Goal: Task Accomplishment & Management: Complete application form

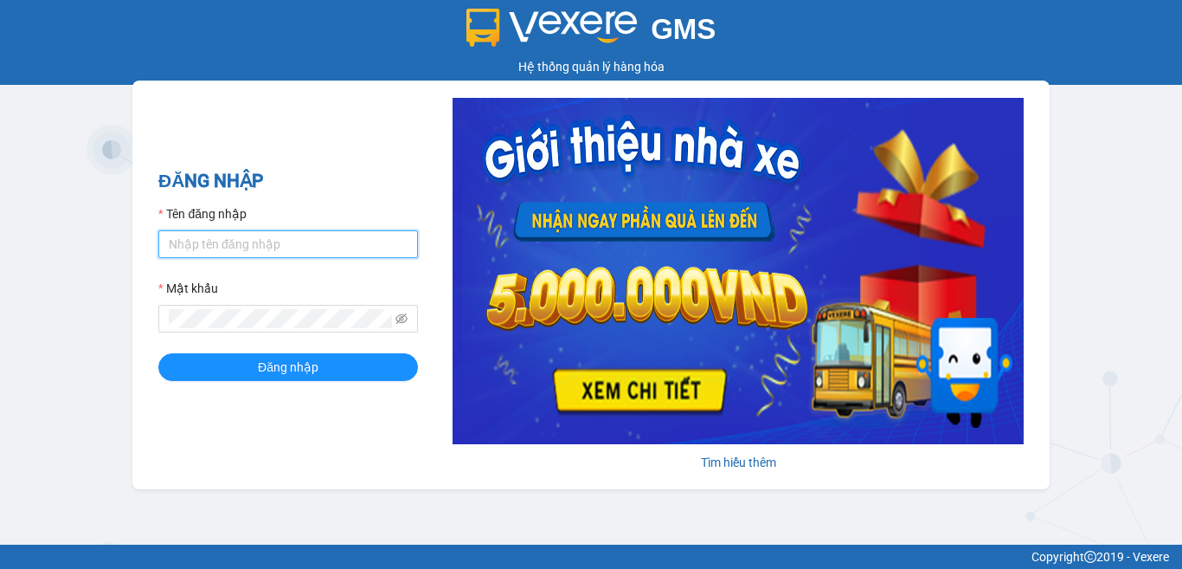
click at [294, 248] on input "Tên đăng nhập" at bounding box center [288, 244] width 260 height 28
type input "phuong.tha"
click at [158, 353] on button "Đăng nhập" at bounding box center [288, 367] width 260 height 28
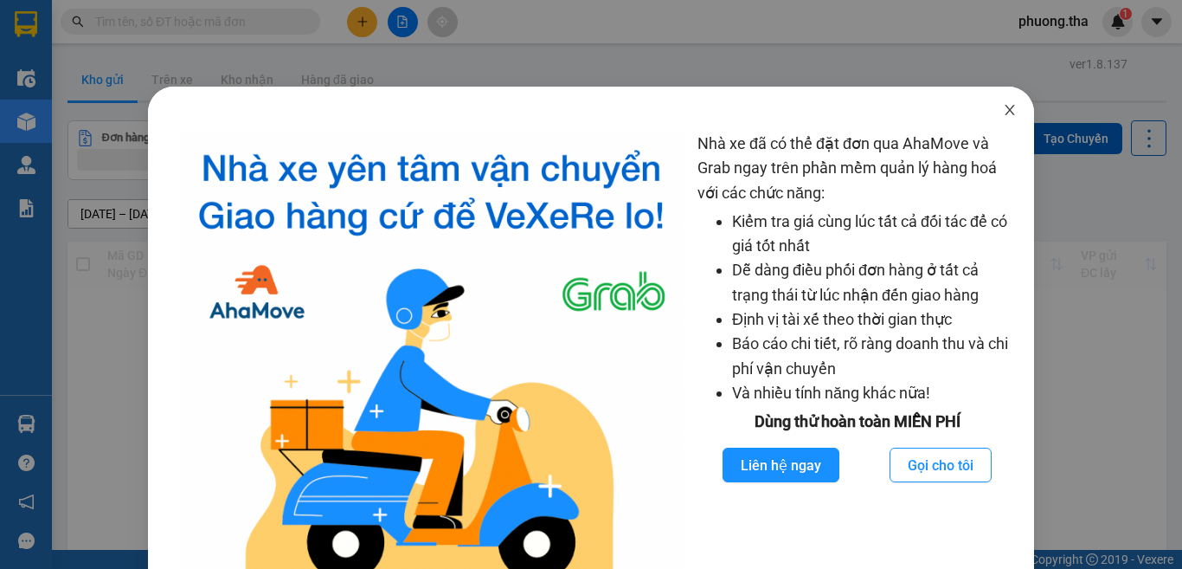
click at [1003, 106] on icon "close" at bounding box center [1010, 110] width 14 height 14
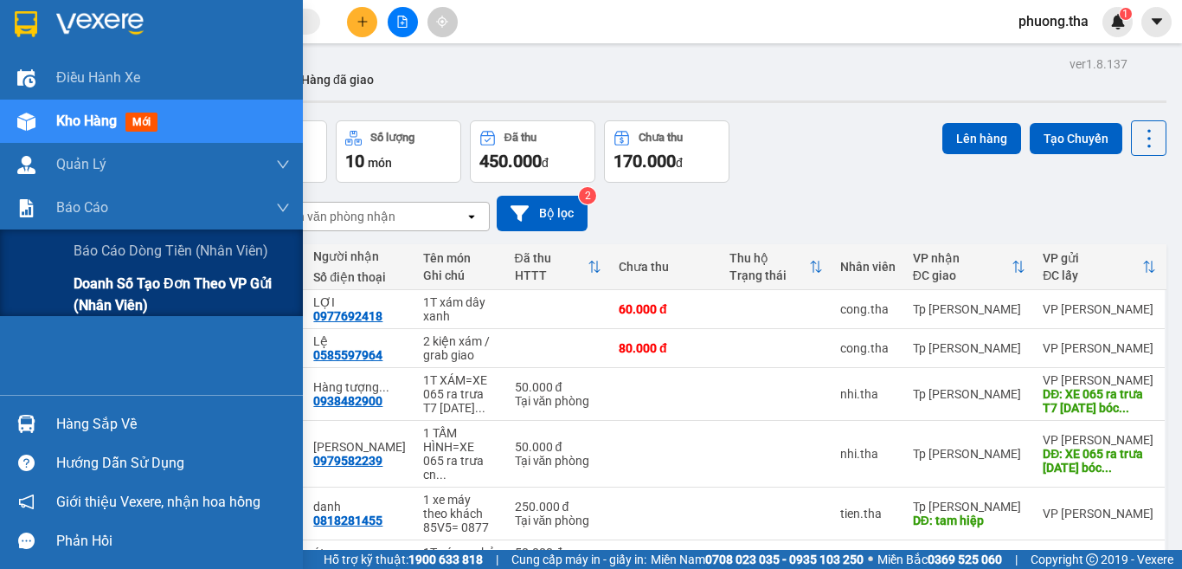
click at [145, 293] on span "Doanh số tạo đơn theo VP gửi (nhân viên)" at bounding box center [182, 294] width 216 height 43
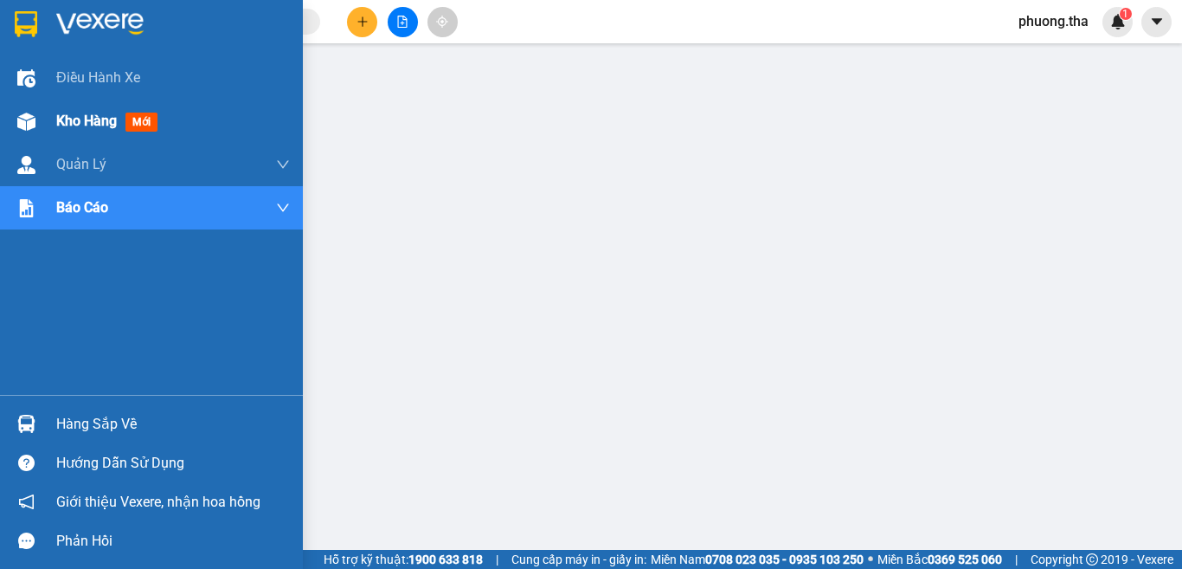
click at [68, 117] on span "Kho hàng" at bounding box center [86, 121] width 61 height 16
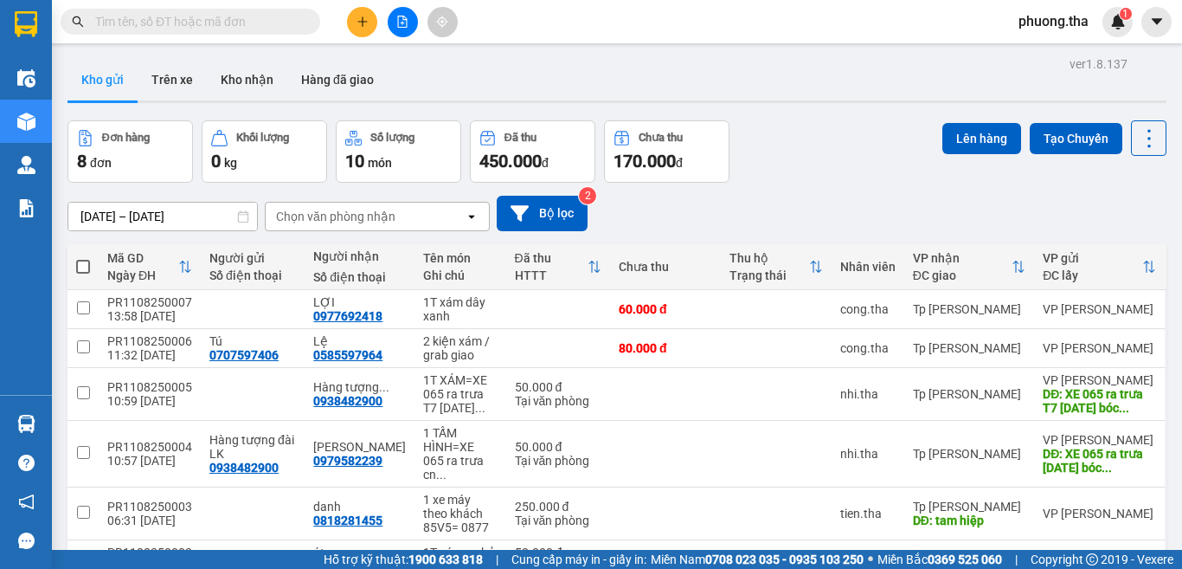
click at [294, 18] on span at bounding box center [191, 22] width 260 height 26
click at [280, 18] on input "text" at bounding box center [197, 21] width 204 height 19
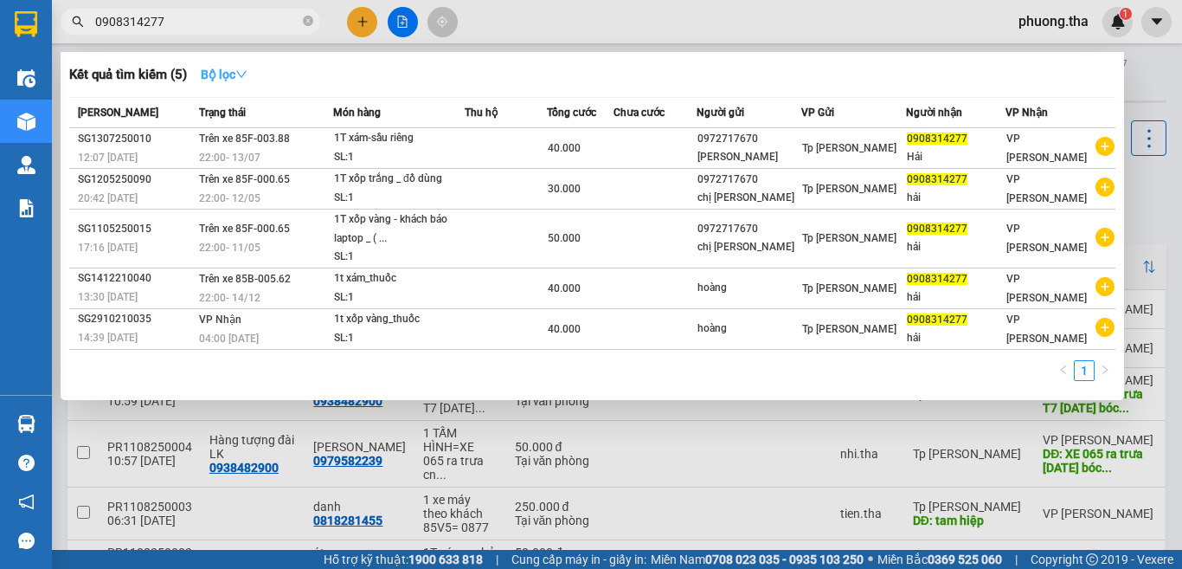
type input "0908314277"
click at [236, 76] on strong "Bộ lọc" at bounding box center [224, 75] width 47 height 14
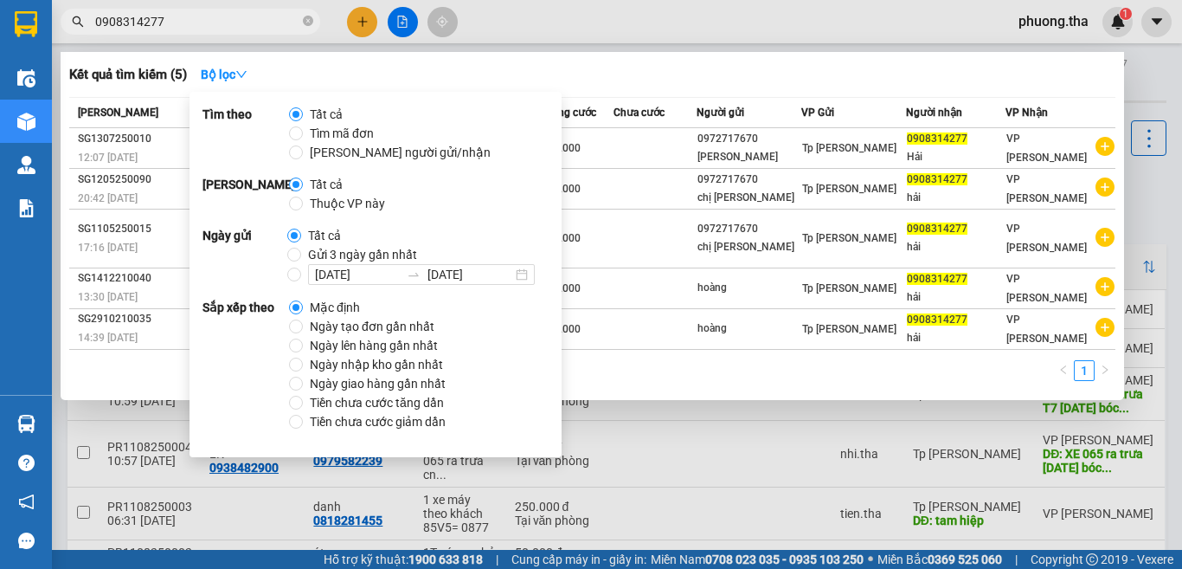
click at [334, 333] on span "Ngày tạo đơn gần nhất" at bounding box center [372, 326] width 138 height 19
click at [303, 333] on input "Ngày tạo đơn gần nhất" at bounding box center [296, 326] width 14 height 14
radio input "true"
radio input "false"
click at [550, 34] on div at bounding box center [591, 284] width 1182 height 569
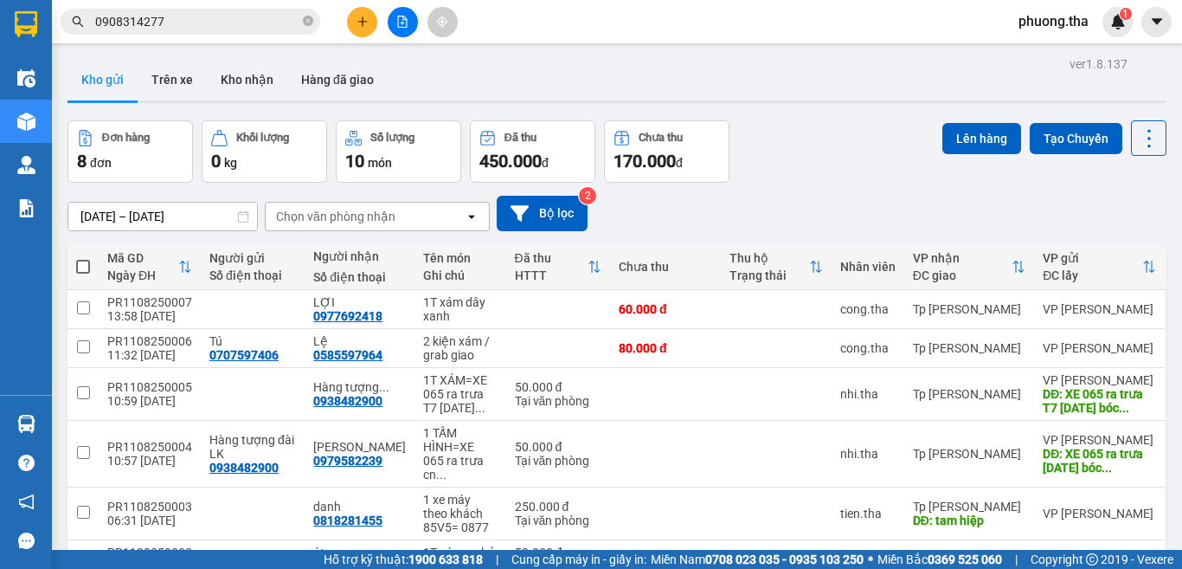
click at [178, 33] on span "0908314277" at bounding box center [191, 22] width 260 height 26
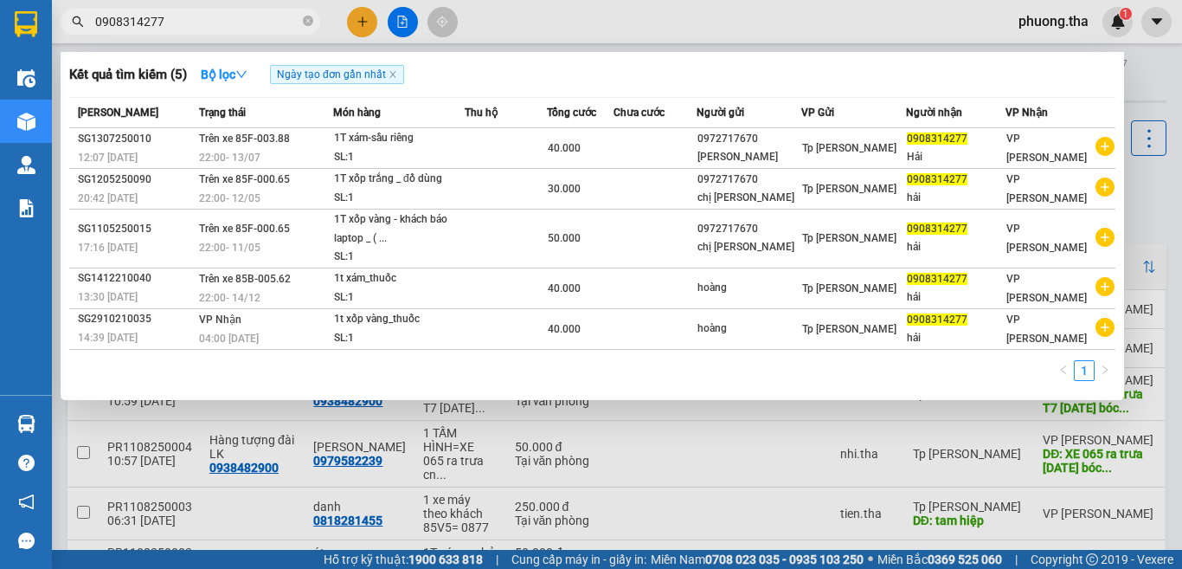
click at [180, 17] on input "0908314277" at bounding box center [197, 21] width 204 height 19
click at [1150, 87] on div at bounding box center [591, 284] width 1182 height 569
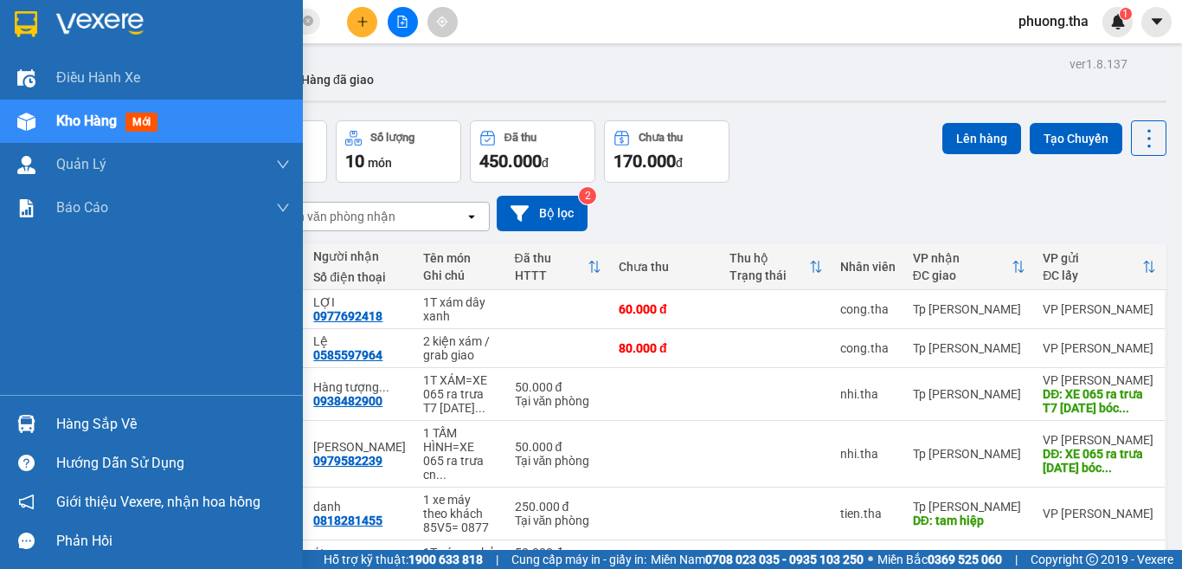
click at [45, 120] on div "Kho hàng mới" at bounding box center [151, 121] width 303 height 43
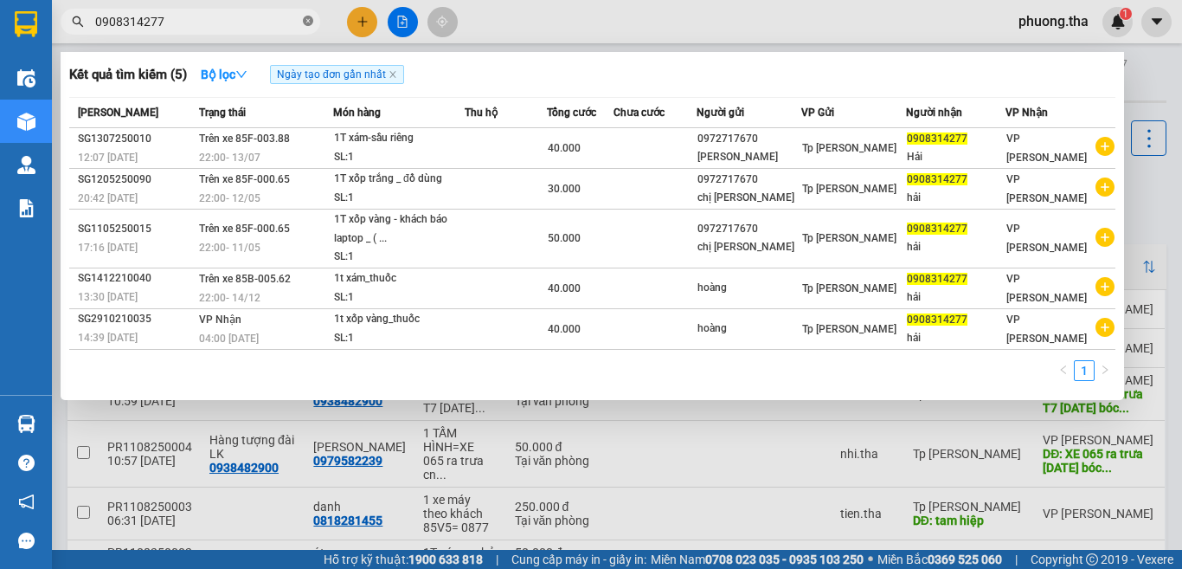
click at [307, 21] on icon "close-circle" at bounding box center [308, 21] width 10 height 10
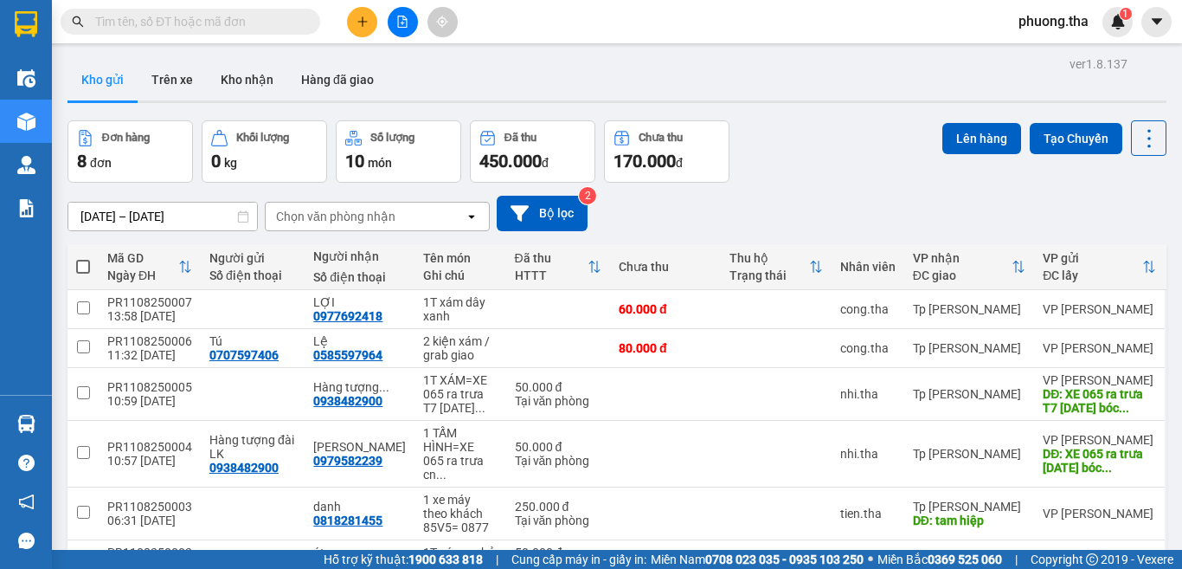
click at [282, 16] on input "text" at bounding box center [197, 21] width 204 height 19
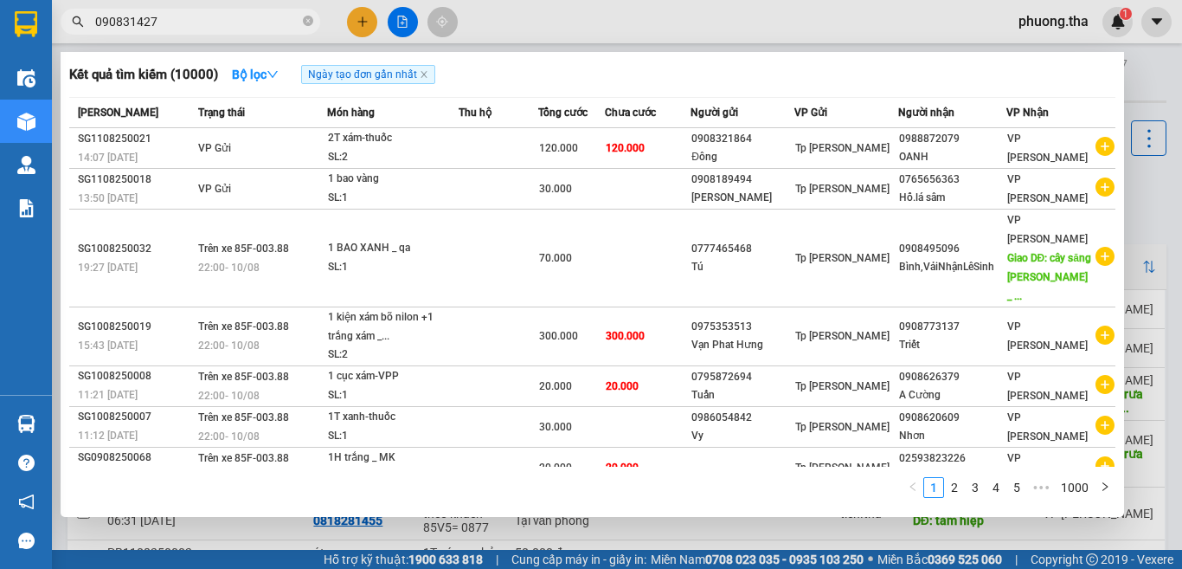
type input "0908314277"
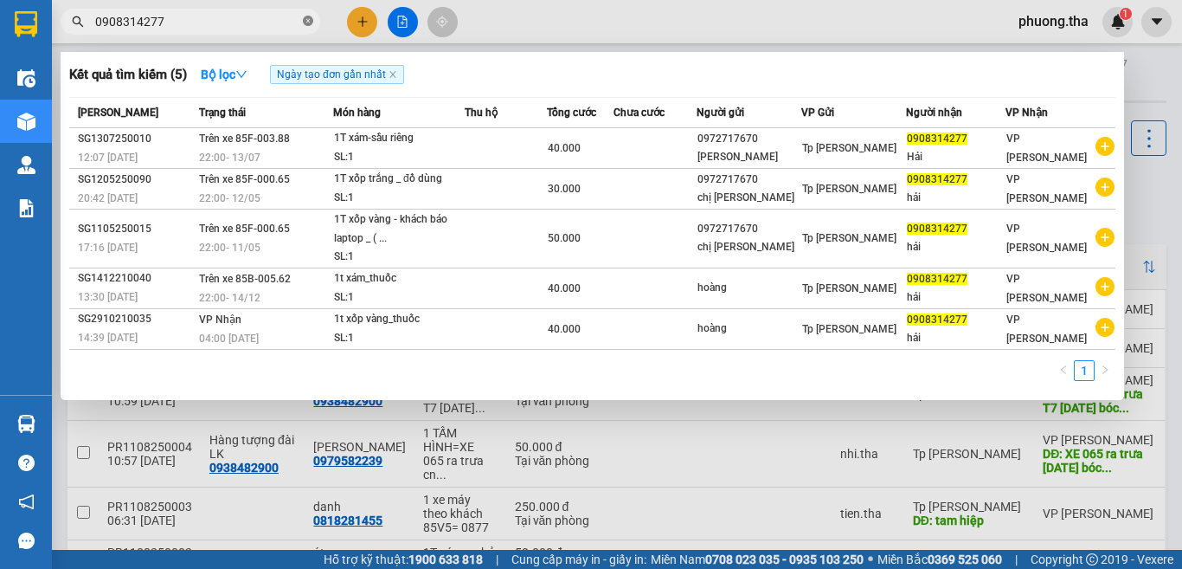
click at [308, 21] on icon "close-circle" at bounding box center [308, 21] width 10 height 10
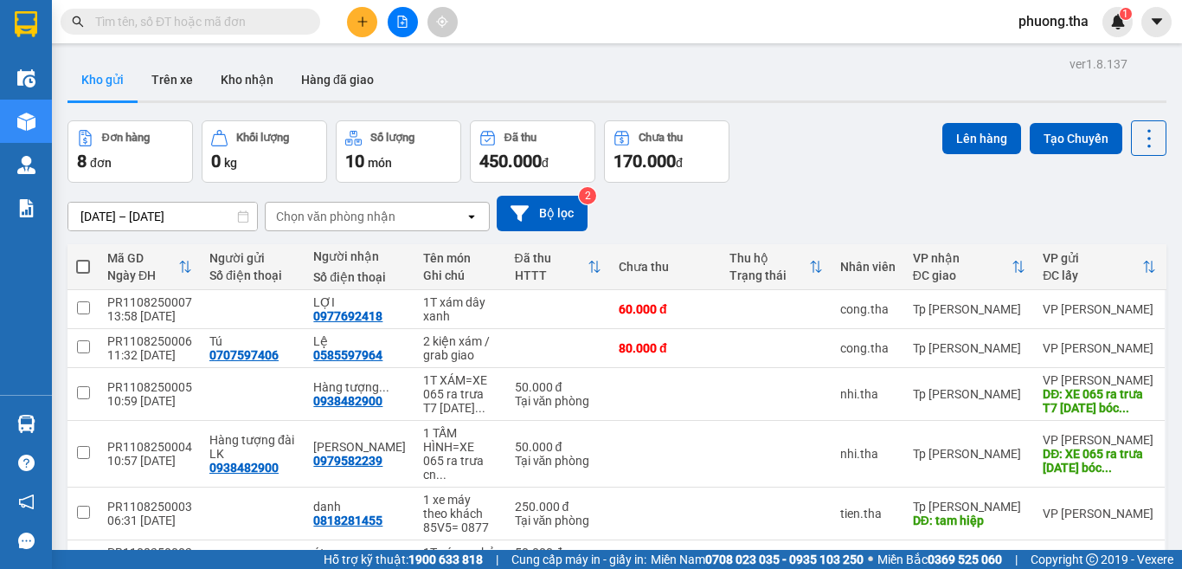
click at [290, 22] on input "text" at bounding box center [197, 21] width 204 height 19
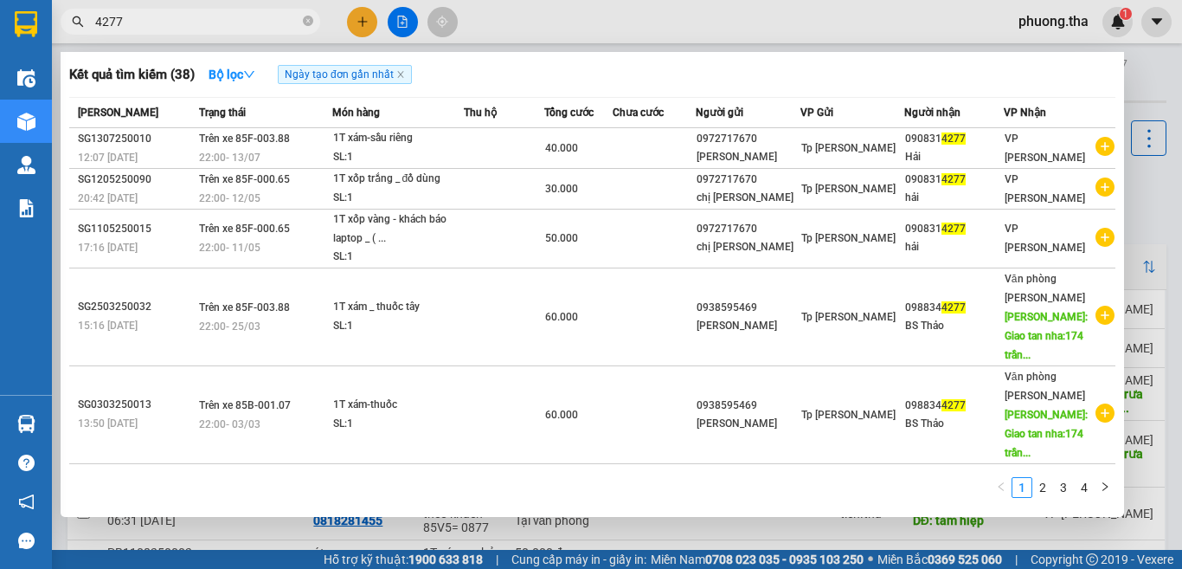
drag, startPoint x: 156, startPoint y: 23, endPoint x: 74, endPoint y: 41, distance: 83.4
click at [74, 37] on div "Kết quả tìm kiếm ( 38 ) Bộ lọc Ngày tạo đơn gần nhất Mã ĐH Trạng thái Món hàng …" at bounding box center [169, 22] width 338 height 30
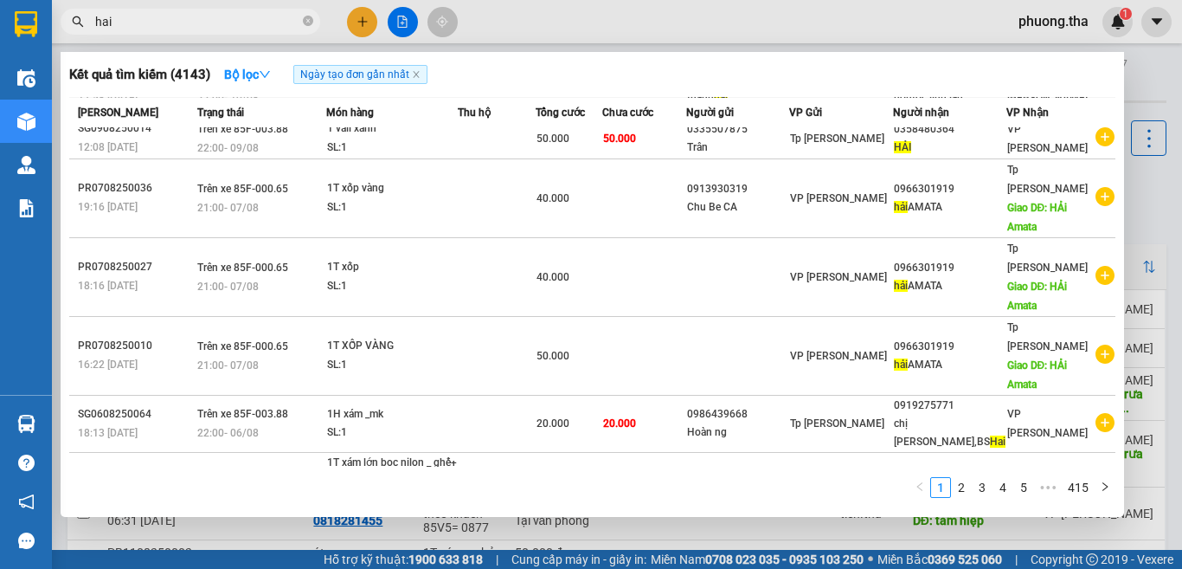
scroll to position [200, 0]
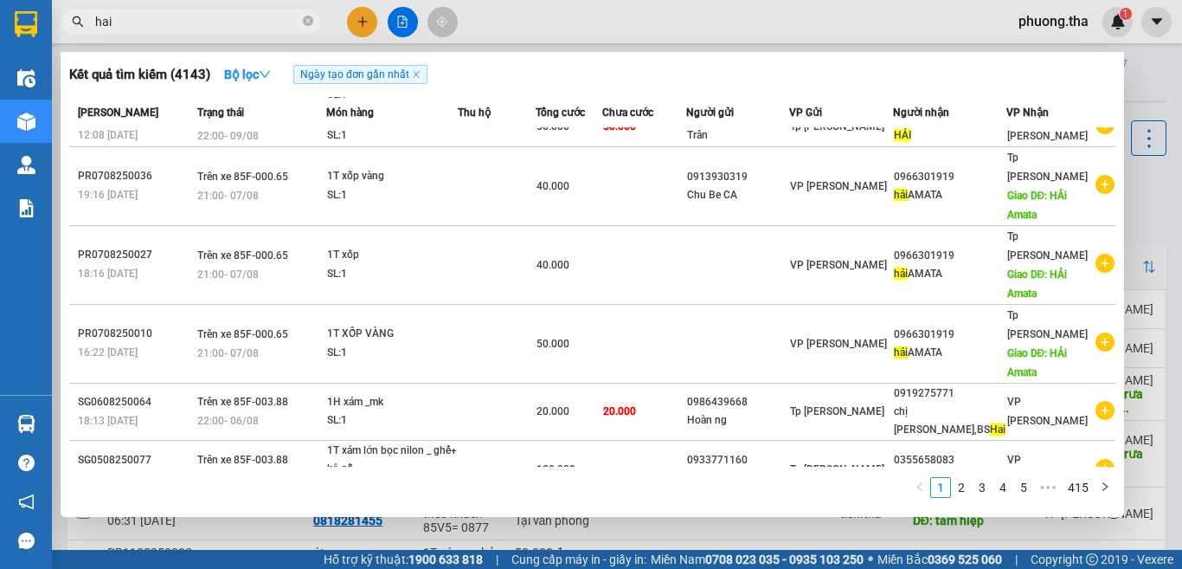
type input "hai"
click at [344, 15] on div at bounding box center [591, 284] width 1182 height 569
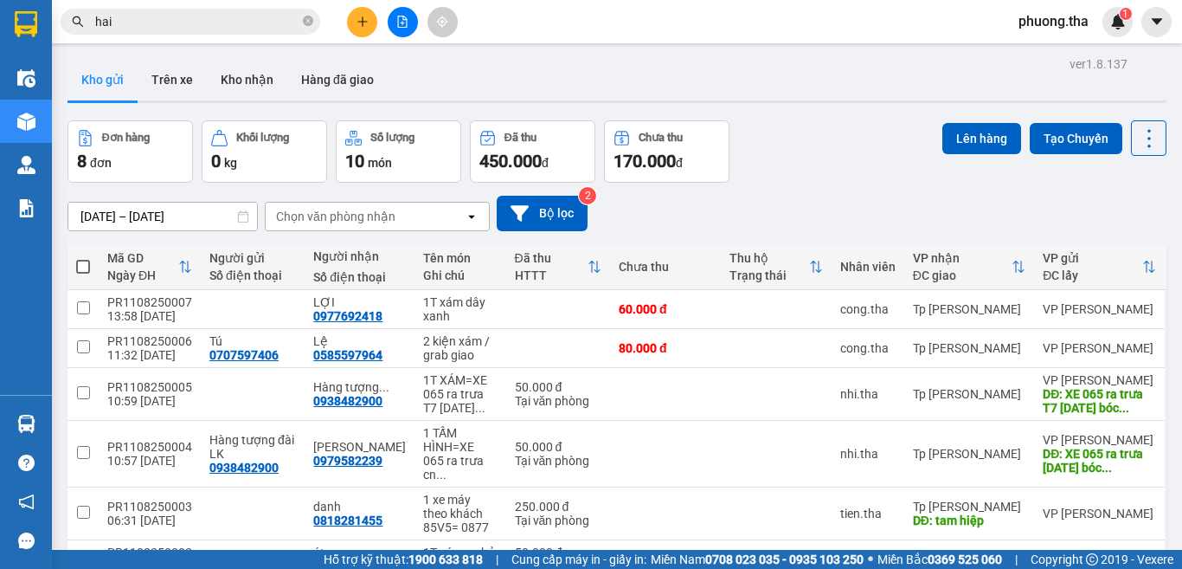
click at [344, 20] on div at bounding box center [403, 22] width 130 height 30
click at [355, 19] on button at bounding box center [362, 22] width 30 height 30
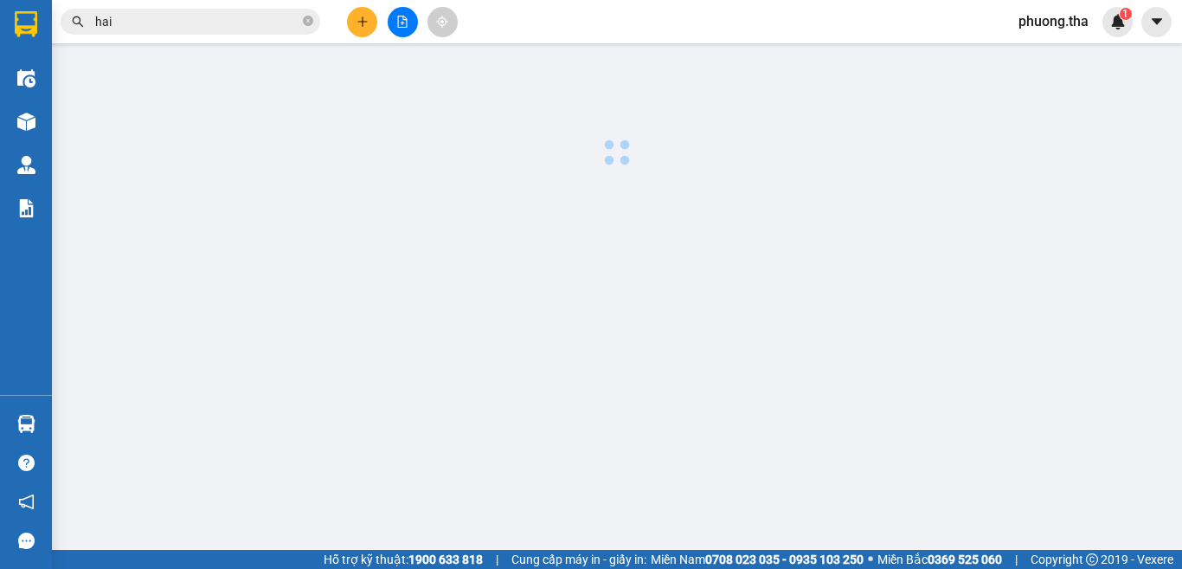
click at [355, 19] on button at bounding box center [362, 22] width 30 height 30
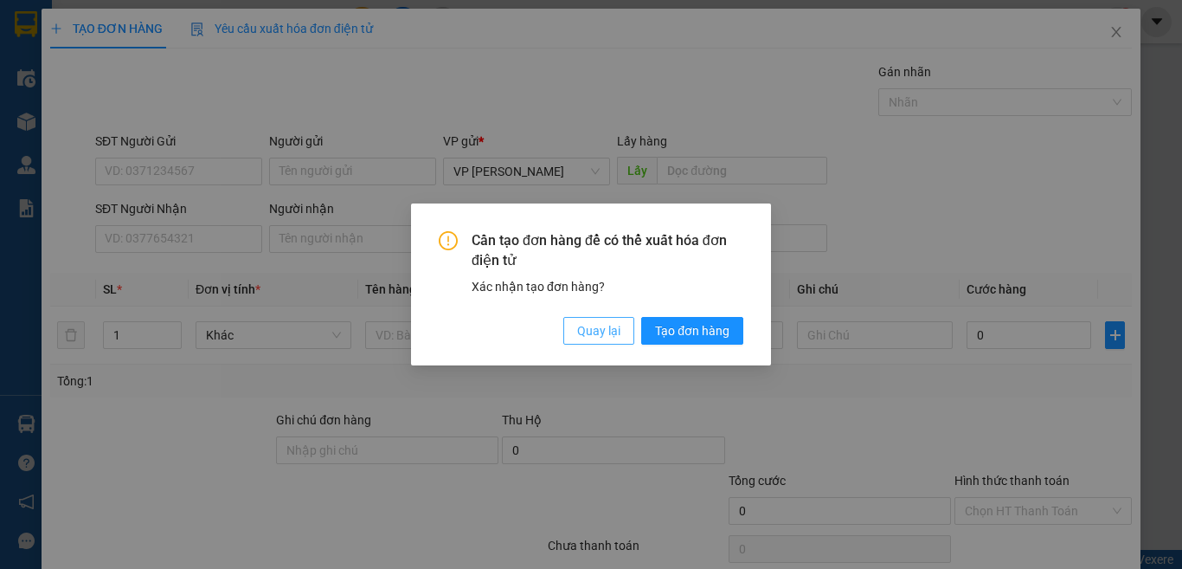
click at [590, 331] on span "Quay lại" at bounding box center [598, 330] width 43 height 19
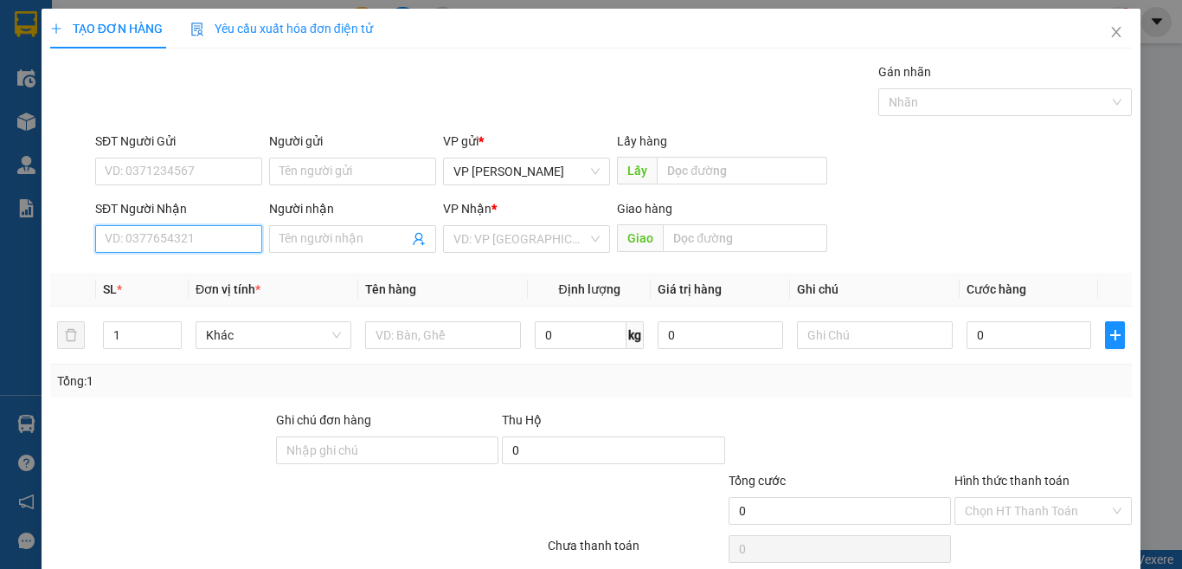
click at [207, 241] on input "SĐT Người Nhận" at bounding box center [178, 239] width 167 height 28
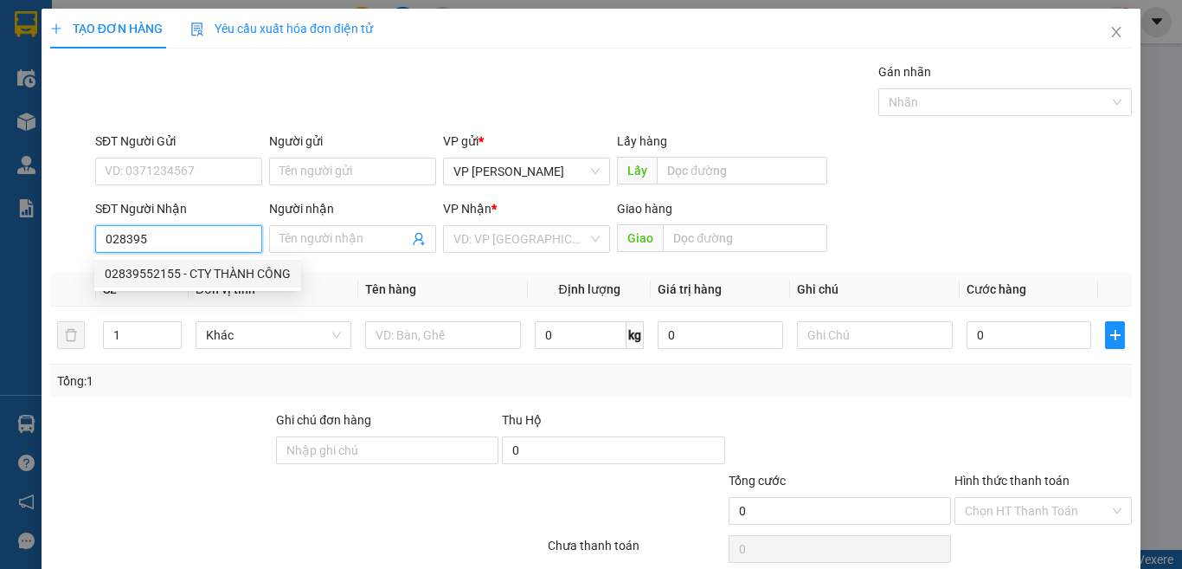
click at [205, 267] on div "02839552155 - CTY THÀNH CÔNG" at bounding box center [198, 273] width 186 height 19
type input "02839552155"
type input "CTY THÀNH CÔNG"
type input "02839552155"
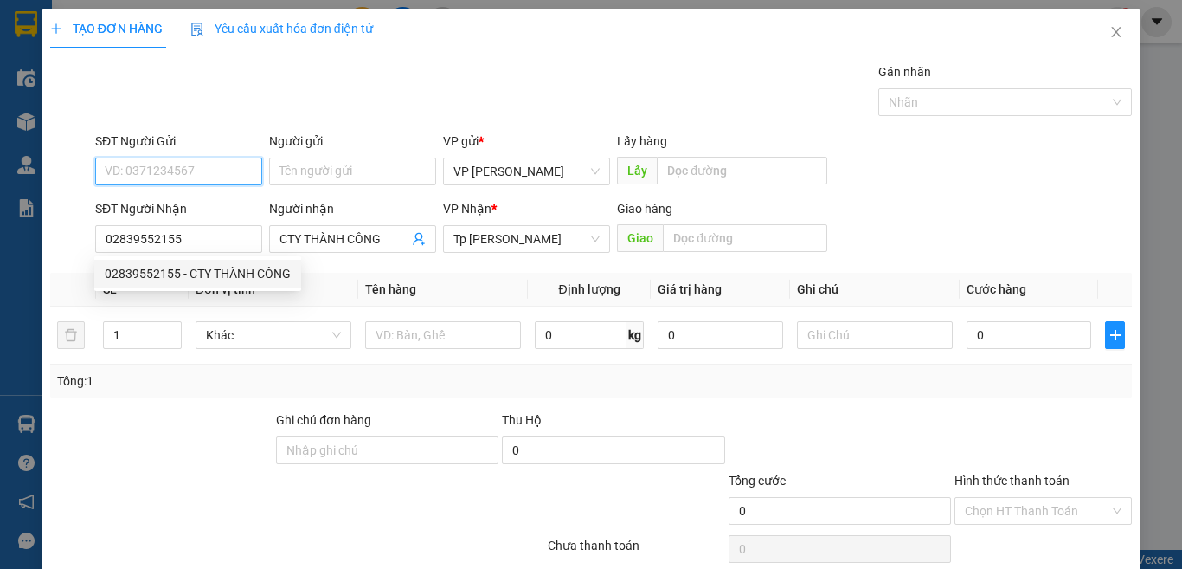
click at [201, 174] on input "SĐT Người Gửi" at bounding box center [178, 172] width 167 height 28
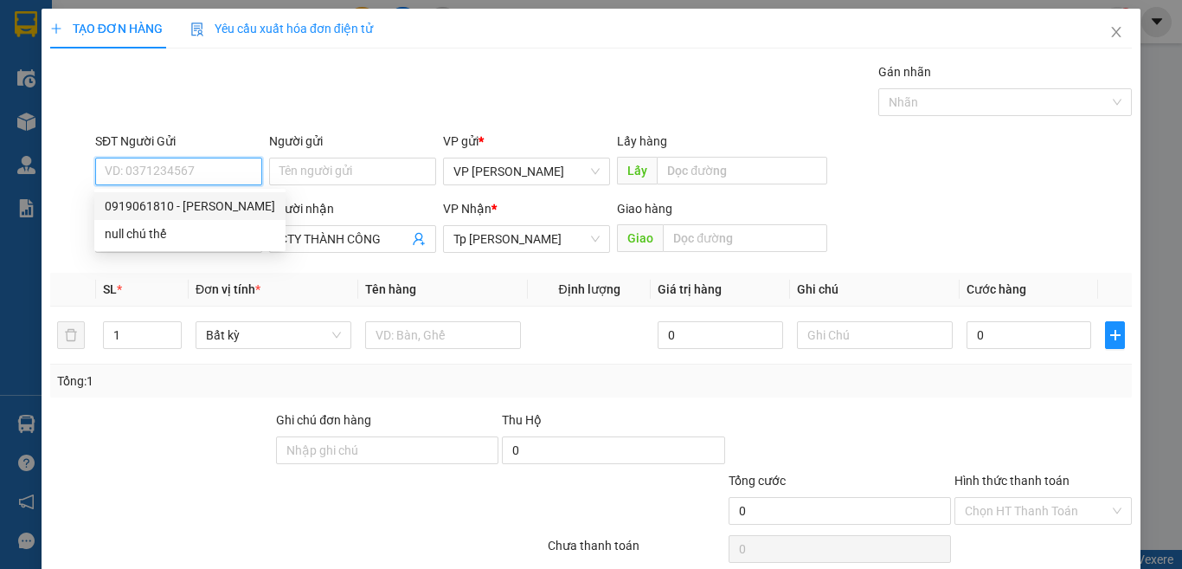
click at [183, 205] on div "0919061810 - Chú Thế" at bounding box center [190, 205] width 171 height 19
type input "0919061810"
type input "Chú Thế"
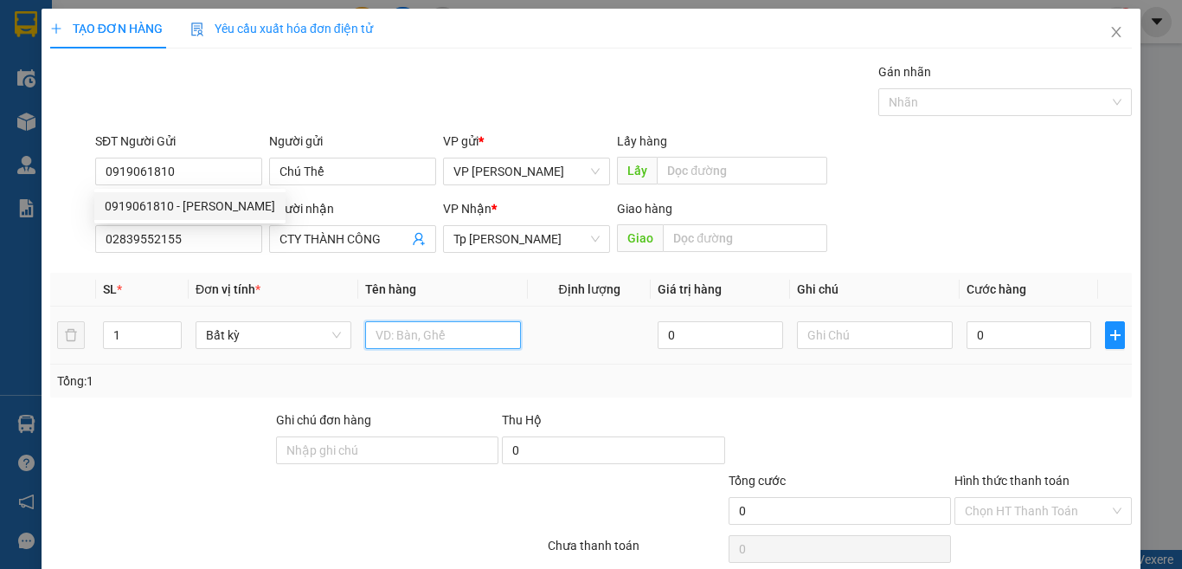
click at [398, 328] on input "text" at bounding box center [443, 335] width 156 height 28
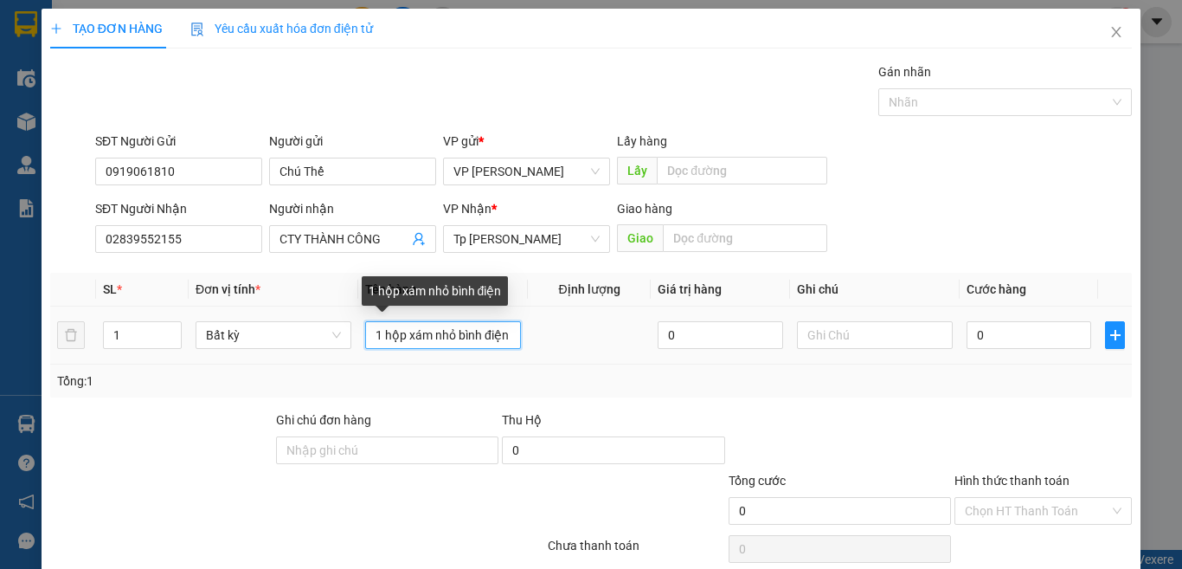
scroll to position [0, 5]
type input "1 hộp xám nhỏ bình điện"
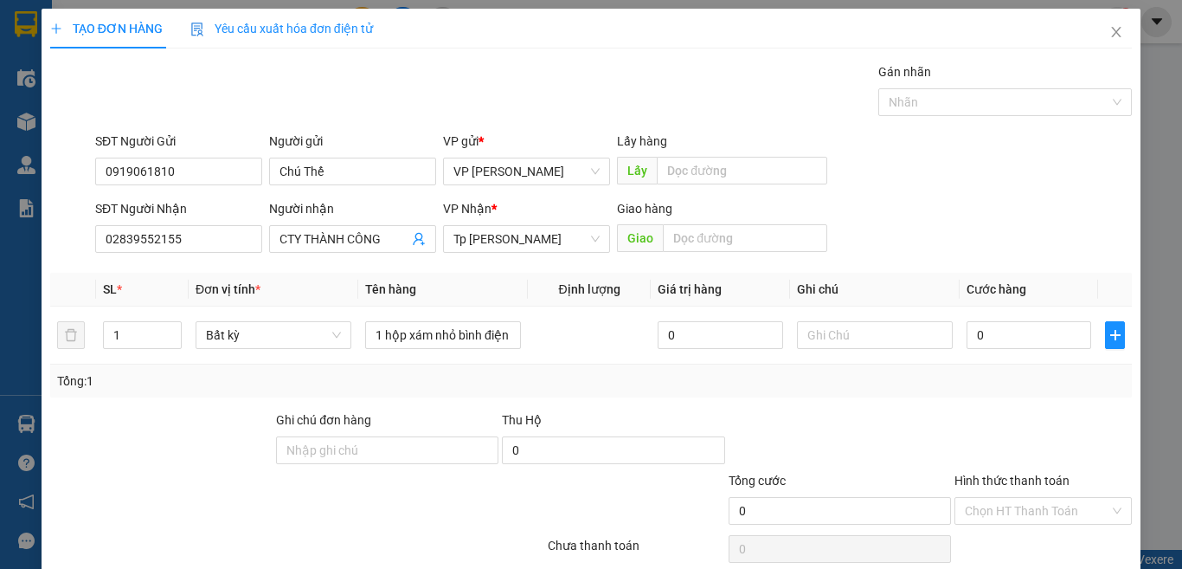
click at [1066, 398] on div "Transit Pickup Surcharge Ids Transit Deliver Surcharge Ids Transit Deliver Surc…" at bounding box center [591, 334] width 1082 height 544
click at [991, 322] on input "0" at bounding box center [1029, 335] width 125 height 28
type input "2"
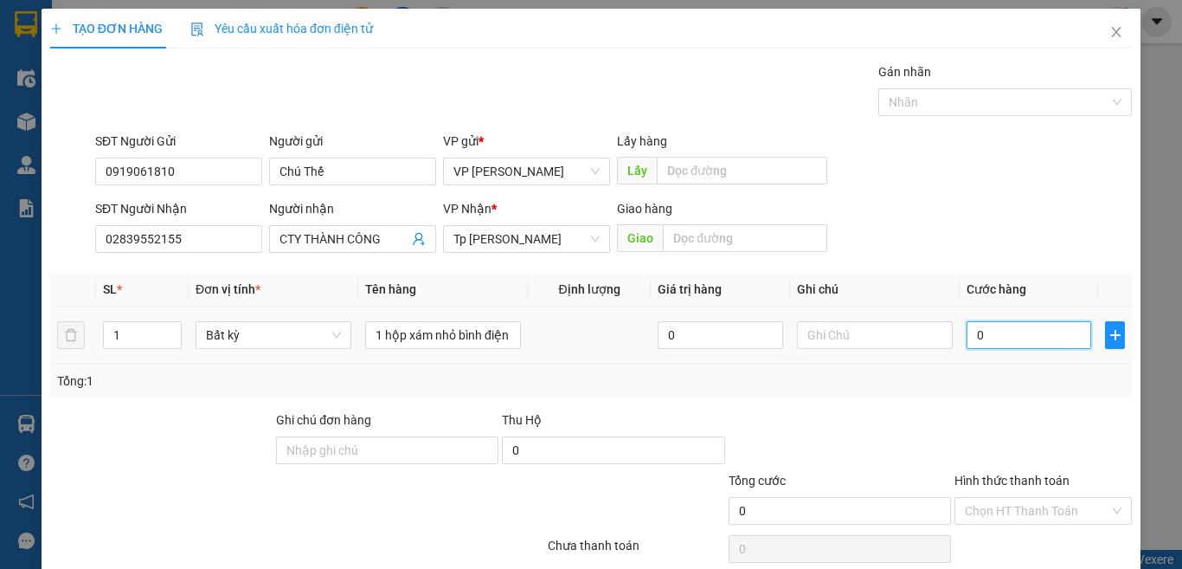
type input "2"
type input "20"
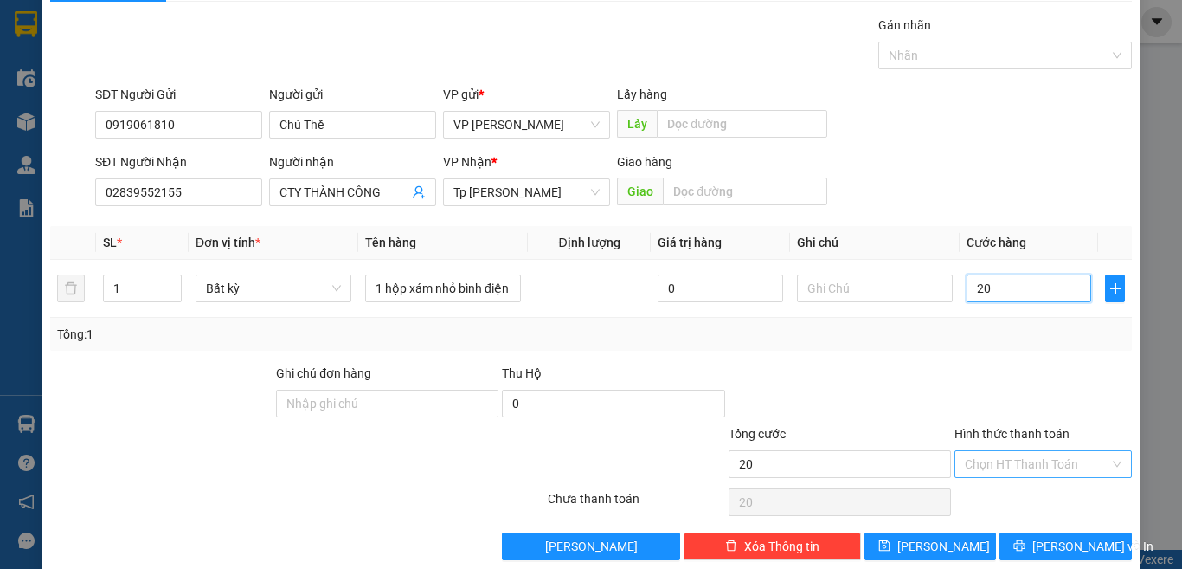
scroll to position [72, 0]
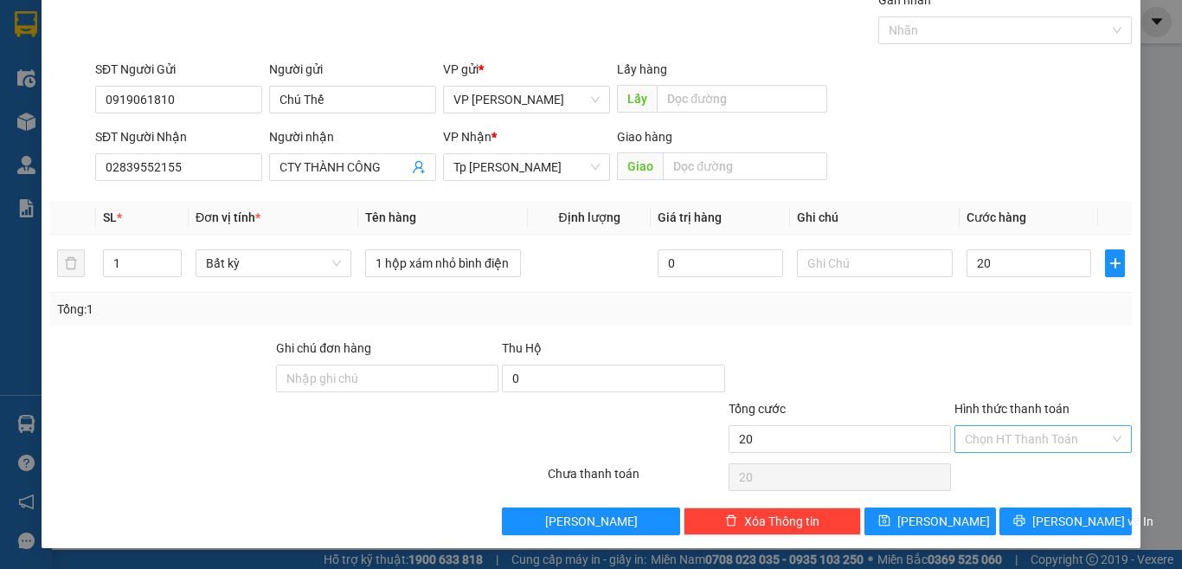
click at [1046, 433] on input "Hình thức thanh toán" at bounding box center [1037, 439] width 145 height 26
type input "20.000"
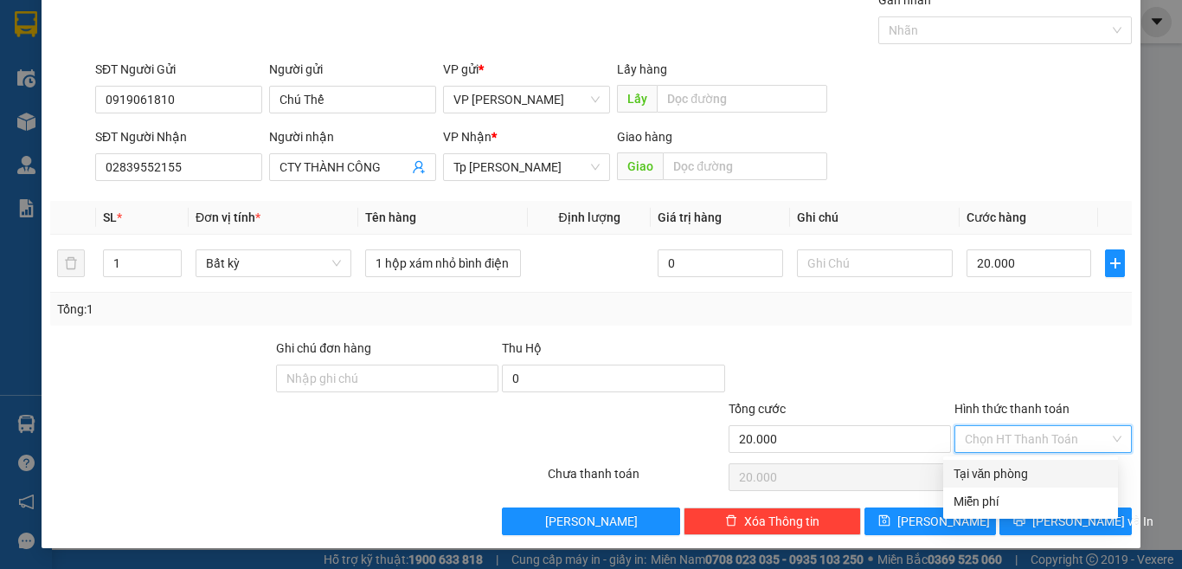
click at [995, 462] on div "Tại văn phòng" at bounding box center [1030, 474] width 175 height 28
type input "0"
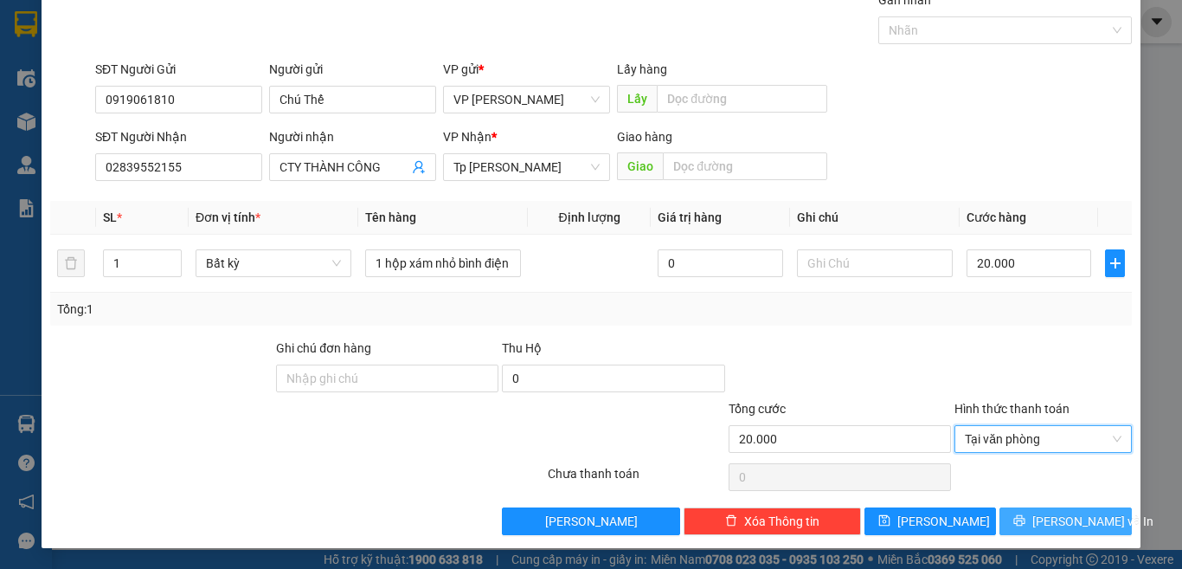
drag, startPoint x: 1023, startPoint y: 516, endPoint x: 881, endPoint y: 512, distance: 142.0
click at [1023, 517] on icon "printer" at bounding box center [1019, 520] width 11 height 11
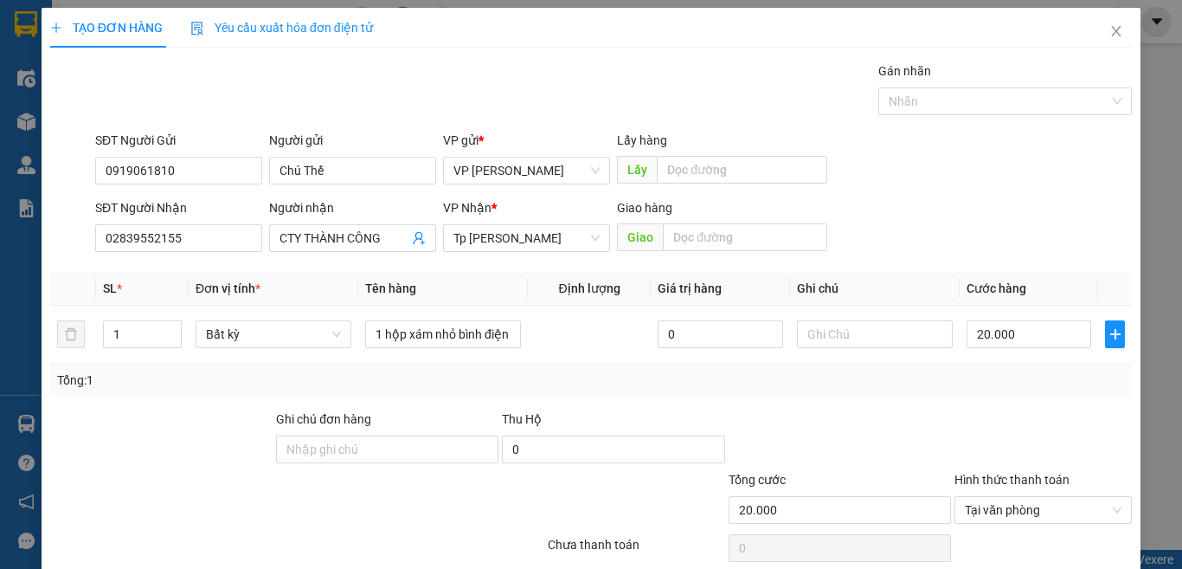
scroll to position [0, 0]
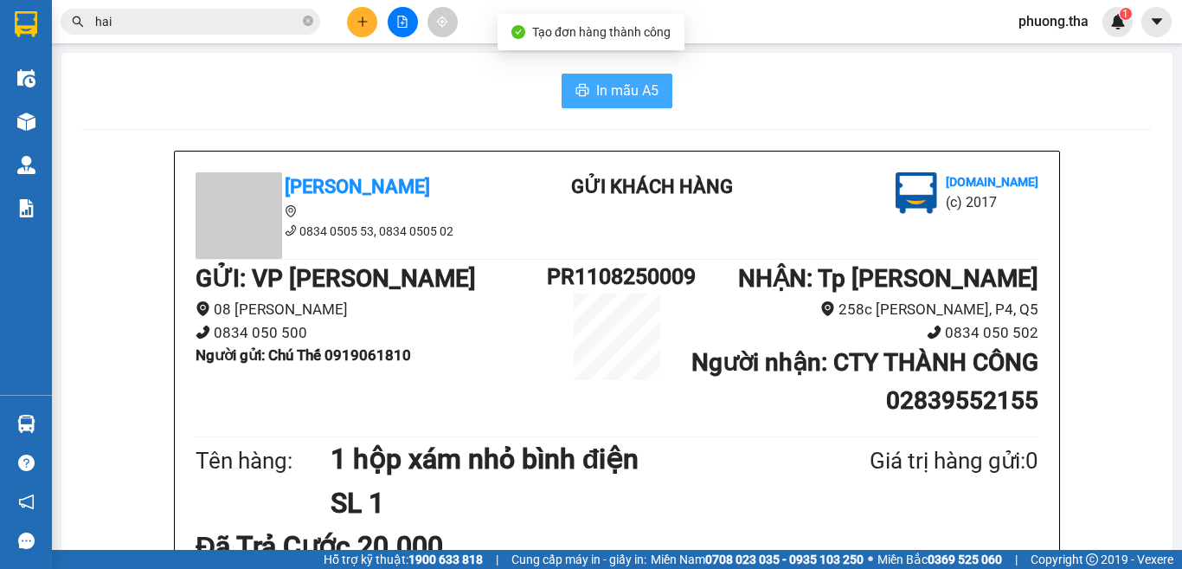
click at [603, 81] on span "In mẫu A5" at bounding box center [627, 91] width 62 height 22
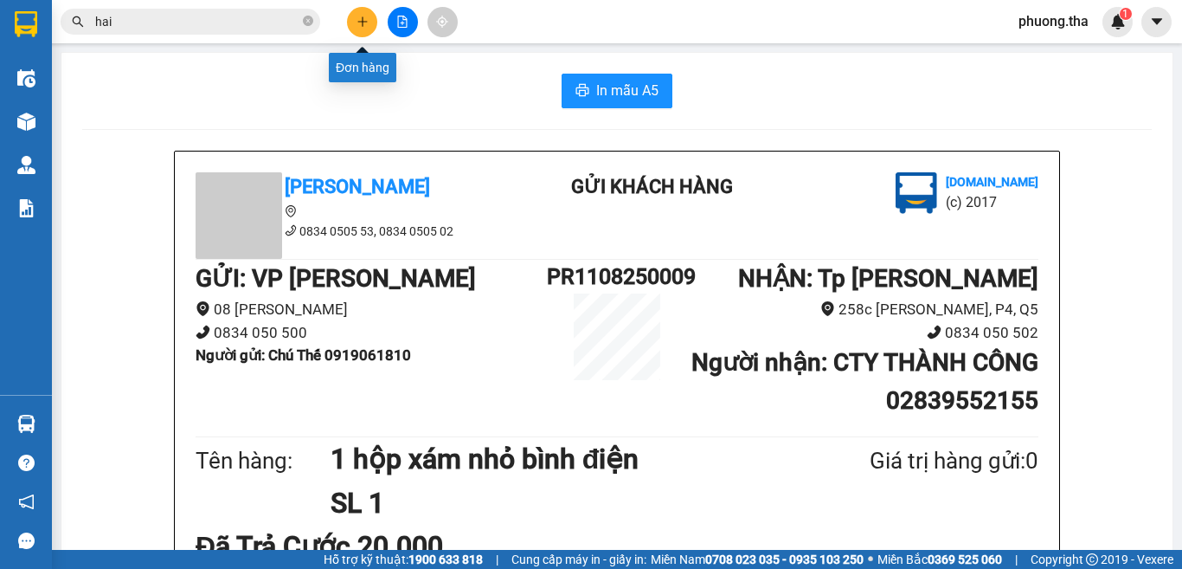
click at [360, 20] on icon "plus" at bounding box center [363, 22] width 12 height 12
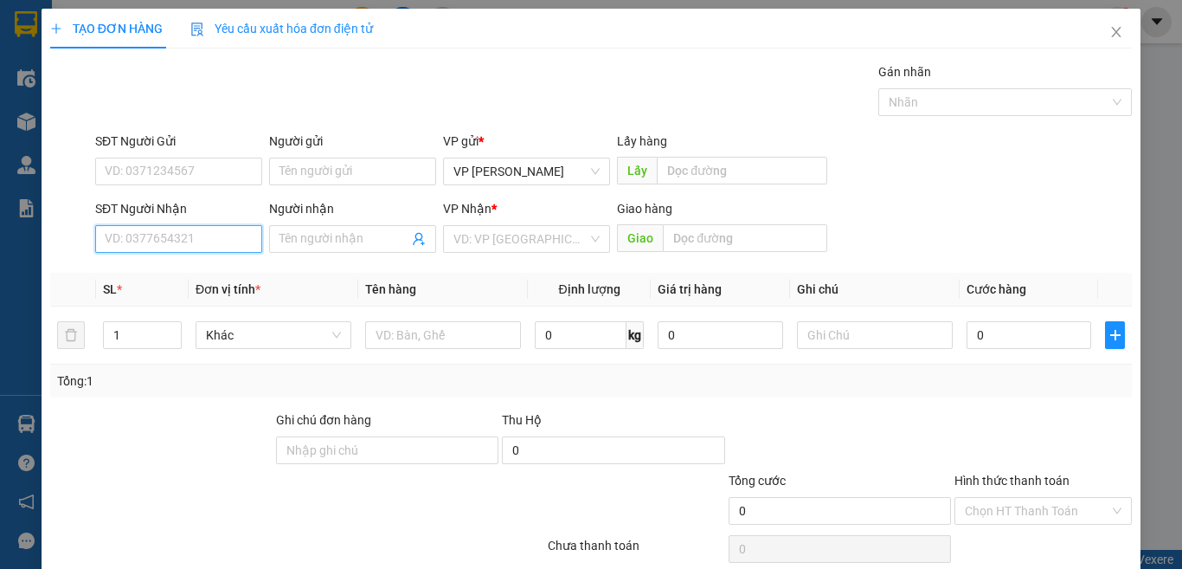
click at [235, 232] on input "SĐT Người Nhận" at bounding box center [178, 239] width 167 height 28
click at [223, 232] on input "693" at bounding box center [178, 239] width 167 height 28
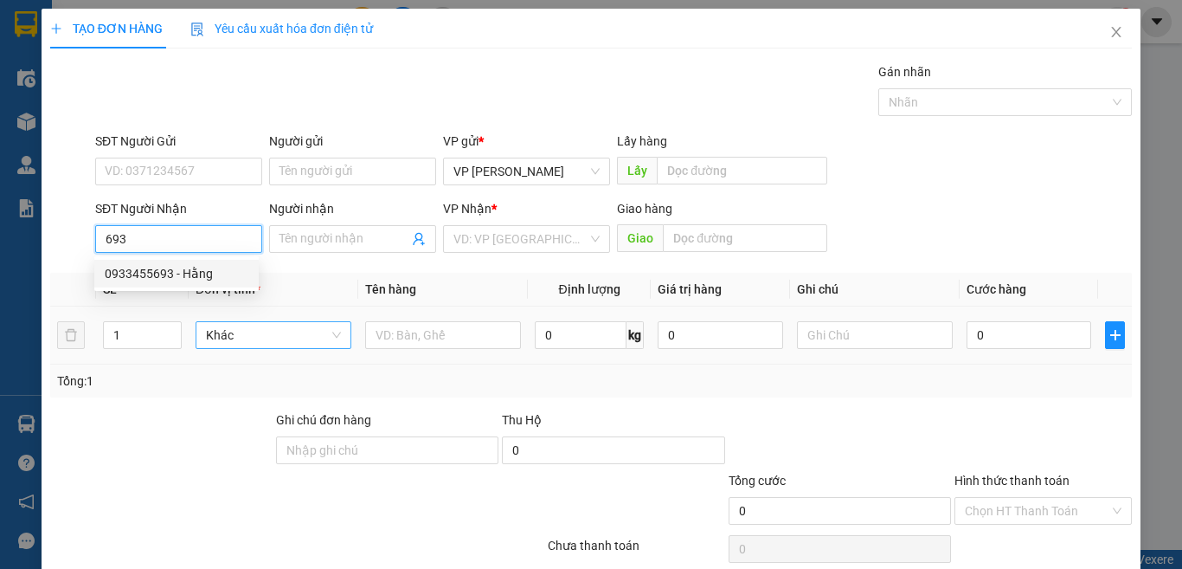
drag, startPoint x: 210, startPoint y: 270, endPoint x: 332, endPoint y: 325, distance: 133.7
click at [212, 270] on div "0933455693 - Hằng" at bounding box center [177, 273] width 144 height 19
type input "0933455693"
type input "Hằng"
type input "0933455693"
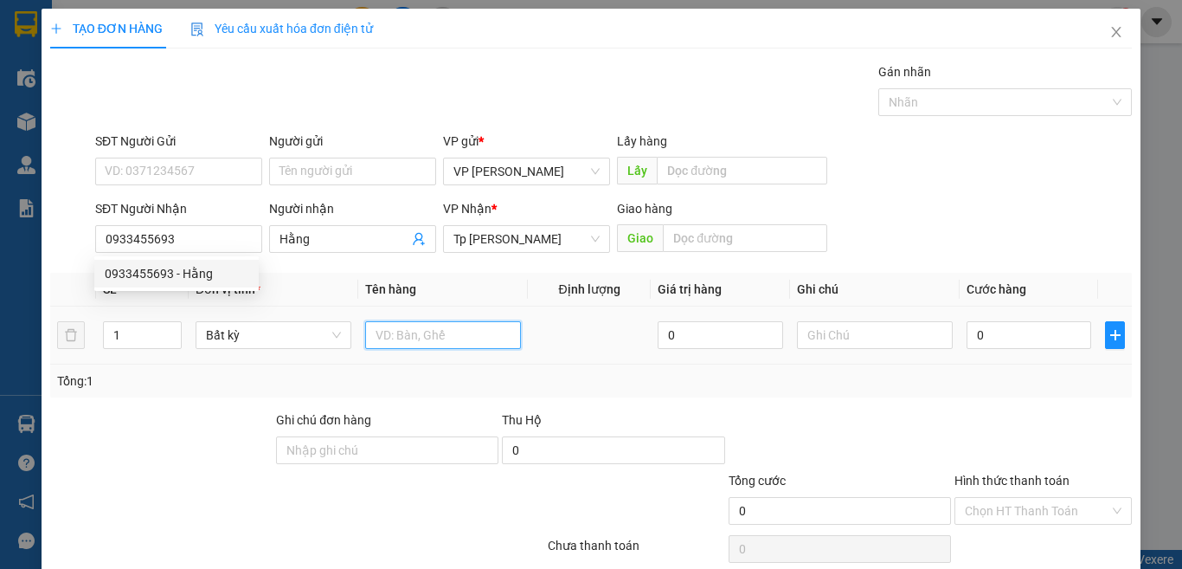
click at [377, 333] on input "text" at bounding box center [443, 335] width 156 height 28
type input "1 bi bún"
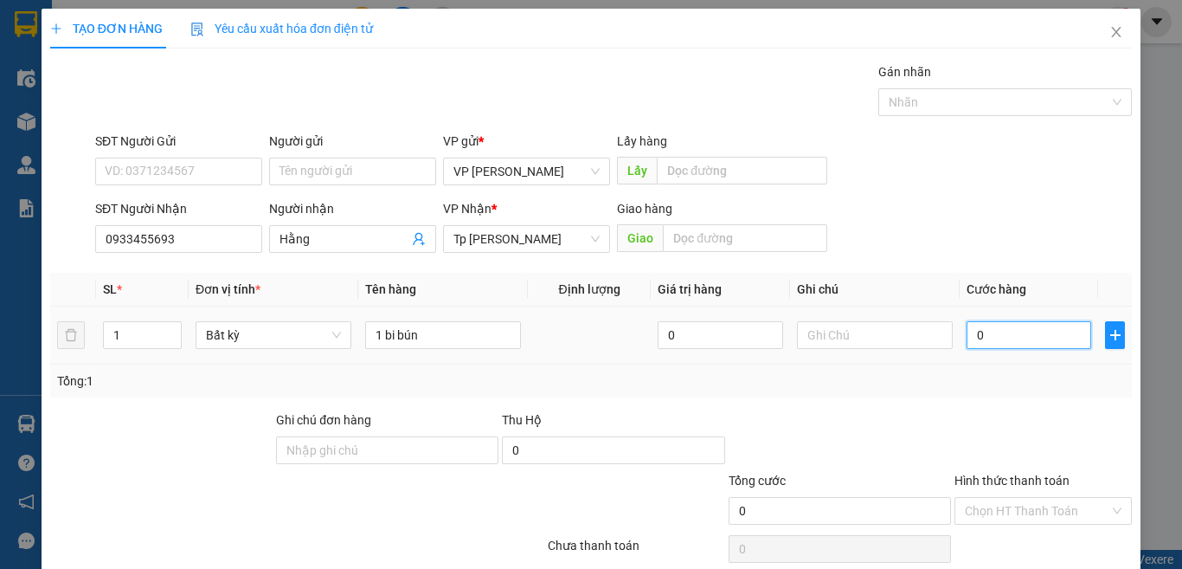
click at [992, 324] on input "0" at bounding box center [1029, 335] width 125 height 28
type input "2"
type input "0"
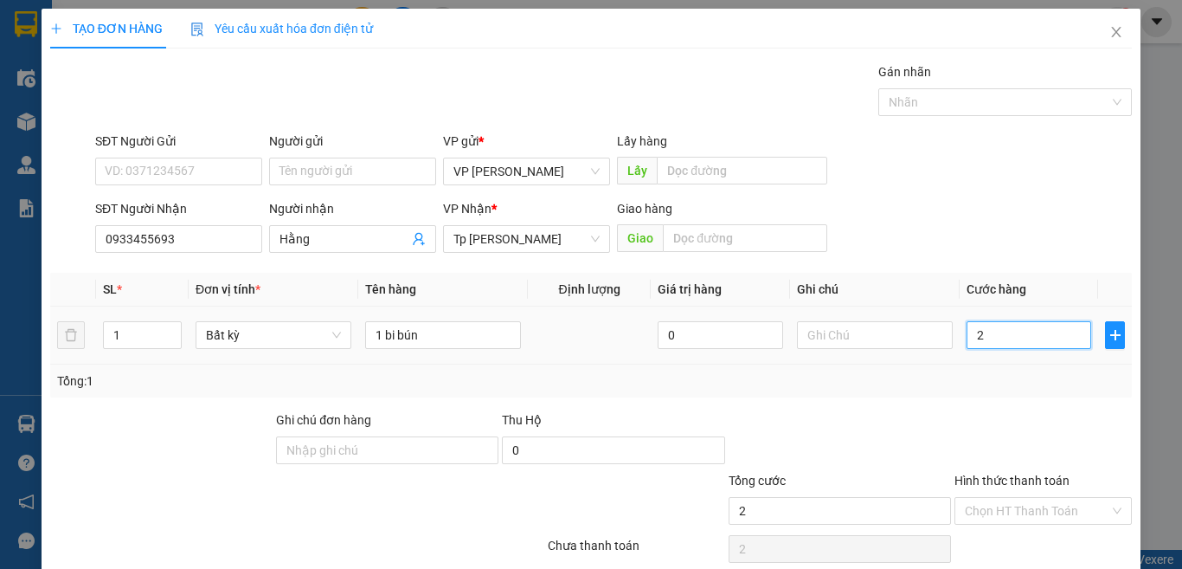
type input "0"
type input "03"
type input "3"
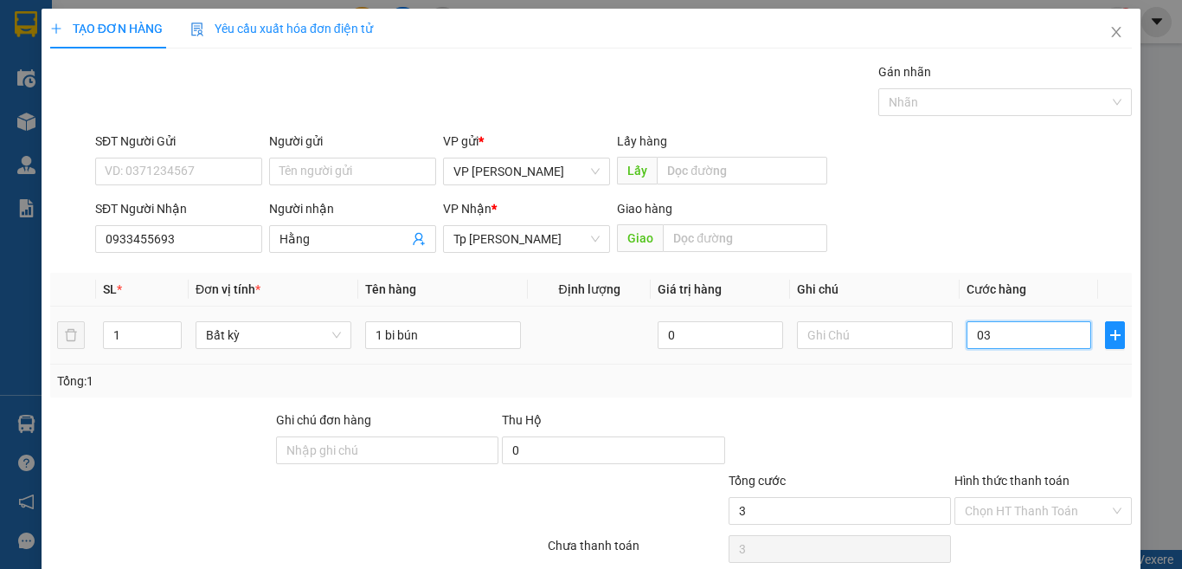
type input "030"
type input "30"
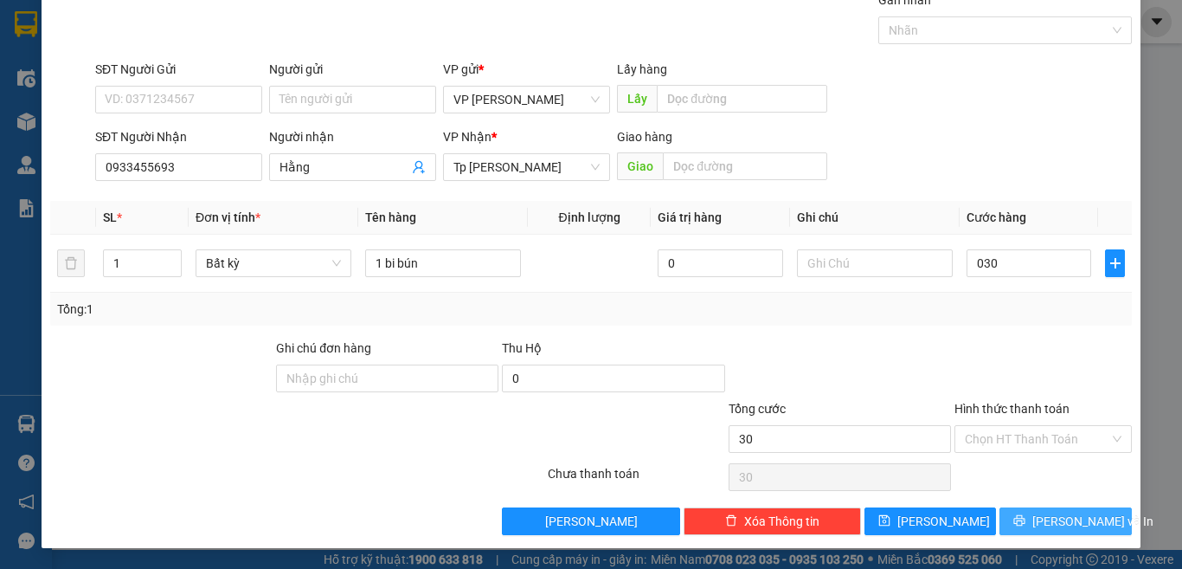
type input "30.000"
click at [1031, 512] on button "[PERSON_NAME] và In" at bounding box center [1066, 521] width 132 height 28
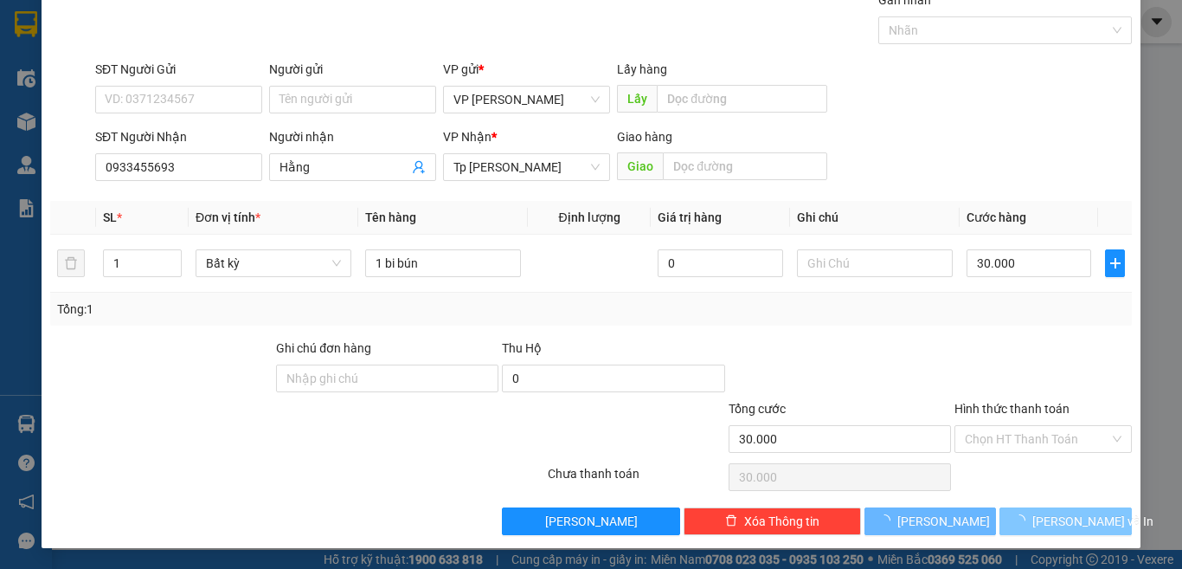
scroll to position [44, 0]
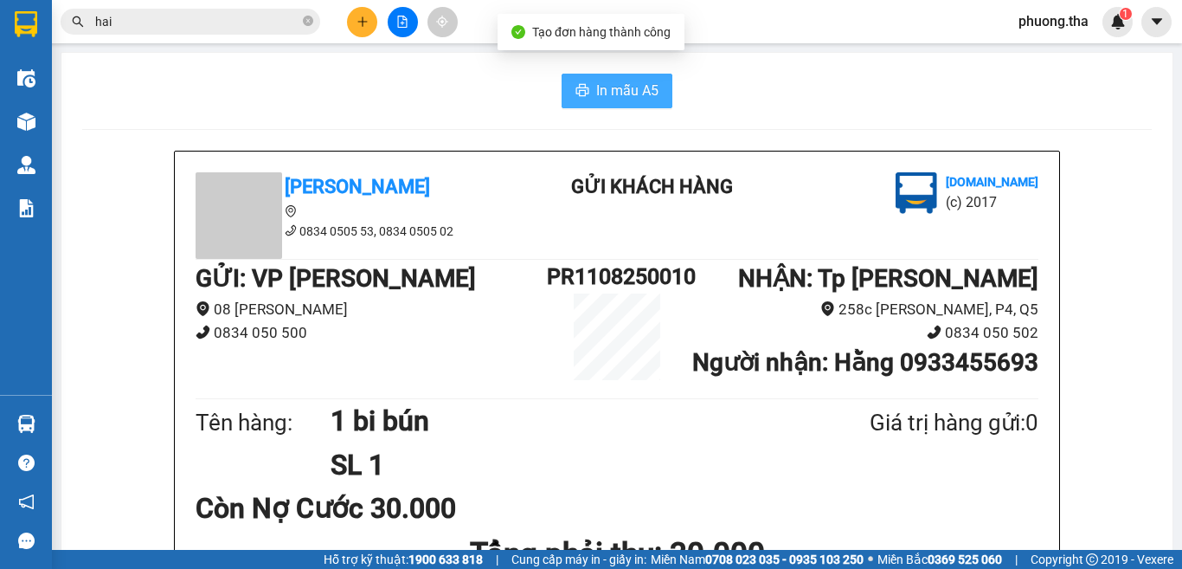
click at [638, 103] on button "In mẫu A5" at bounding box center [617, 91] width 111 height 35
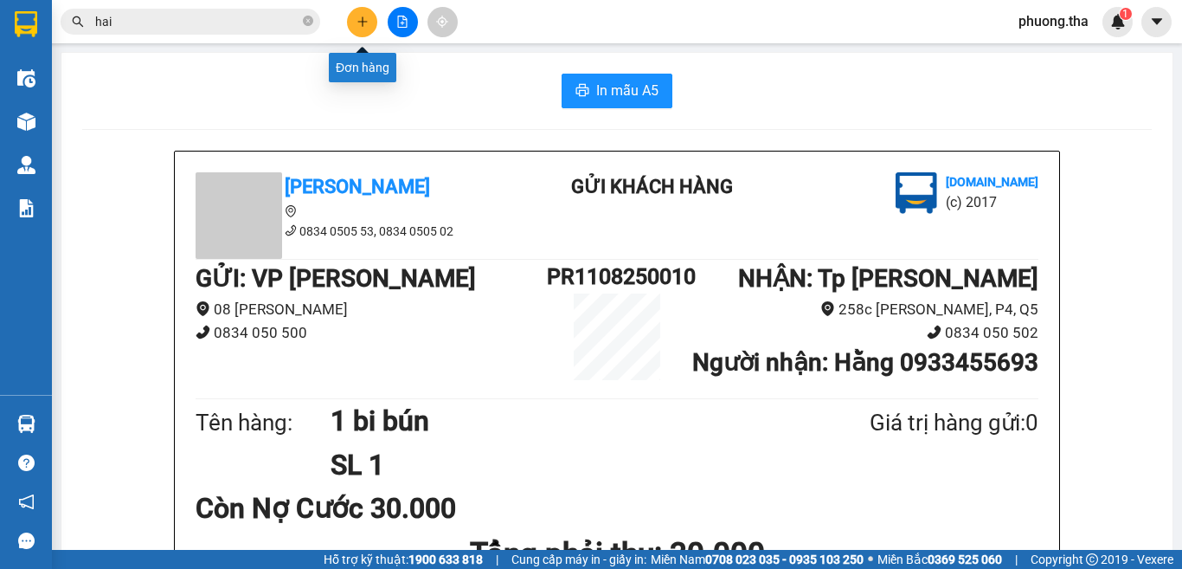
click at [358, 29] on button at bounding box center [362, 22] width 30 height 30
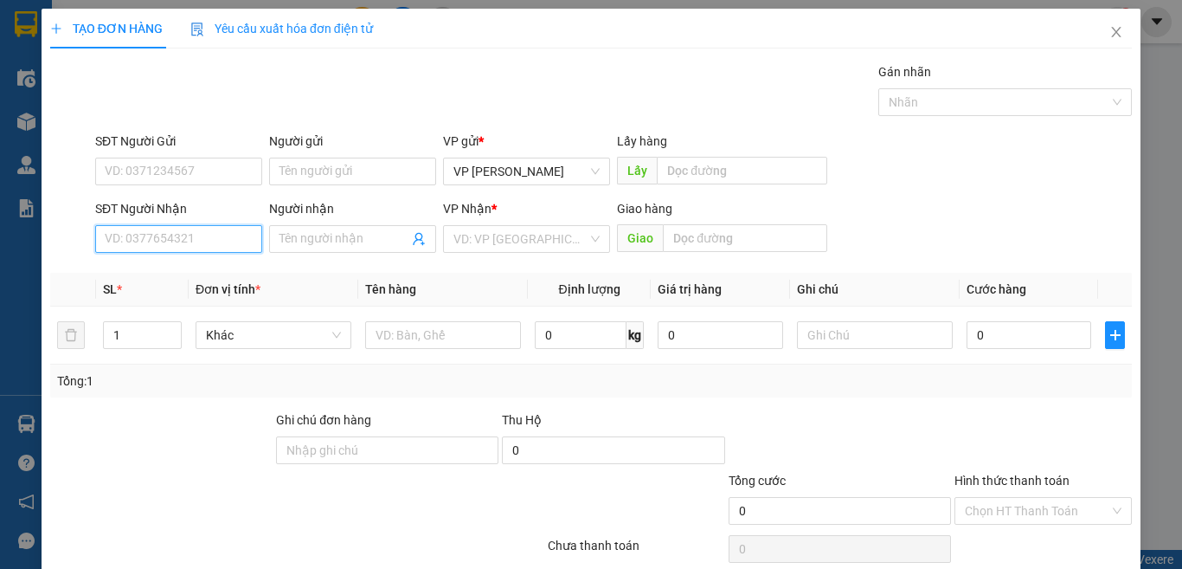
click at [240, 241] on input "SĐT Người Nhận" at bounding box center [178, 239] width 167 height 28
click at [221, 232] on input "9678" at bounding box center [178, 239] width 167 height 28
click at [184, 226] on input "9678" at bounding box center [178, 239] width 167 height 28
drag, startPoint x: 204, startPoint y: 274, endPoint x: 396, endPoint y: 319, distance: 197.4
click at [204, 275] on div "0933699678 - Nam Việt" at bounding box center [177, 273] width 144 height 19
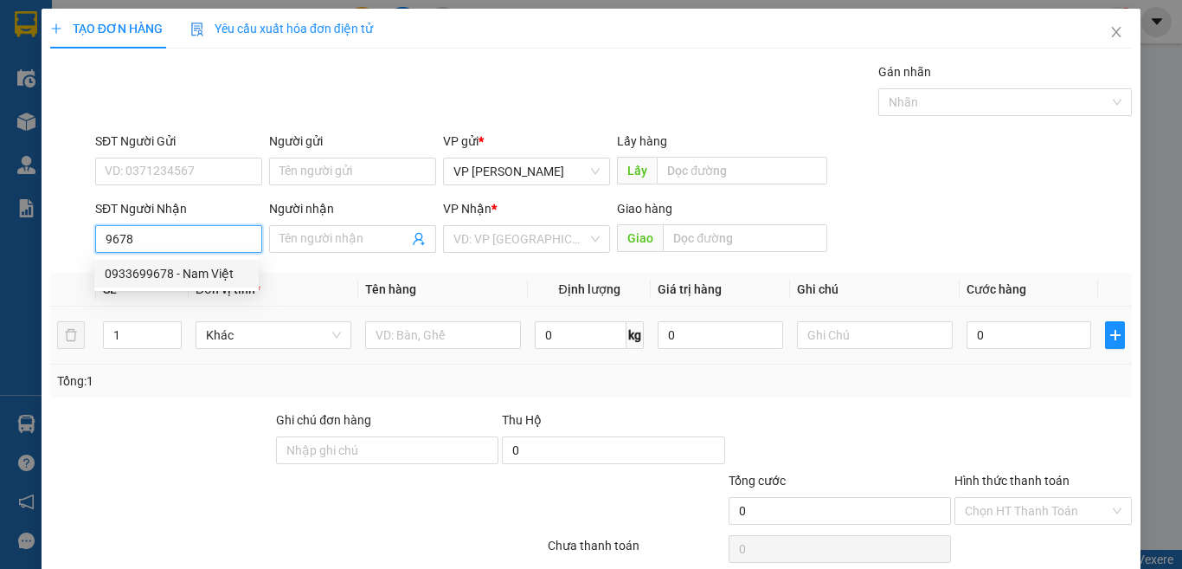
type input "0933699678"
type input "Nam Việt"
type input "0933699678"
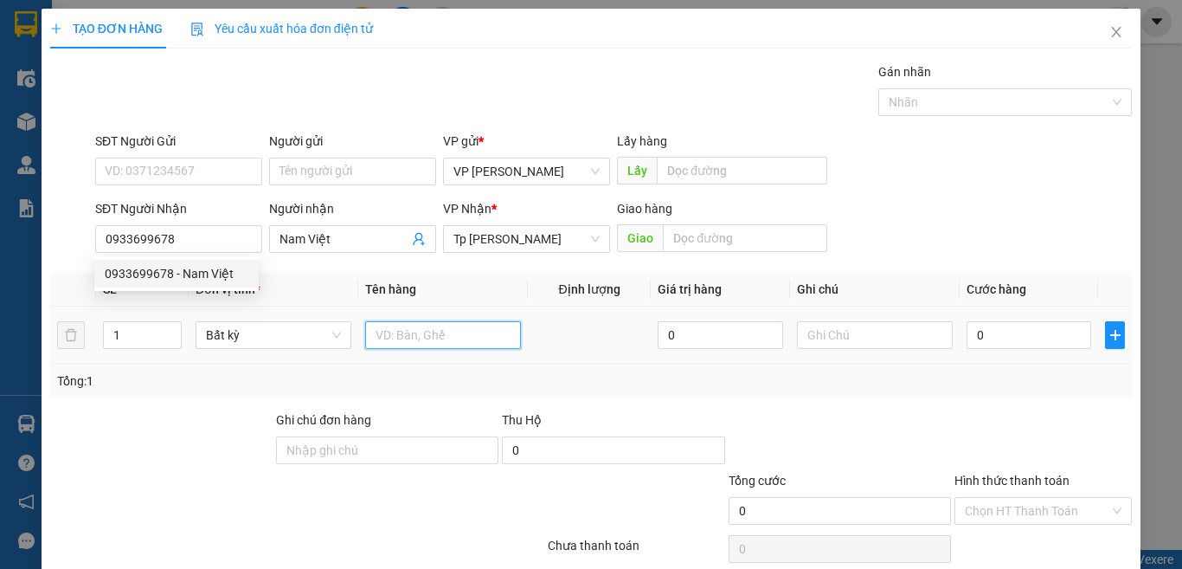
click at [412, 339] on input "text" at bounding box center [443, 335] width 156 height 28
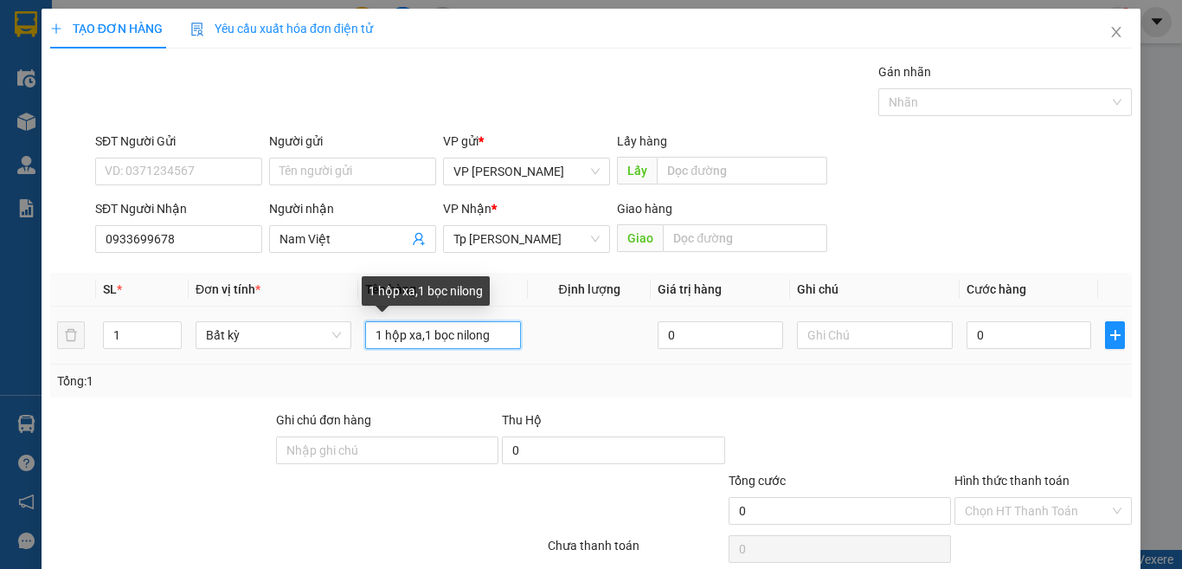
click at [426, 342] on input "1 hộp xa,1 bọc nilong" at bounding box center [443, 335] width 156 height 28
type input "1 hộp xam bọc nilong"
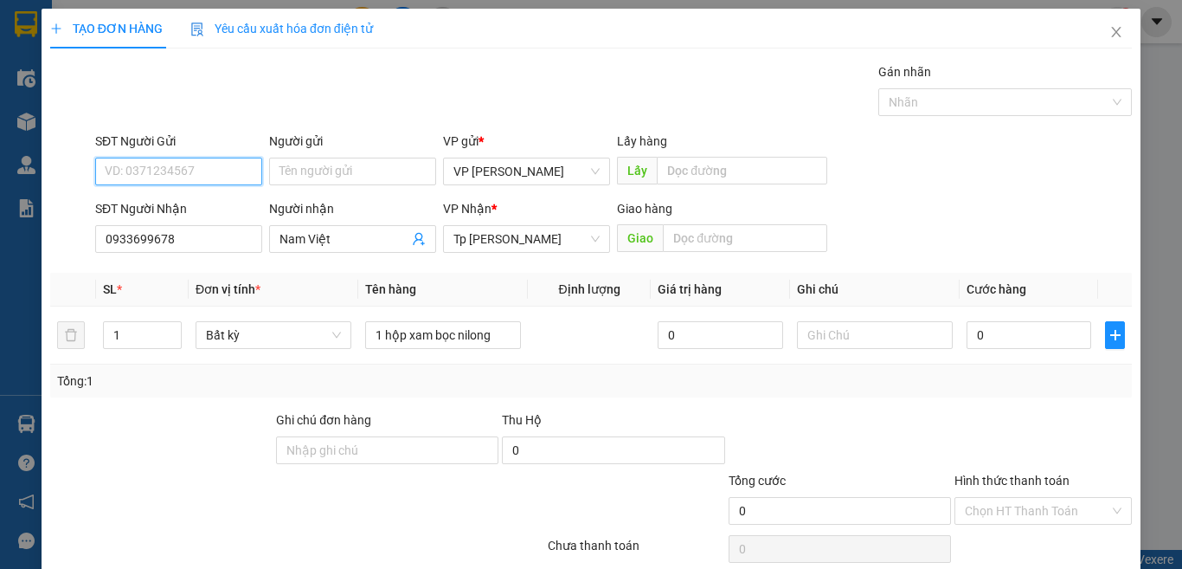
click at [188, 168] on input "SĐT Người Gửi" at bounding box center [178, 172] width 167 height 28
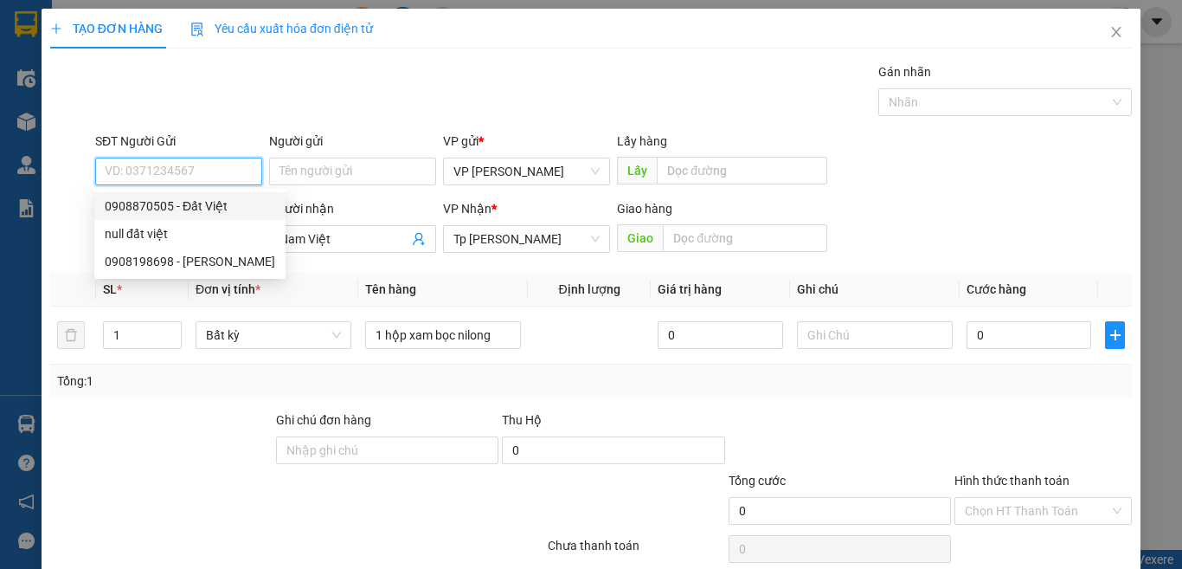
click at [196, 210] on div "0908870505 - Đất Việt" at bounding box center [190, 205] width 171 height 19
type input "0908870505"
type input "Đất Việt"
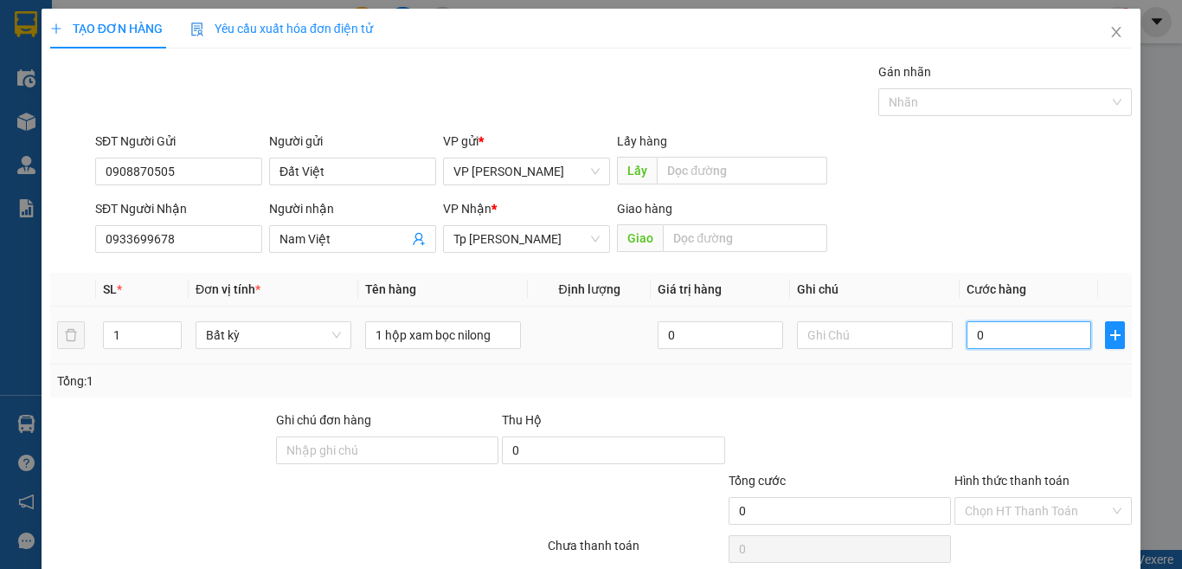
click at [998, 330] on input "0" at bounding box center [1029, 335] width 125 height 28
type input "2"
type input "20"
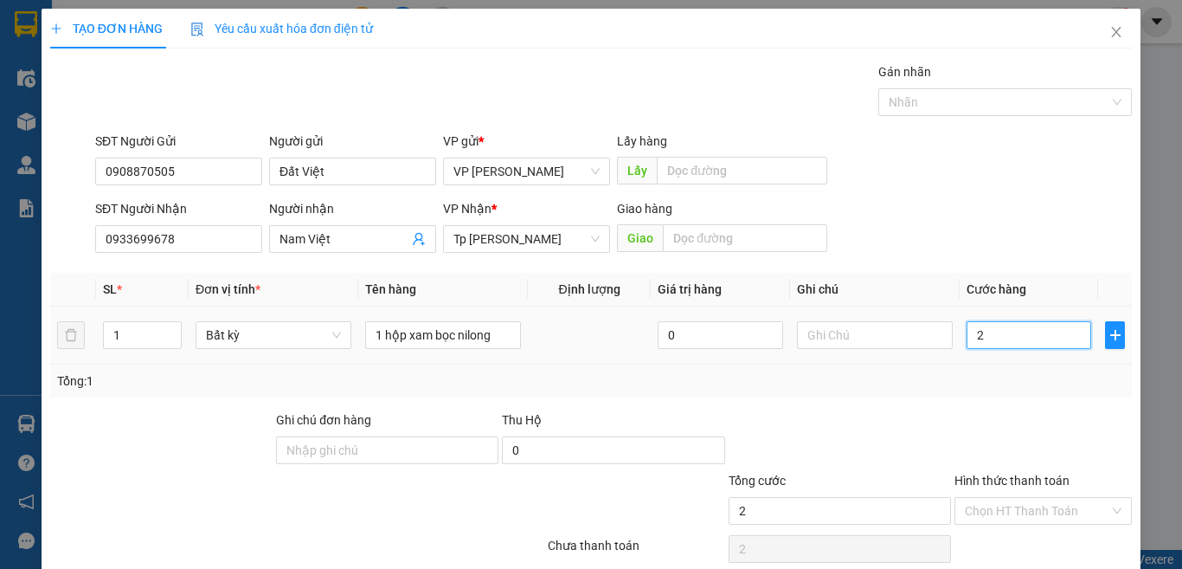
type input "20"
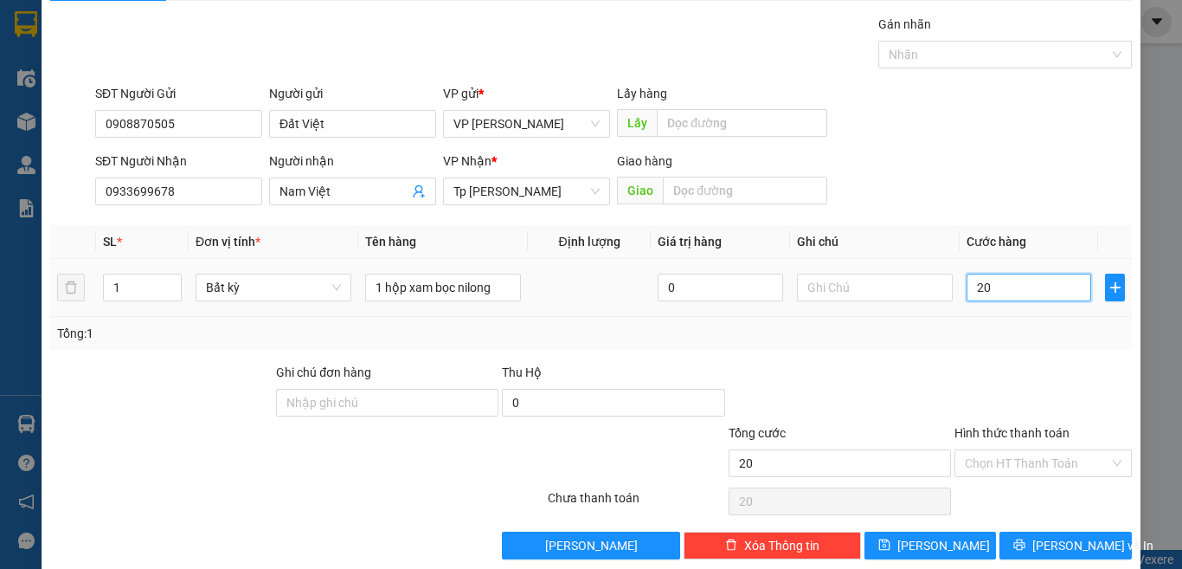
scroll to position [72, 0]
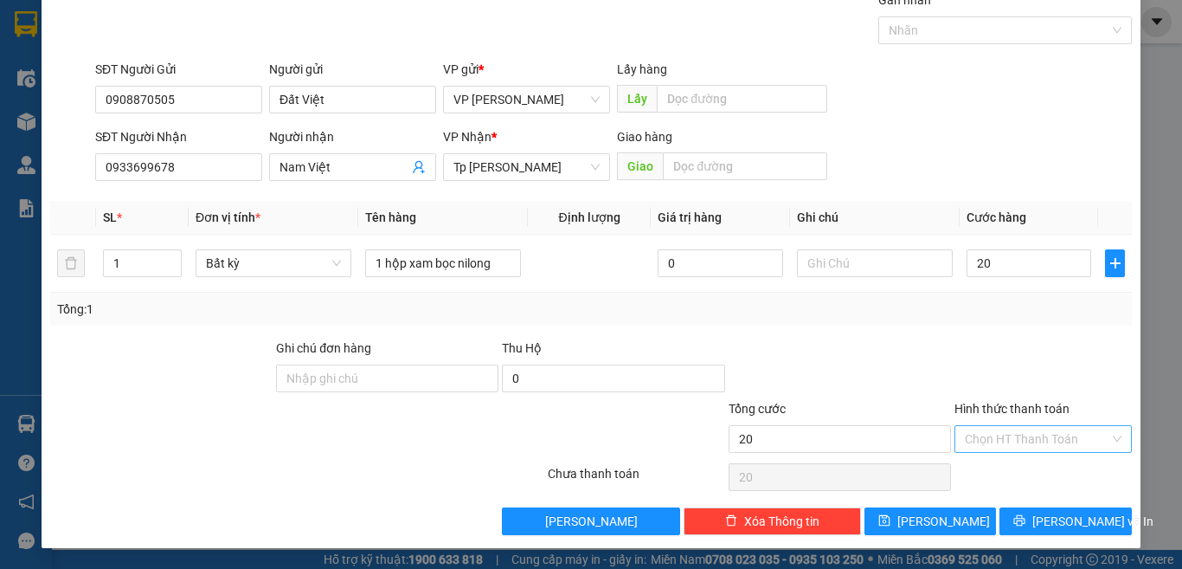
type input "20.000"
click at [1029, 429] on input "Hình thức thanh toán" at bounding box center [1037, 439] width 145 height 26
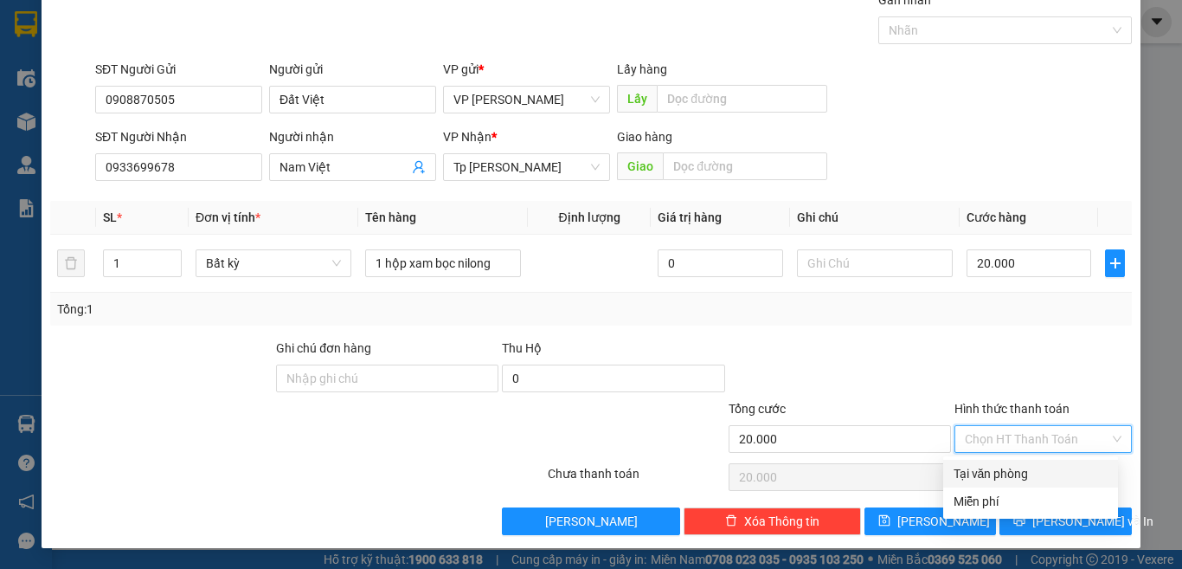
click at [1014, 472] on div "Tại văn phòng" at bounding box center [1031, 473] width 154 height 19
type input "0"
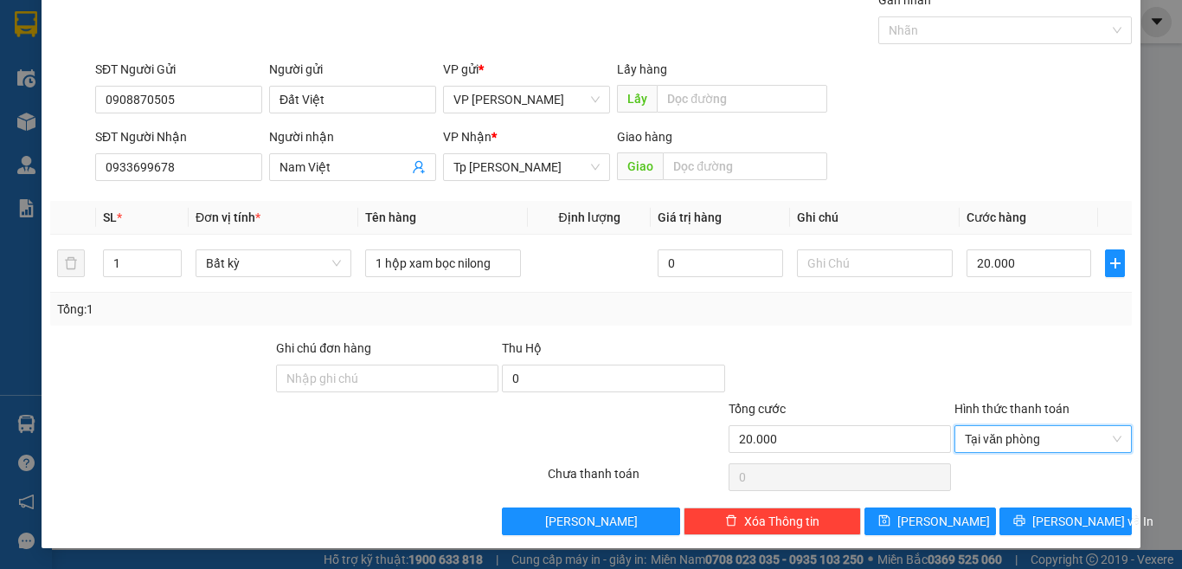
click at [996, 347] on div at bounding box center [1043, 368] width 181 height 61
click at [1013, 523] on button "[PERSON_NAME] và In" at bounding box center [1066, 521] width 132 height 28
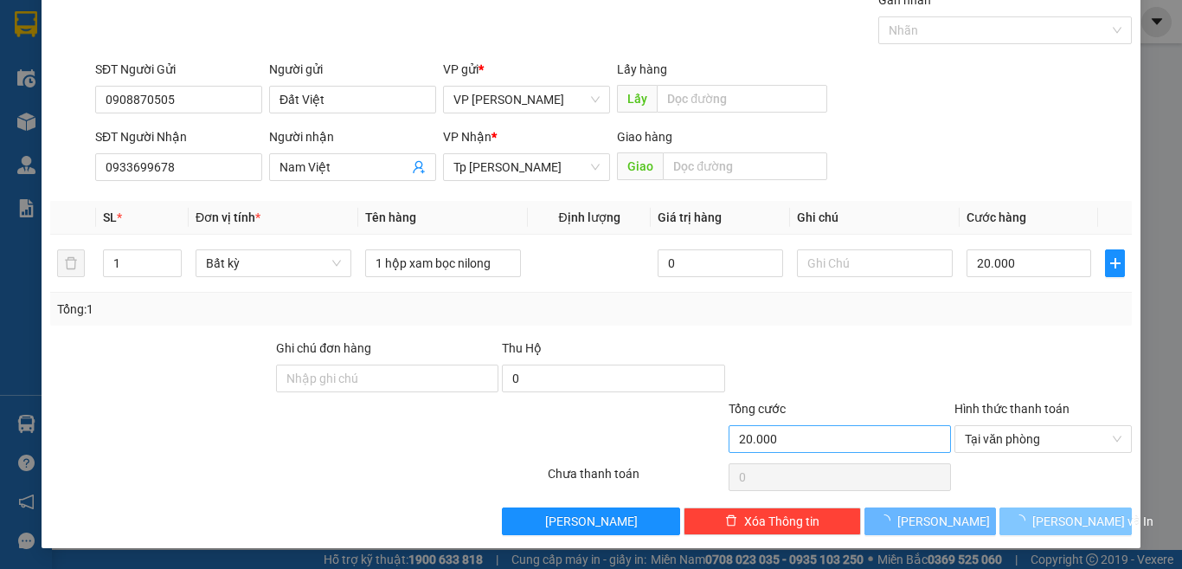
scroll to position [22, 0]
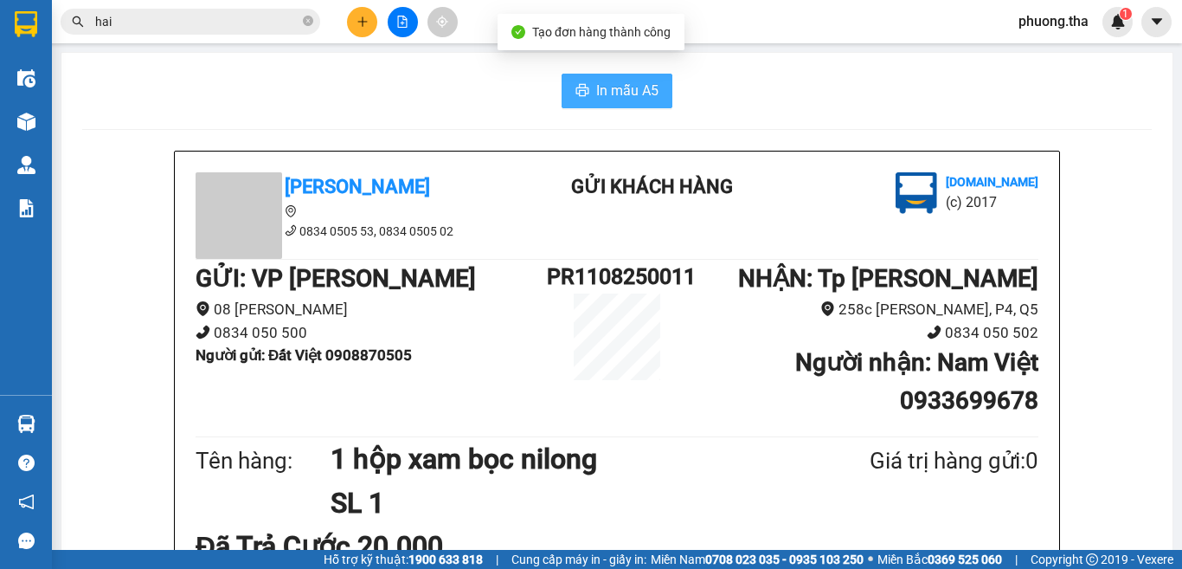
click at [659, 99] on button "In mẫu A5" at bounding box center [617, 91] width 111 height 35
click at [617, 100] on span "In mẫu A5" at bounding box center [627, 91] width 62 height 22
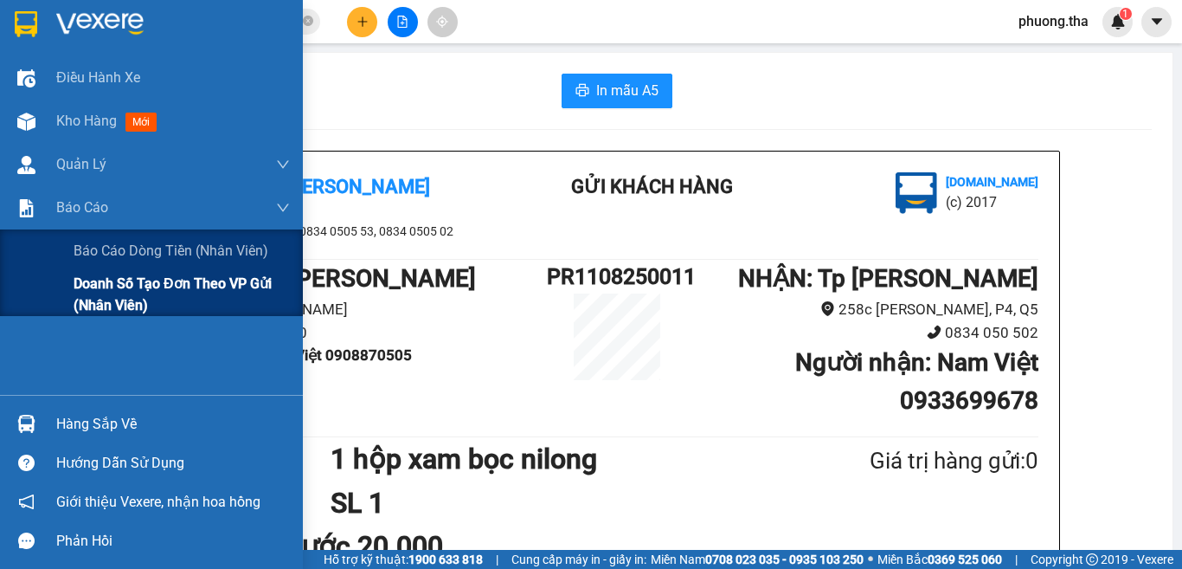
click at [48, 277] on div "Doanh số tạo đơn theo VP gửi (nhân viên)" at bounding box center [151, 294] width 303 height 43
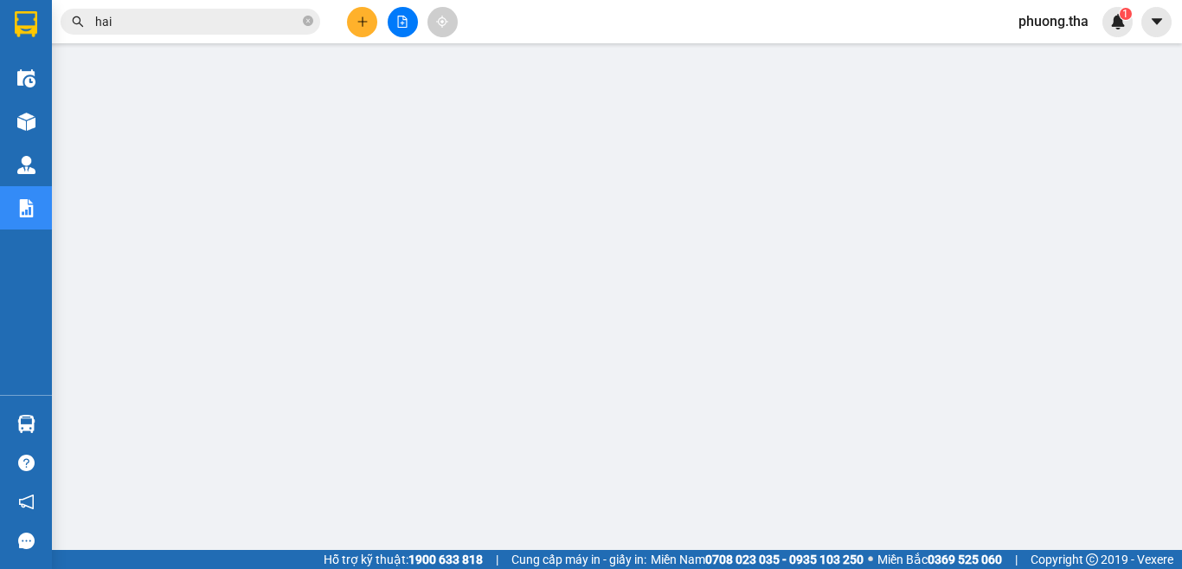
click at [361, 17] on icon "plus" at bounding box center [363, 22] width 12 height 12
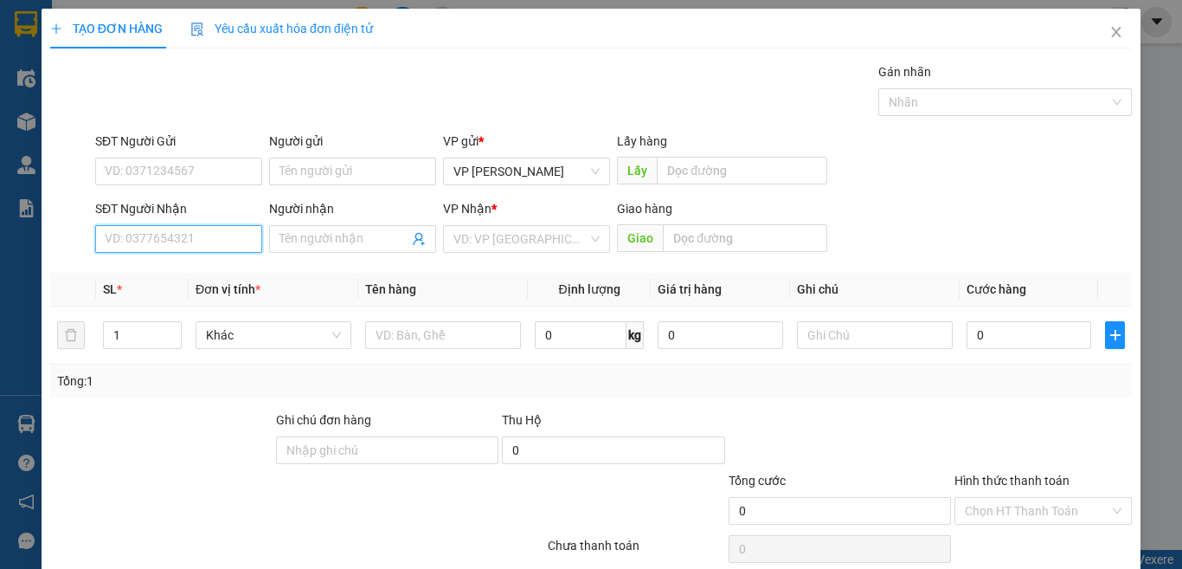
click at [200, 240] on input "SĐT Người Nhận" at bounding box center [178, 239] width 167 height 28
click at [190, 239] on input "6919" at bounding box center [178, 239] width 167 height 28
click at [188, 275] on div "0332156919 - Duyên" at bounding box center [177, 273] width 144 height 19
type input "0332156919"
type input "Duyên"
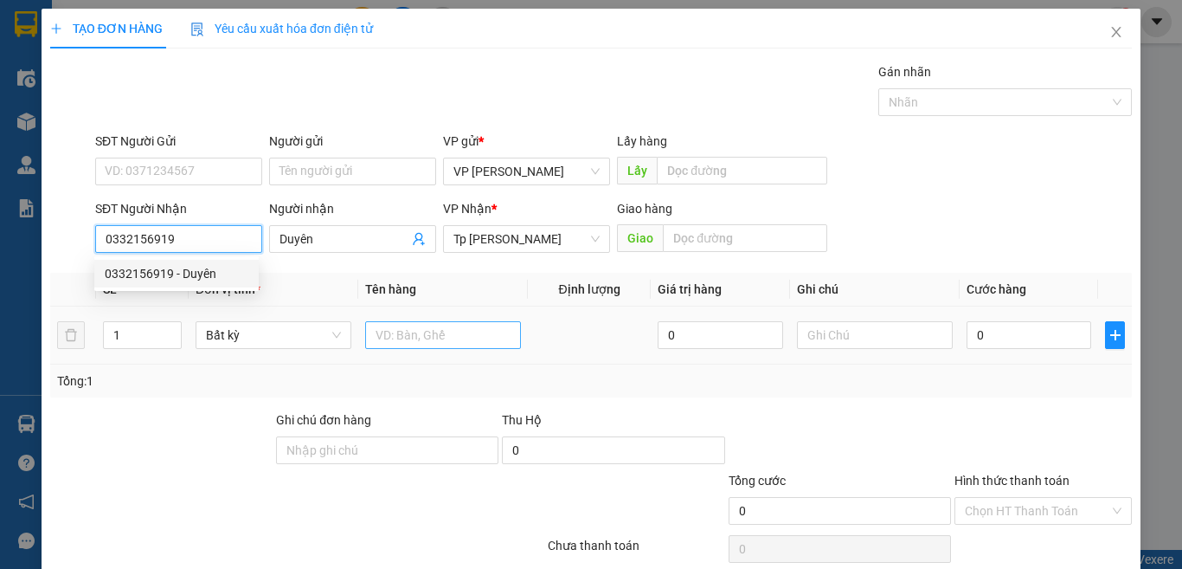
type input "0332156919"
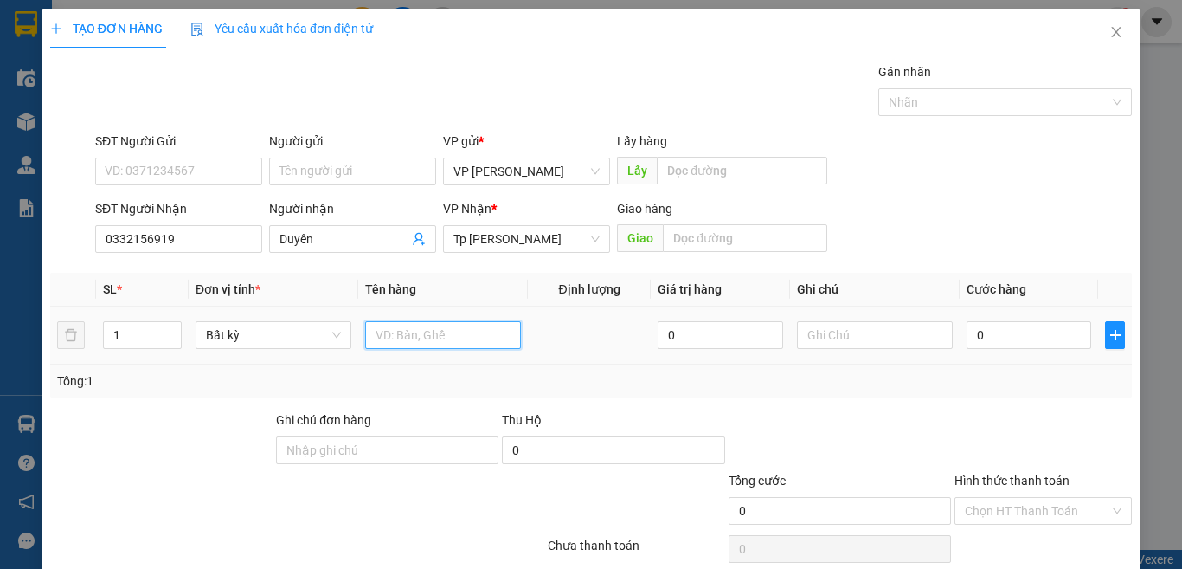
click at [396, 340] on input "text" at bounding box center [443, 335] width 156 height 28
type input "1T xám"
click at [980, 347] on input "0" at bounding box center [1029, 335] width 125 height 28
type input "3"
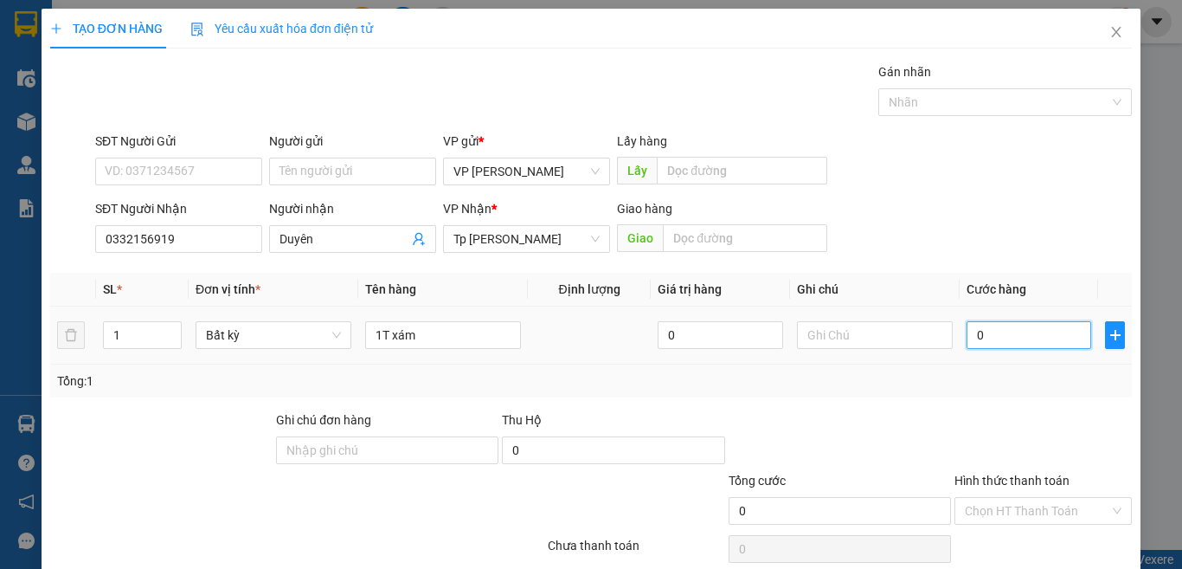
type input "3"
type input "30"
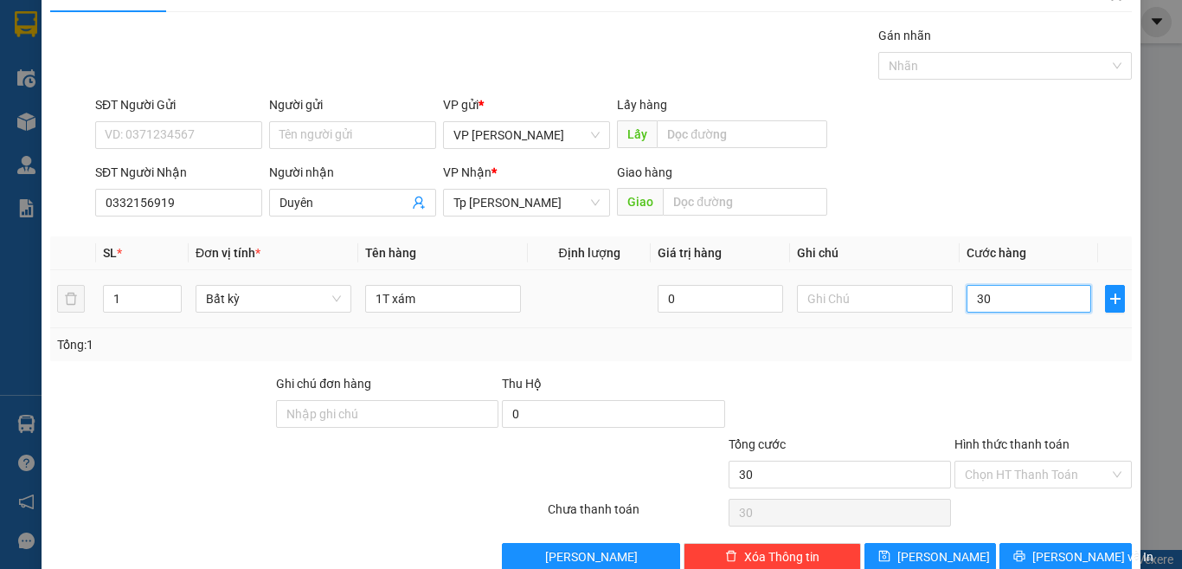
scroll to position [72, 0]
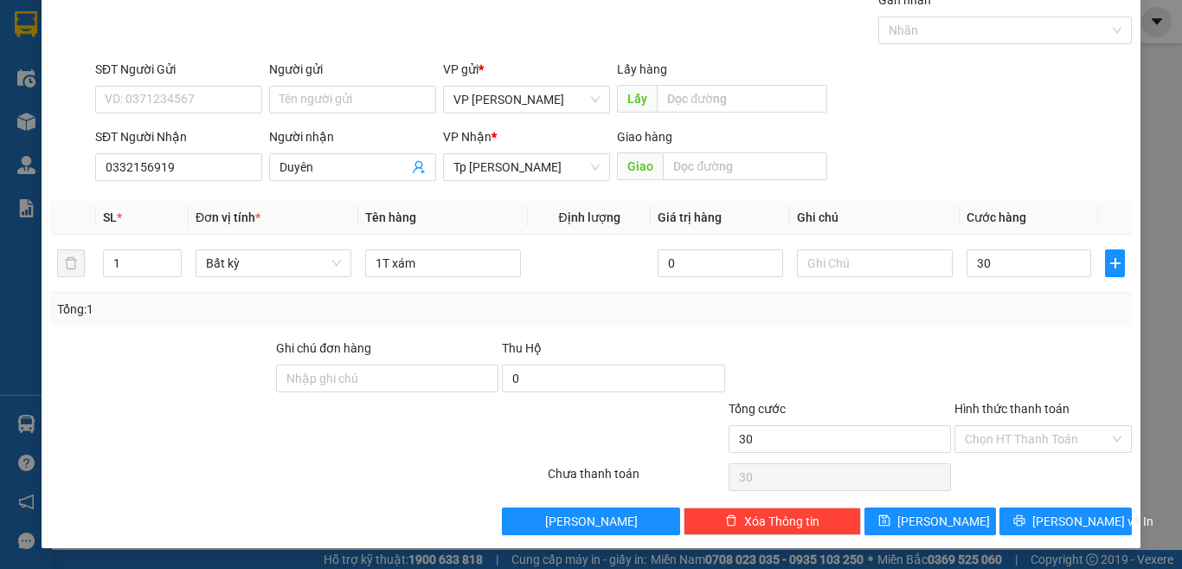
type input "30.000"
click at [998, 460] on div "Chọn HT Thanh Toán" at bounding box center [1043, 477] width 181 height 35
click at [1034, 448] on input "Hình thức thanh toán" at bounding box center [1037, 439] width 145 height 26
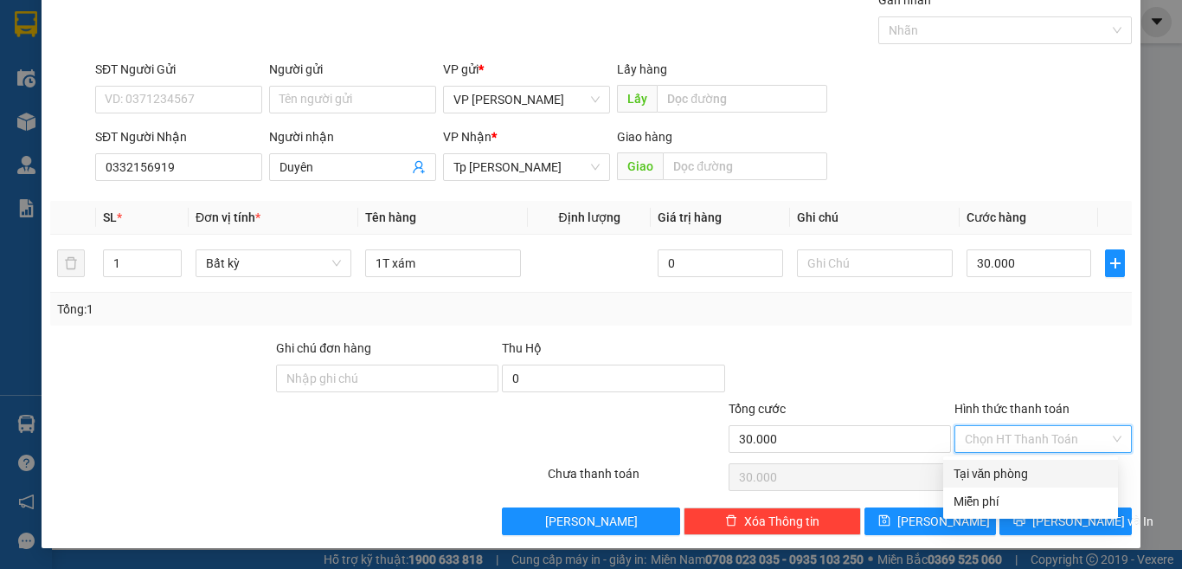
click at [1035, 473] on div "Tại văn phòng" at bounding box center [1031, 473] width 154 height 19
type input "0"
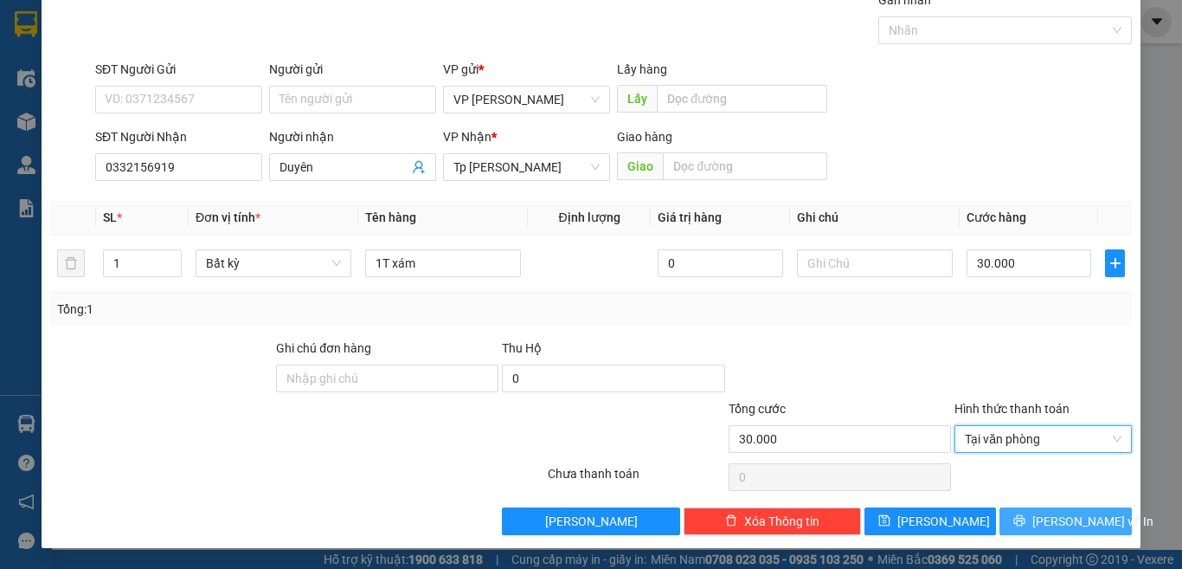
drag, startPoint x: 1057, startPoint y: 525, endPoint x: 1042, endPoint y: 523, distance: 14.8
click at [1055, 525] on span "[PERSON_NAME] và In" at bounding box center [1093, 521] width 121 height 19
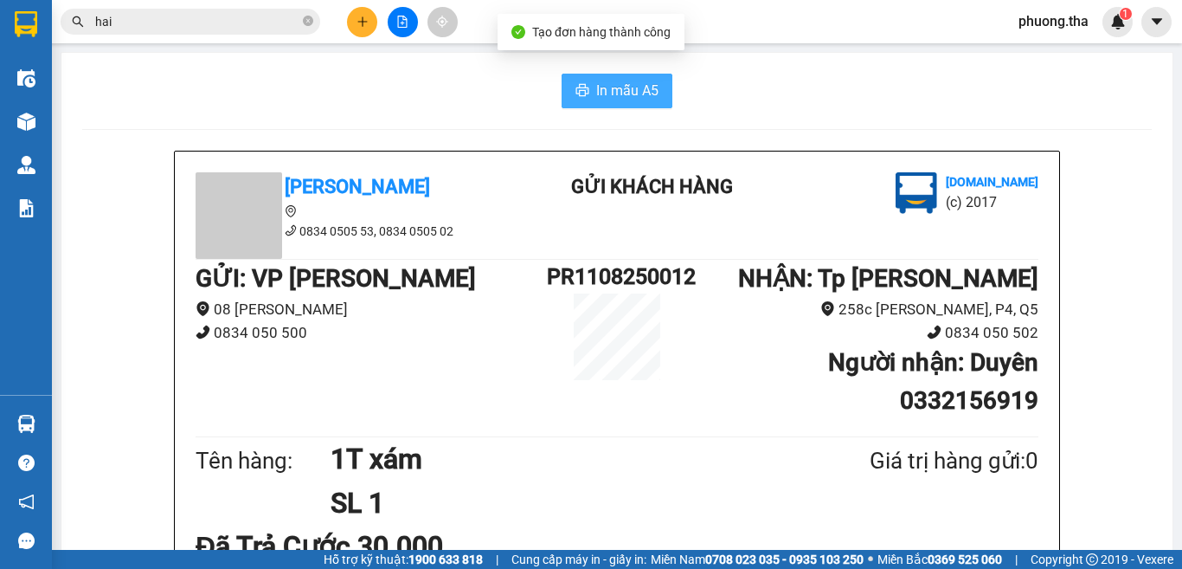
click at [611, 93] on span "In mẫu A5" at bounding box center [627, 91] width 62 height 22
click at [251, 20] on input "hai" at bounding box center [197, 21] width 204 height 19
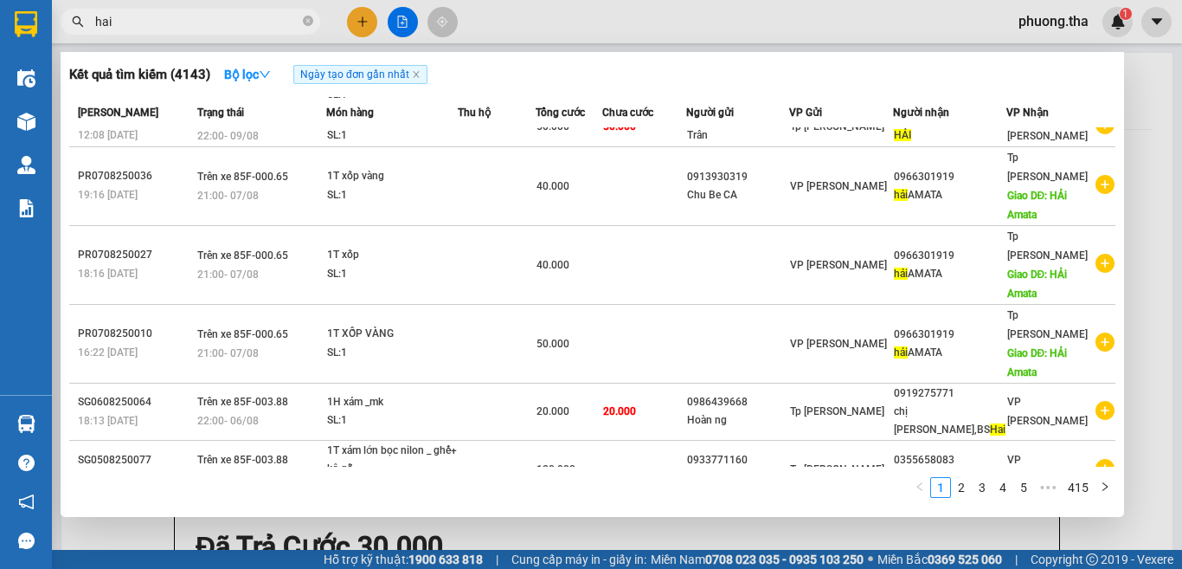
click at [251, 20] on input "hai" at bounding box center [197, 21] width 204 height 19
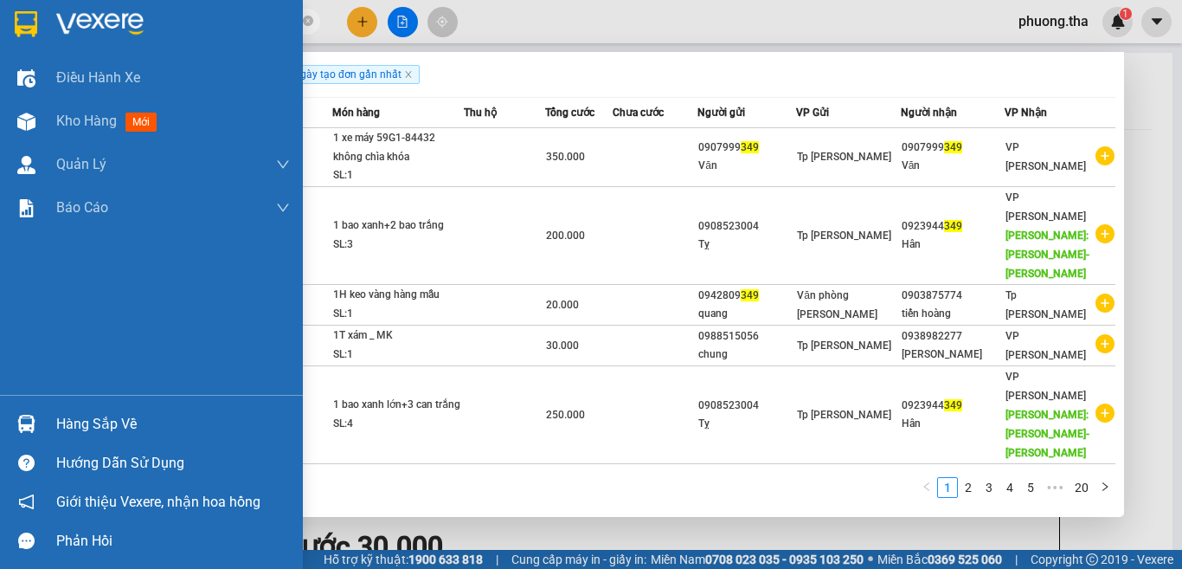
drag, startPoint x: 177, startPoint y: 21, endPoint x: 36, endPoint y: 49, distance: 143.1
click at [36, 49] on section "Kết quả tìm kiếm ( 193 ) Bộ lọc Ngày tạo đơn gần nhất Mã ĐH Trạng thái Món hàng…" at bounding box center [591, 284] width 1182 height 569
type input "0299"
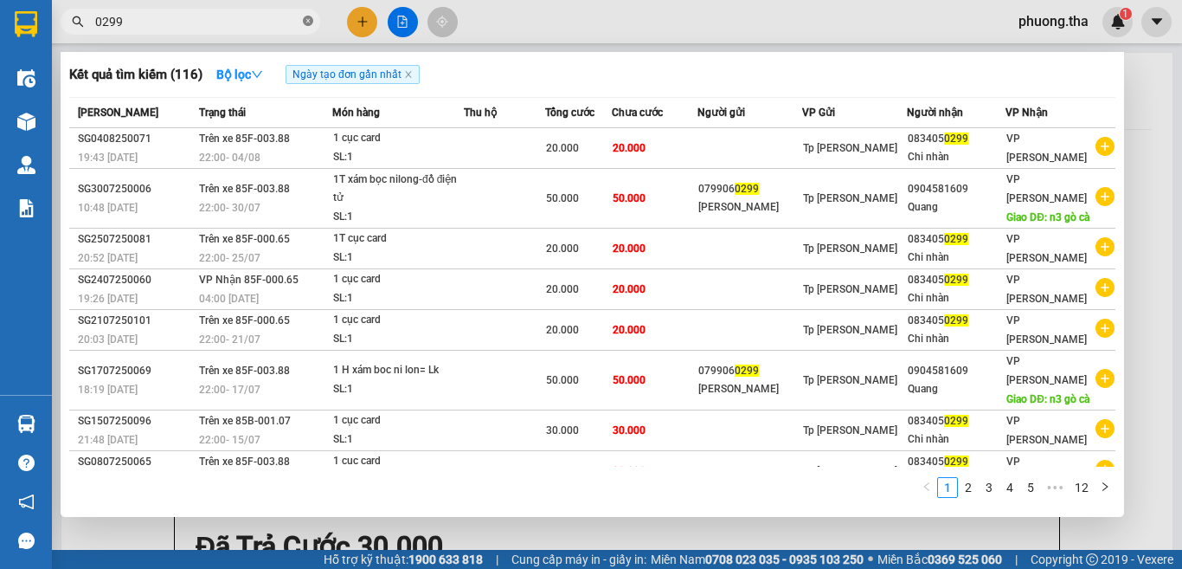
click at [311, 21] on icon "close-circle" at bounding box center [308, 21] width 10 height 10
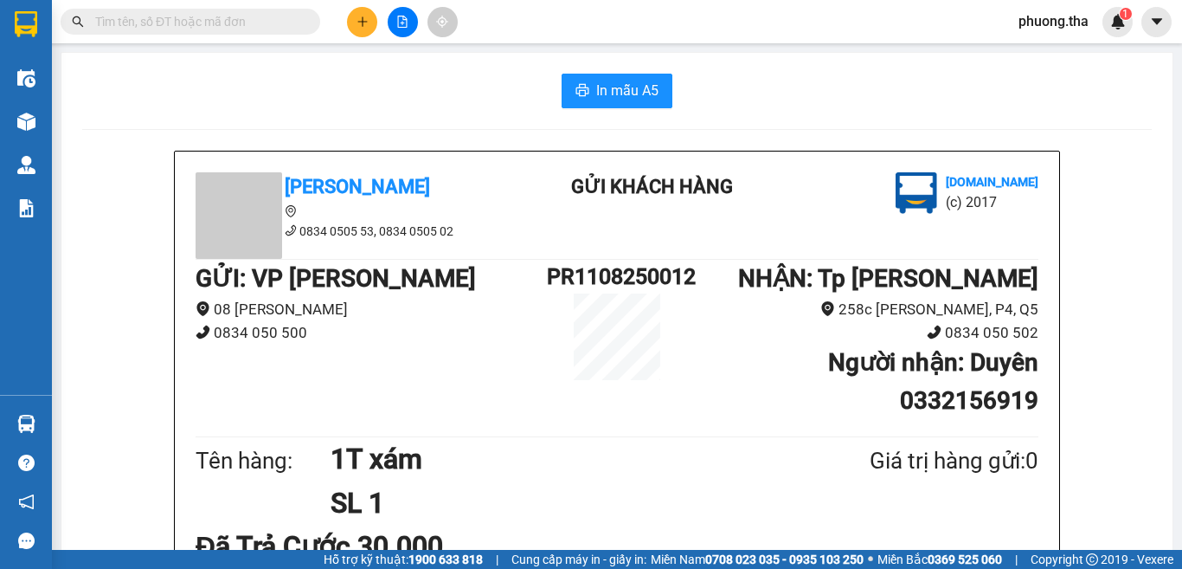
click at [267, 20] on input "text" at bounding box center [197, 21] width 204 height 19
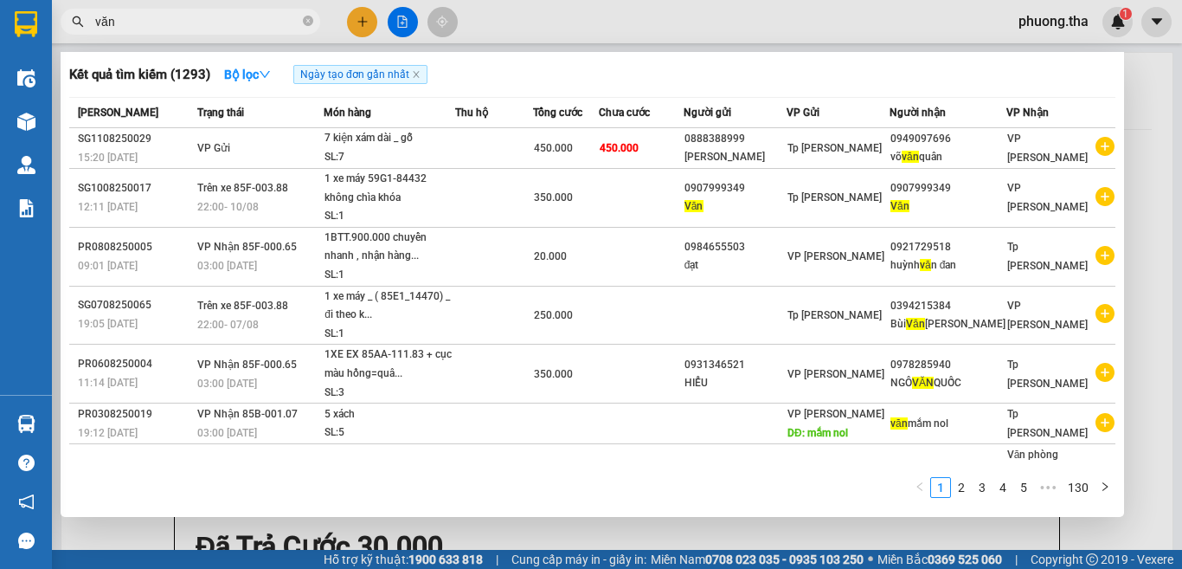
type input "văn"
click at [1154, 26] on div at bounding box center [591, 284] width 1182 height 569
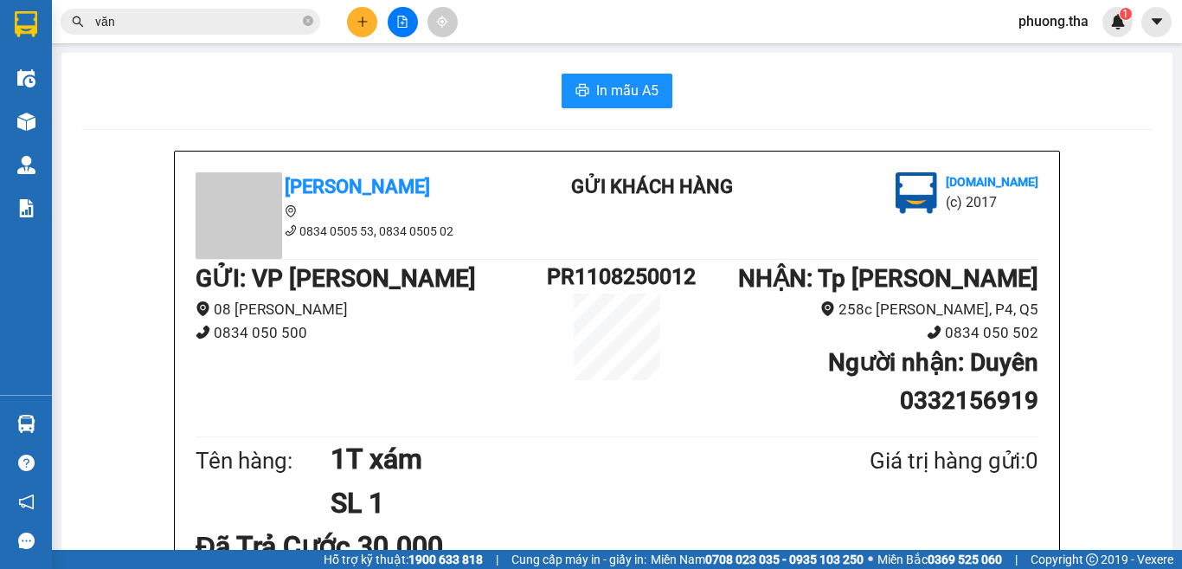
click at [1055, 27] on span "phuong.tha" at bounding box center [1054, 21] width 98 height 22
click at [1054, 60] on span "Đăng xuất" at bounding box center [1066, 53] width 73 height 19
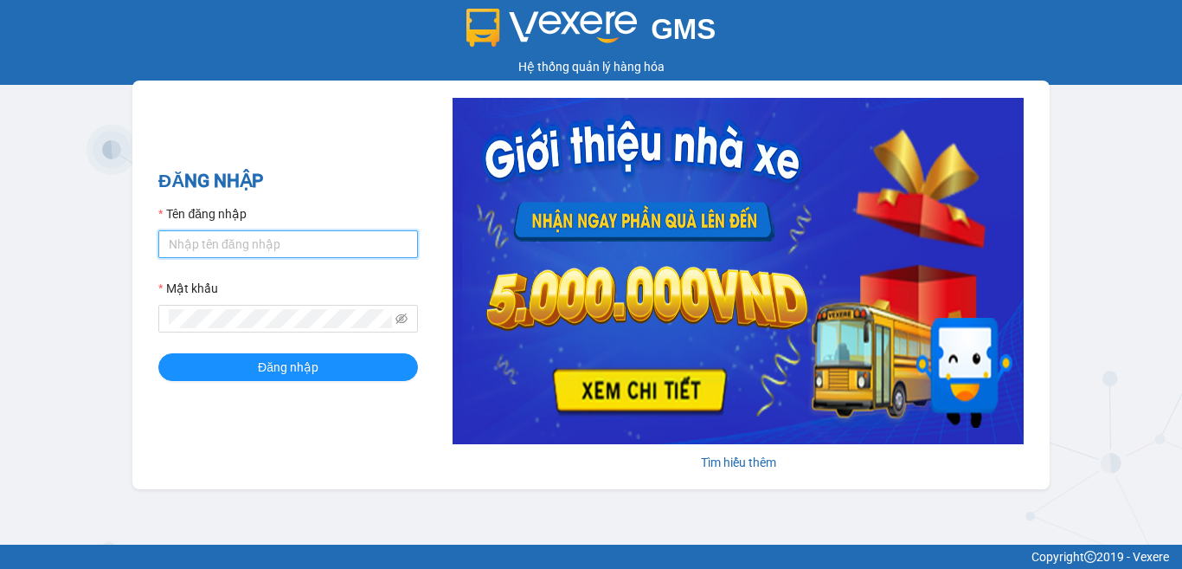
click at [257, 246] on input "Tên đăng nhập" at bounding box center [288, 244] width 260 height 28
type input "cong.tha"
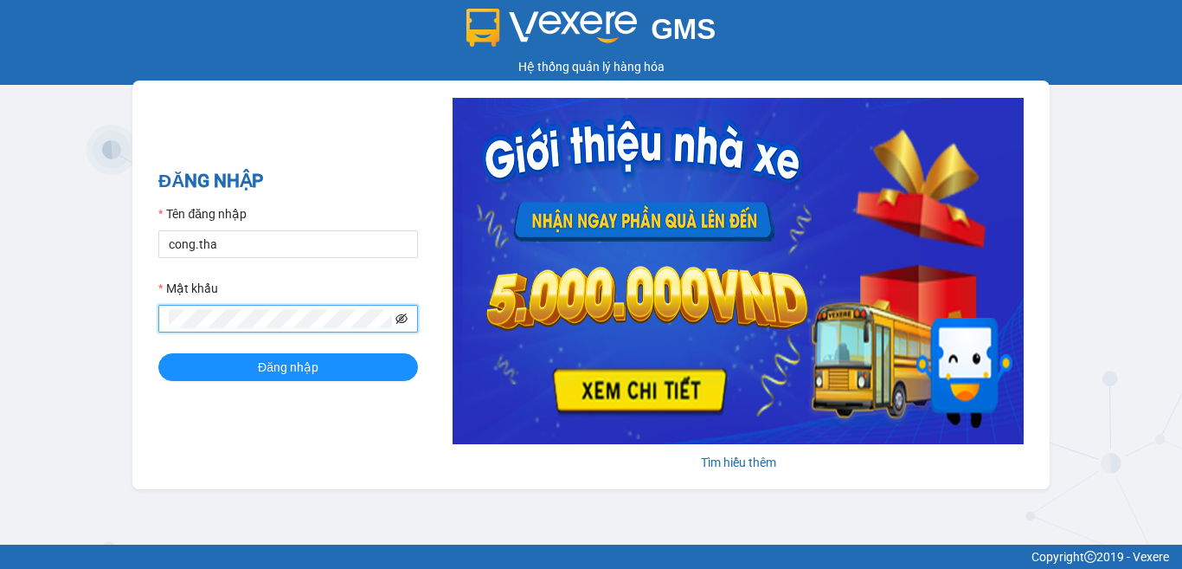
click at [406, 319] on icon "eye-invisible" at bounding box center [402, 318] width 12 height 12
click at [313, 365] on span "Đăng nhập" at bounding box center [288, 366] width 61 height 19
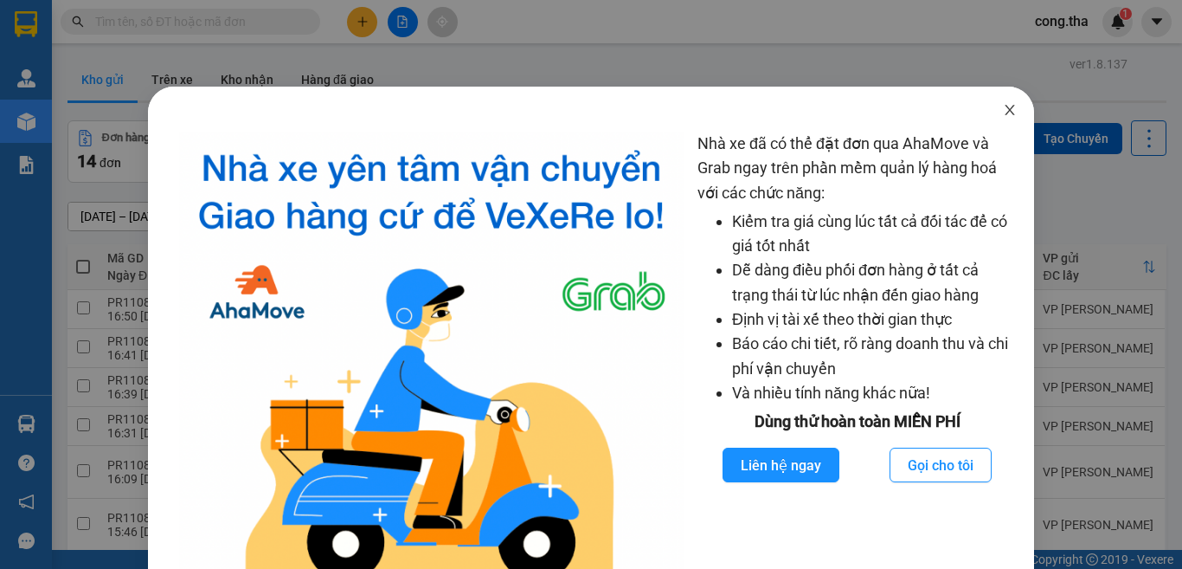
click at [1002, 100] on span "Close" at bounding box center [1010, 111] width 48 height 48
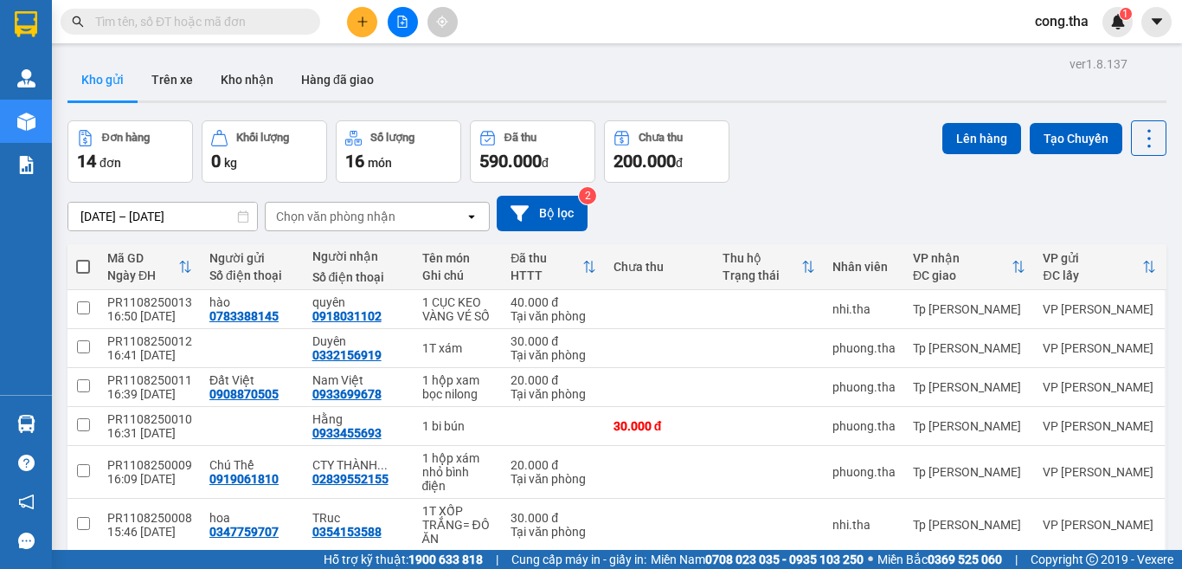
click at [357, 27] on icon "plus" at bounding box center [363, 22] width 12 height 12
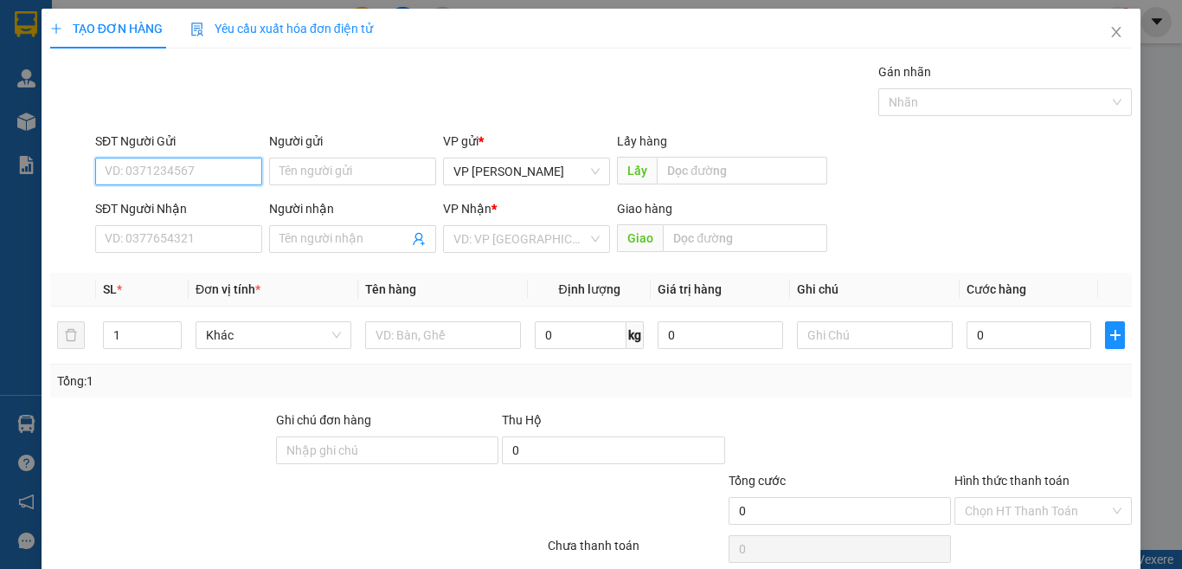
click at [174, 168] on input "SĐT Người Gửi" at bounding box center [178, 172] width 167 height 28
click at [216, 214] on div "0332922239 - Thái" at bounding box center [177, 205] width 144 height 19
type input "0332922239"
type input "Thái"
type input "0908242037"
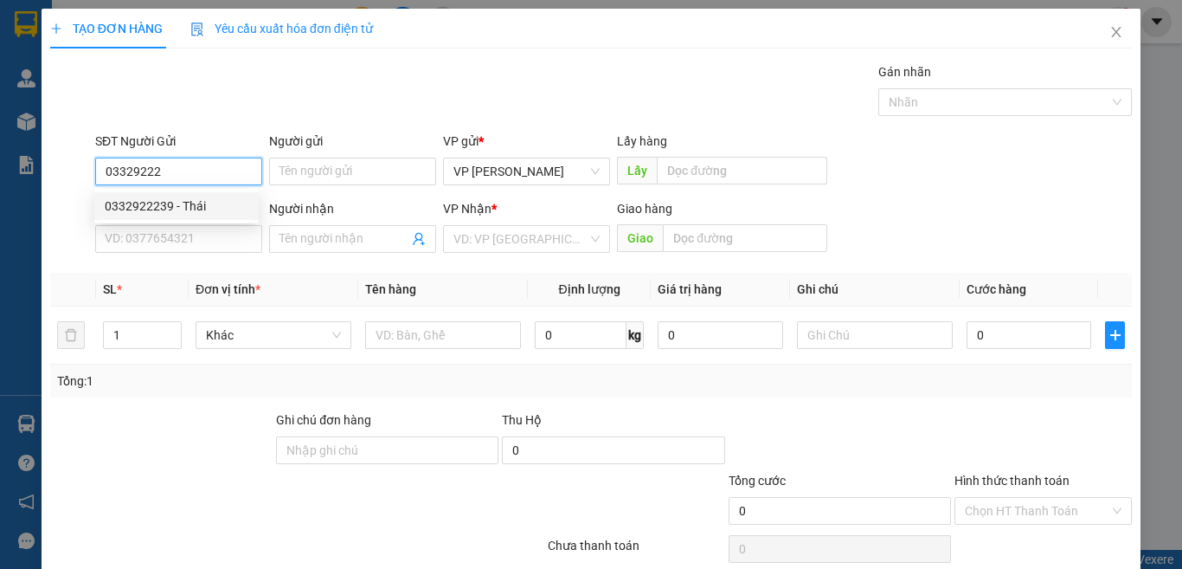
type input "Phong"
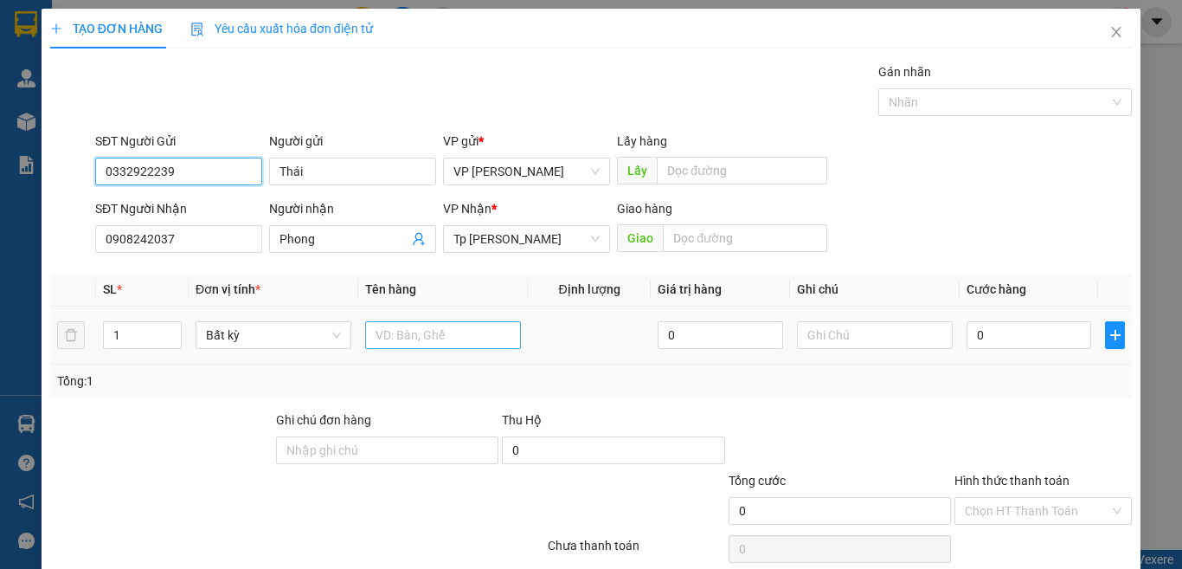
type input "0332922239"
click at [407, 338] on input "text" at bounding box center [443, 335] width 156 height 28
type input "1t trắng/ bánh"
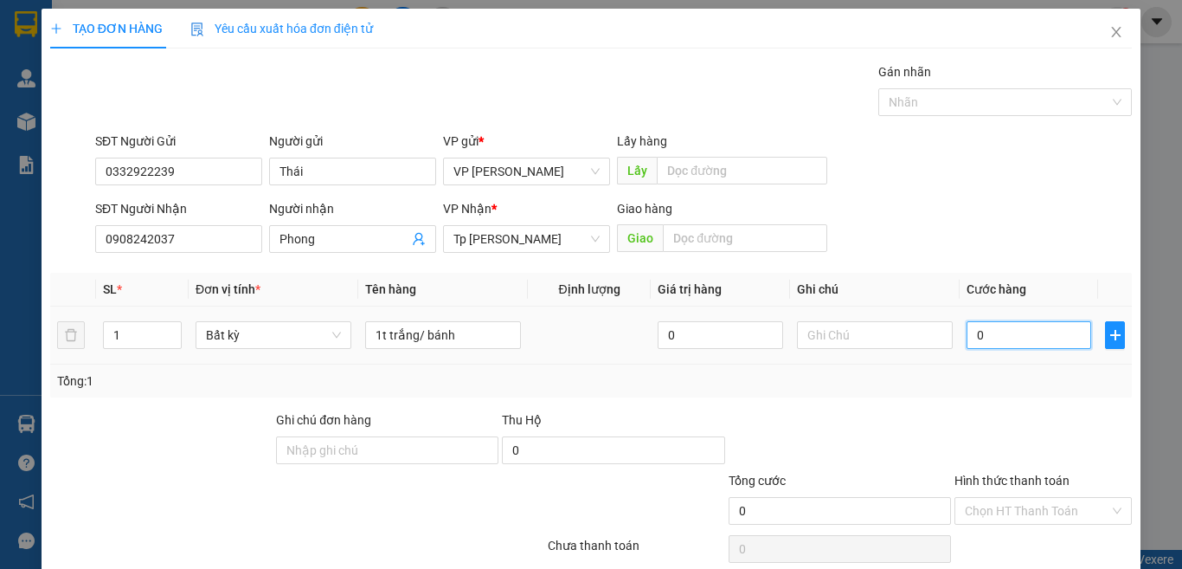
click at [1006, 341] on input "0" at bounding box center [1029, 335] width 125 height 28
type input "3"
type input "30"
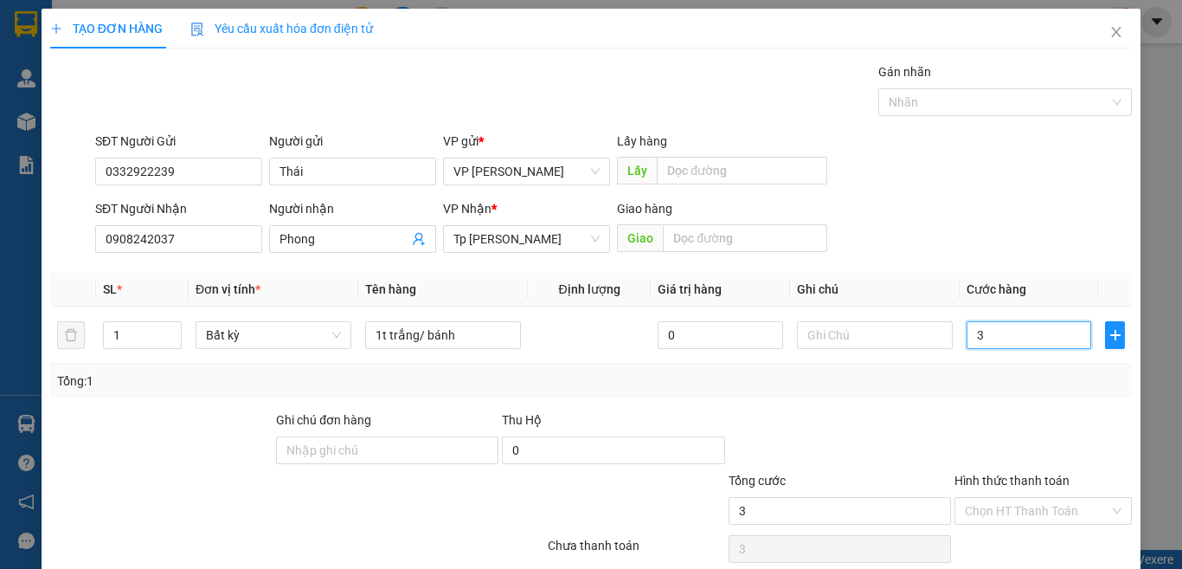
type input "30"
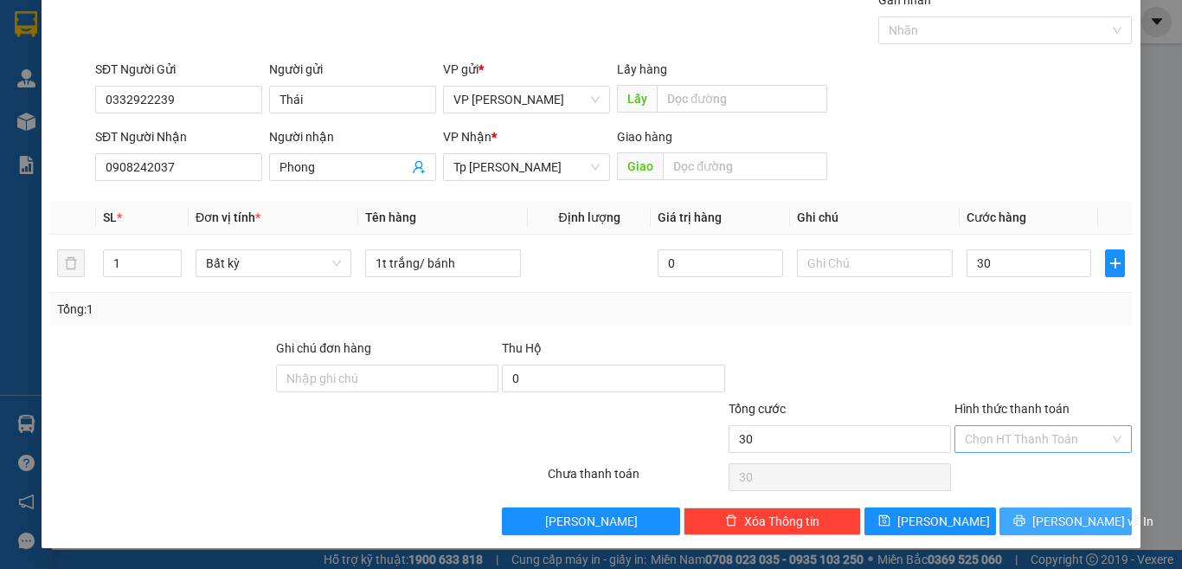
type input "30.000"
click at [1060, 518] on span "[PERSON_NAME] và In" at bounding box center [1093, 521] width 121 height 19
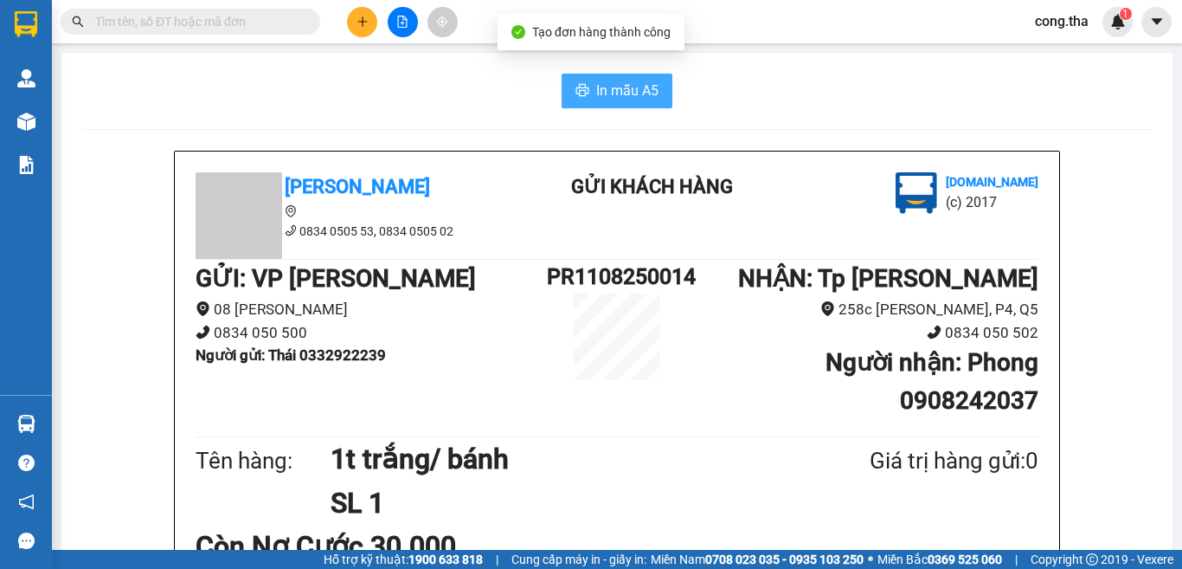
click at [608, 79] on button "In mẫu A5" at bounding box center [617, 91] width 111 height 35
click at [364, 16] on icon "plus" at bounding box center [363, 22] width 12 height 12
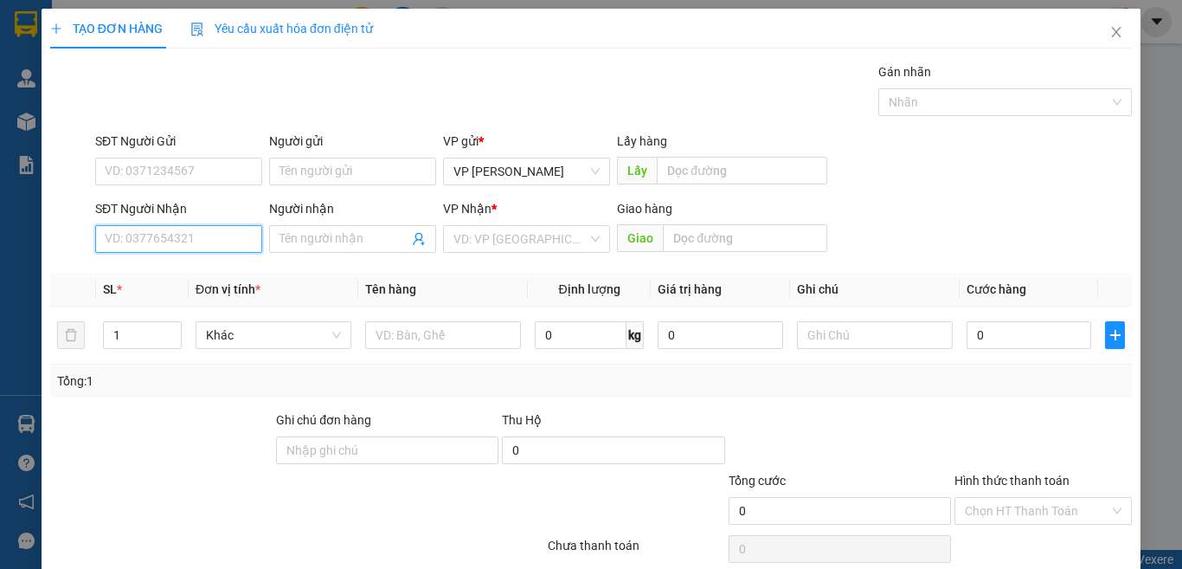
click at [216, 240] on input "SĐT Người Nhận" at bounding box center [178, 239] width 167 height 28
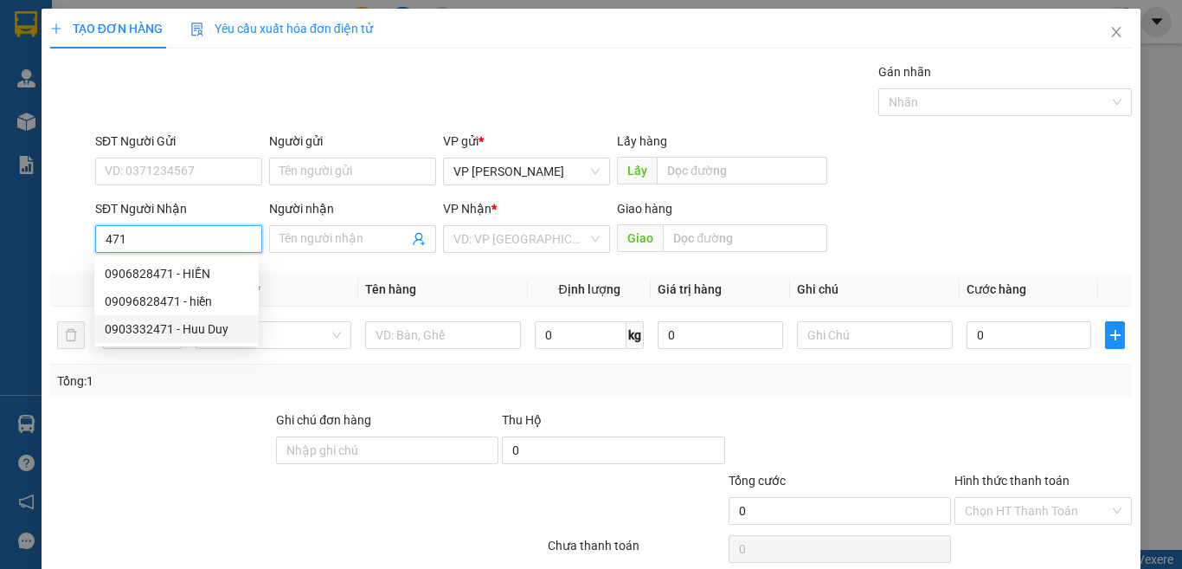
drag, startPoint x: 221, startPoint y: 325, endPoint x: 254, endPoint y: 336, distance: 34.5
click at [222, 325] on div "0903332471 - Huu Duy" at bounding box center [177, 328] width 144 height 19
type input "0903332471"
type input "Huu Duy"
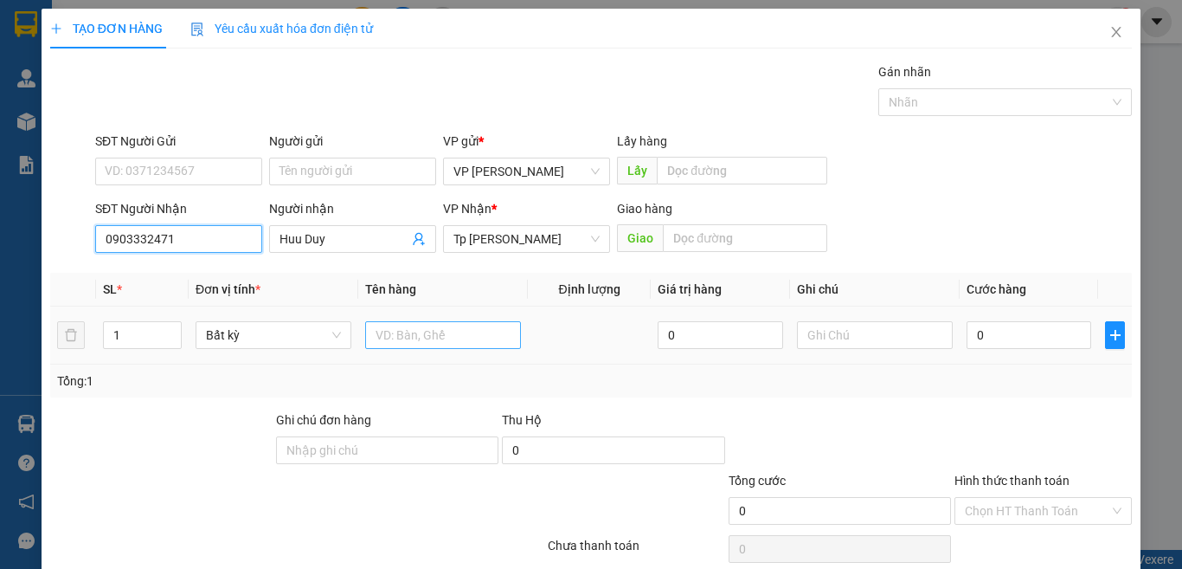
type input "0903332471"
click at [480, 333] on input "text" at bounding box center [443, 335] width 156 height 28
type input "1 T XOP TRẮNG/ MẪU"
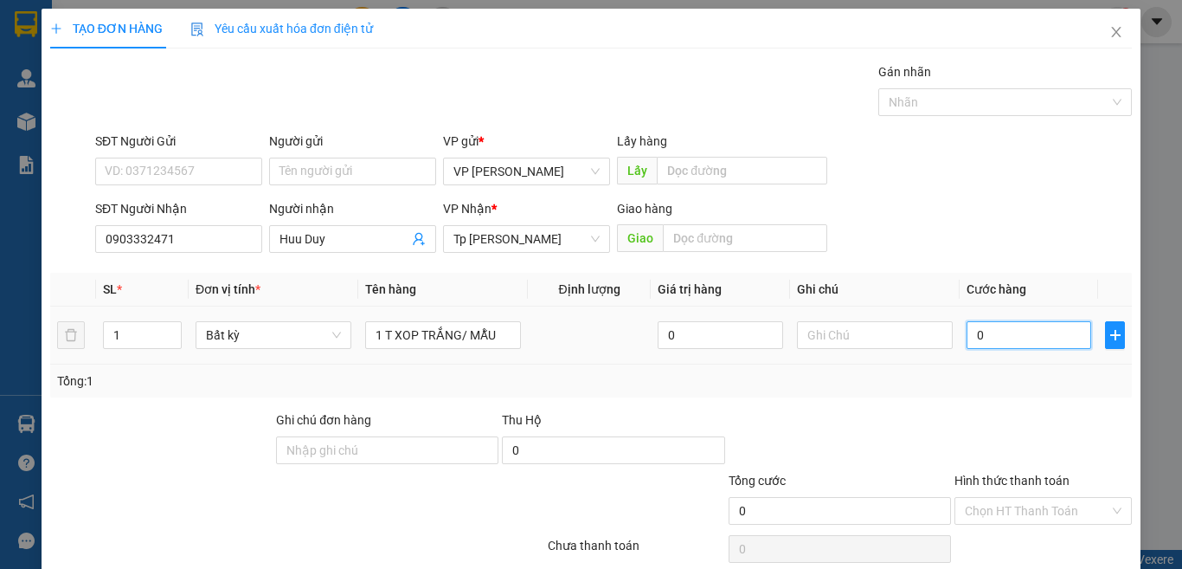
click at [992, 331] on input "0" at bounding box center [1029, 335] width 125 height 28
type input "2"
type input "20"
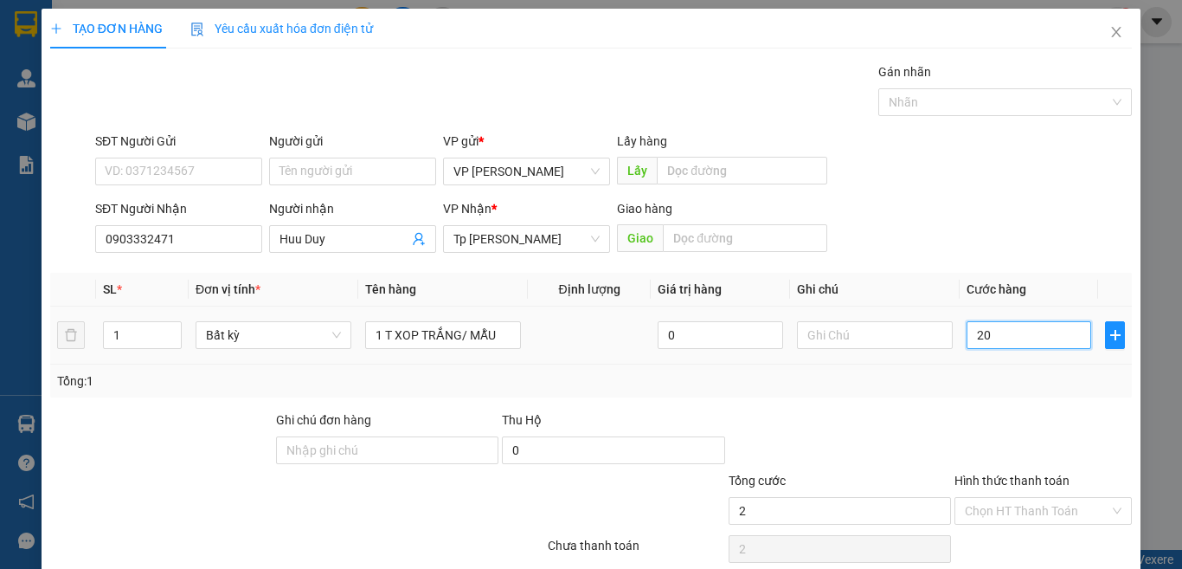
type input "20"
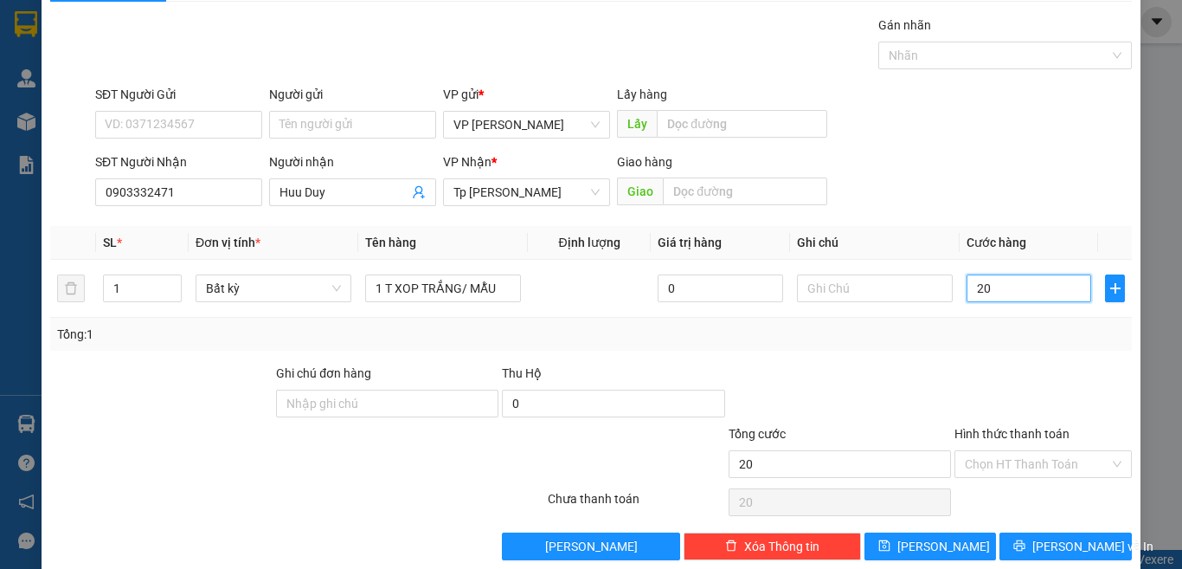
scroll to position [72, 0]
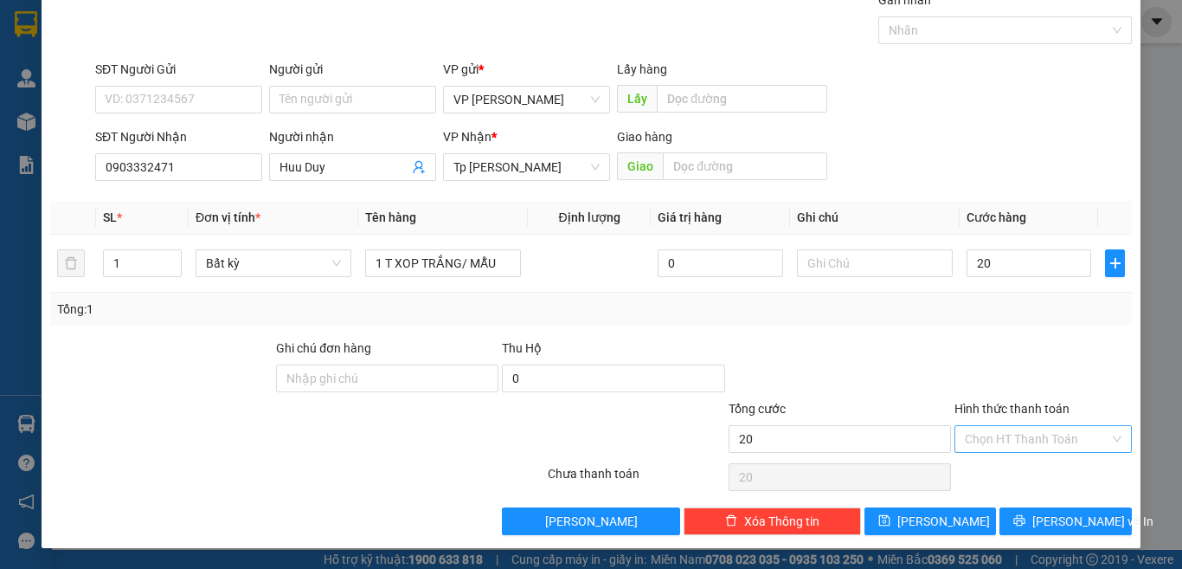
type input "20.000"
click at [996, 441] on input "Hình thức thanh toán" at bounding box center [1037, 439] width 145 height 26
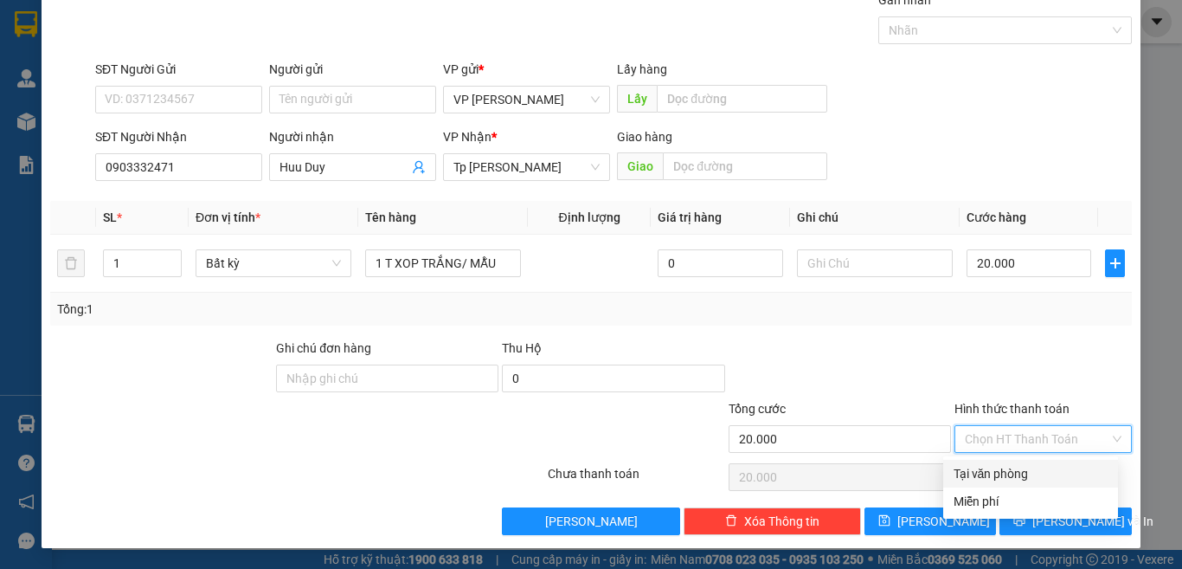
click at [995, 477] on div "Tại văn phòng" at bounding box center [1031, 473] width 154 height 19
type input "0"
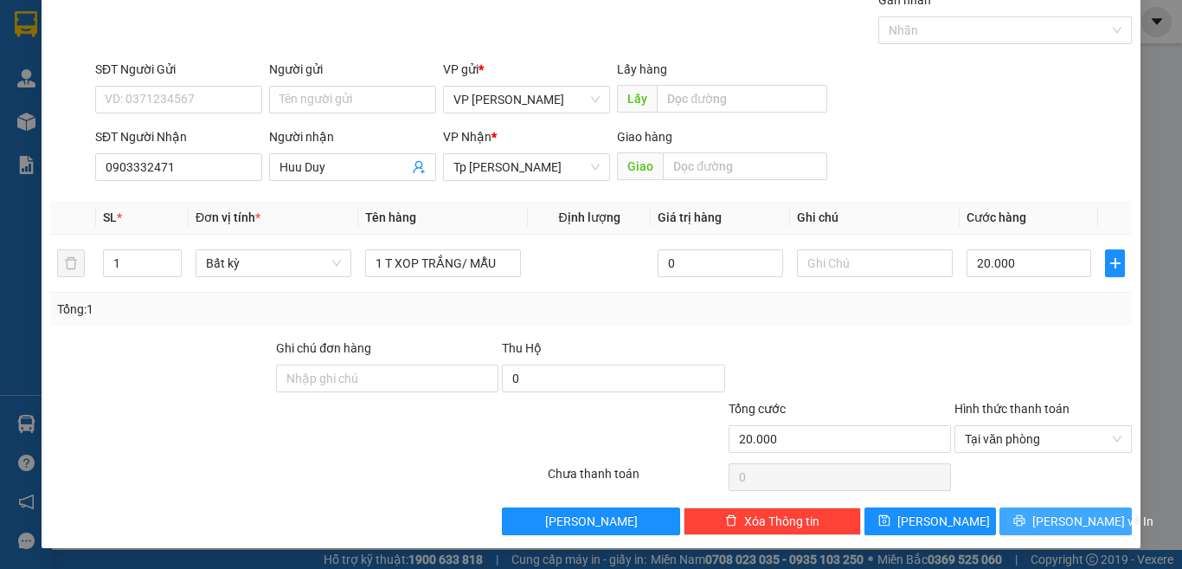
click at [1026, 525] on icon "printer" at bounding box center [1020, 520] width 12 height 12
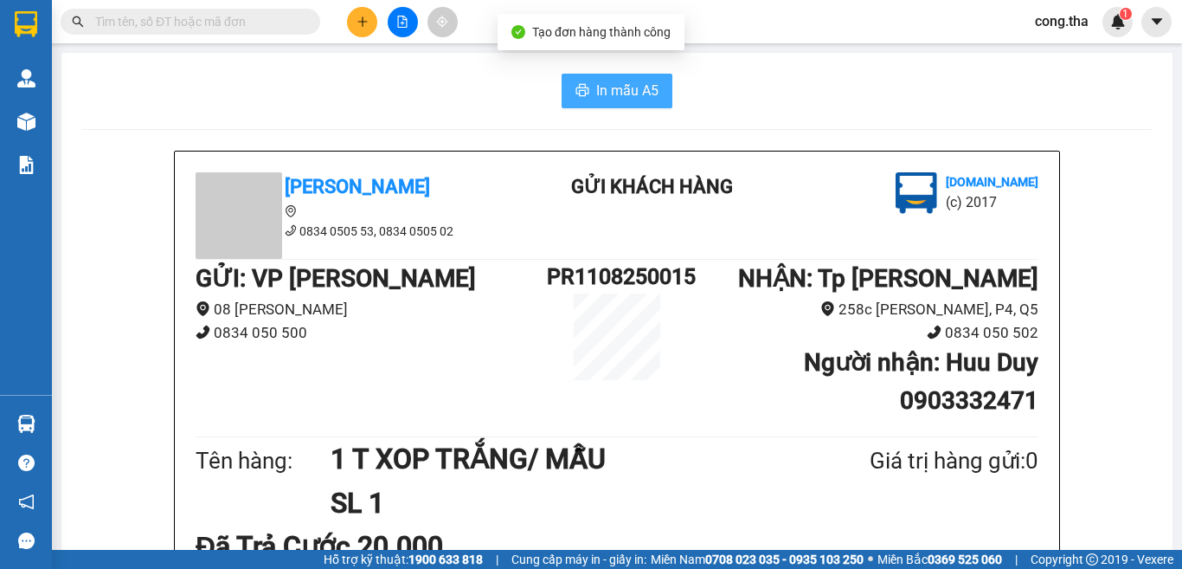
click at [656, 91] on button "In mẫu A5" at bounding box center [617, 91] width 111 height 35
click at [530, 78] on div "In mẫu A5" at bounding box center [617, 91] width 1070 height 35
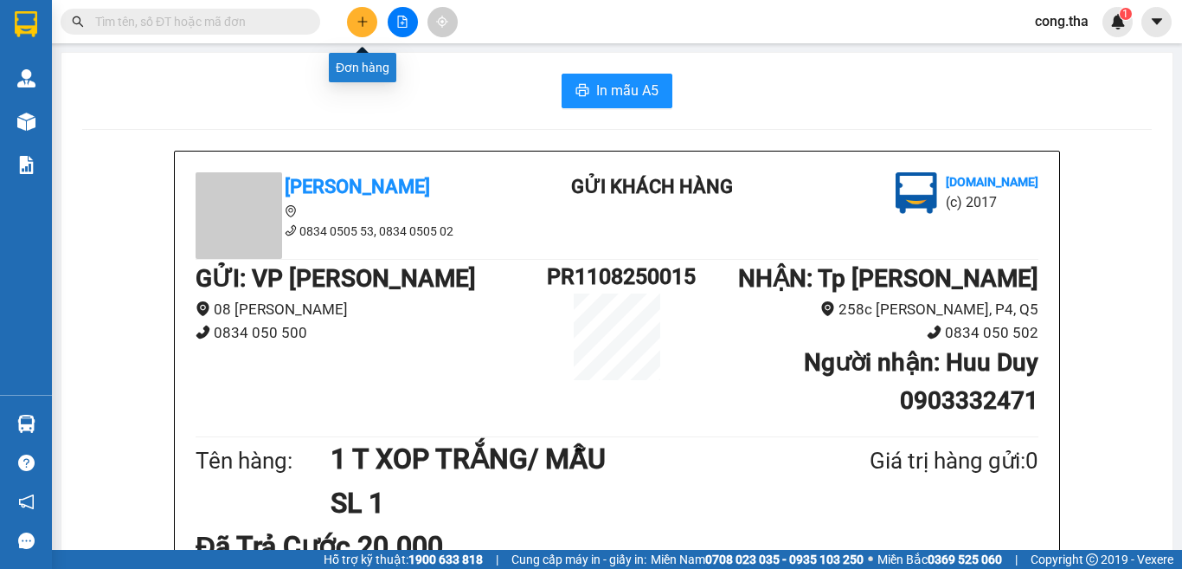
click at [364, 20] on icon "plus" at bounding box center [363, 22] width 12 height 12
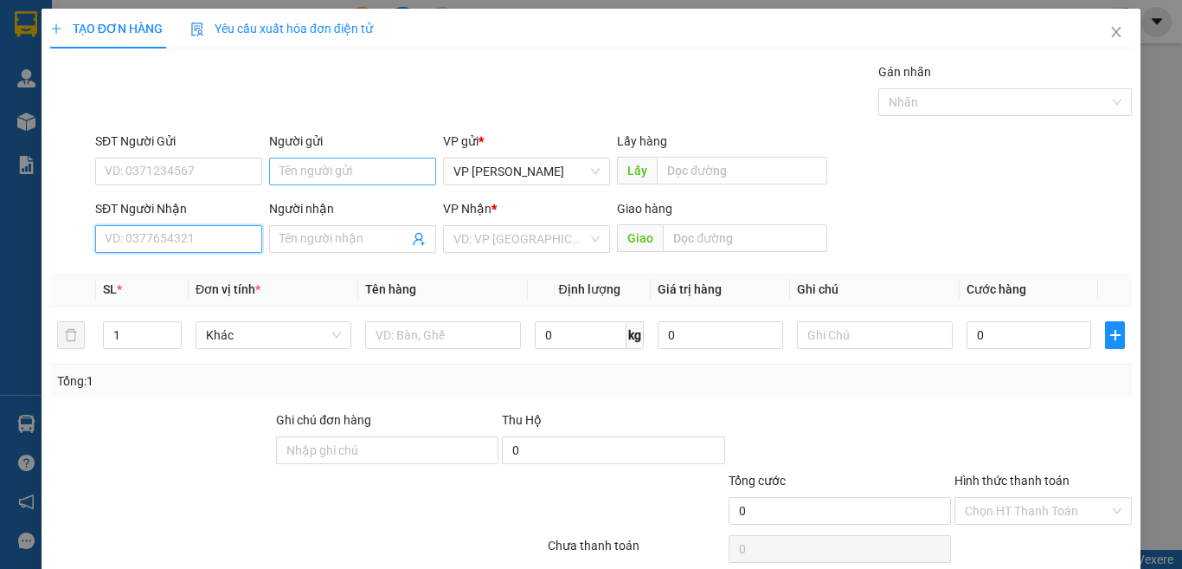
drag, startPoint x: 216, startPoint y: 239, endPoint x: 404, endPoint y: 174, distance: 198.7
click at [241, 228] on input "SĐT Người Nhận" at bounding box center [178, 239] width 167 height 28
drag, startPoint x: 194, startPoint y: 245, endPoint x: 22, endPoint y: 250, distance: 172.3
click at [0, 246] on div "TẠO ĐƠN HÀNG Yêu cầu xuất hóa đơn điện tử Transit Pickup Surcharge Ids Transit …" at bounding box center [591, 284] width 1182 height 569
drag, startPoint x: 181, startPoint y: 278, endPoint x: 201, endPoint y: 274, distance: 20.4
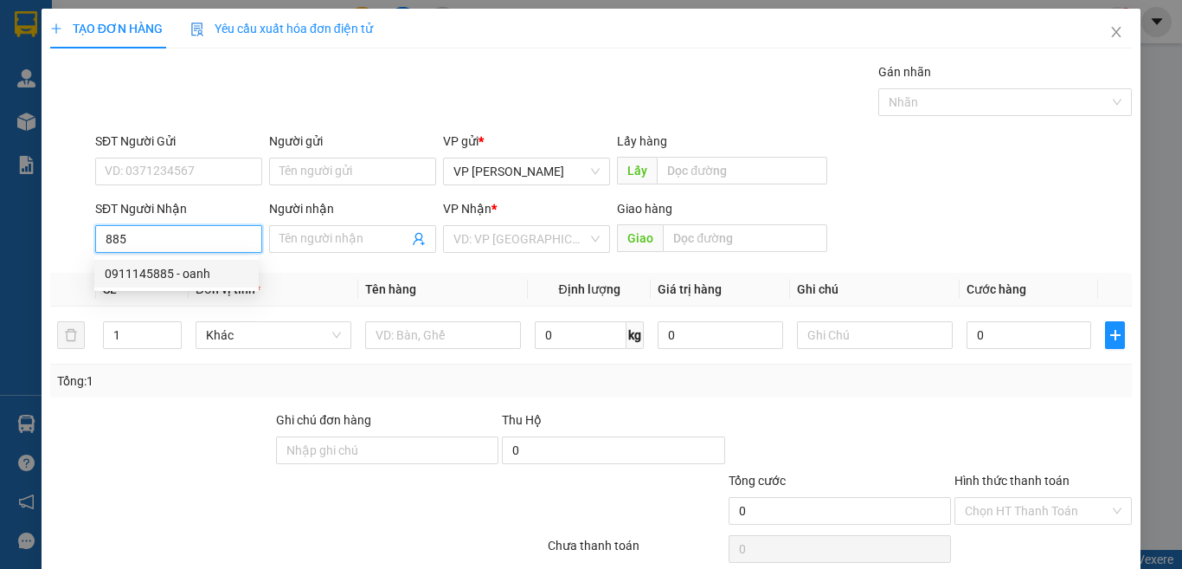
click at [184, 277] on div "0911145885 - oanh" at bounding box center [177, 273] width 144 height 19
type input "0911145885"
type input "oanh"
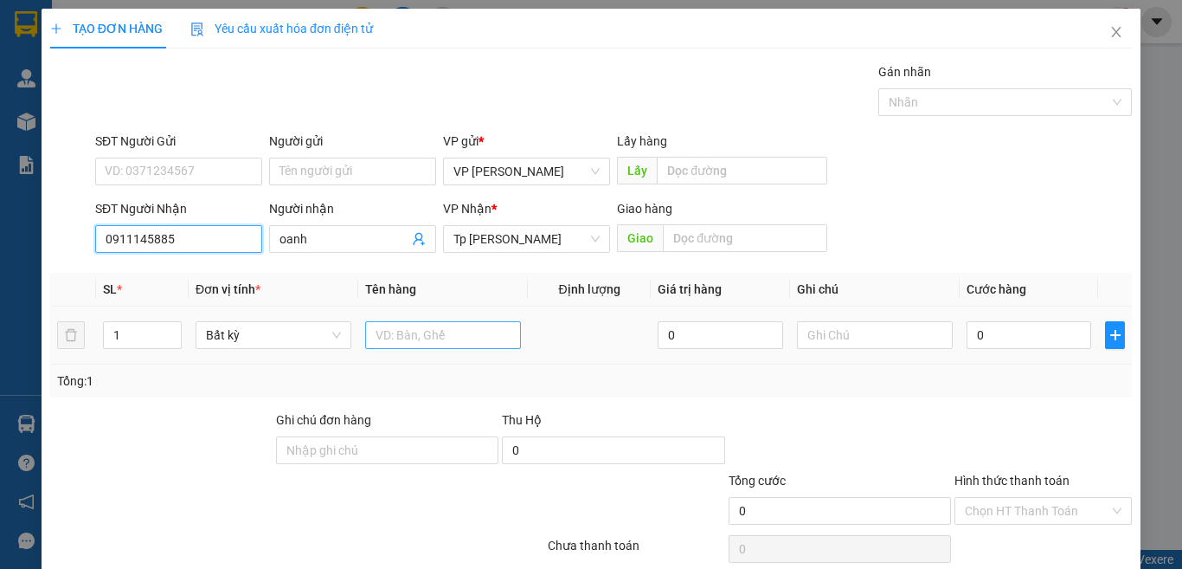
type input "0911145885"
click at [431, 330] on input "text" at bounding box center [443, 335] width 156 height 28
type input "1 HỘP XANH/ MẪU"
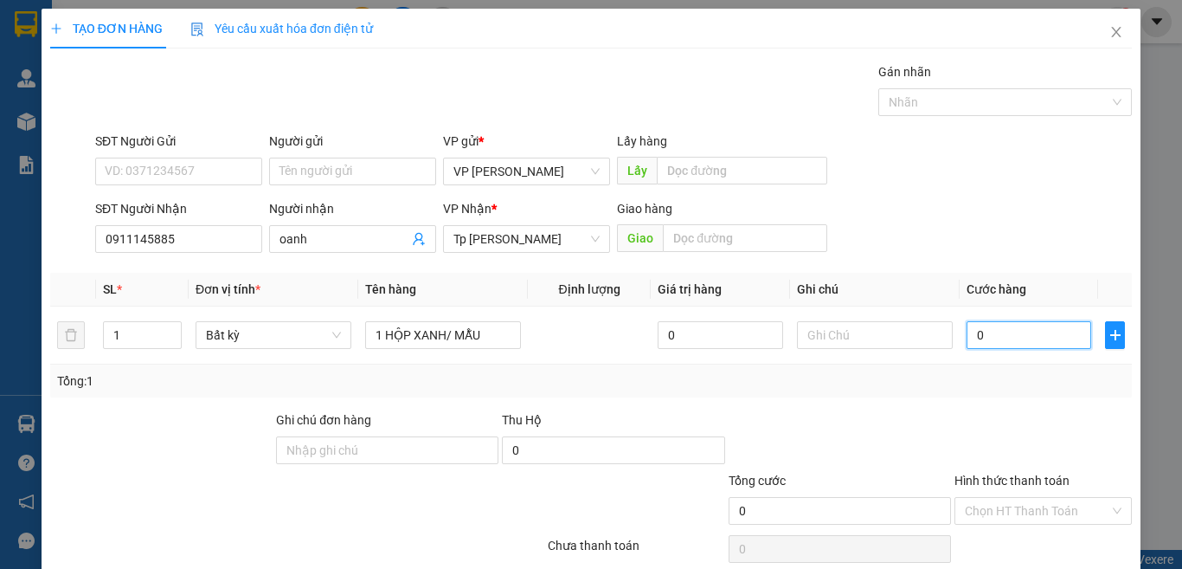
type input "2"
type input "20"
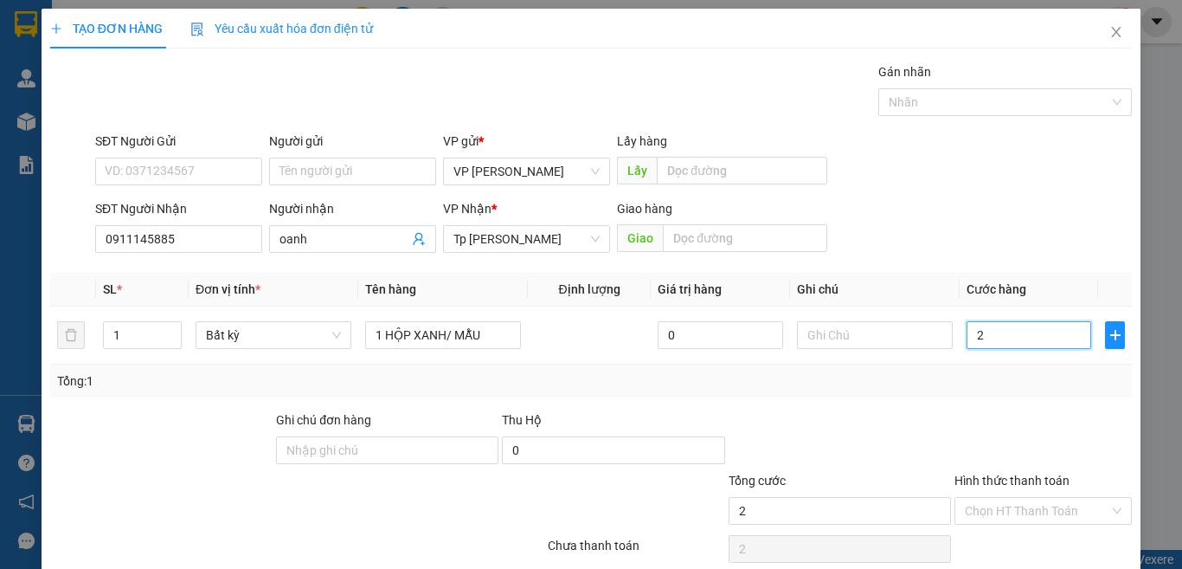
type input "20"
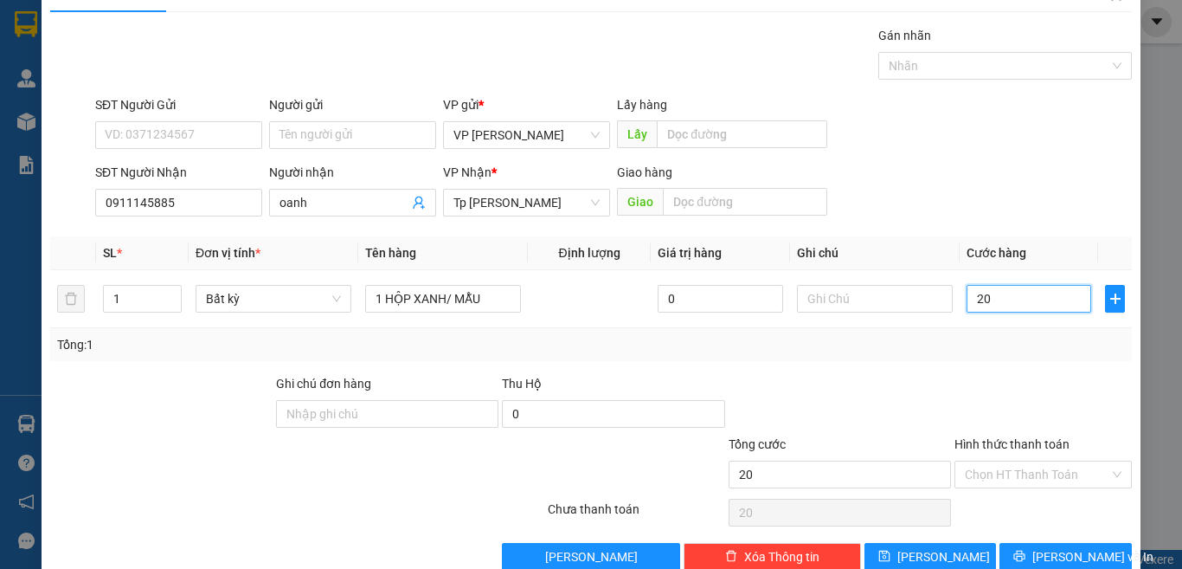
scroll to position [72, 0]
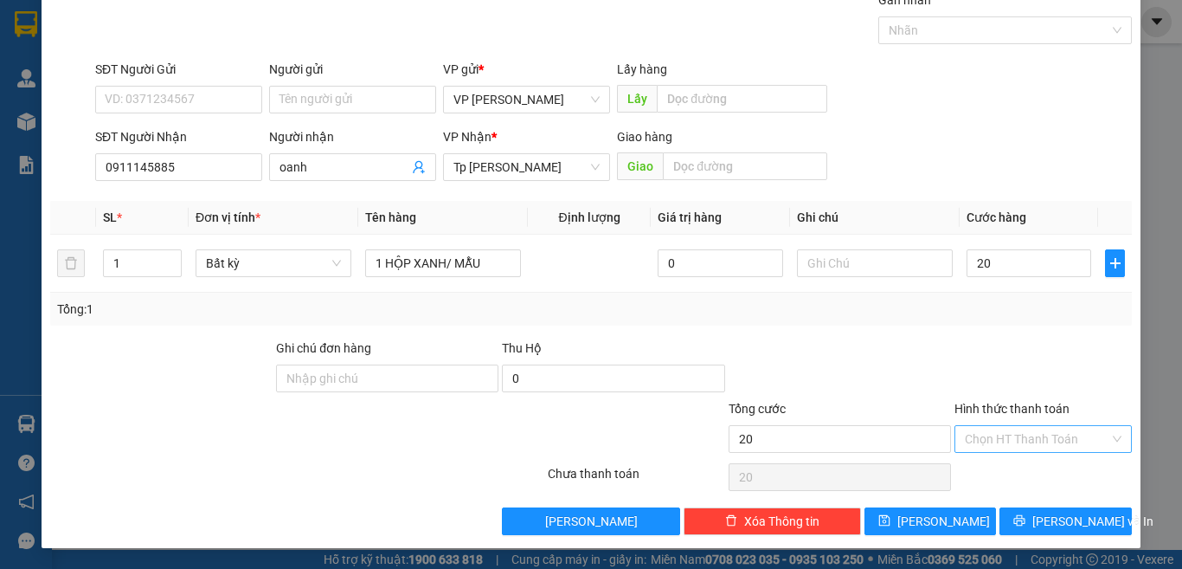
type input "20.000"
click at [983, 441] on input "Hình thức thanh toán" at bounding box center [1037, 439] width 145 height 26
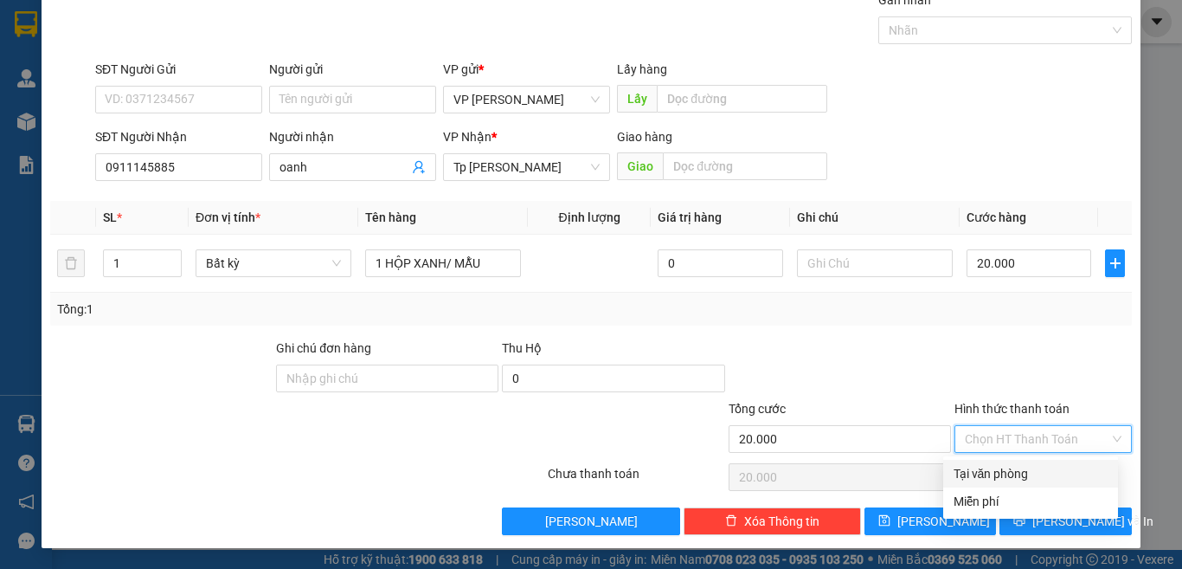
click at [1033, 472] on div "Tại văn phòng" at bounding box center [1031, 473] width 154 height 19
type input "0"
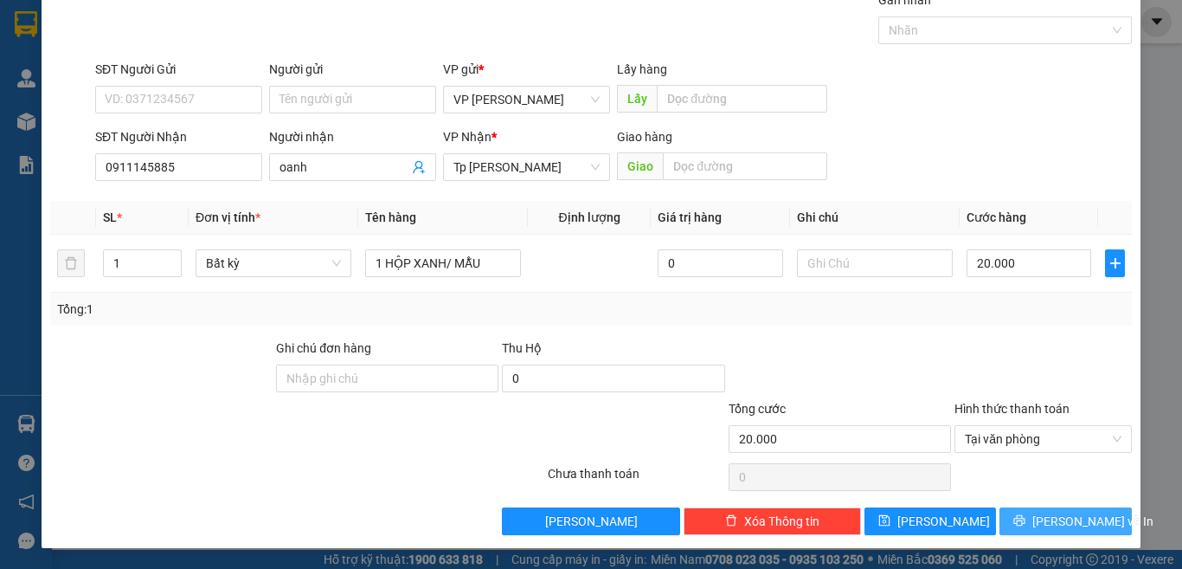
click at [1051, 517] on span "[PERSON_NAME] và In" at bounding box center [1093, 521] width 121 height 19
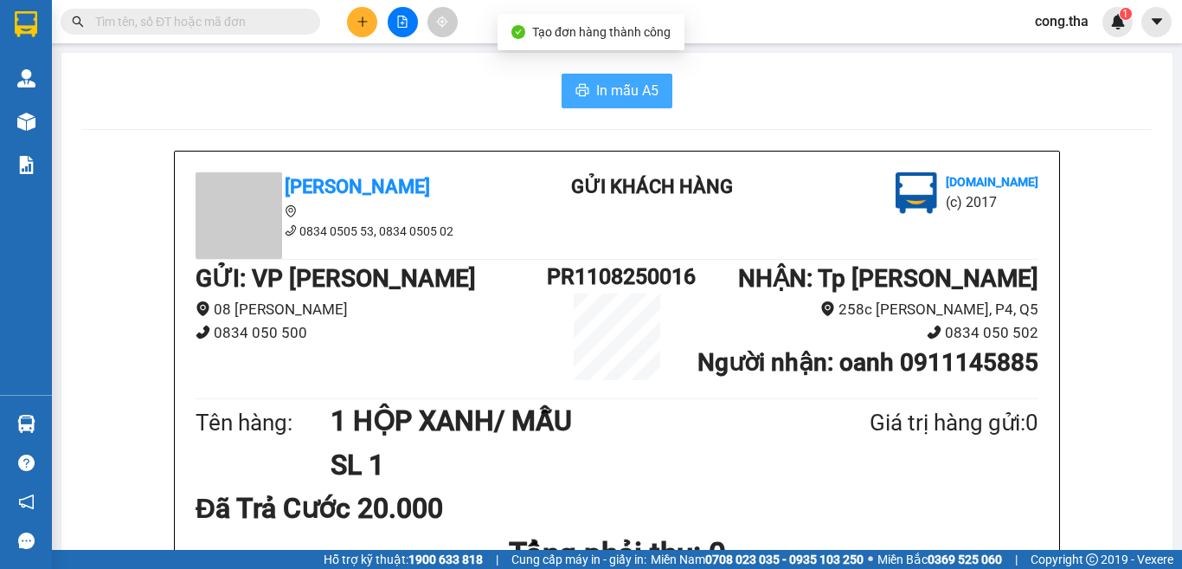
click at [646, 98] on span "In mẫu A5" at bounding box center [627, 91] width 62 height 22
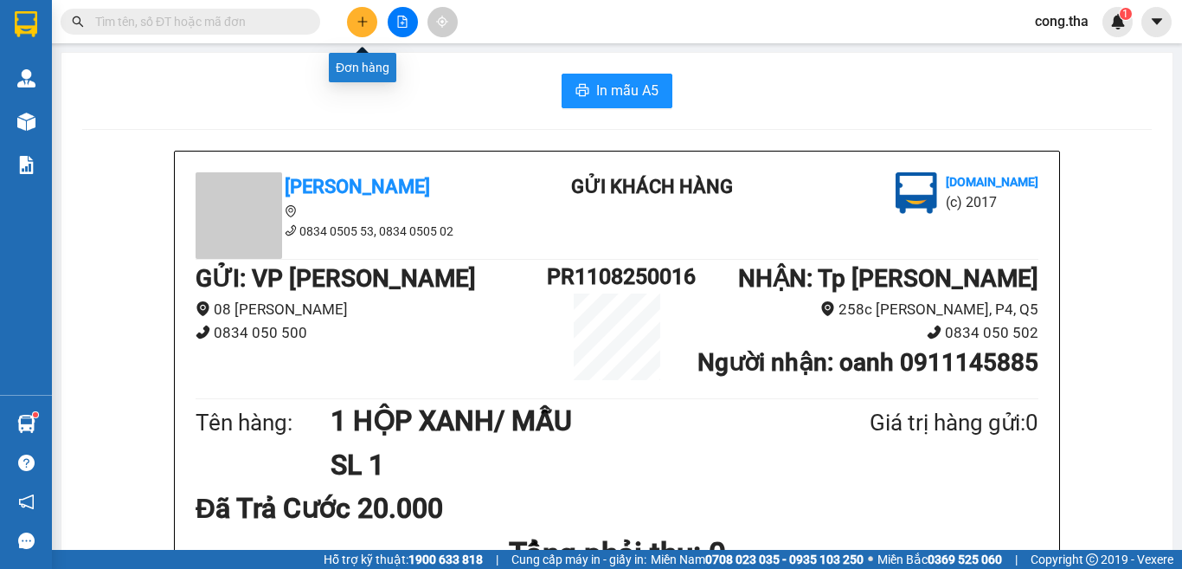
click at [363, 29] on button at bounding box center [362, 22] width 30 height 30
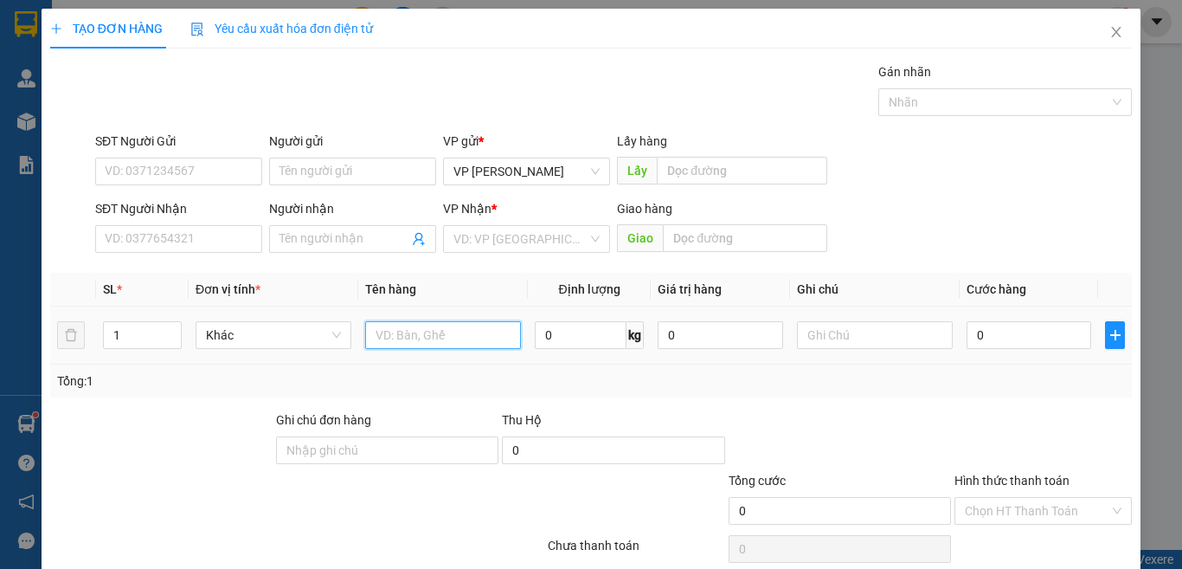
drag, startPoint x: 484, startPoint y: 333, endPoint x: 769, endPoint y: 390, distance: 291.3
click at [497, 343] on input "text" at bounding box center [443, 335] width 156 height 28
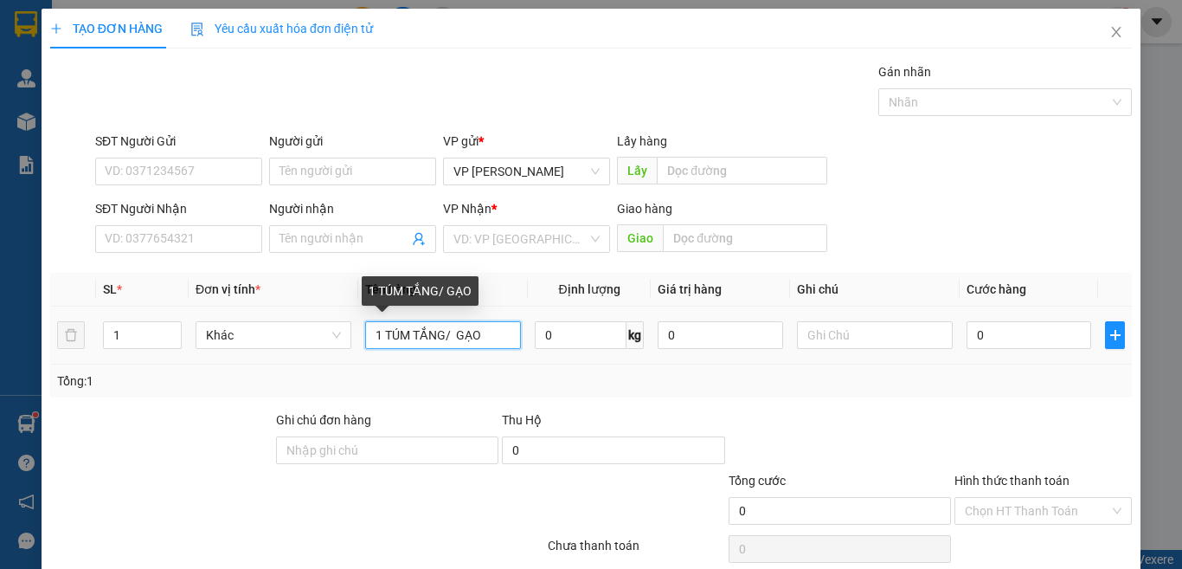
click at [416, 342] on input "1 TÚM TẮNG/ GẠO" at bounding box center [443, 335] width 156 height 28
type input "1 TÚM TRẮNG/ GẠO"
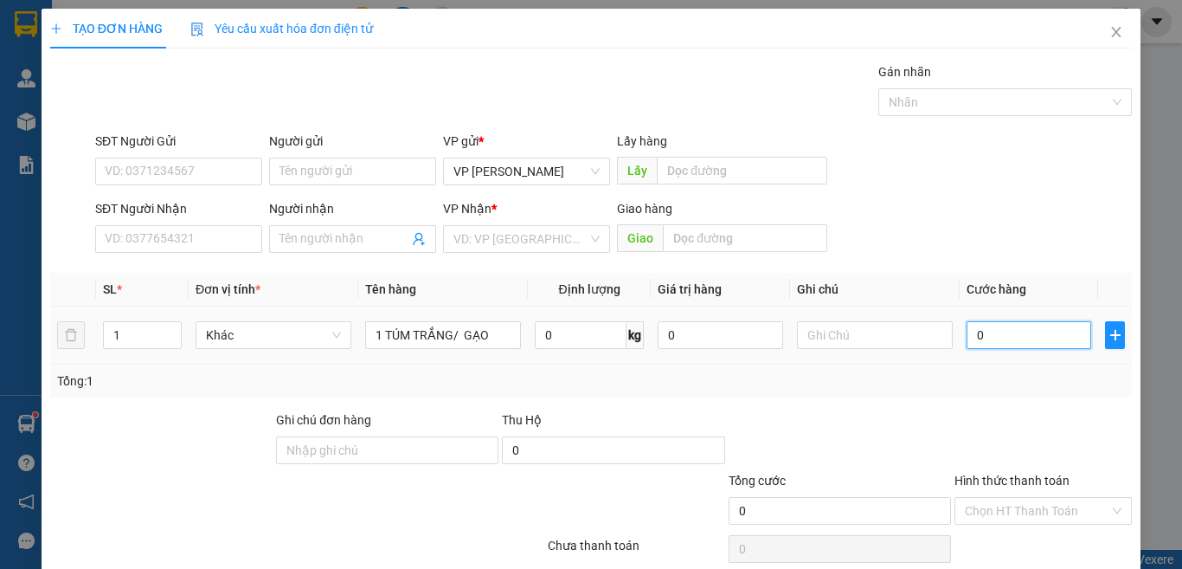
click at [982, 328] on input "0" at bounding box center [1029, 335] width 125 height 28
type input "3"
type input "30"
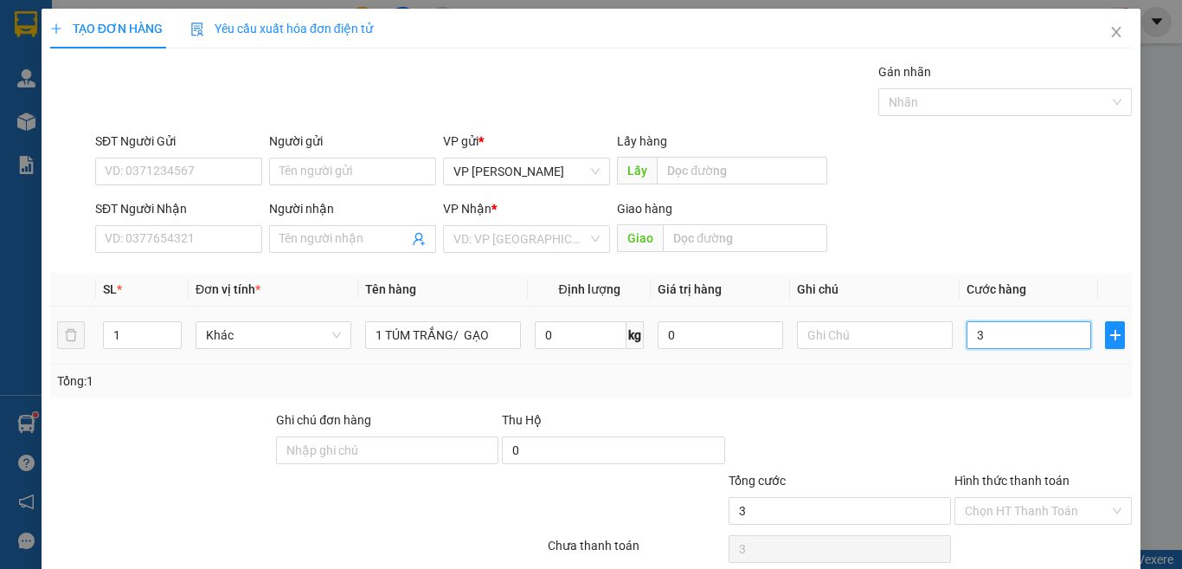
type input "30"
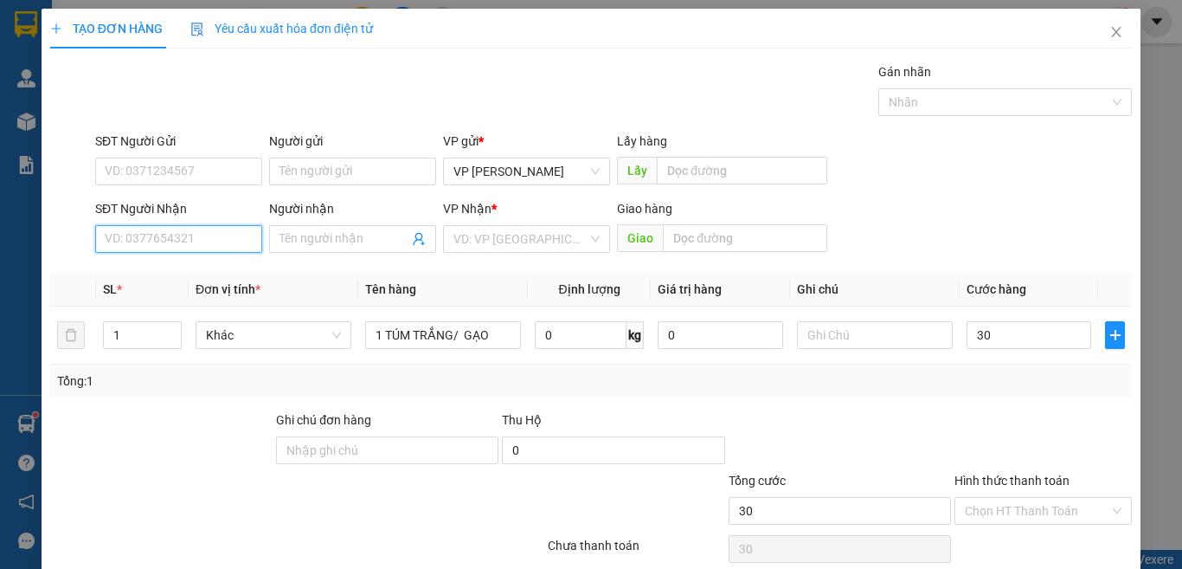
type input "30.000"
click at [162, 244] on input "SĐT Người Nhận" at bounding box center [178, 239] width 167 height 28
type input "0376354951"
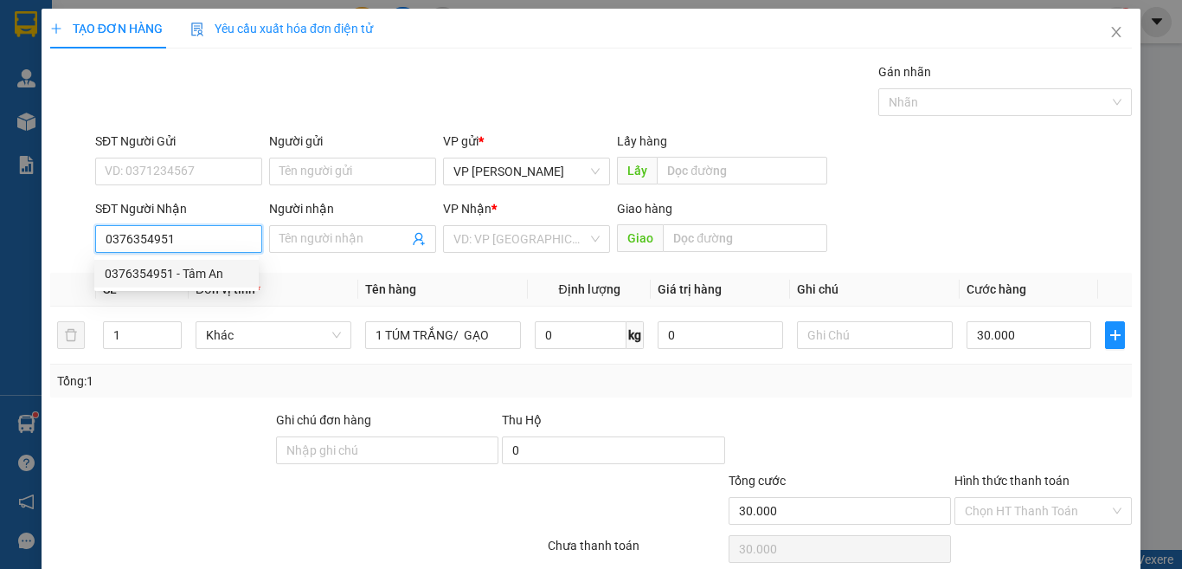
click at [233, 283] on div "0376354951 - Tâm An" at bounding box center [176, 274] width 164 height 28
type input "Tâm An"
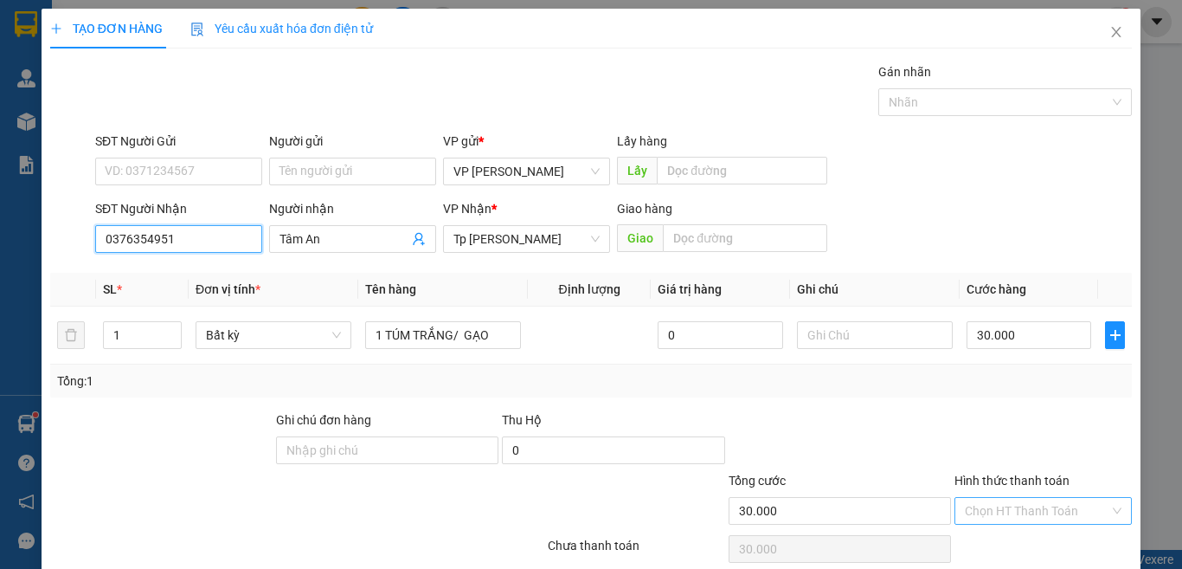
type input "0376354951"
click at [1021, 517] on input "Hình thức thanh toán" at bounding box center [1037, 511] width 145 height 26
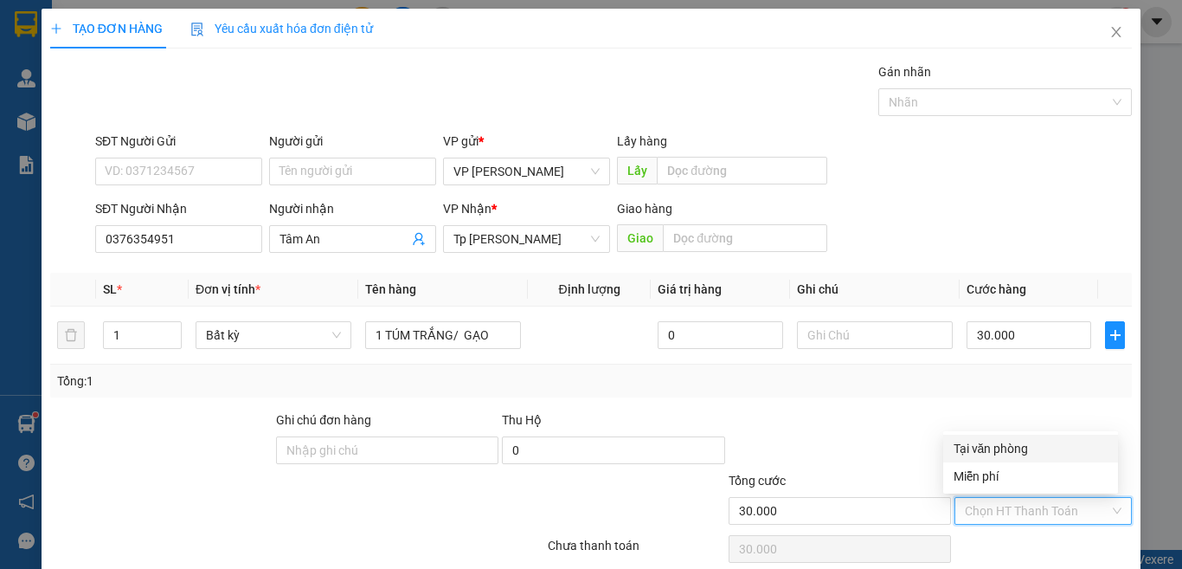
click at [1007, 449] on div "Tại văn phòng" at bounding box center [1031, 448] width 154 height 19
type input "0"
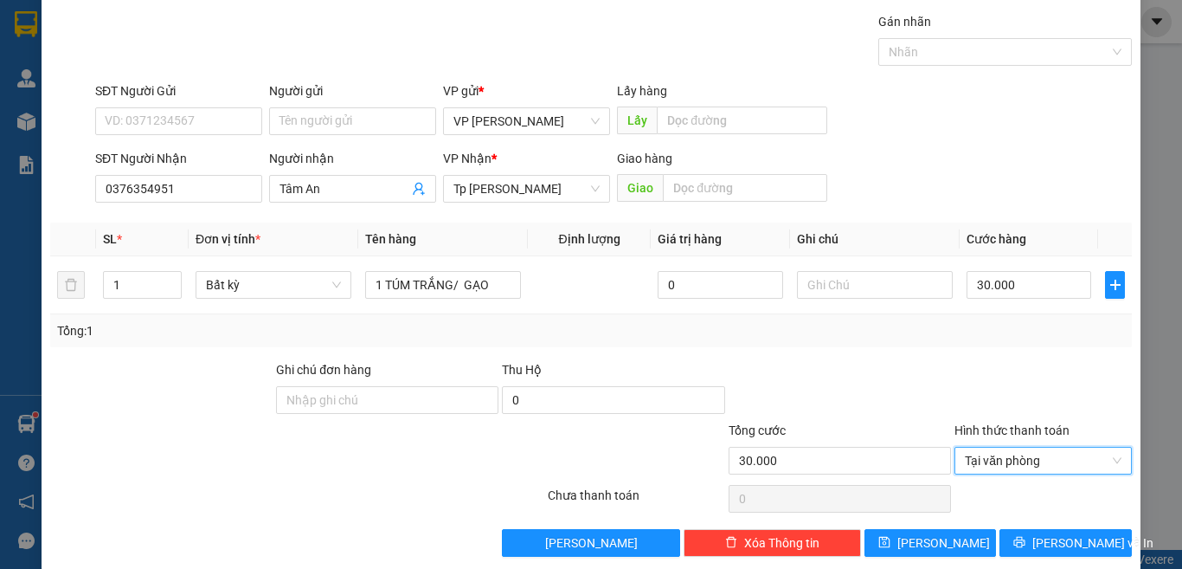
scroll to position [72, 0]
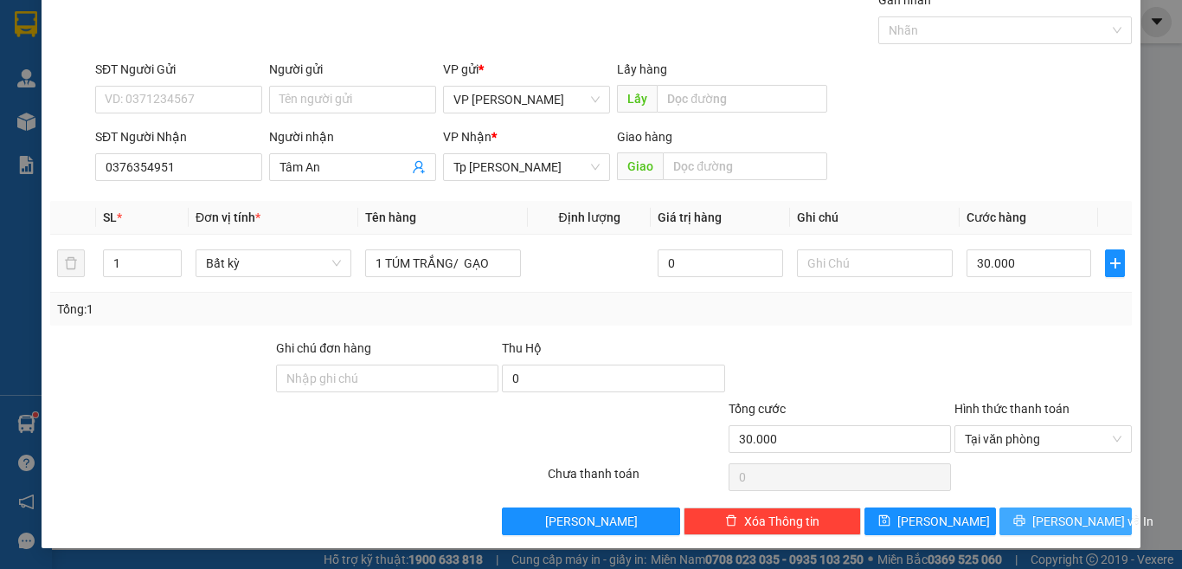
click at [1073, 518] on span "[PERSON_NAME] và In" at bounding box center [1093, 521] width 121 height 19
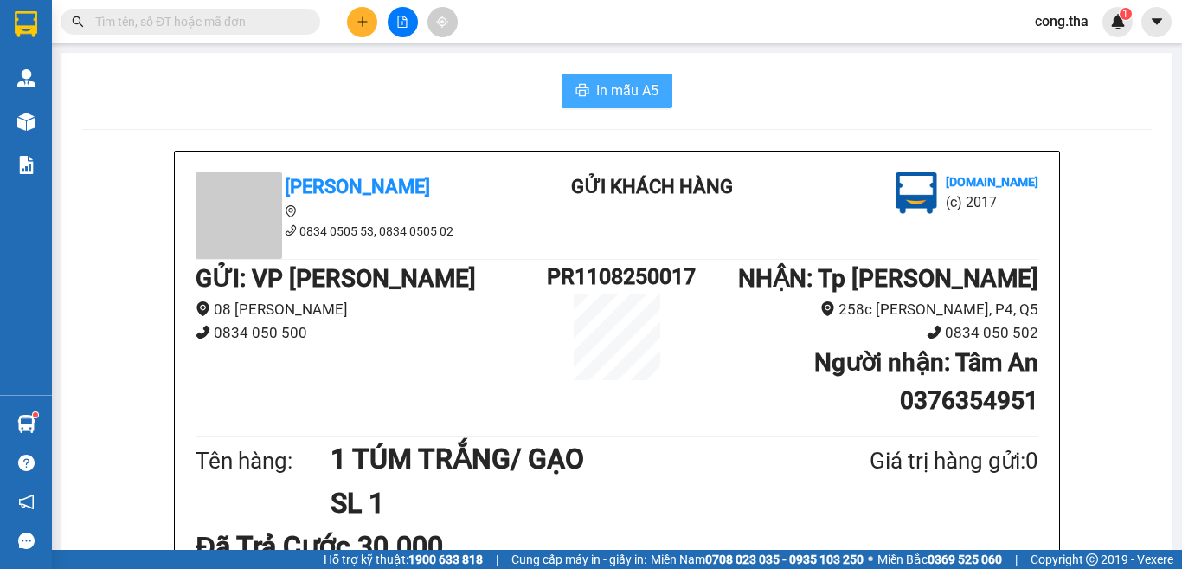
click at [641, 96] on span "In mẫu A5" at bounding box center [627, 91] width 62 height 22
click at [358, 16] on icon "plus" at bounding box center [363, 22] width 12 height 12
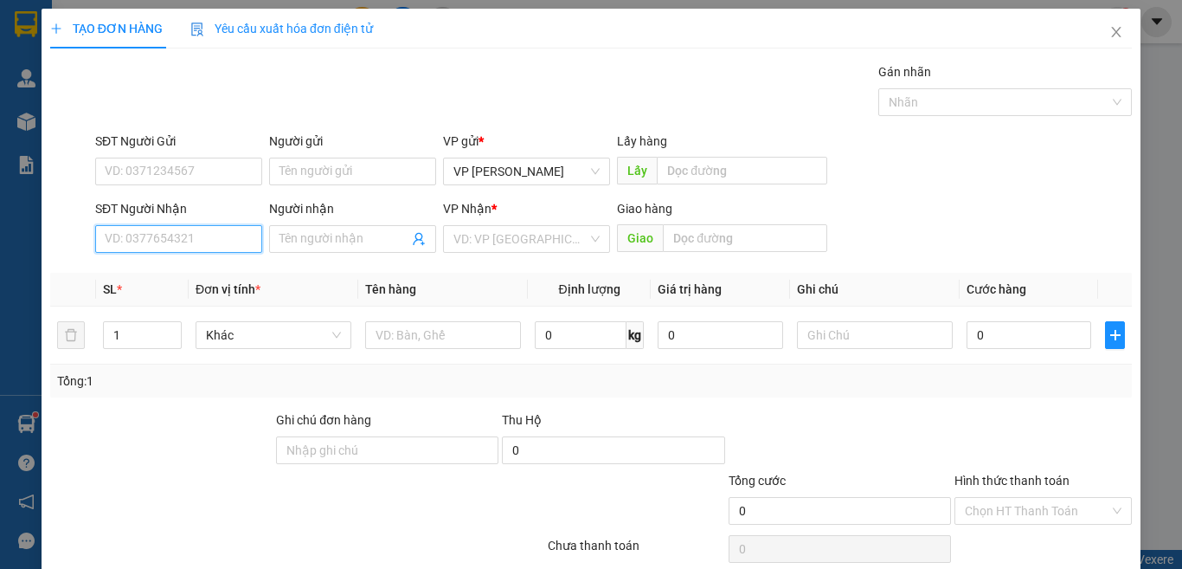
click at [209, 239] on input "SĐT Người Nhận" at bounding box center [178, 239] width 167 height 28
paste input "0868614342"
type input "0868614342"
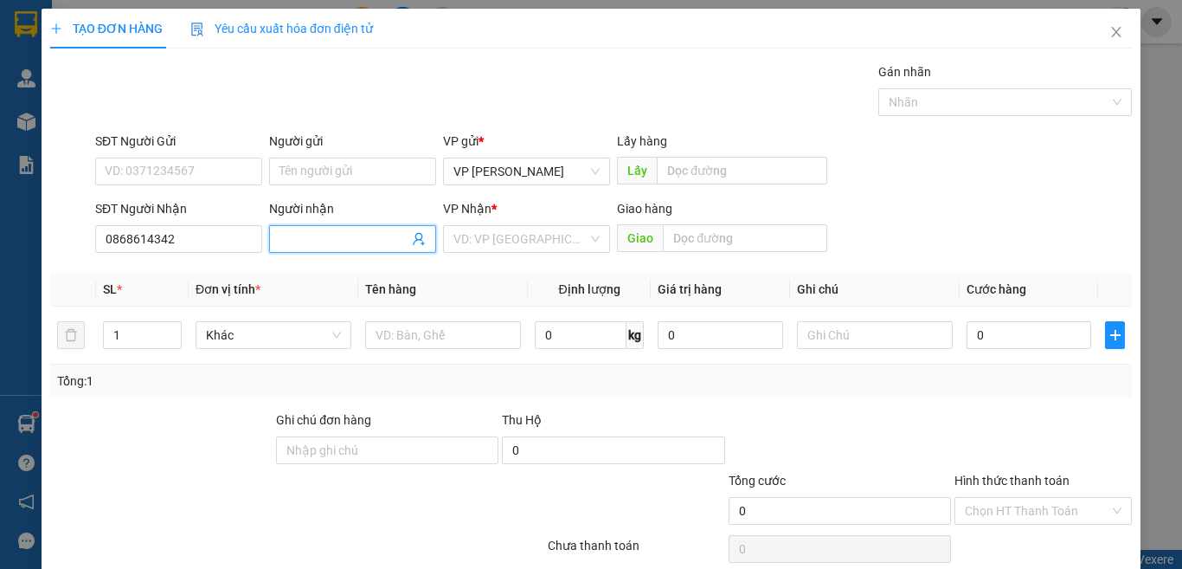
click at [363, 236] on input "Người nhận" at bounding box center [344, 238] width 129 height 19
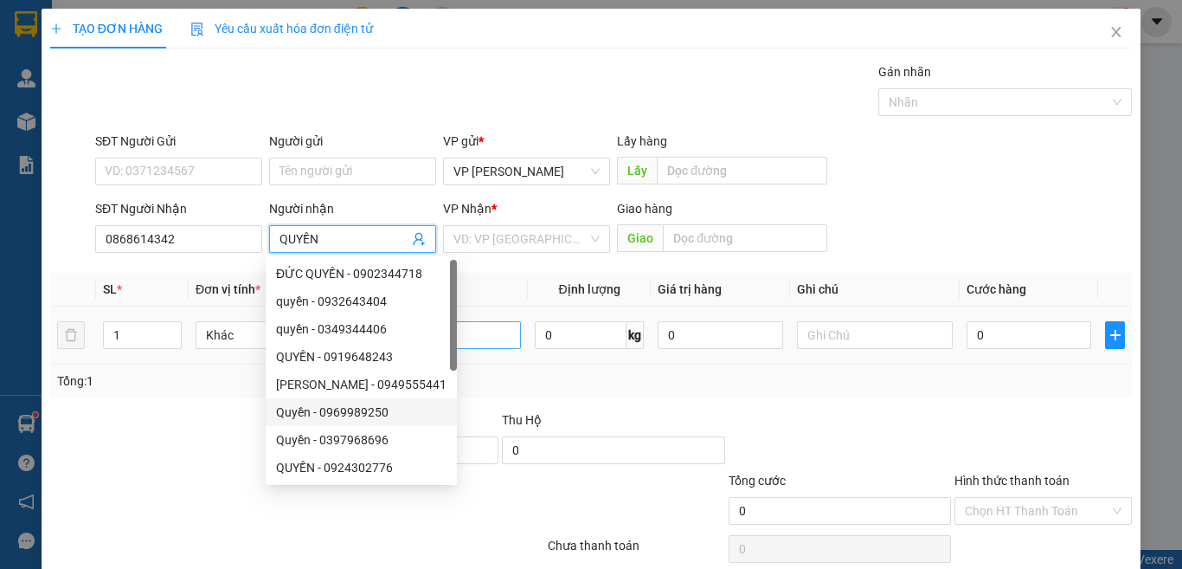
type input "QUYỀN"
click at [475, 339] on input "text" at bounding box center [443, 335] width 156 height 28
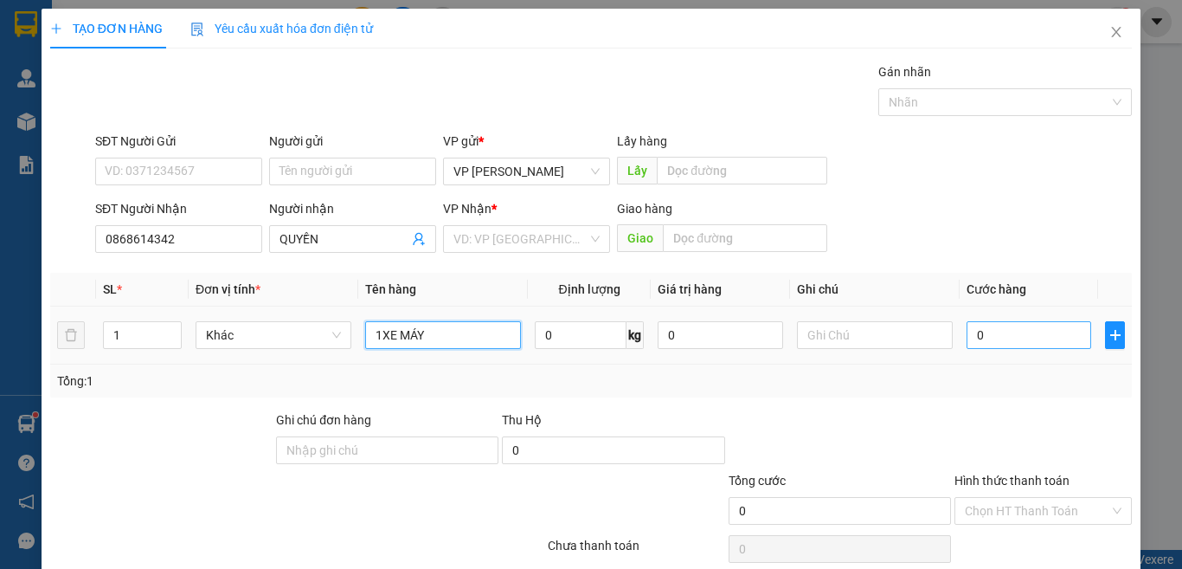
type input "1XE MÁY"
click at [1000, 338] on input "0" at bounding box center [1029, 335] width 125 height 28
type input "2"
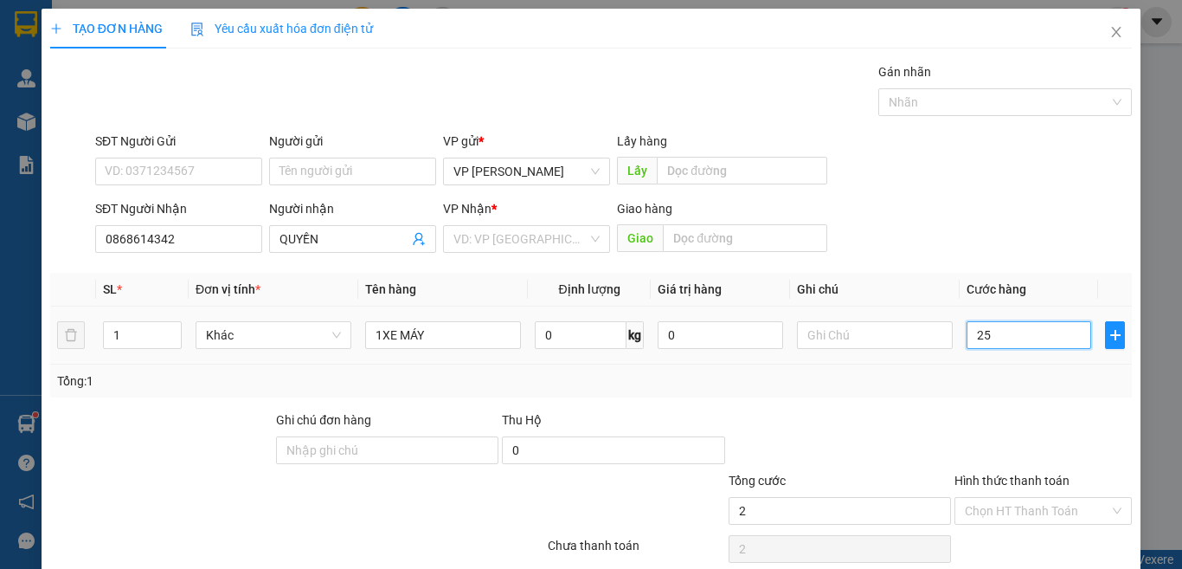
type input "258"
type input "2.580"
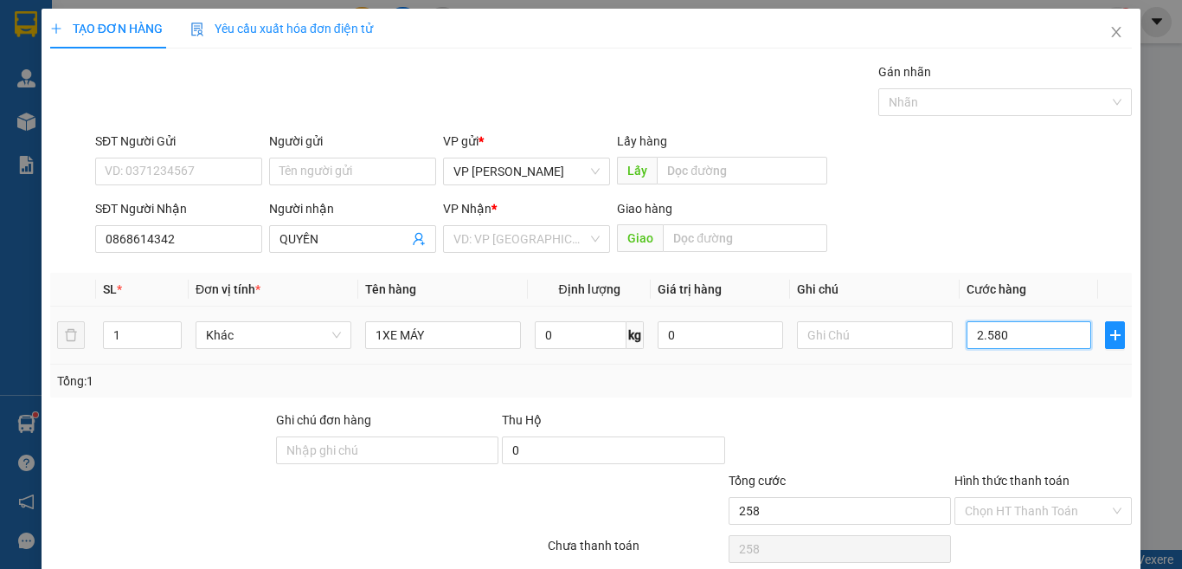
type input "2.580"
type input "258"
type input "25"
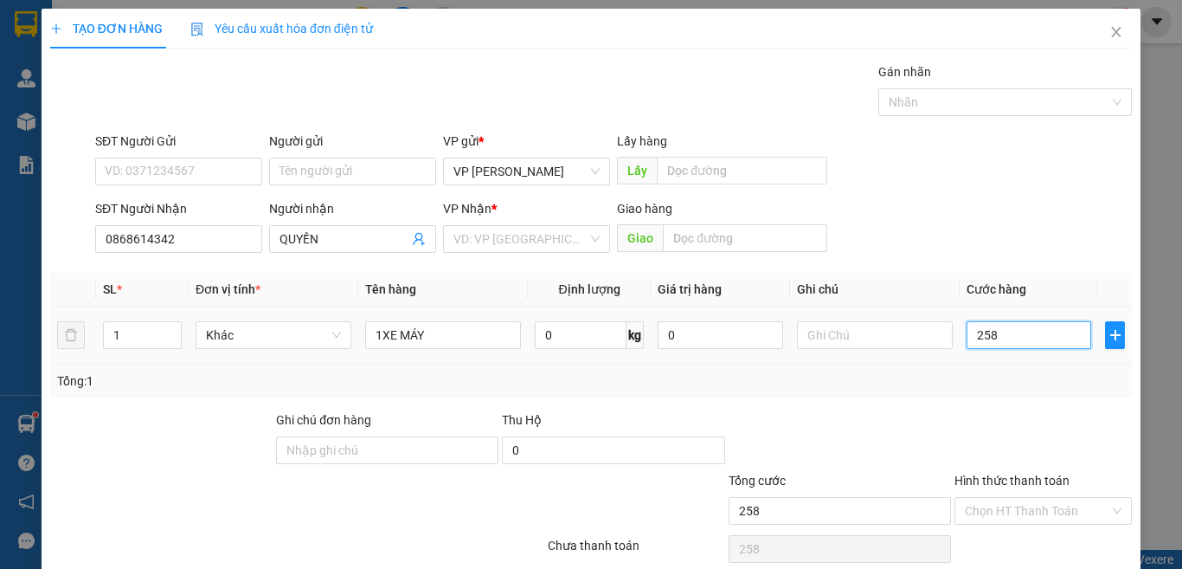
type input "25"
type input "250"
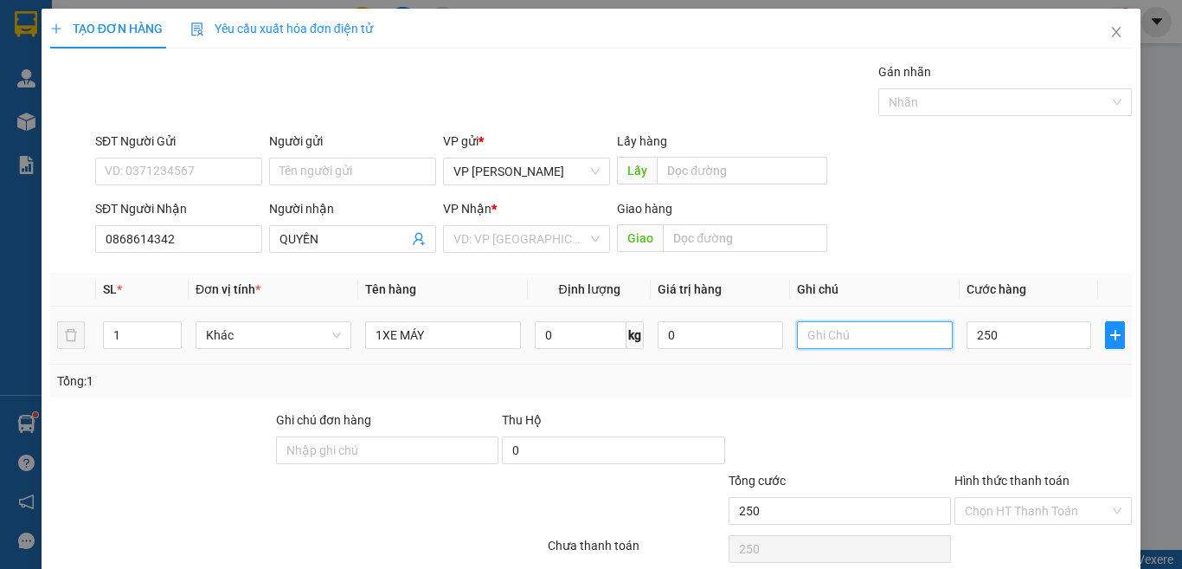
type input "250.000"
click at [836, 332] on input "text" at bounding box center [875, 335] width 156 height 28
type input "O"
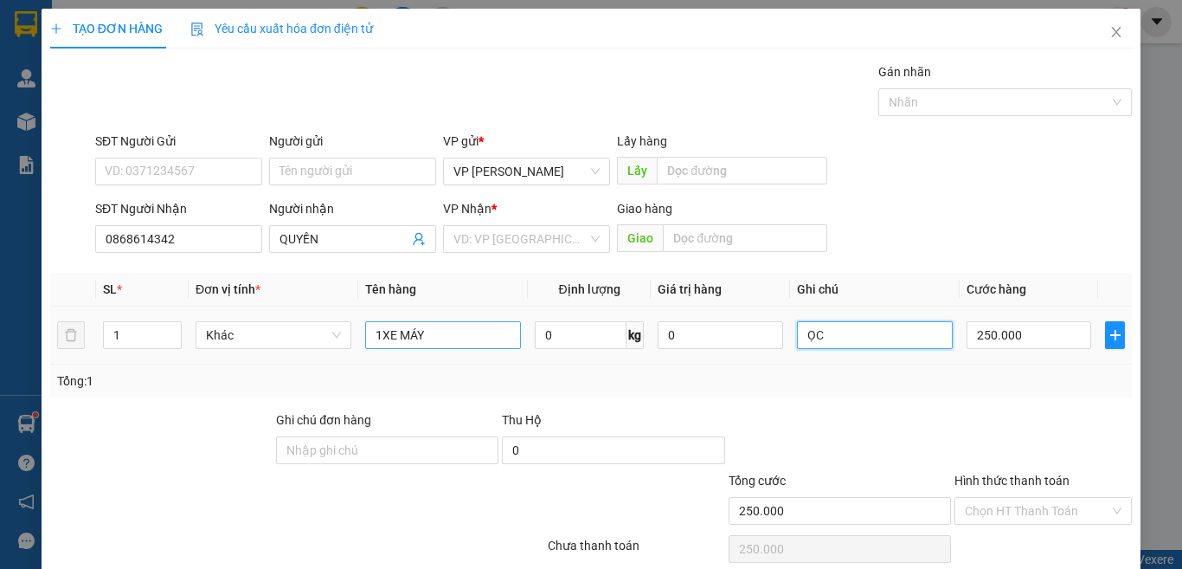
type input "ỌC"
click at [471, 332] on input "1XE MÁY" at bounding box center [443, 335] width 156 height 28
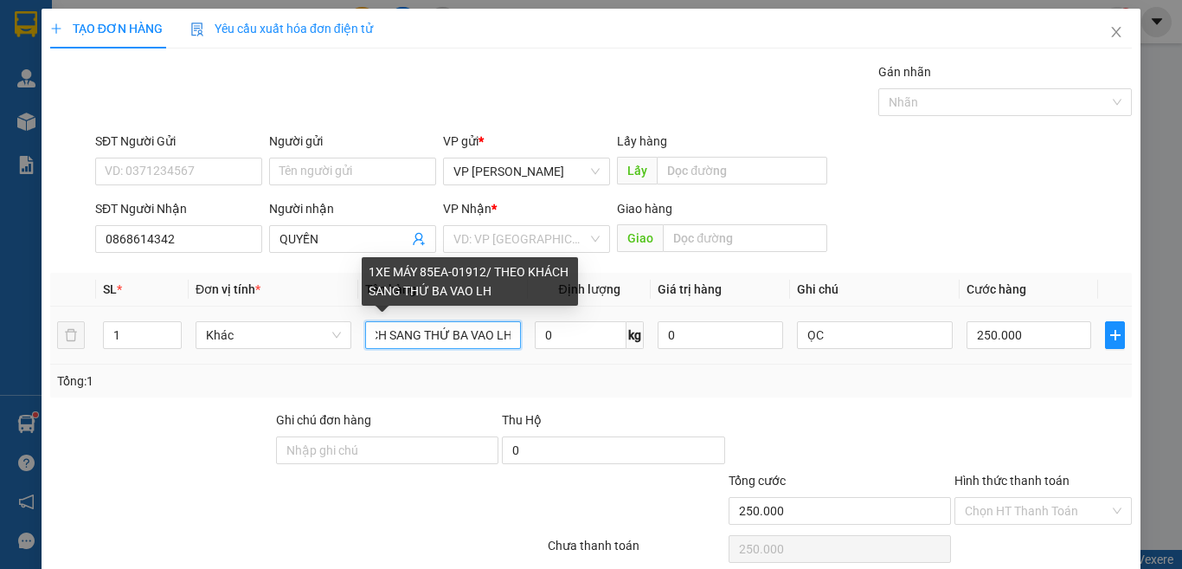
scroll to position [0, 196]
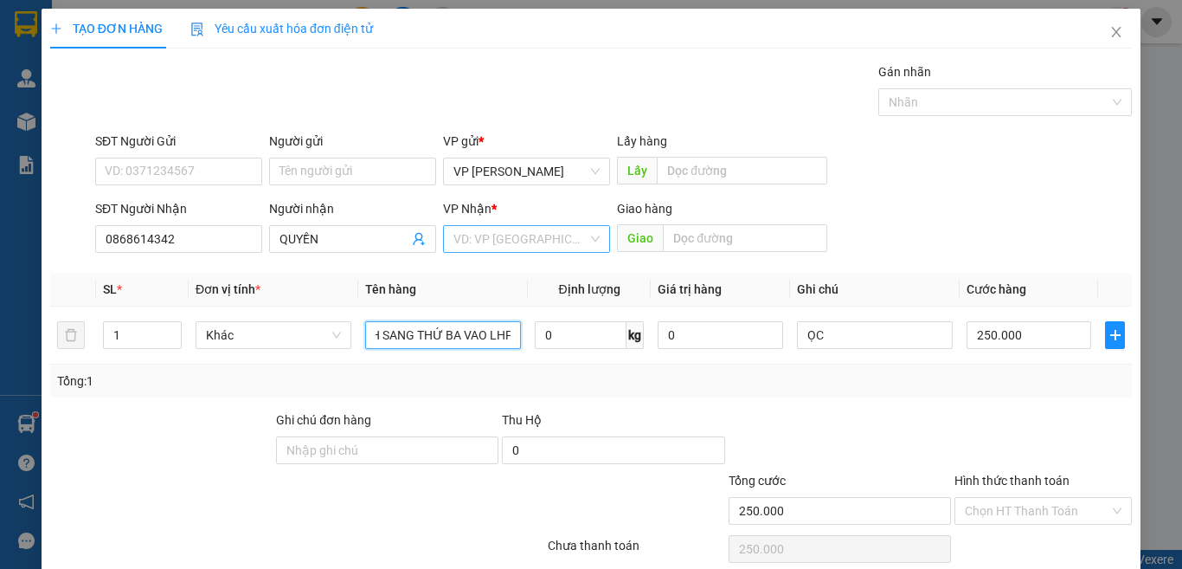
type input "1XE MÁY 85EA-01912/ THEO KHÁCH SANG THỨ BA VAO LHP"
click at [544, 236] on input "search" at bounding box center [521, 239] width 134 height 26
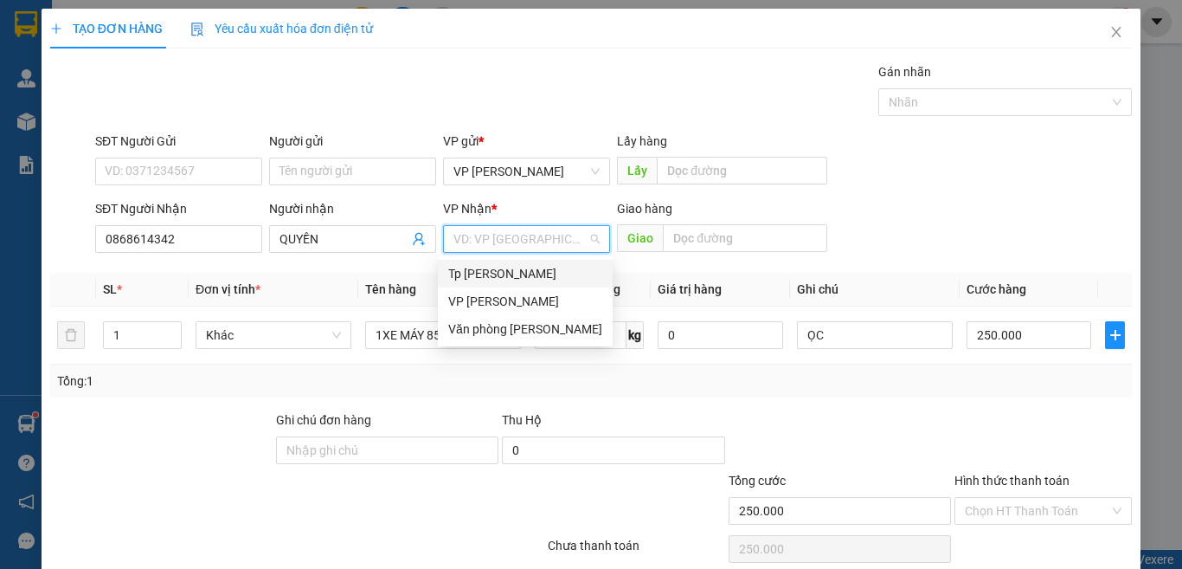
click at [529, 275] on div "Tp [PERSON_NAME]" at bounding box center [525, 273] width 154 height 19
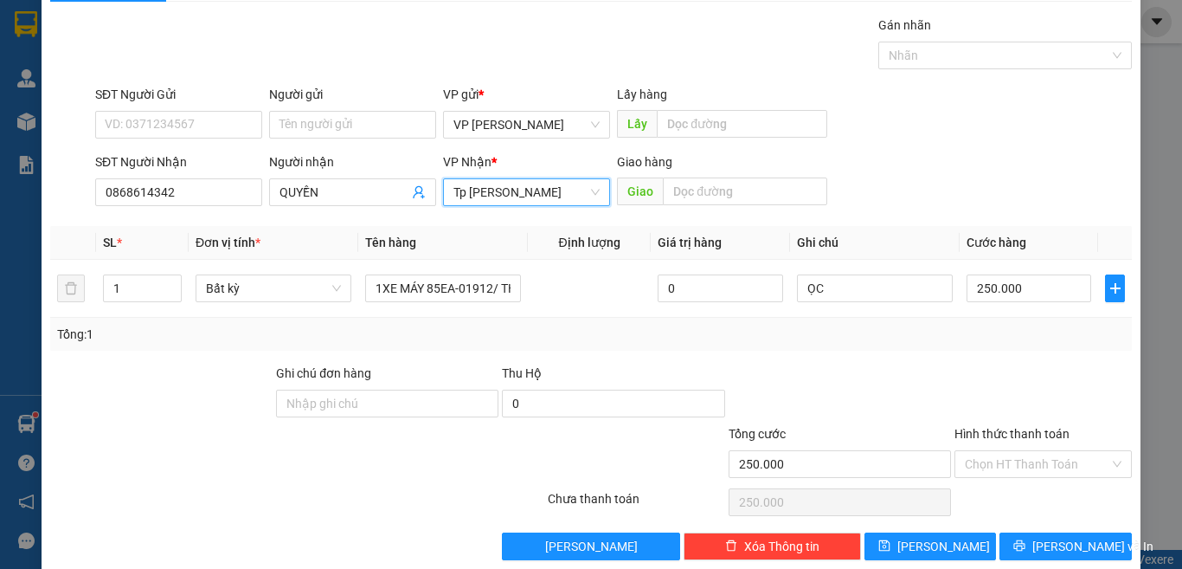
scroll to position [72, 0]
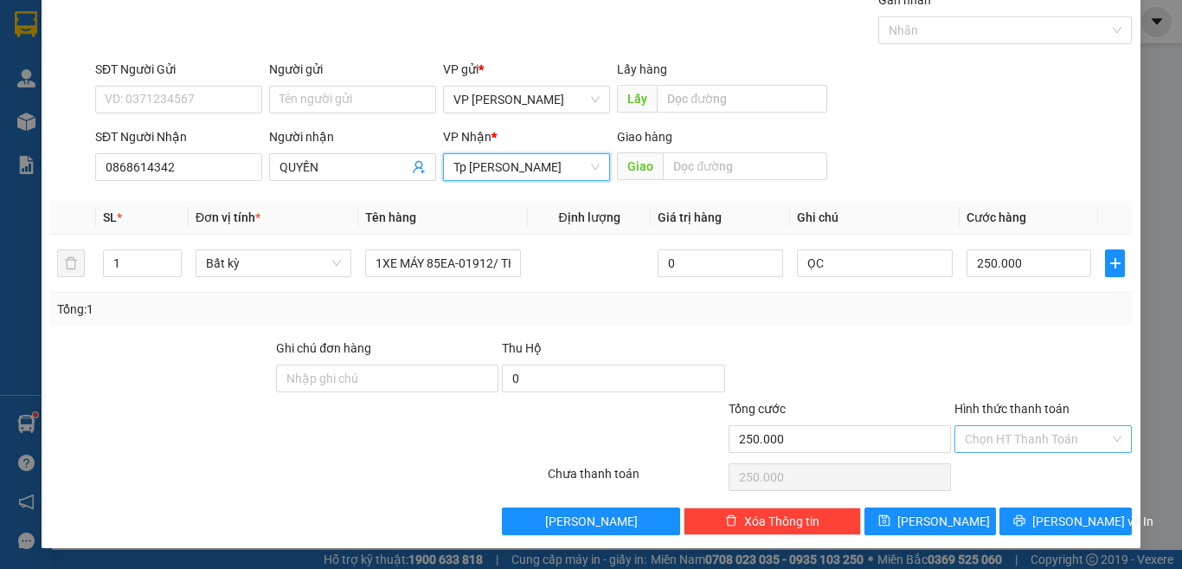
click at [1029, 448] on input "Hình thức thanh toán" at bounding box center [1037, 439] width 145 height 26
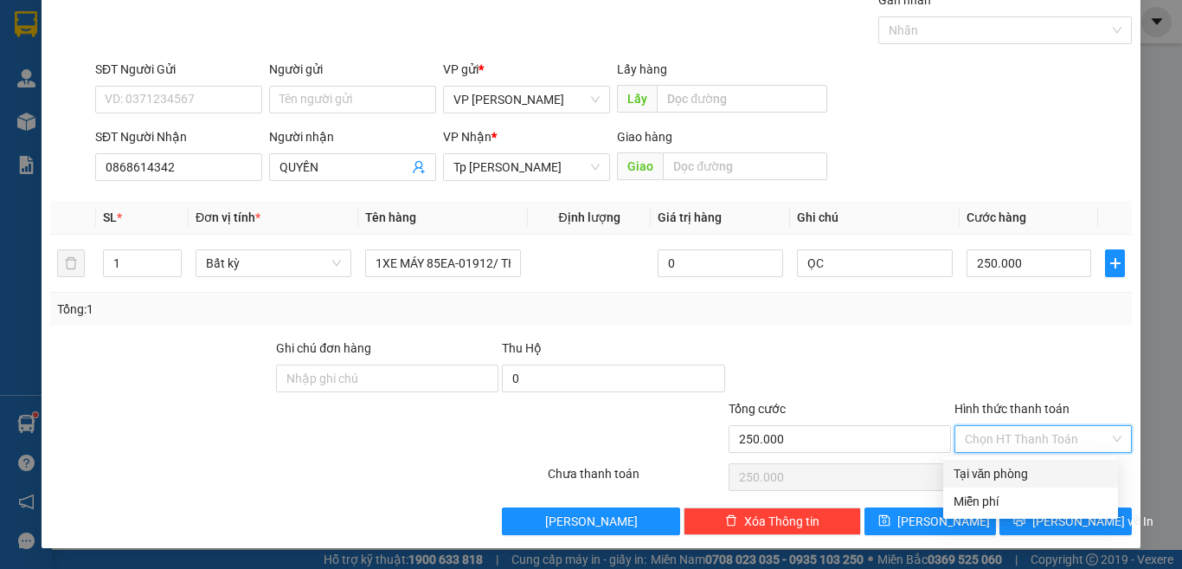
click at [1012, 478] on div "Tại văn phòng" at bounding box center [1031, 473] width 154 height 19
type input "0"
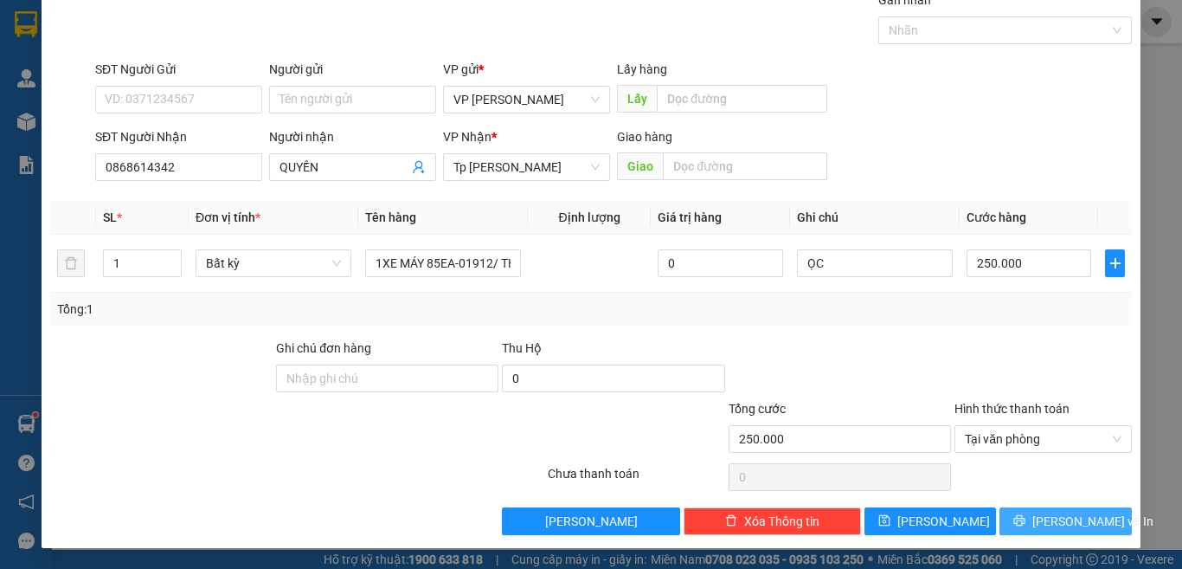
click at [1033, 524] on button "[PERSON_NAME] và In" at bounding box center [1066, 521] width 132 height 28
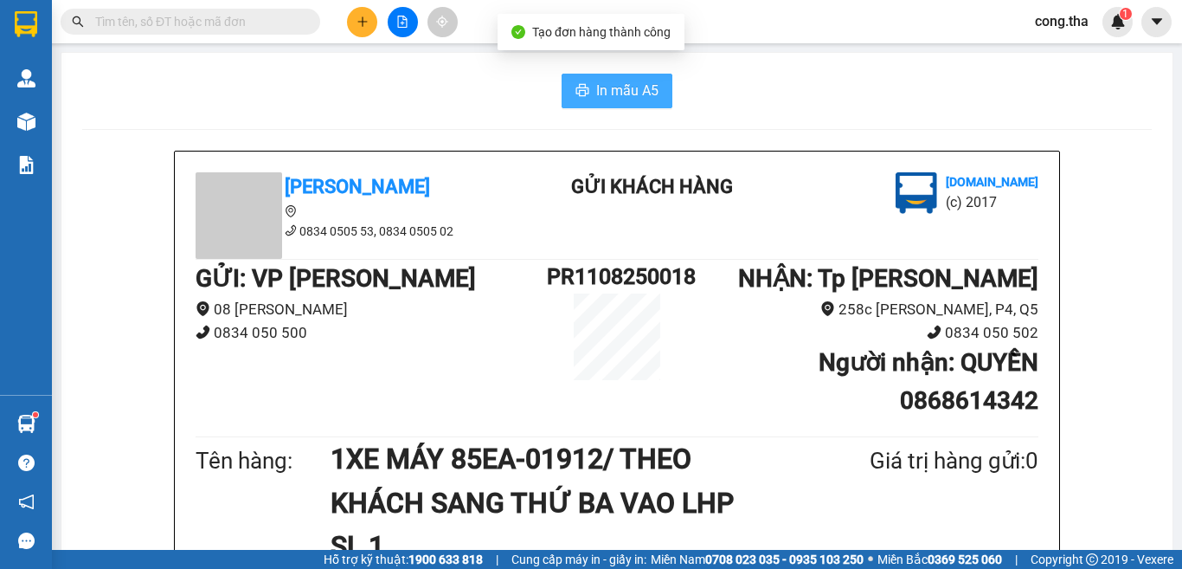
click at [628, 98] on span "In mẫu A5" at bounding box center [627, 91] width 62 height 22
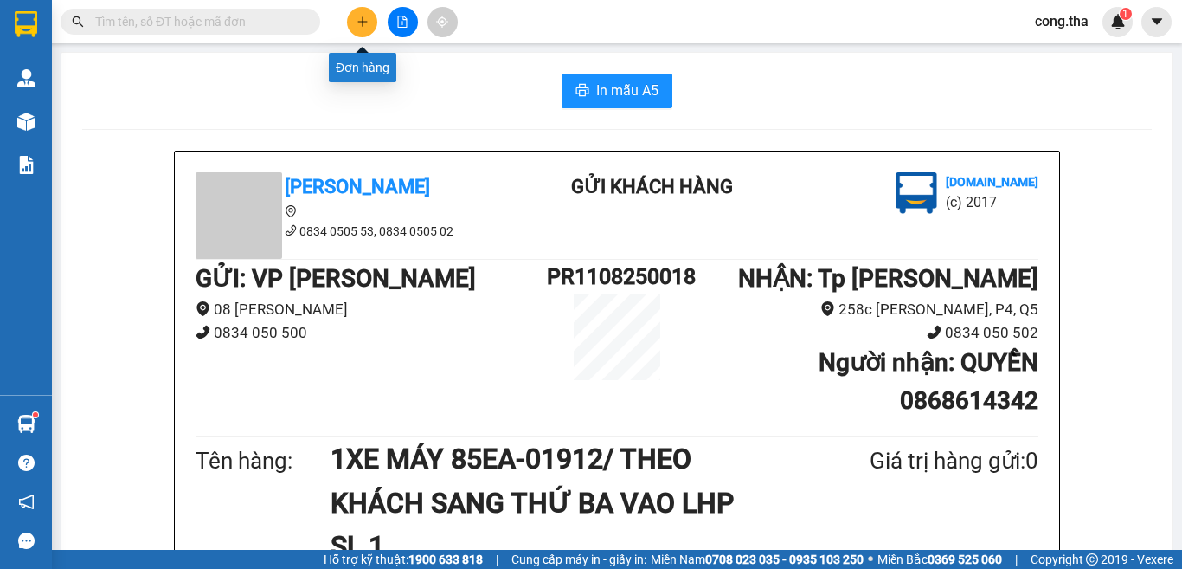
click at [373, 12] on button at bounding box center [362, 22] width 30 height 30
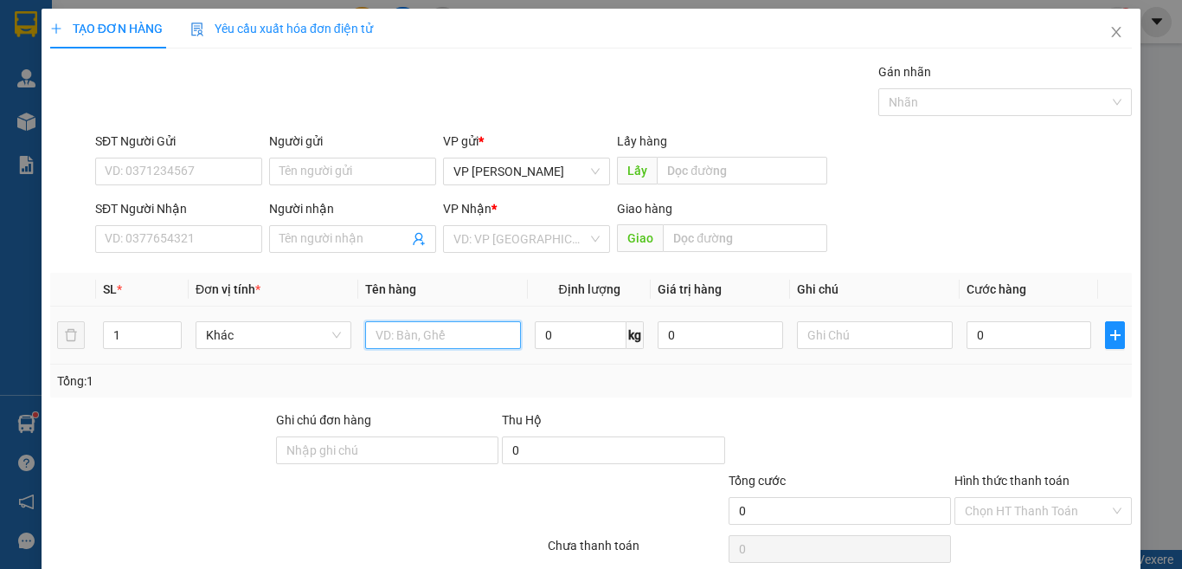
click at [441, 328] on input "text" at bounding box center [443, 335] width 156 height 28
type input "1 BI MAU HỒNG"
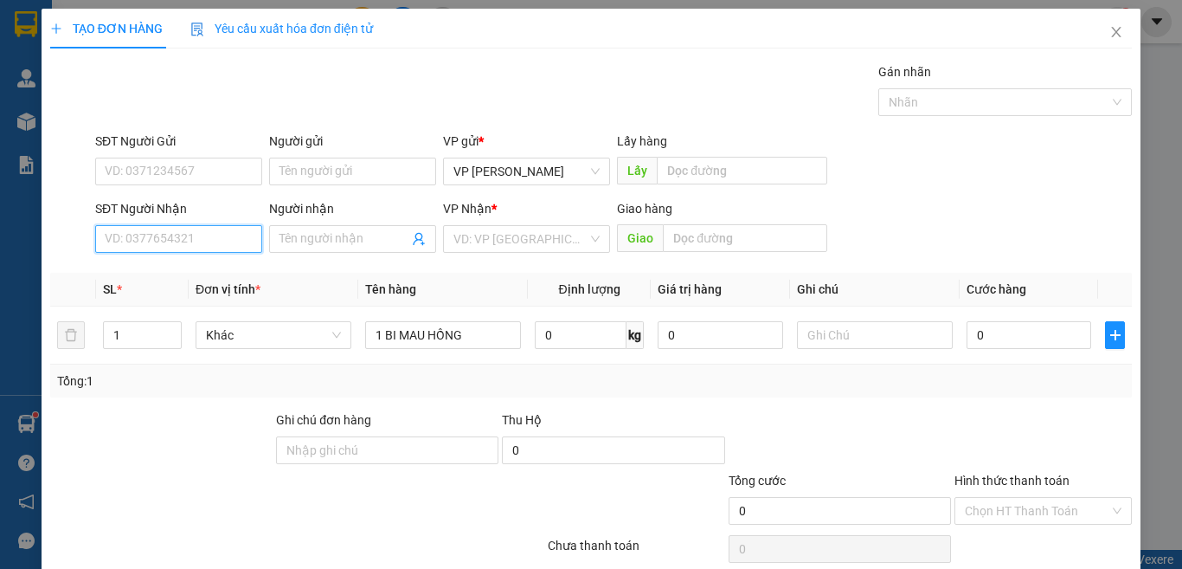
click at [190, 246] on input "SĐT Người Nhận" at bounding box center [178, 239] width 167 height 28
drag, startPoint x: 137, startPoint y: 246, endPoint x: 78, endPoint y: 267, distance: 62.4
click at [78, 267] on div "Transit Pickup Surcharge Ids Transit Deliver Surcharge Ids Transit Deliver Surc…" at bounding box center [591, 334] width 1082 height 544
type input "1"
type input "0399728340"
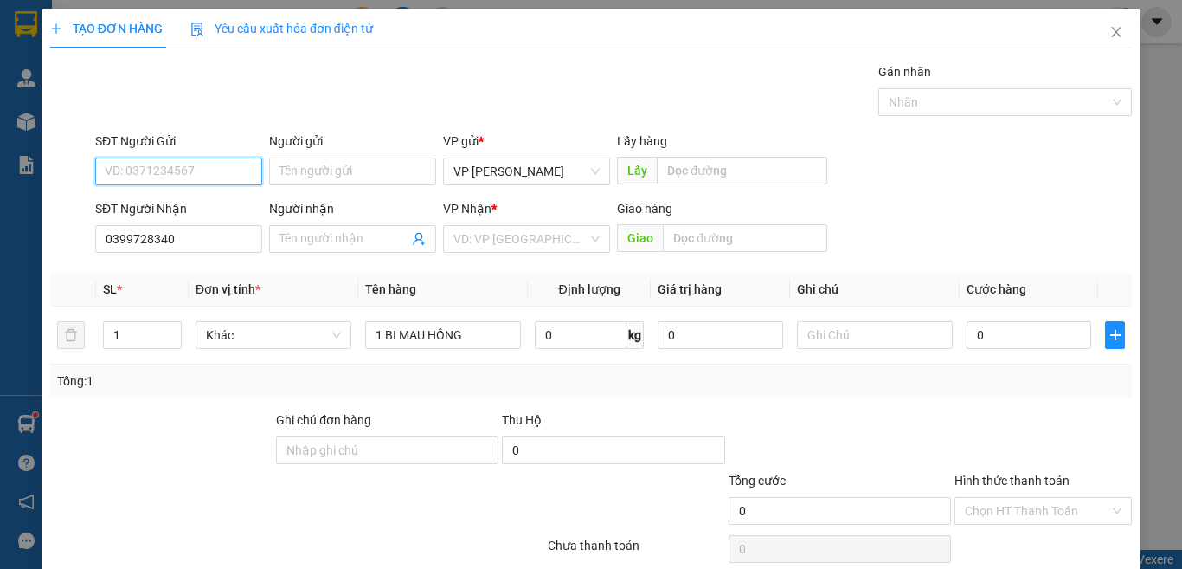
click at [183, 170] on input "SĐT Người Gửi" at bounding box center [178, 172] width 167 height 28
type input "0364949429"
click at [349, 177] on input "Người gửi" at bounding box center [352, 172] width 167 height 28
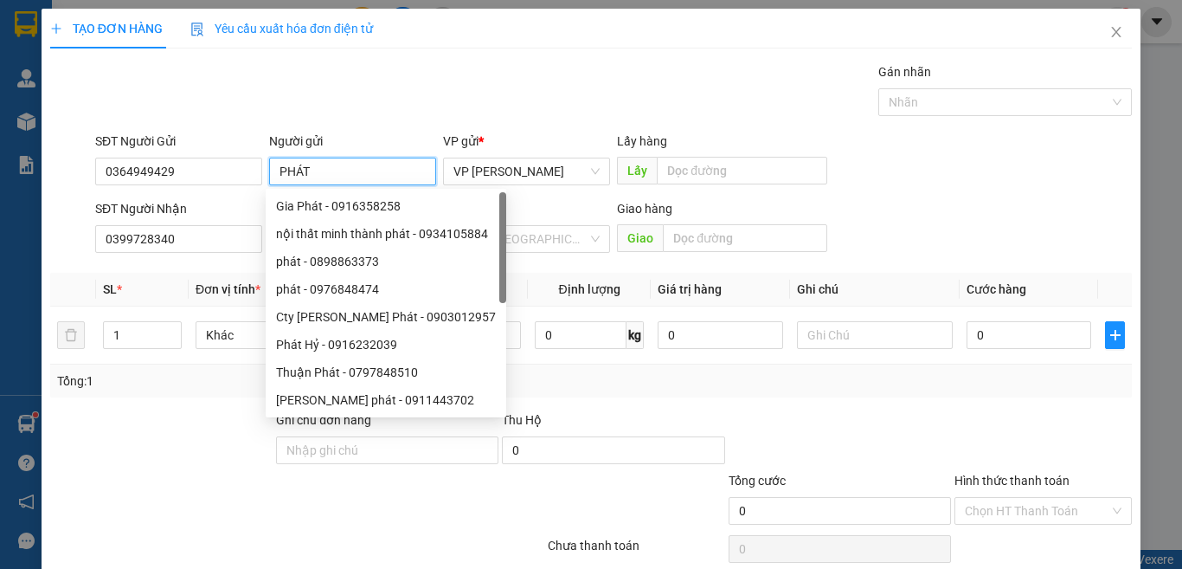
type input "PHÁT"
click at [370, 72] on div "Gói vận chuyển * Tiêu chuẩn Gán nhãn Nhãn" at bounding box center [614, 92] width 1044 height 61
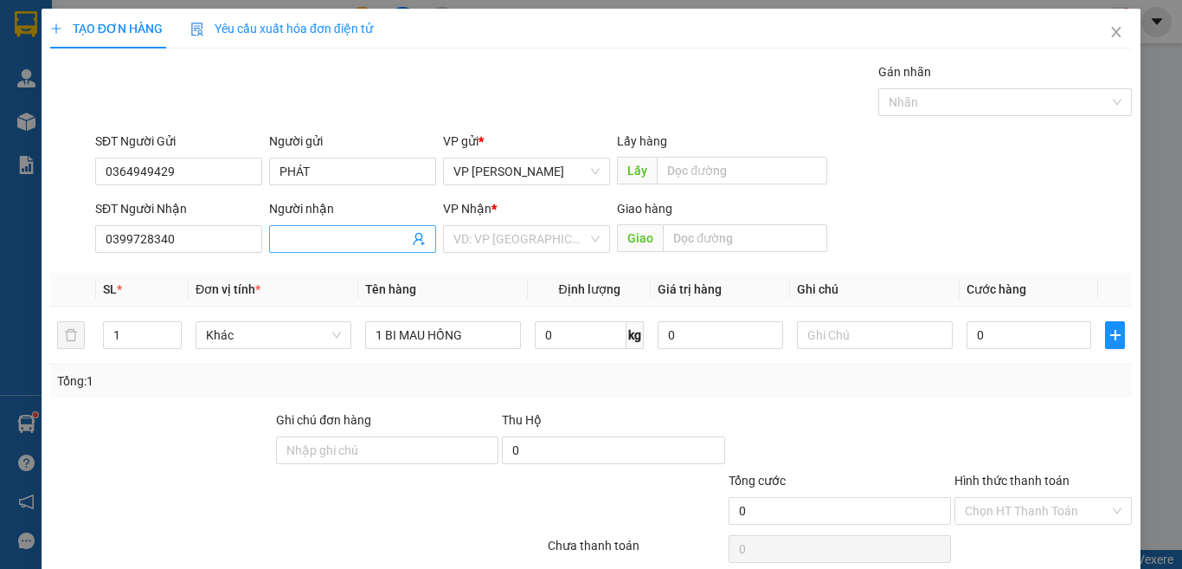
click at [356, 241] on input "Người nhận" at bounding box center [344, 238] width 129 height 19
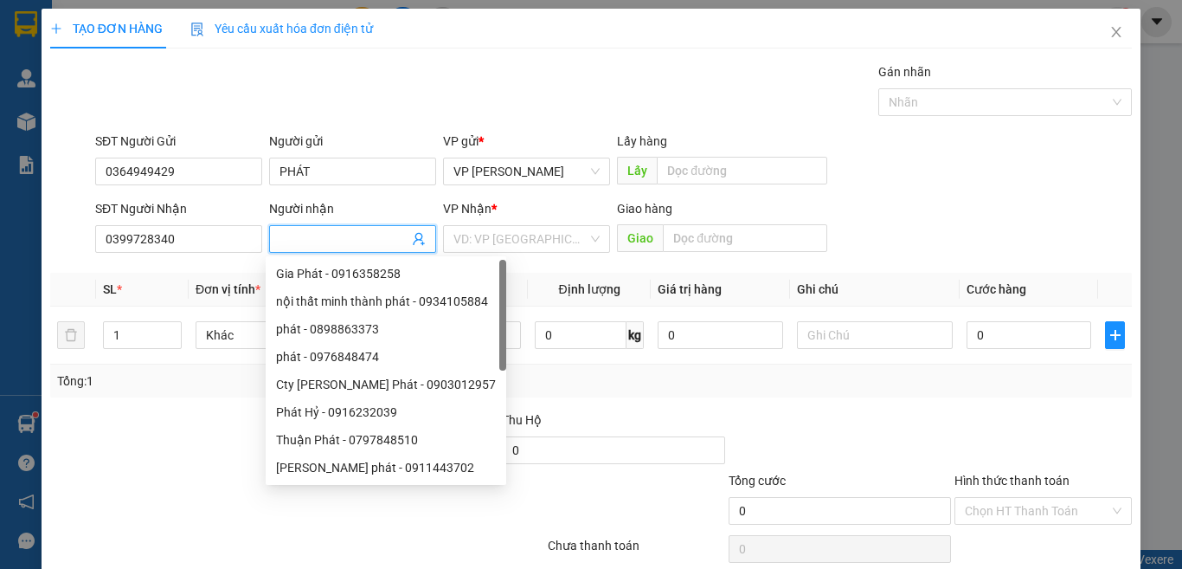
type input "D"
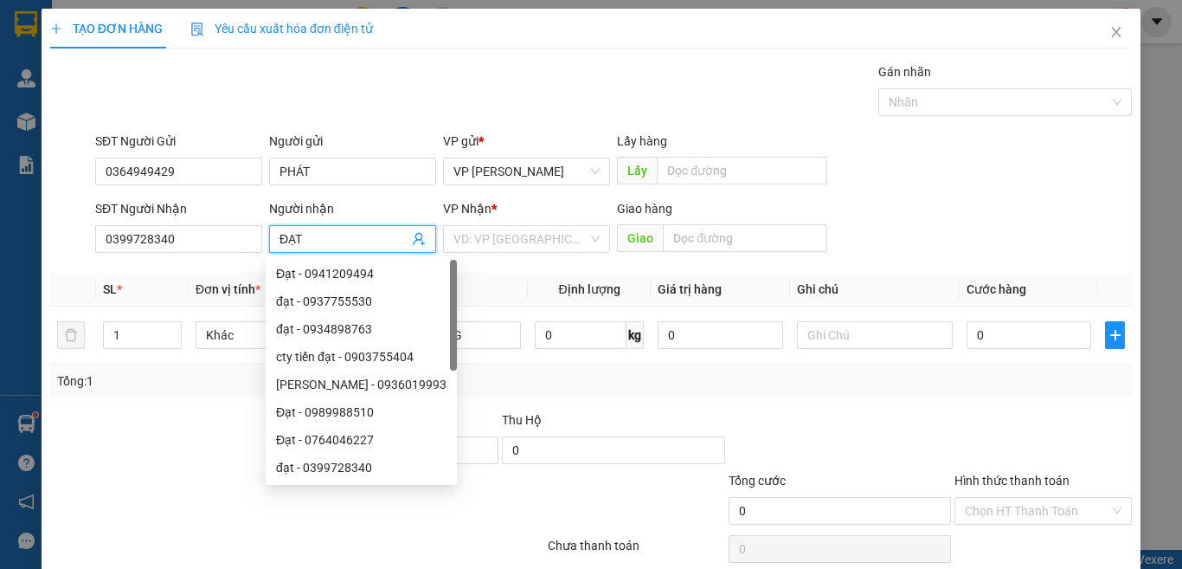
type input "ĐẠT"
click at [554, 35] on div "TẠO ĐƠN HÀNG Yêu cầu xuất hóa đơn điện tử" at bounding box center [591, 29] width 1082 height 40
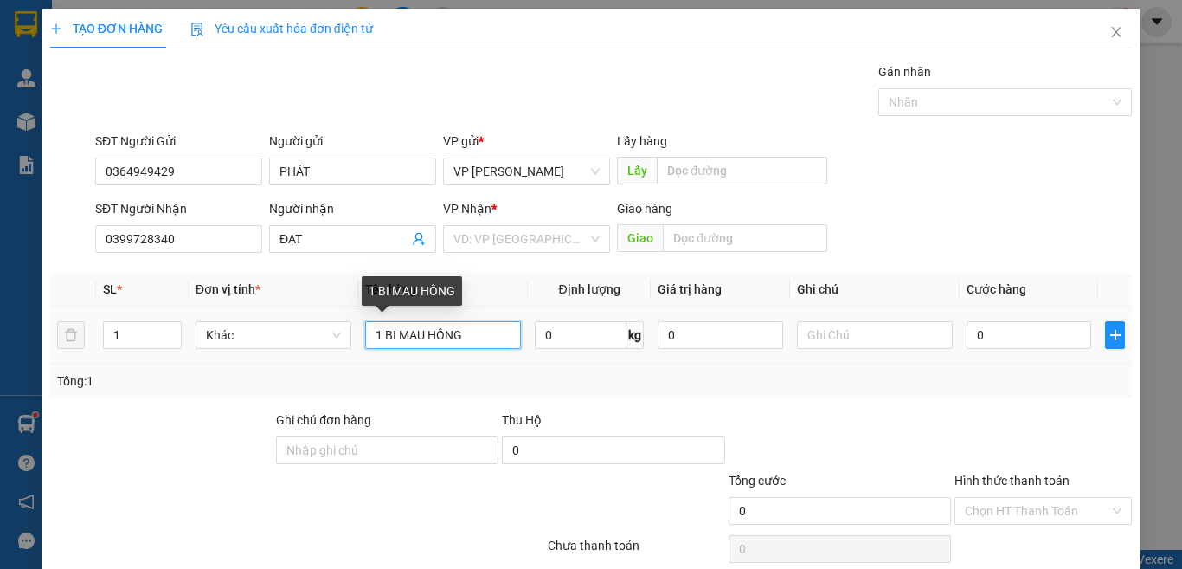
click at [471, 343] on input "1 BI MAU HỒNG" at bounding box center [443, 335] width 156 height 28
type input "1 BI MAU HỒNG / MAY GẮN PIN"
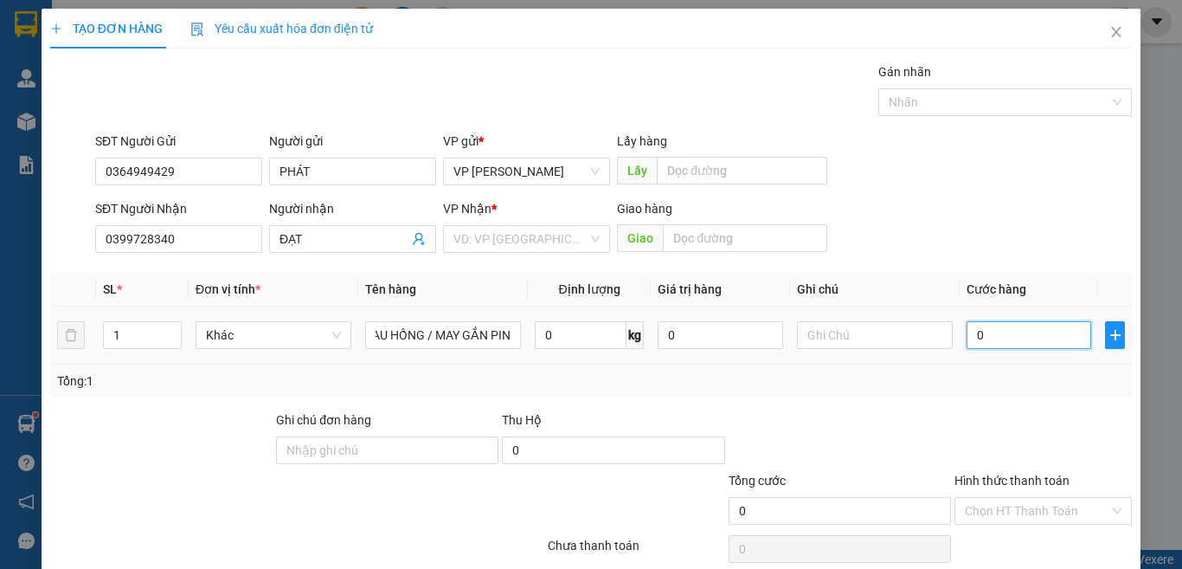
click at [1007, 338] on input "0" at bounding box center [1029, 335] width 125 height 28
type input "3"
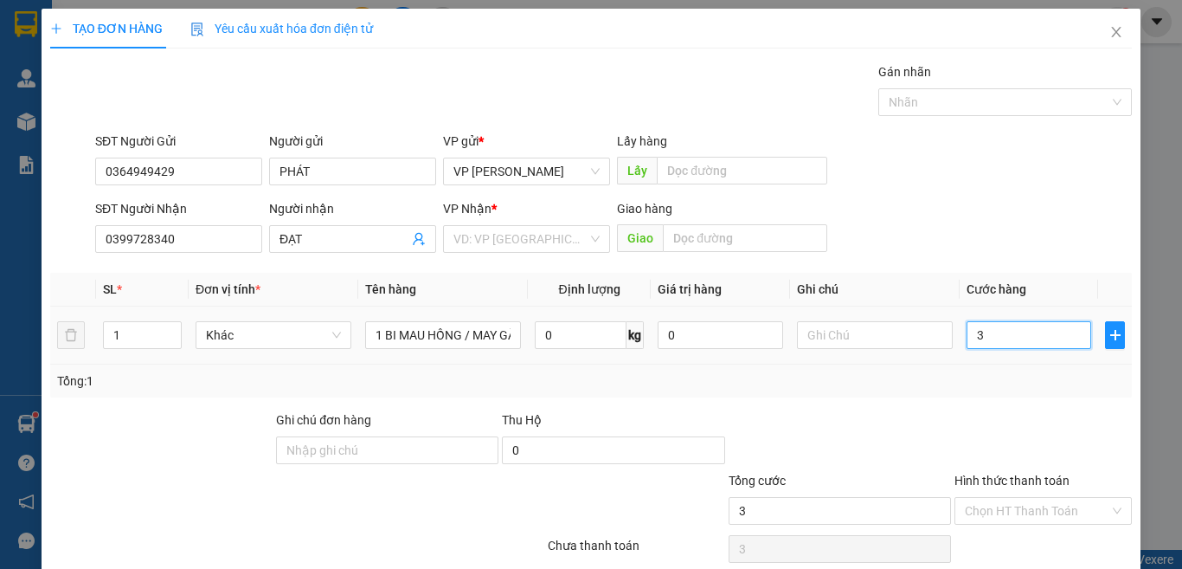
type input "30"
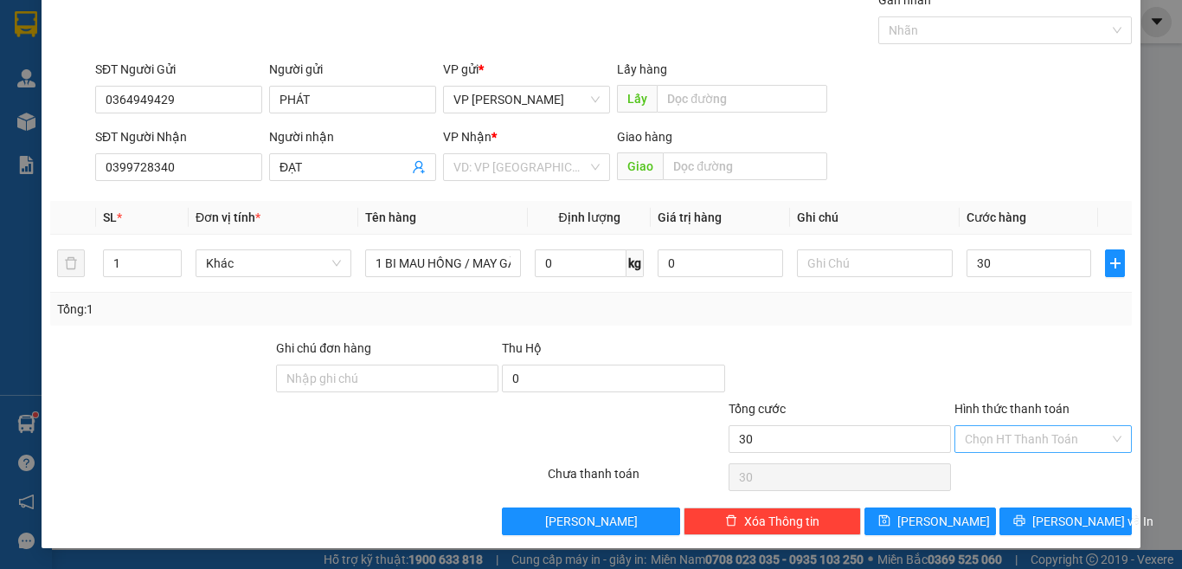
type input "30.000"
click at [1005, 435] on input "Hình thức thanh toán" at bounding box center [1037, 439] width 145 height 26
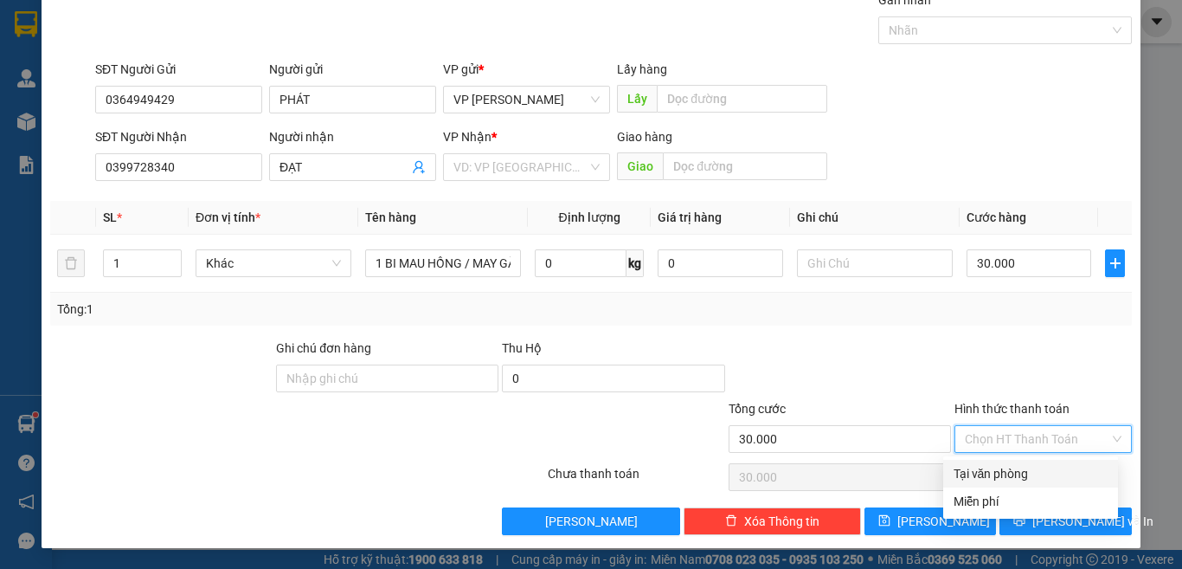
click at [992, 473] on div "Tại văn phòng" at bounding box center [1031, 473] width 154 height 19
type input "0"
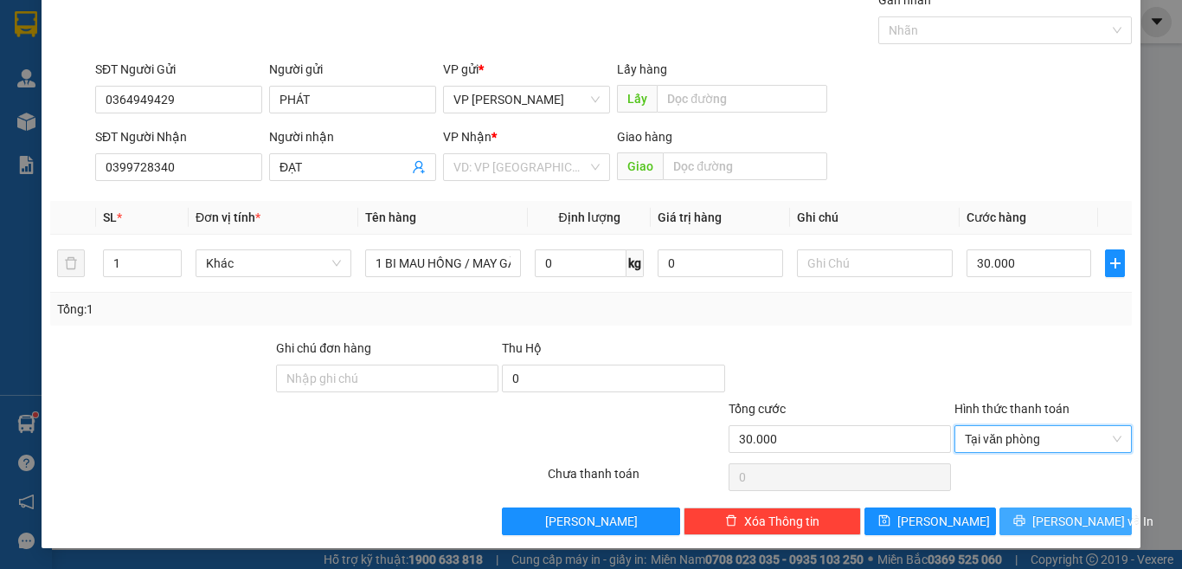
click at [1038, 523] on span "[PERSON_NAME] và In" at bounding box center [1093, 521] width 121 height 19
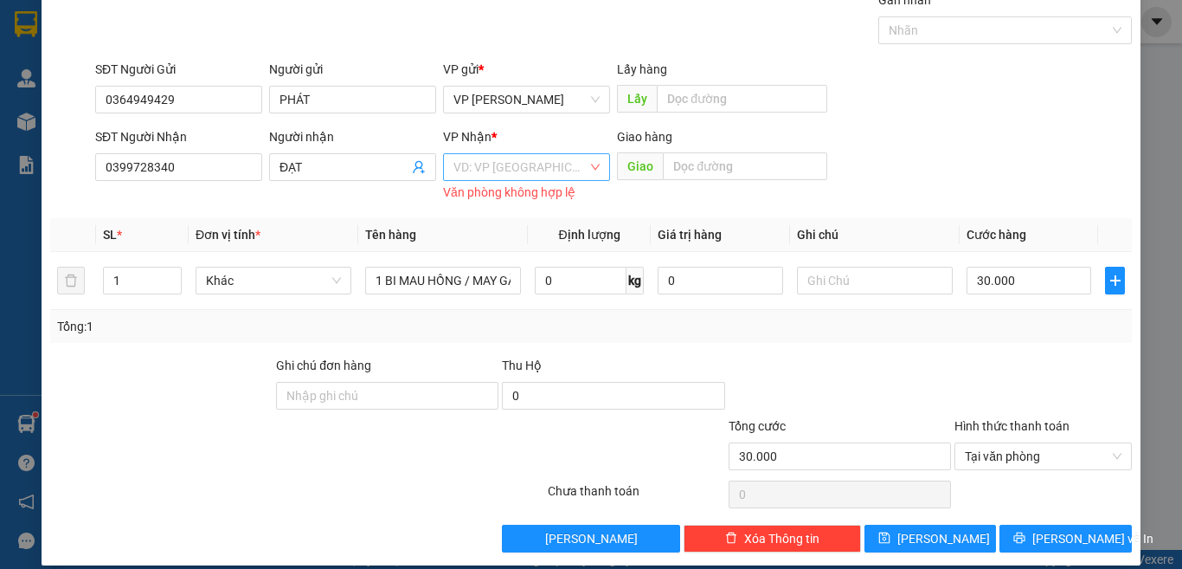
click at [528, 164] on input "search" at bounding box center [521, 167] width 134 height 26
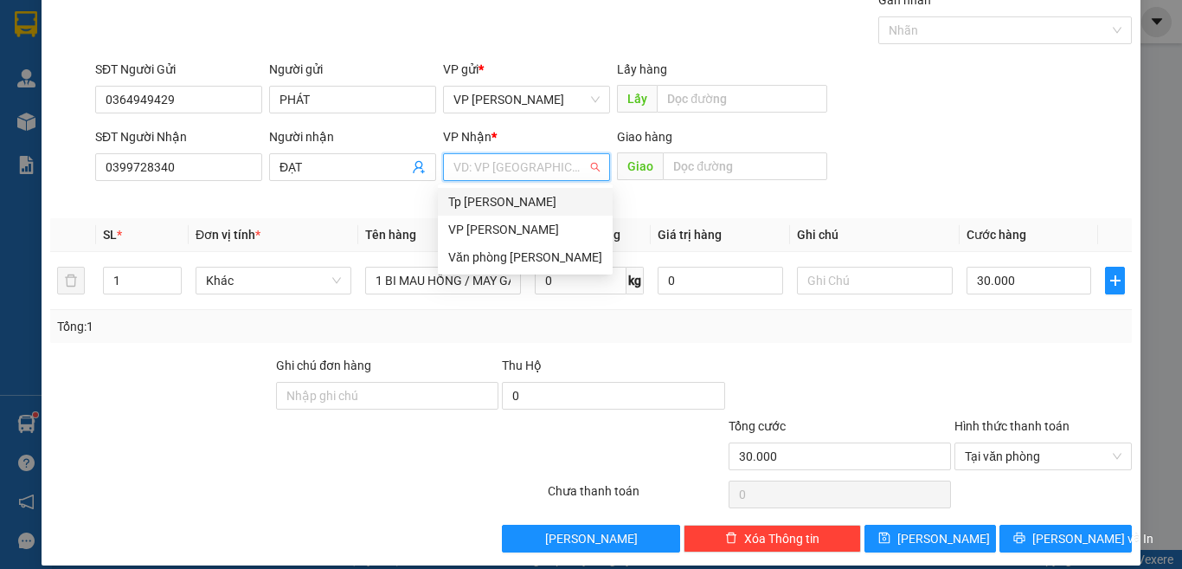
click at [536, 201] on div "Tp [PERSON_NAME]" at bounding box center [525, 201] width 154 height 19
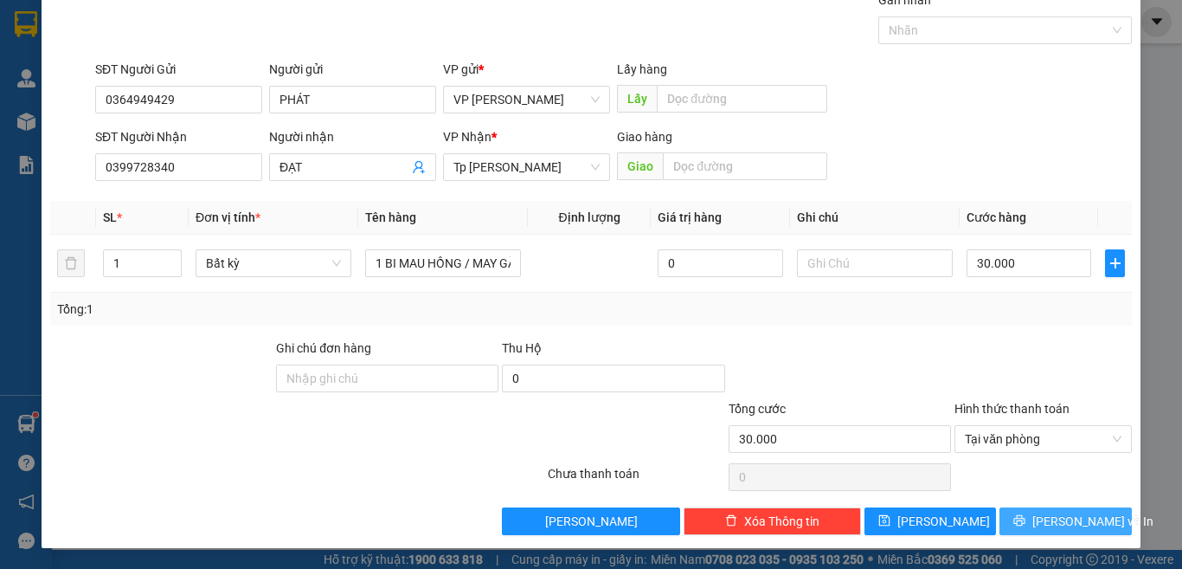
click at [1022, 521] on icon "printer" at bounding box center [1020, 520] width 12 height 12
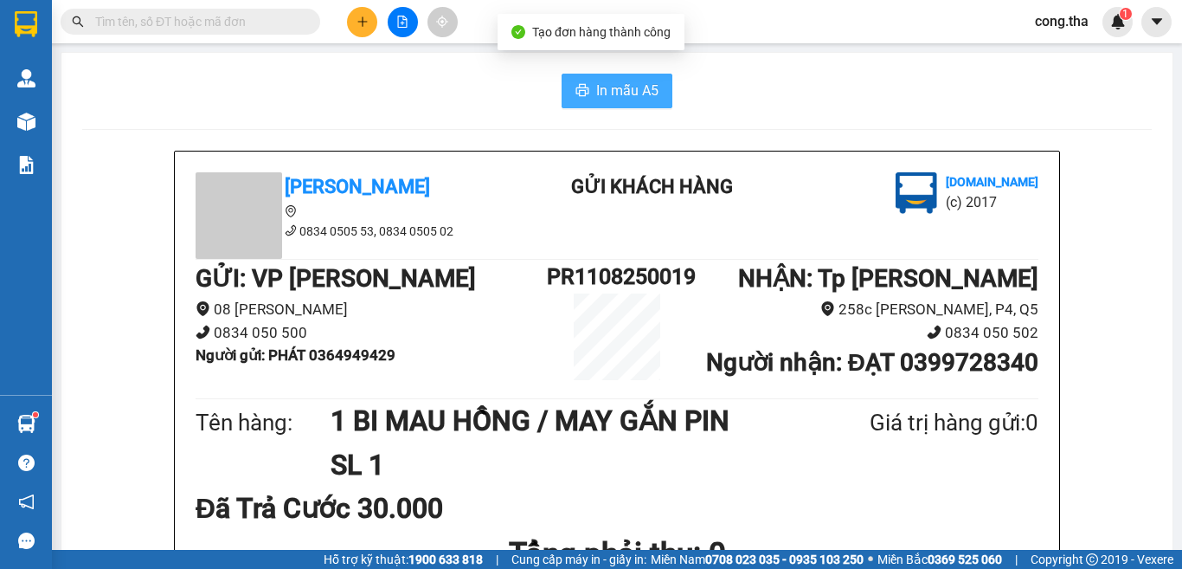
click at [610, 83] on span "In mẫu A5" at bounding box center [627, 91] width 62 height 22
click at [492, 83] on div "In mẫu A5" at bounding box center [617, 91] width 1070 height 35
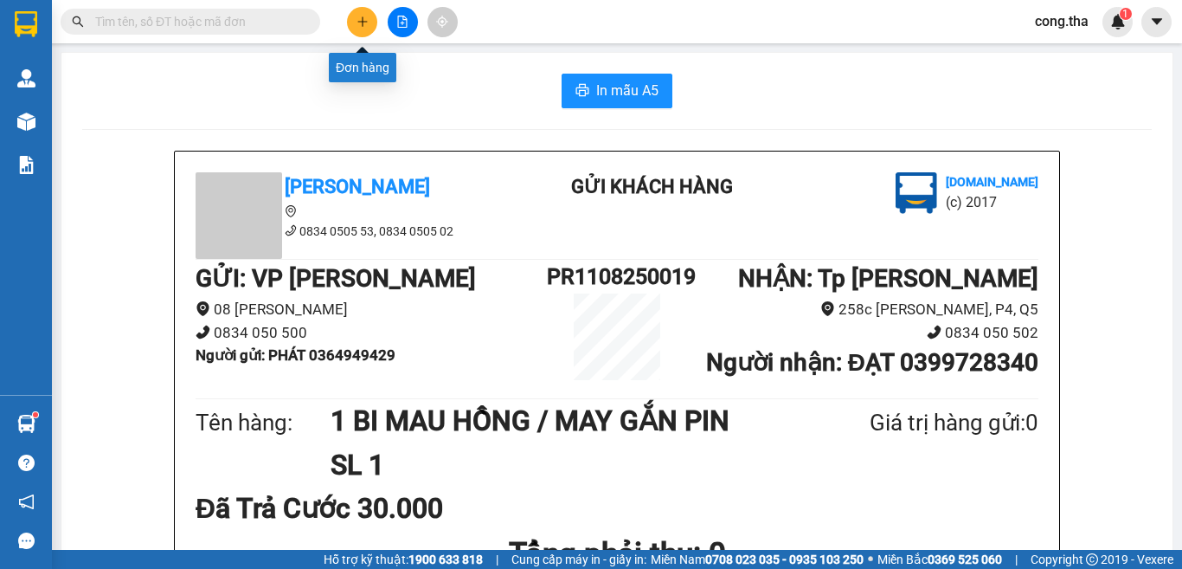
click at [355, 19] on button at bounding box center [362, 22] width 30 height 30
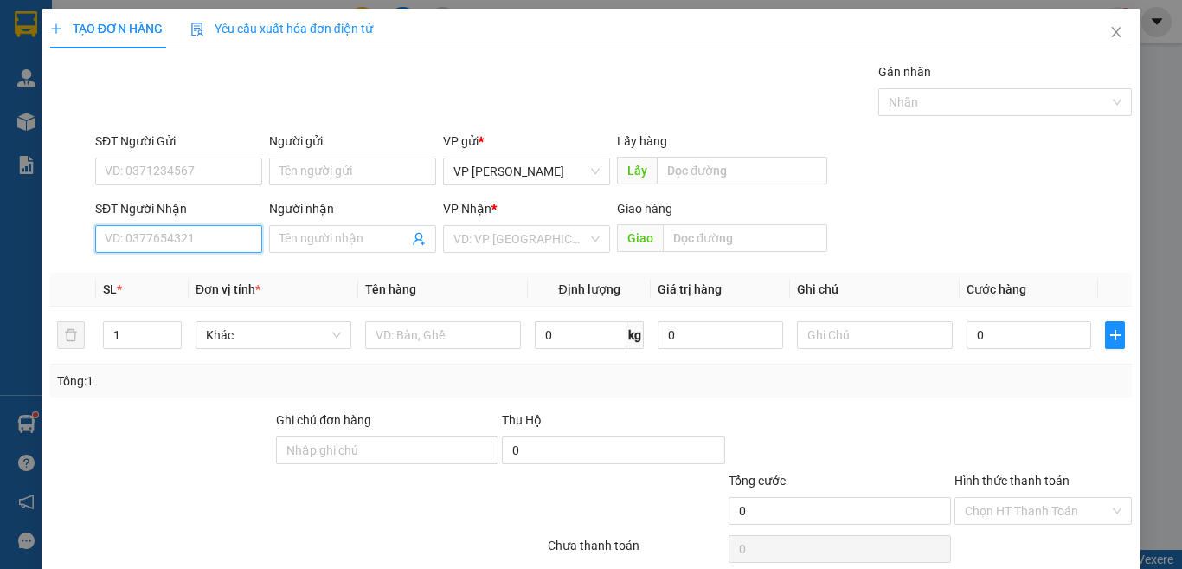
click at [204, 241] on input "SĐT Người Nhận" at bounding box center [178, 239] width 167 height 28
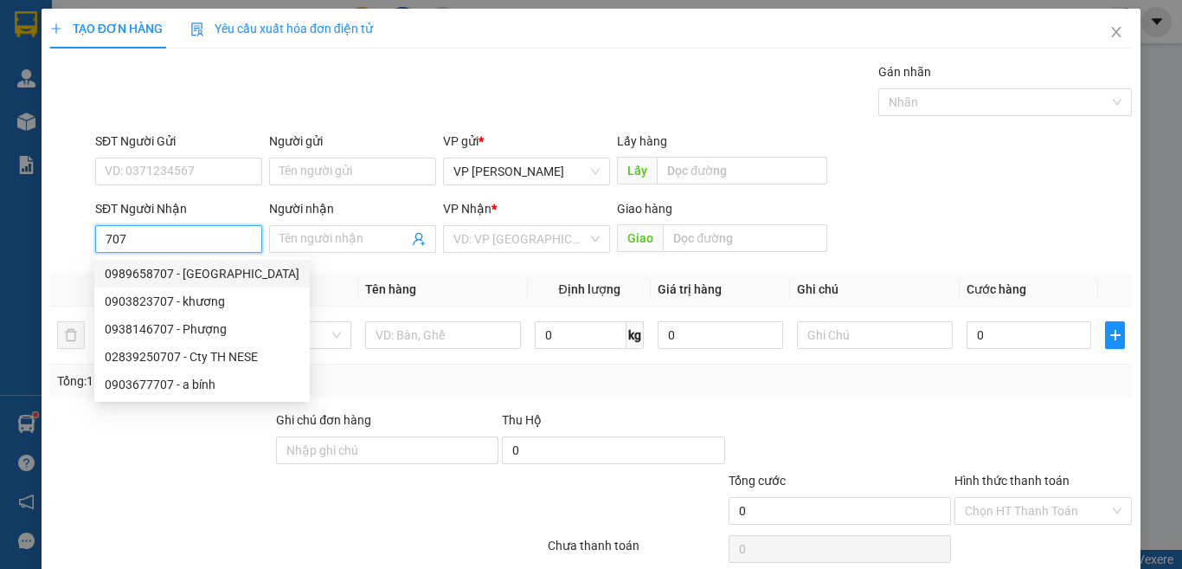
drag, startPoint x: 154, startPoint y: 235, endPoint x: 73, endPoint y: 261, distance: 85.1
click at [73, 261] on div "Transit Pickup Surcharge Ids Transit Deliver Surcharge Ids Transit Deliver Surc…" at bounding box center [591, 334] width 1082 height 544
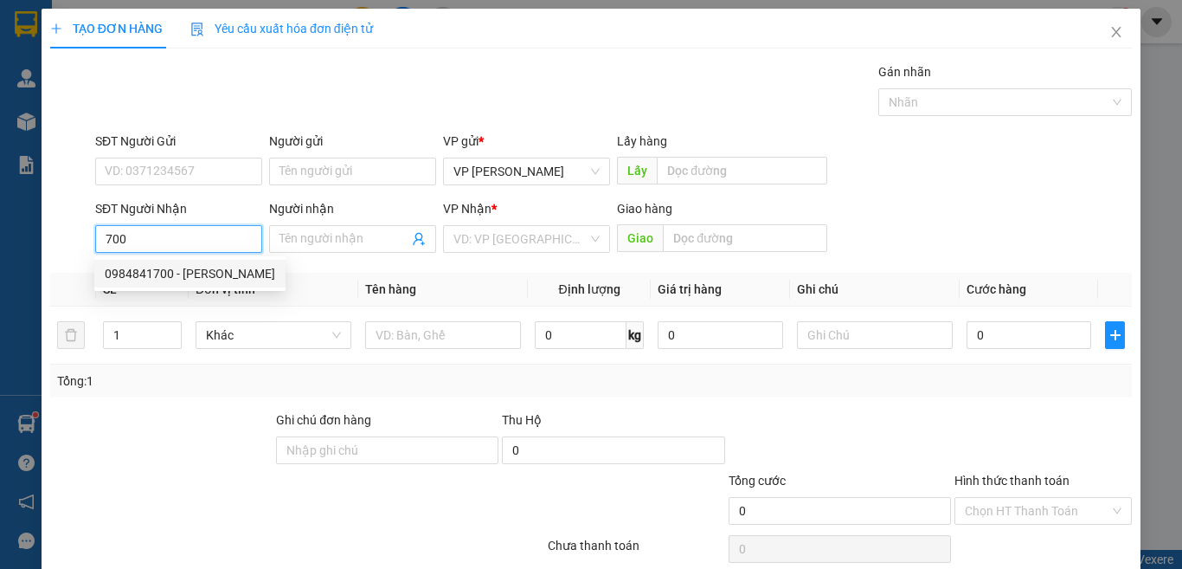
click at [229, 273] on div "0984841700 - [PERSON_NAME]" at bounding box center [190, 273] width 171 height 19
type input "0984841700"
type input "[PERSON_NAME]"
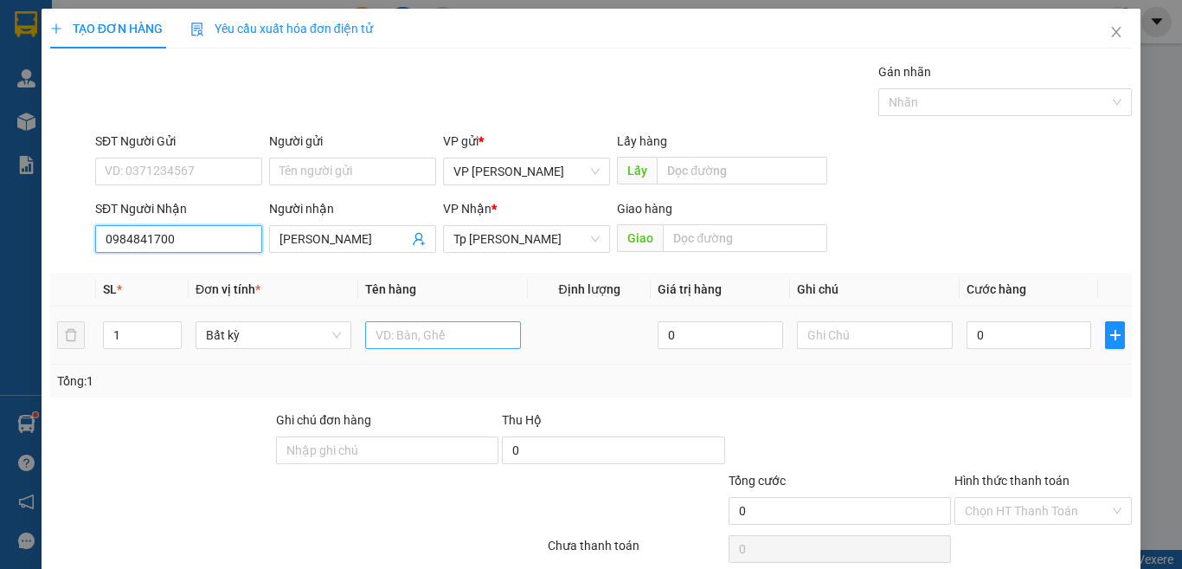
type input "0984841700"
click at [425, 338] on input "text" at bounding box center [443, 335] width 156 height 28
type input "1 BI XANH/ GIẤY TỜ"
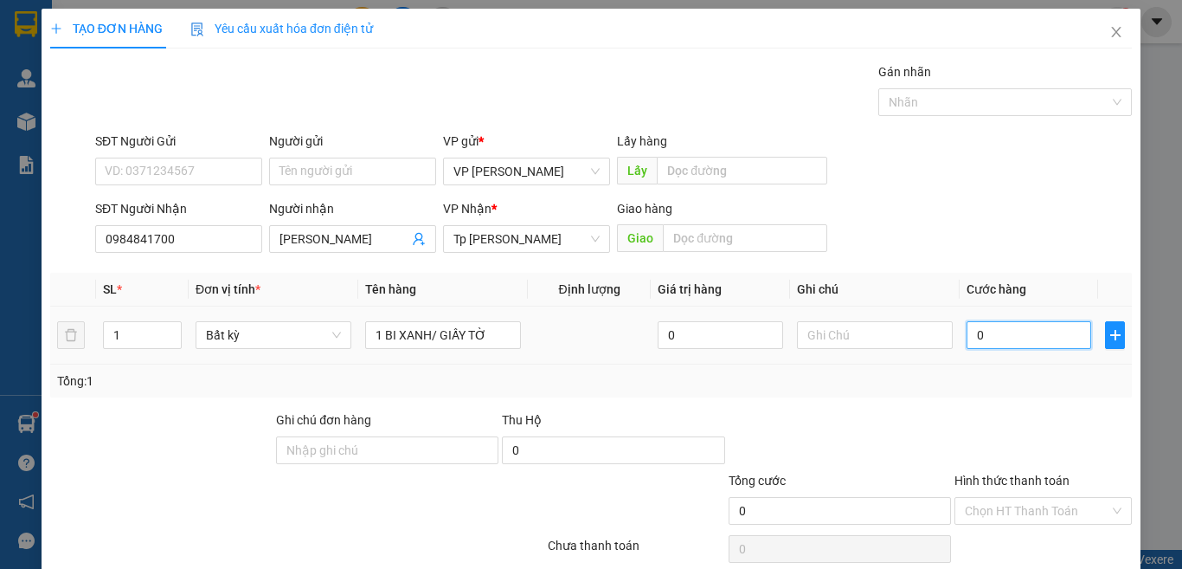
click at [1014, 338] on input "0" at bounding box center [1029, 335] width 125 height 28
type input "2"
type input "20"
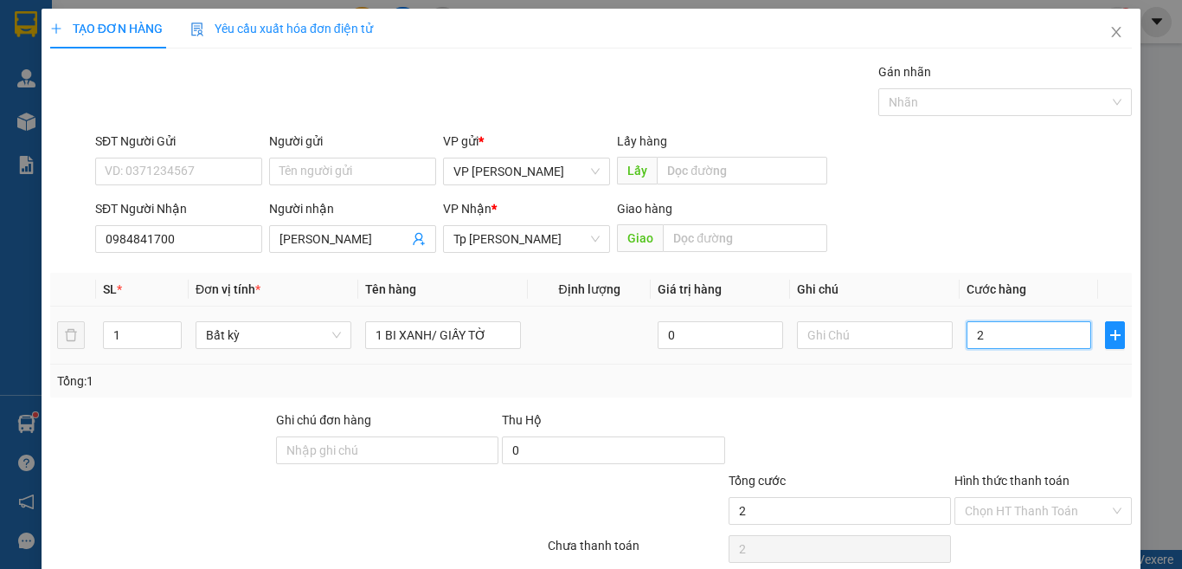
type input "20"
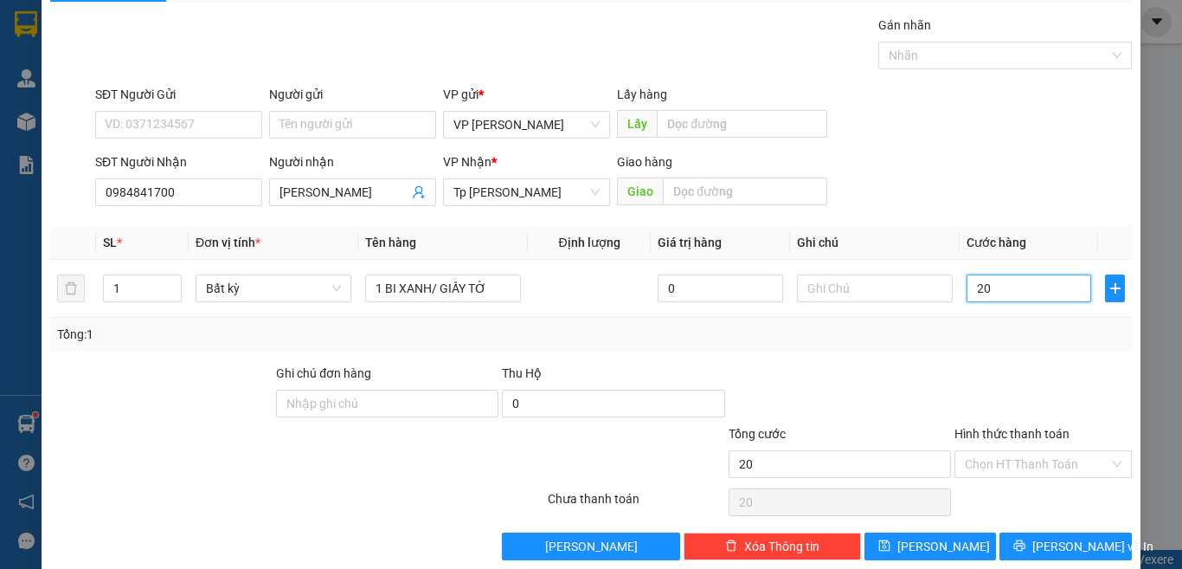
scroll to position [72, 0]
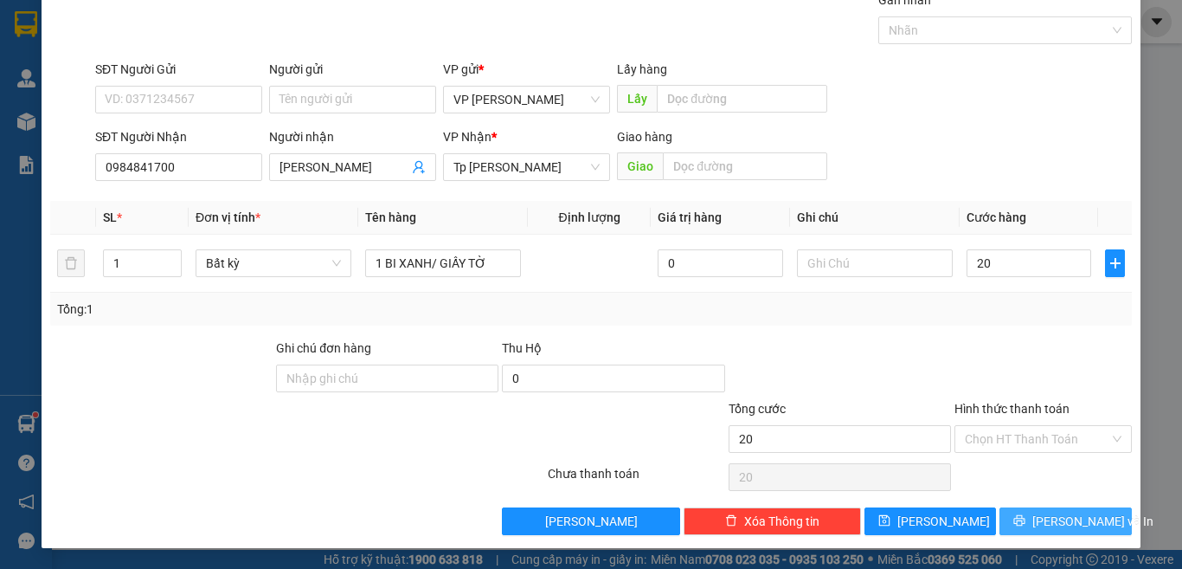
type input "20.000"
click at [1057, 510] on button "[PERSON_NAME] và In" at bounding box center [1066, 521] width 132 height 28
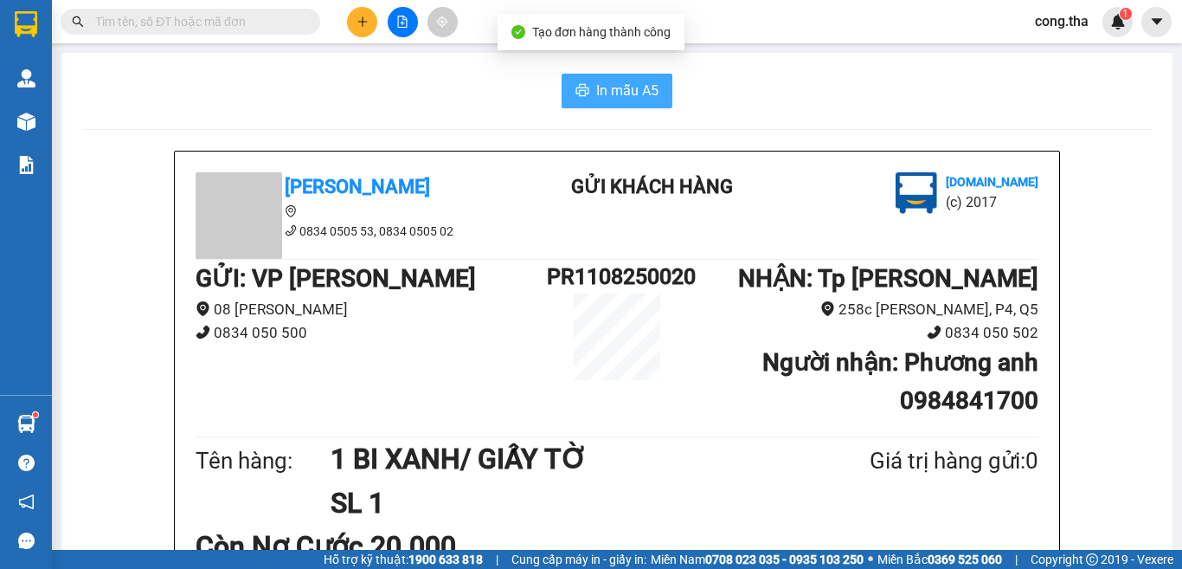
click at [649, 99] on span "In mẫu A5" at bounding box center [627, 91] width 62 height 22
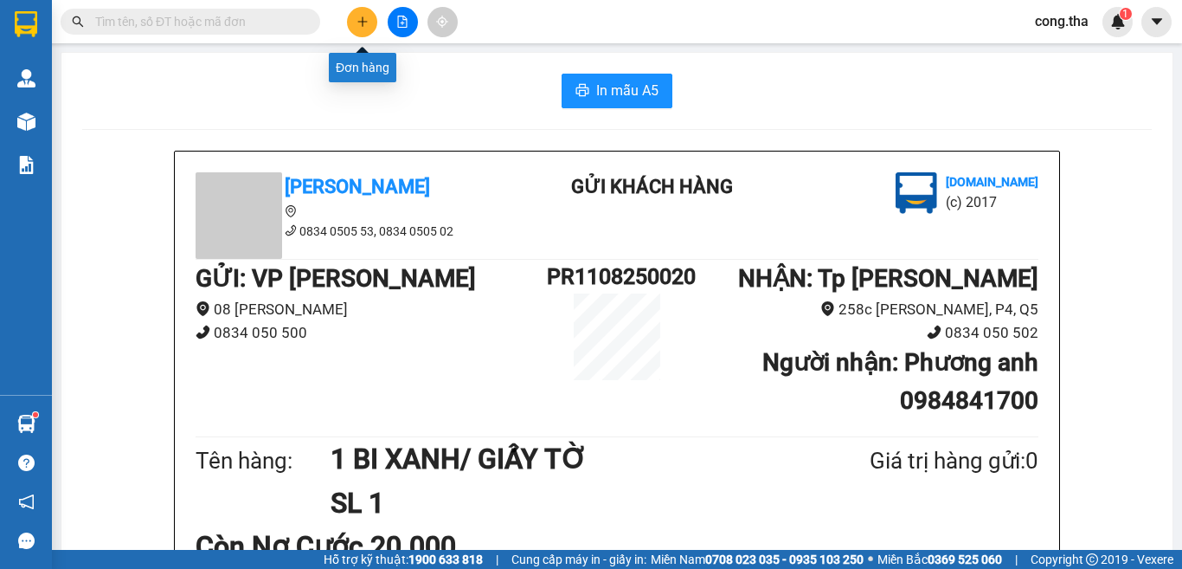
click at [371, 24] on button at bounding box center [362, 22] width 30 height 30
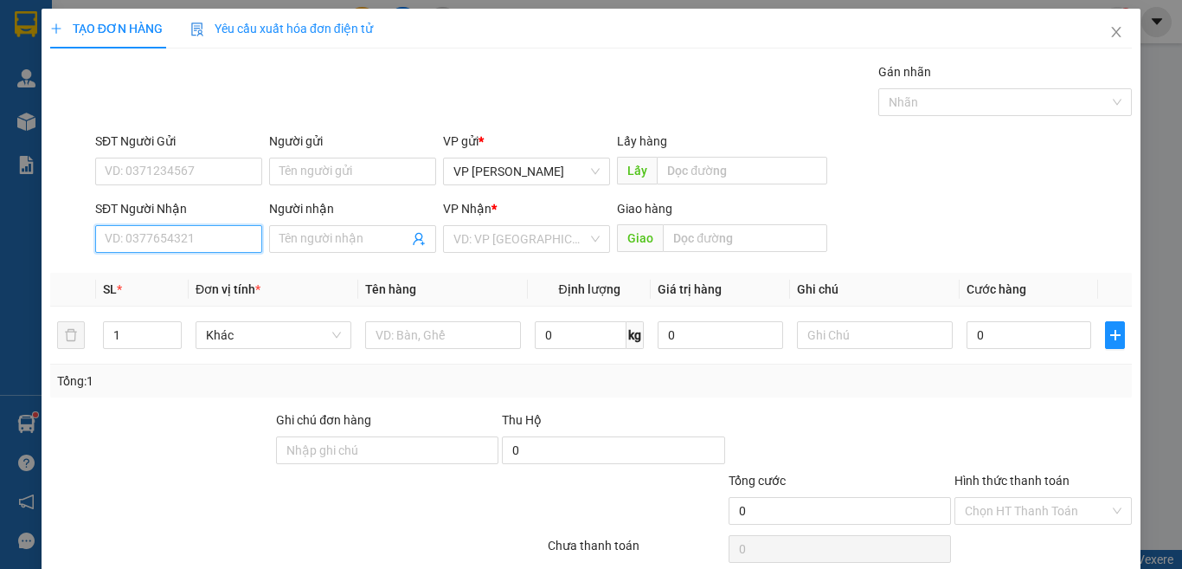
click at [227, 233] on input "SĐT Người Nhận" at bounding box center [178, 239] width 167 height 28
type input "0358040779"
click at [179, 268] on div "0358040779 - THƠM" at bounding box center [177, 273] width 144 height 19
type input "THƠM"
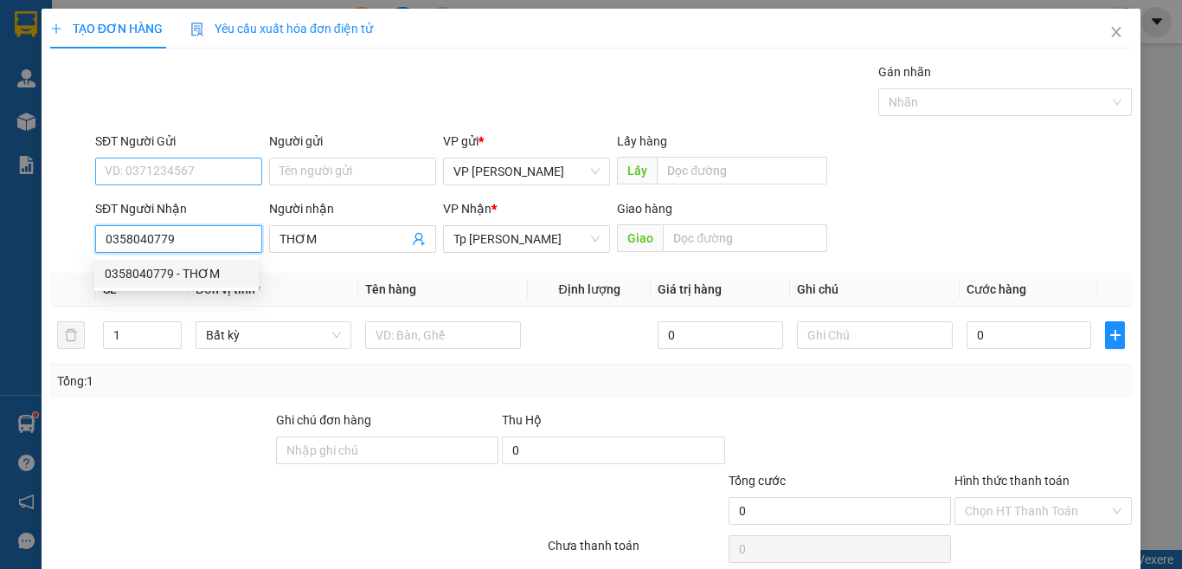
type input "0358040779"
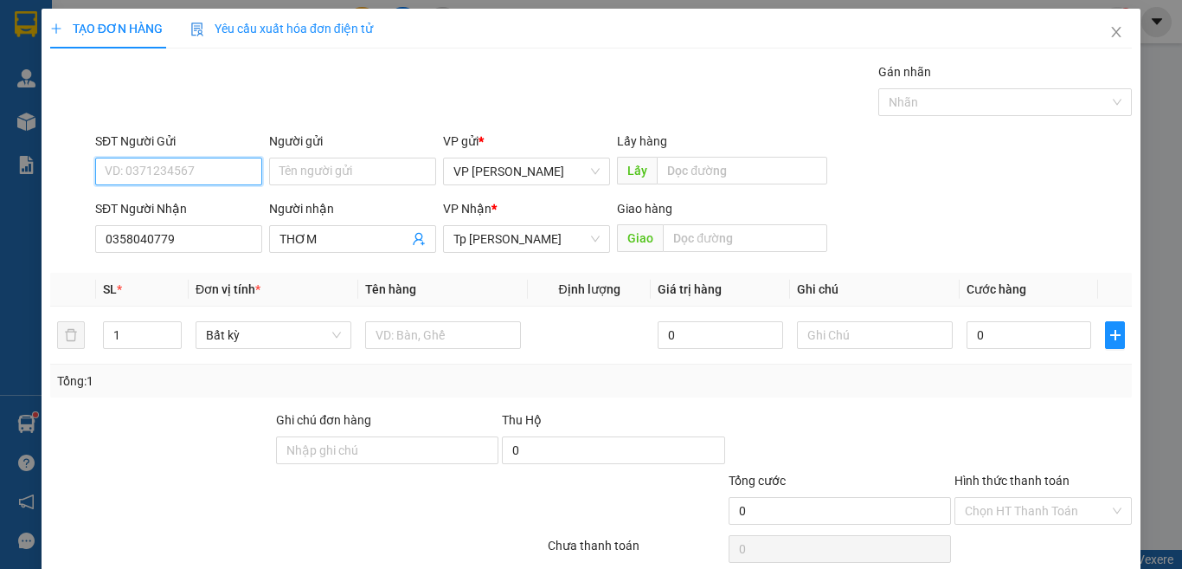
click at [214, 166] on input "SĐT Người Gửi" at bounding box center [178, 172] width 167 height 28
click at [214, 209] on div "0902457599 - hân" at bounding box center [177, 205] width 144 height 19
type input "0902457599"
type input "hân"
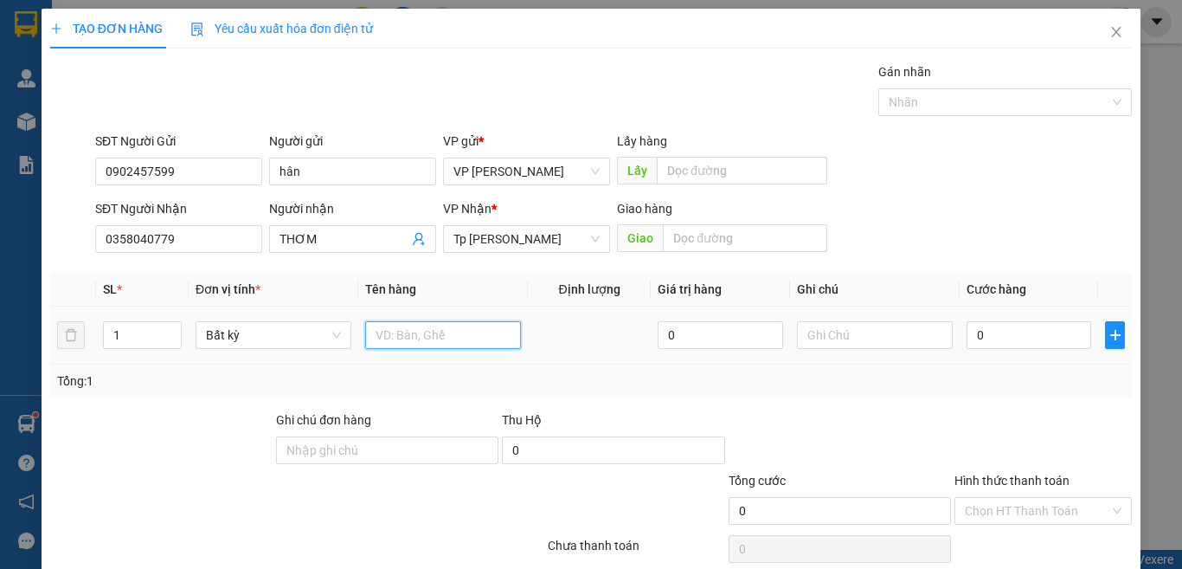
click at [431, 325] on input "text" at bounding box center [443, 335] width 156 height 28
type input "1T XÁM/ ĐÔ ĂN"
click at [1011, 337] on input "0" at bounding box center [1029, 335] width 125 height 28
type input "3"
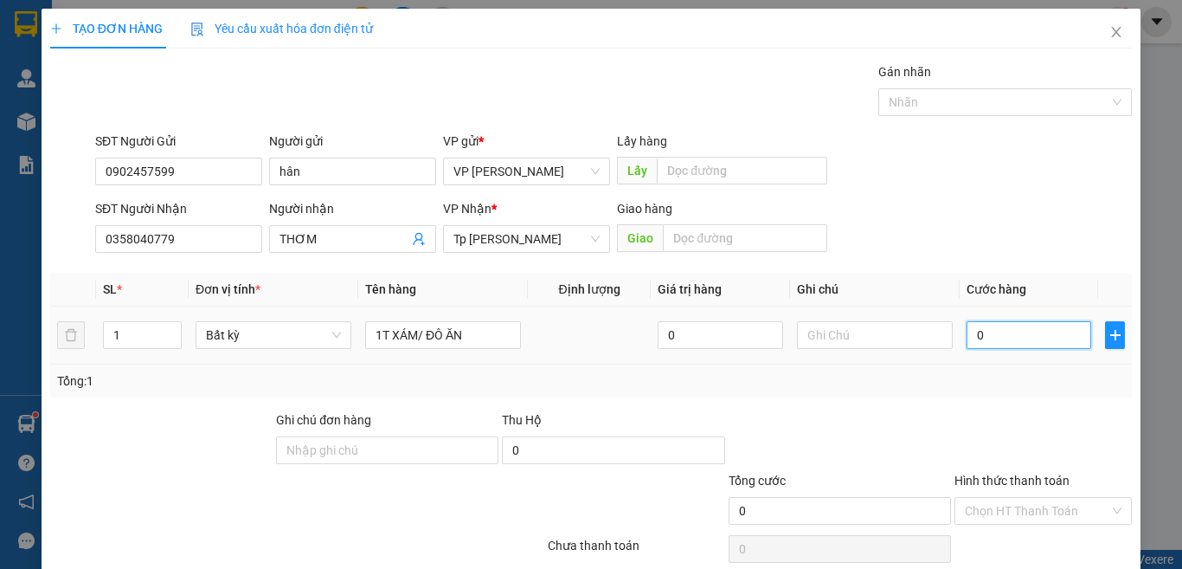
type input "3"
type input "30"
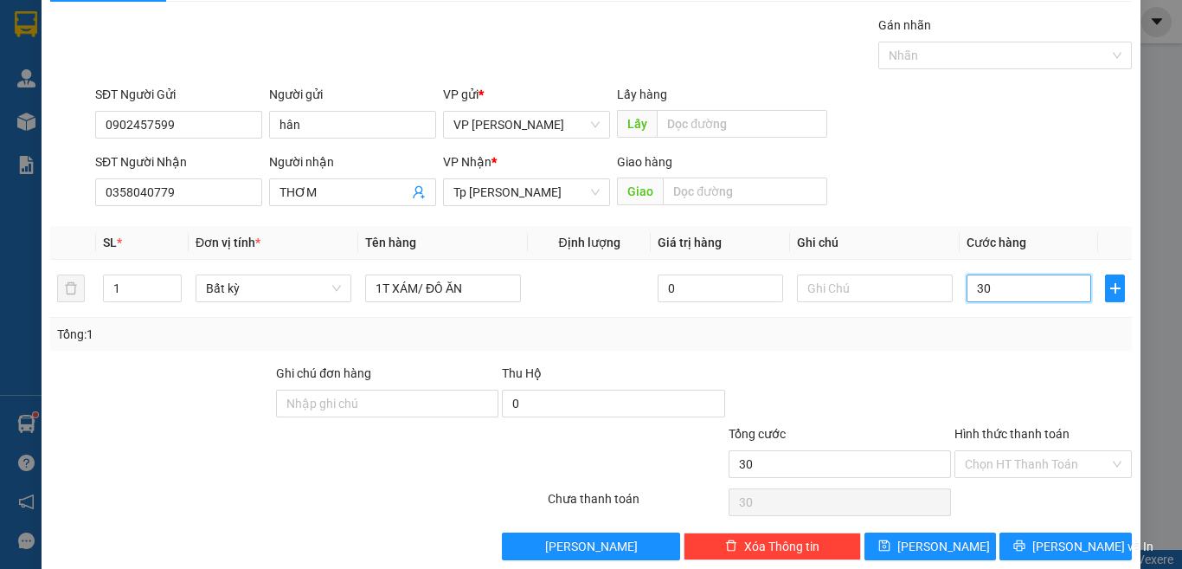
scroll to position [72, 0]
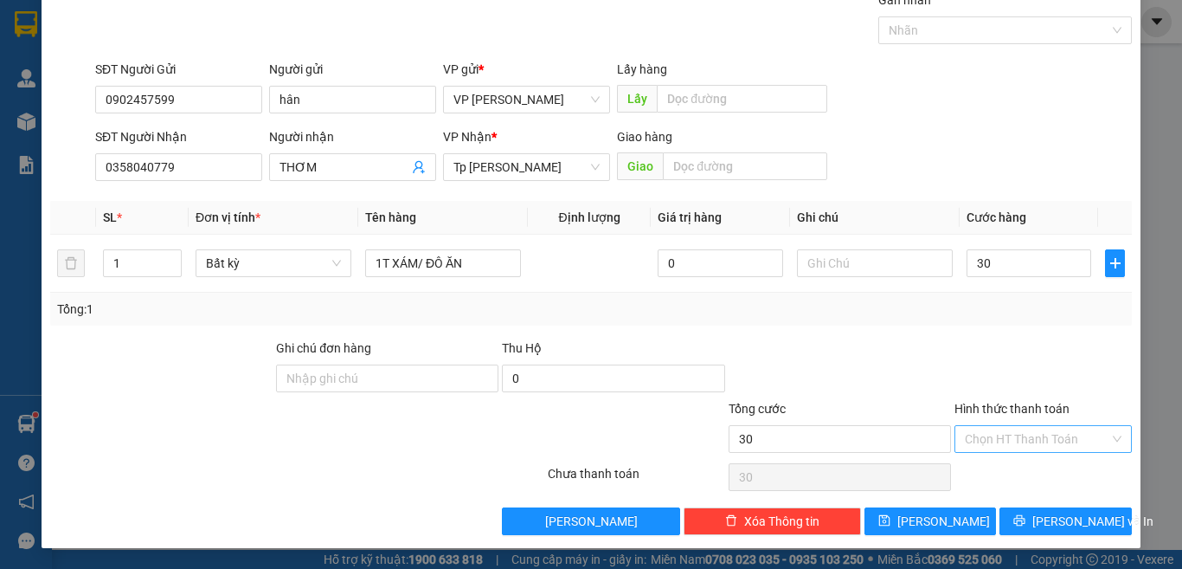
click at [1021, 436] on input "Hình thức thanh toán" at bounding box center [1037, 439] width 145 height 26
type input "30.000"
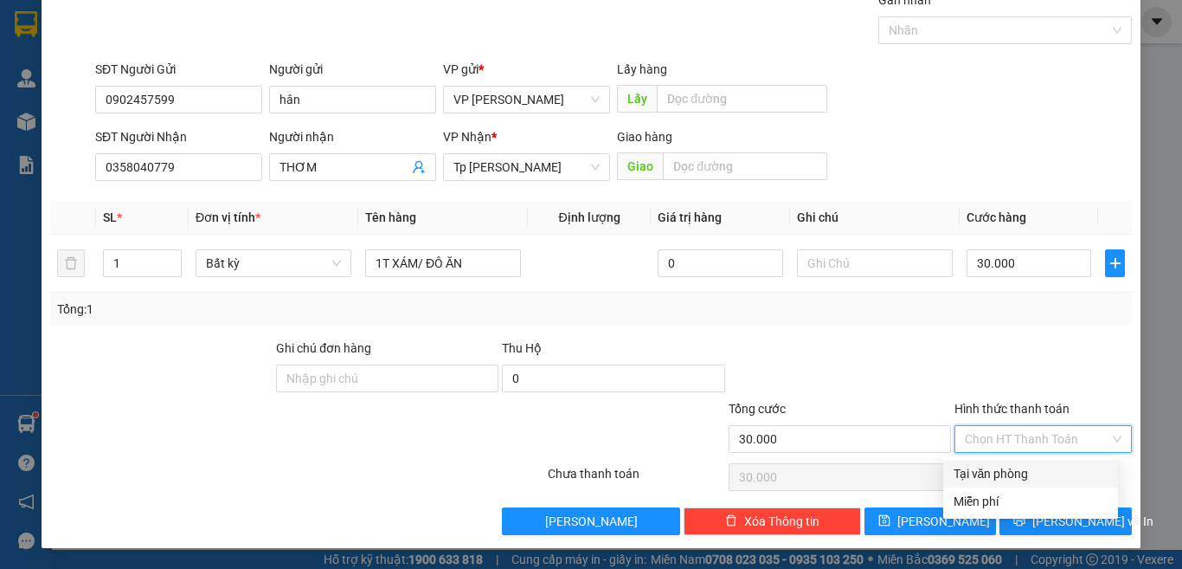
click at [1031, 473] on div "Tại văn phòng" at bounding box center [1031, 473] width 154 height 19
type input "0"
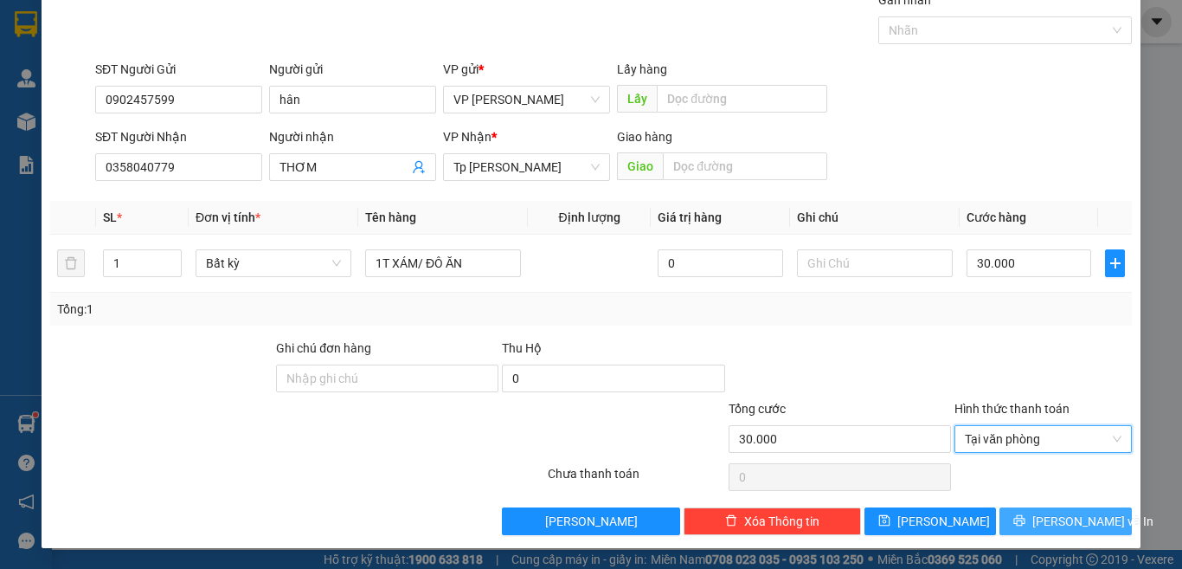
click at [1044, 524] on span "[PERSON_NAME] và In" at bounding box center [1093, 521] width 121 height 19
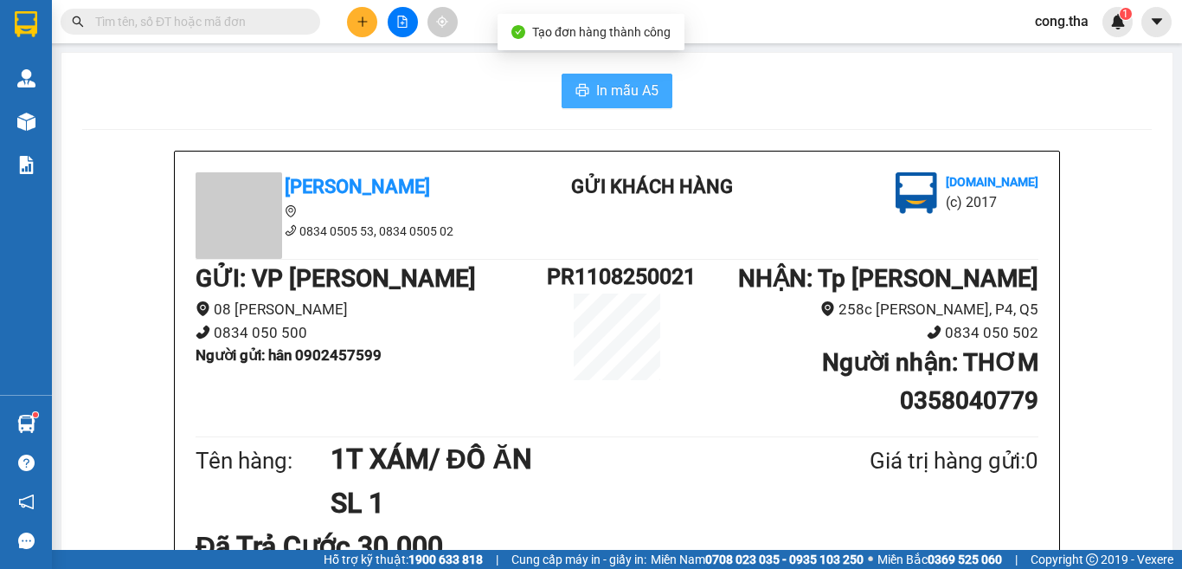
click at [601, 94] on span "In mẫu A5" at bounding box center [627, 91] width 62 height 22
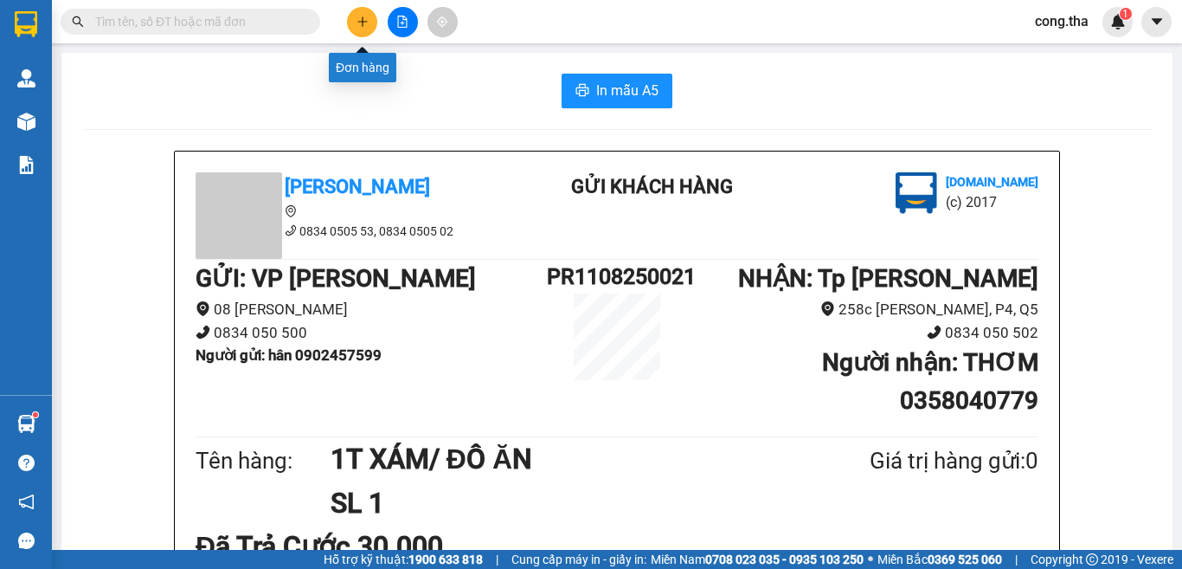
click at [360, 16] on icon "plus" at bounding box center [363, 22] width 12 height 12
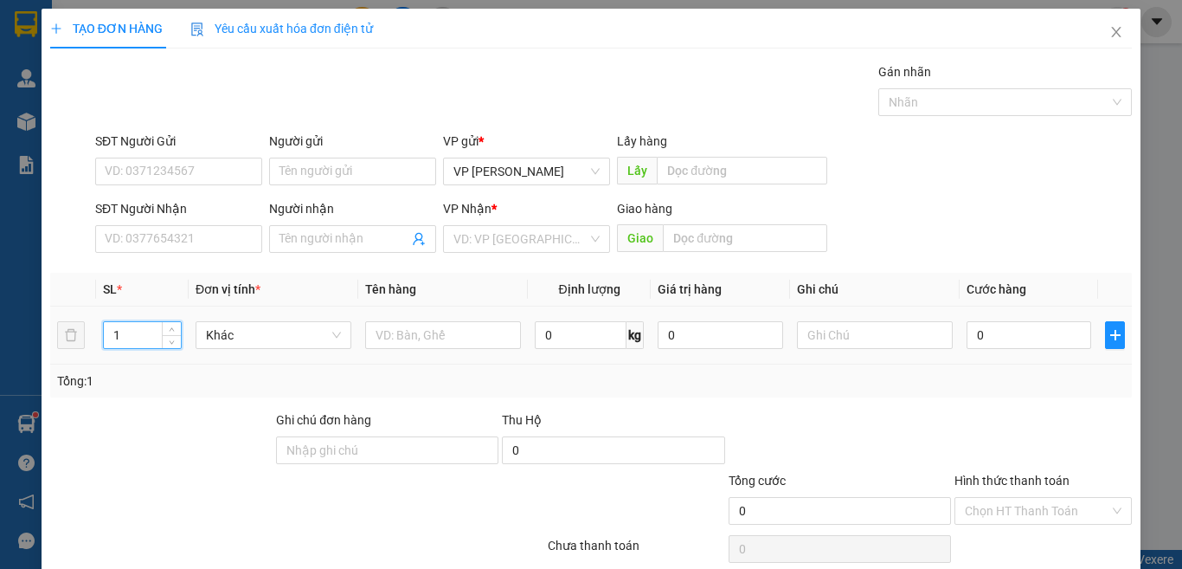
drag, startPoint x: 144, startPoint y: 333, endPoint x: 106, endPoint y: 346, distance: 40.2
click at [106, 346] on input "1" at bounding box center [142, 335] width 77 height 26
type input "2"
click at [425, 333] on input "text" at bounding box center [443, 335] width 156 height 28
click at [163, 244] on input "SĐT Người Nhận" at bounding box center [178, 239] width 167 height 28
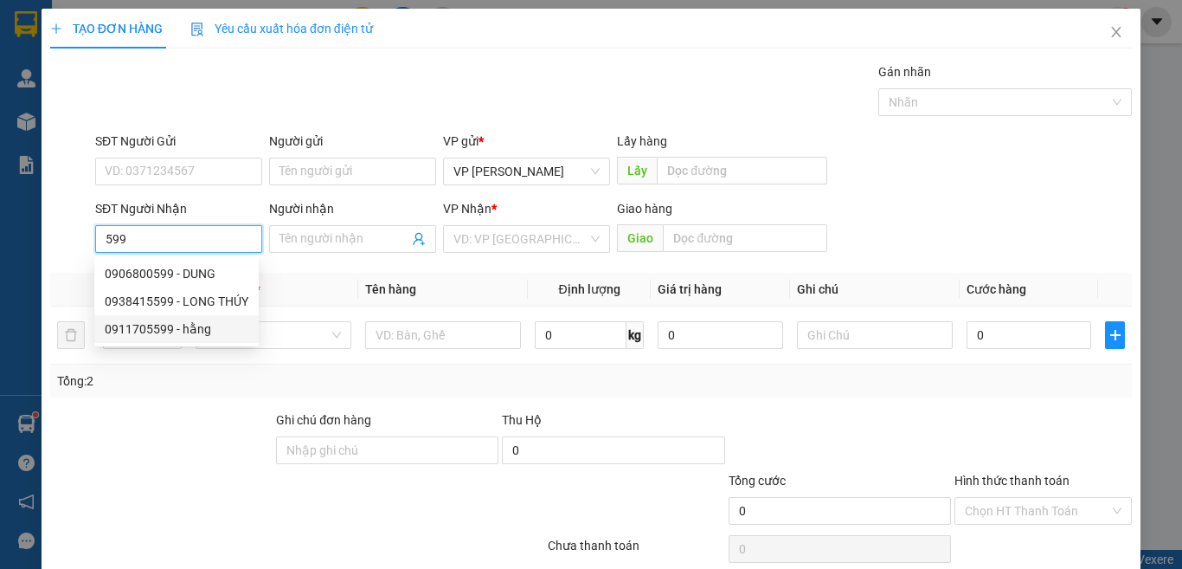
click at [196, 324] on div "0911705599 - hằng" at bounding box center [177, 328] width 144 height 19
type input "0911705599"
type input "hằng"
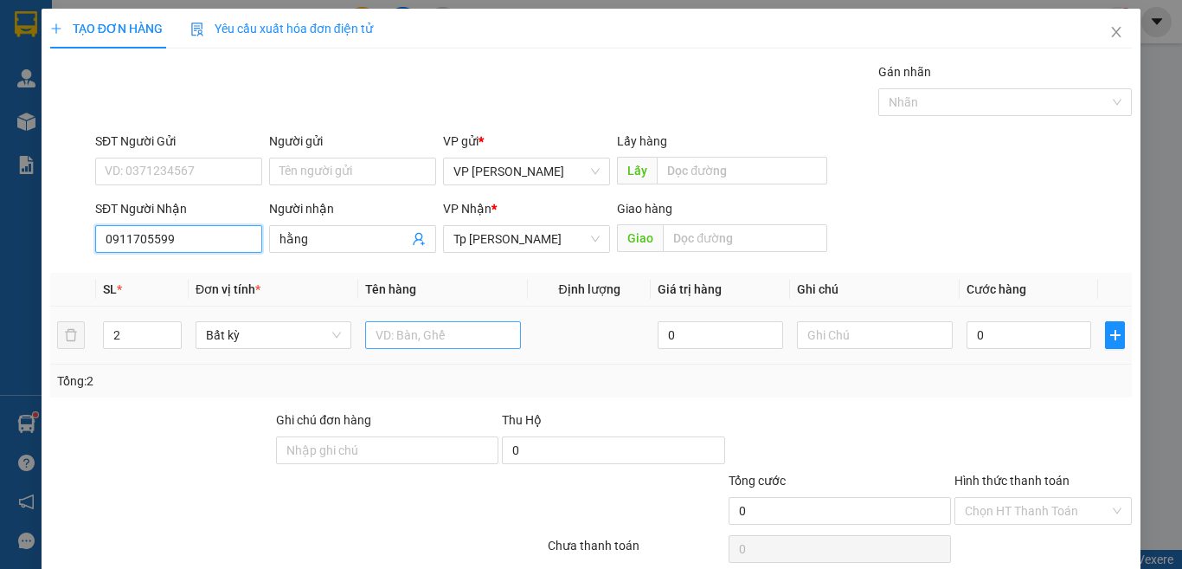
type input "0911705599"
click at [453, 342] on input "text" at bounding box center [443, 335] width 156 height 28
type input "2 T XÁM/ ĐỒ ĂN"
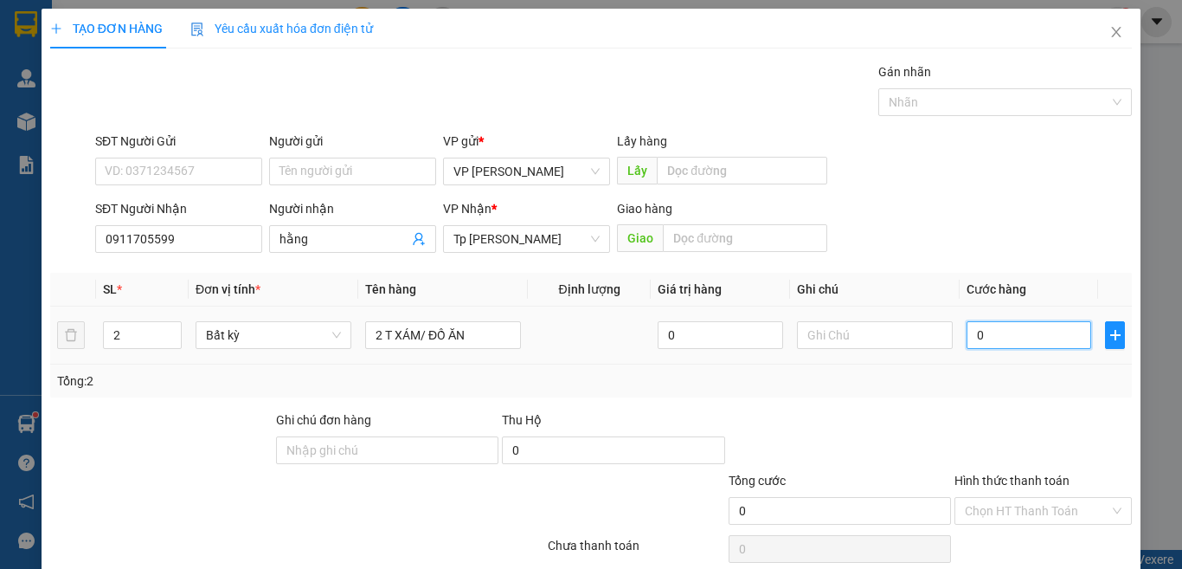
click at [985, 333] on input "0" at bounding box center [1029, 335] width 125 height 28
type input "6"
type input "60"
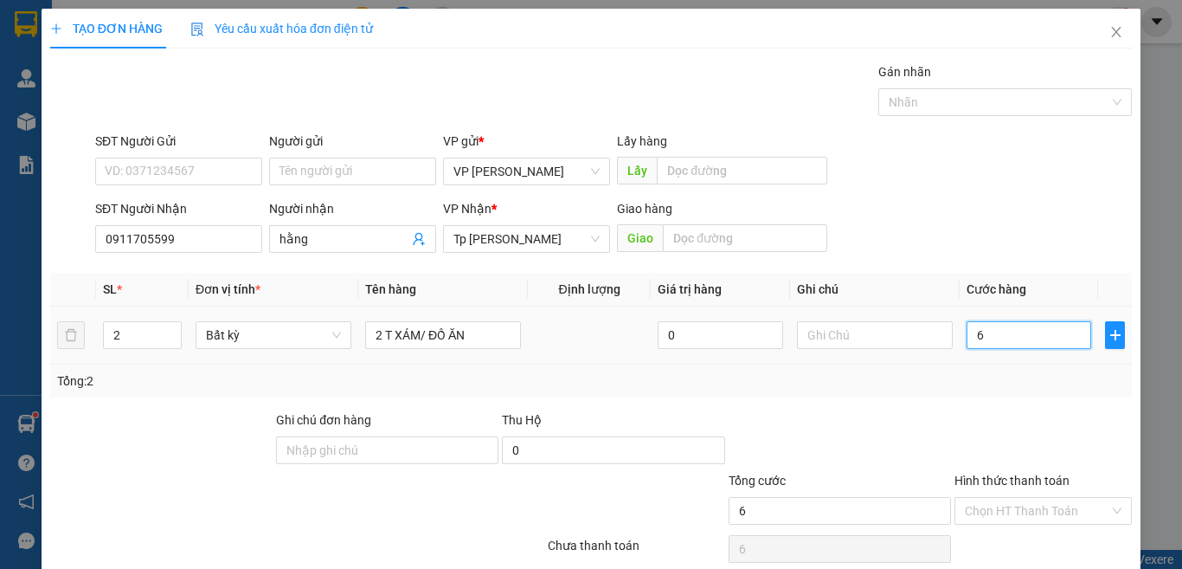
type input "60"
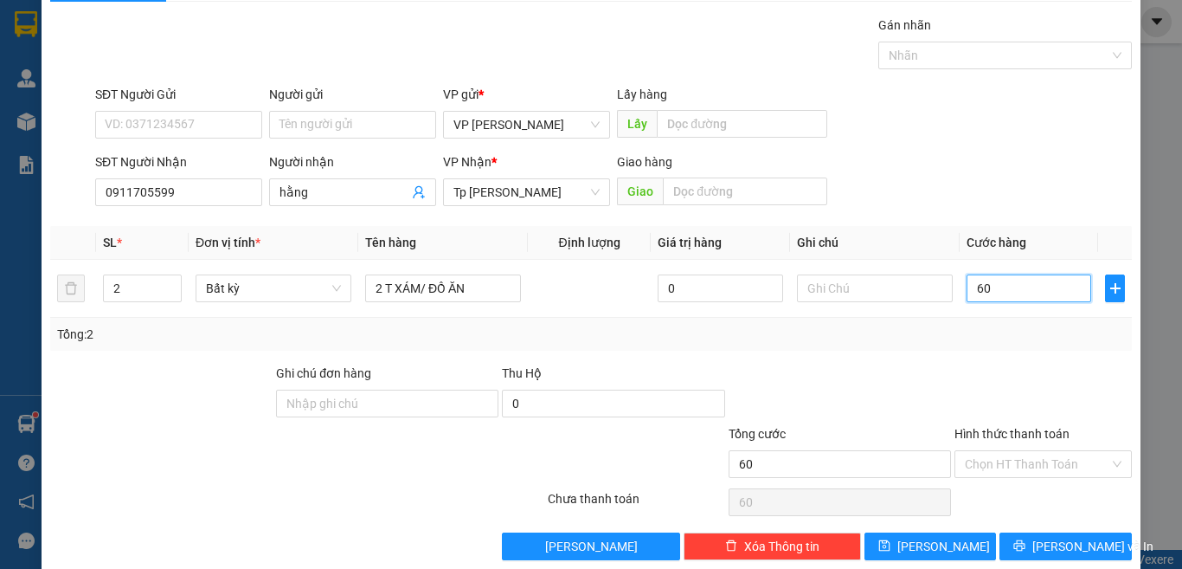
scroll to position [72, 0]
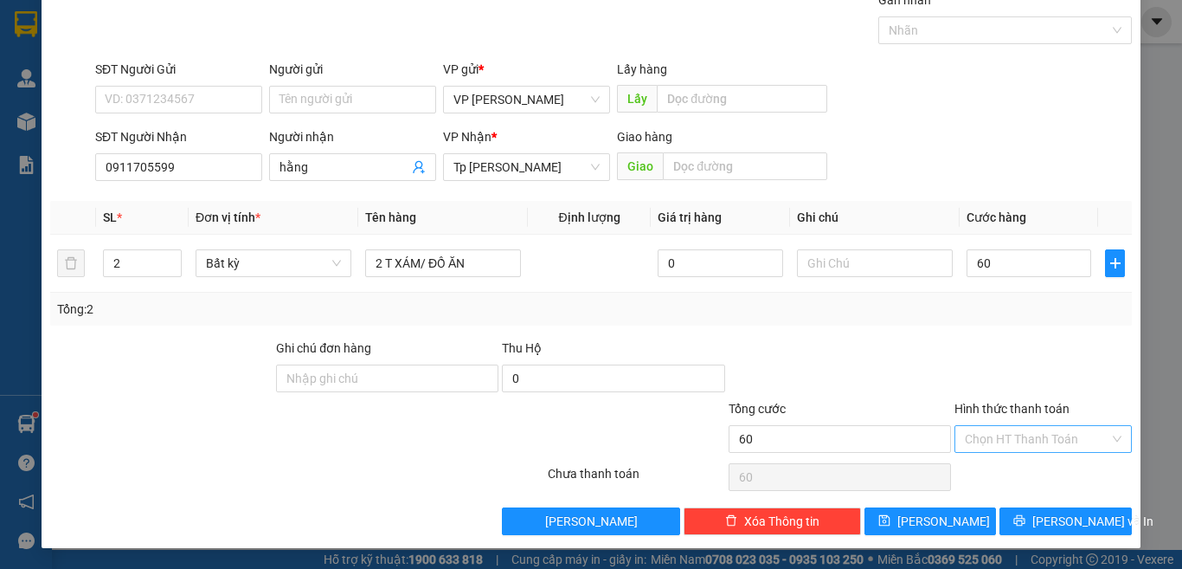
type input "60.000"
click at [1030, 437] on input "Hình thức thanh toán" at bounding box center [1037, 439] width 145 height 26
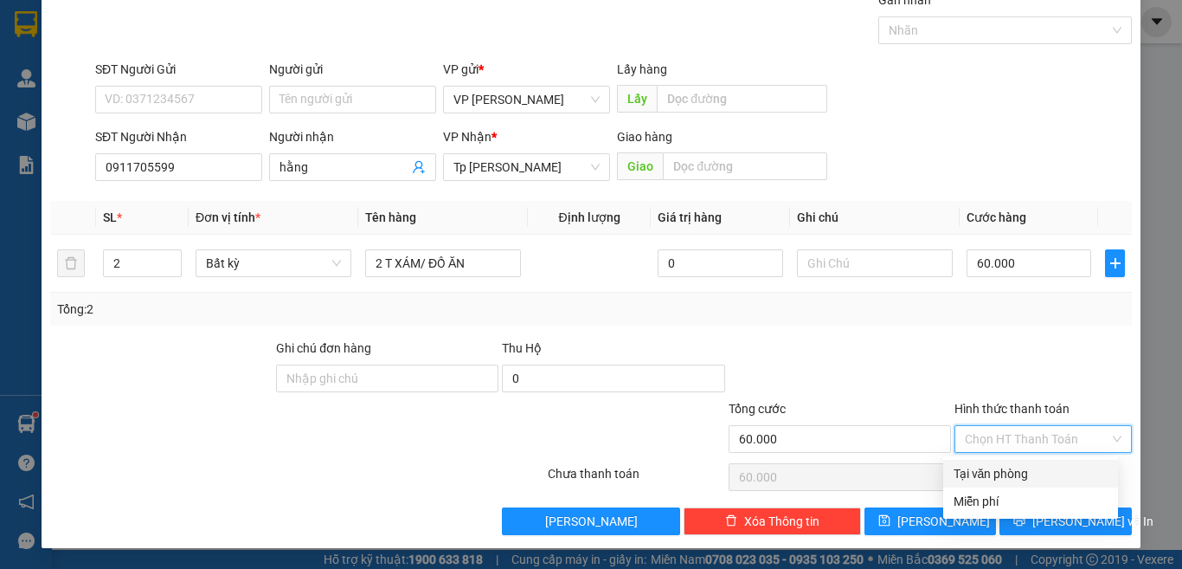
click at [1014, 475] on div "Tại văn phòng" at bounding box center [1031, 473] width 154 height 19
type input "0"
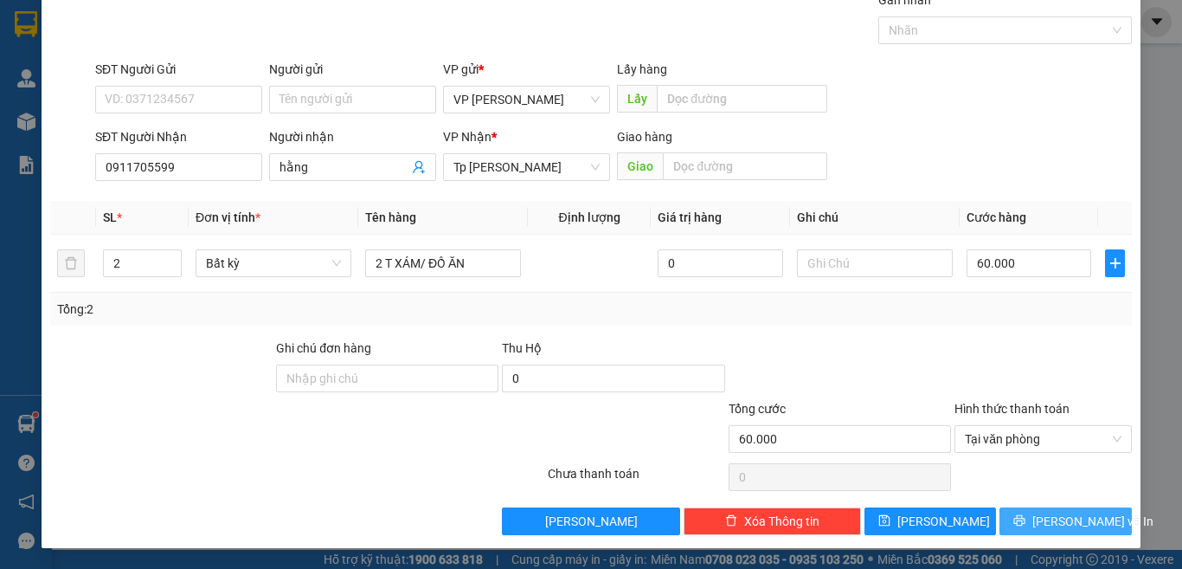
click at [1026, 514] on icon "printer" at bounding box center [1020, 520] width 12 height 12
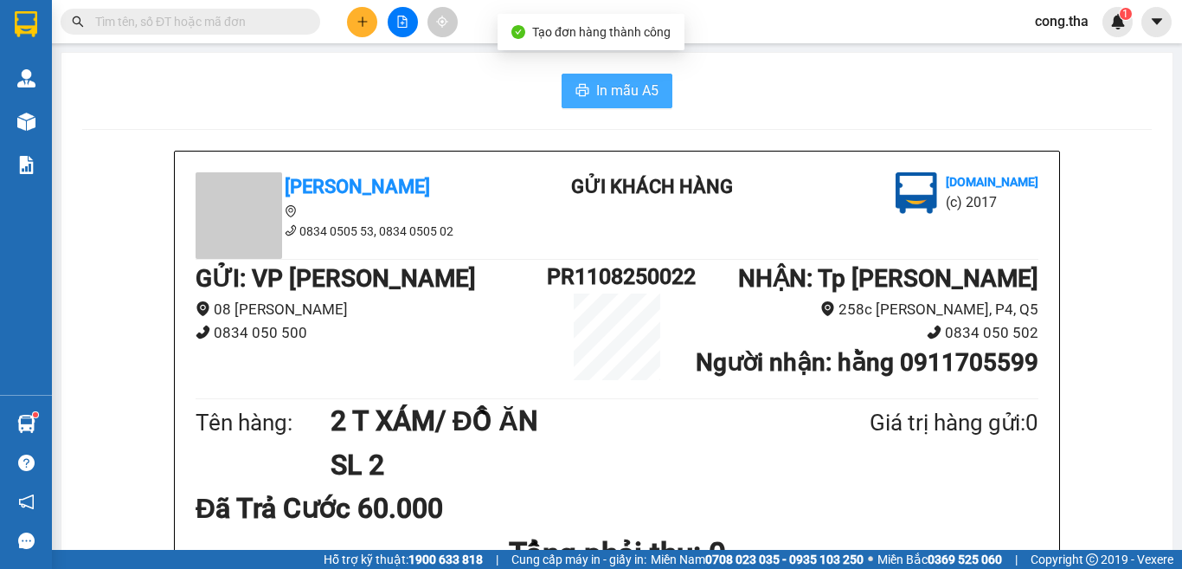
click at [630, 95] on span "In mẫu A5" at bounding box center [627, 91] width 62 height 22
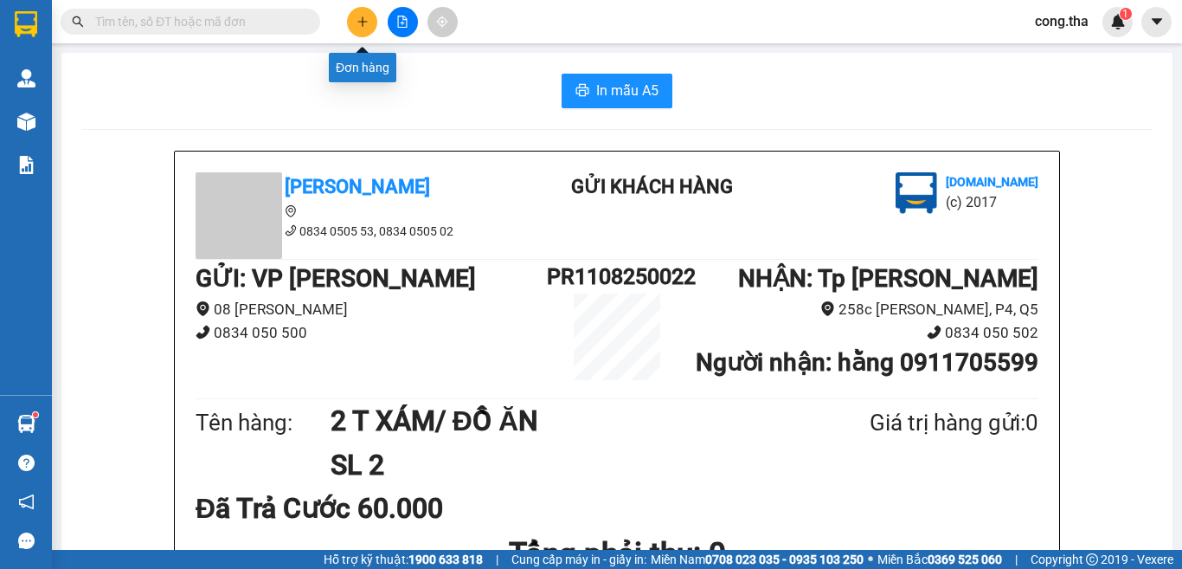
click at [358, 19] on icon "plus" at bounding box center [363, 22] width 12 height 12
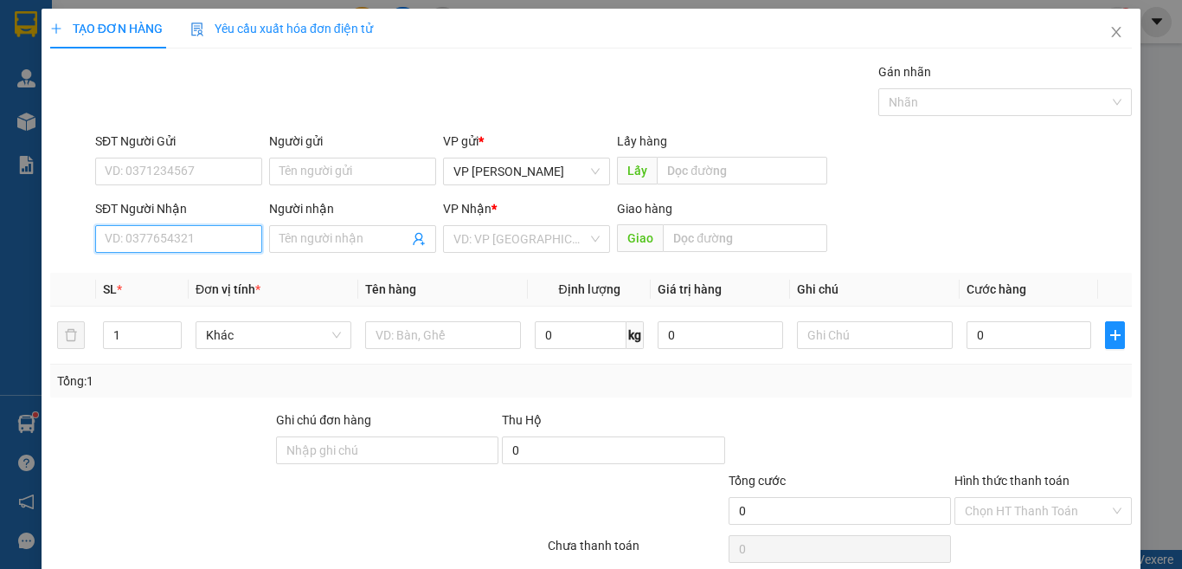
click at [204, 239] on input "SĐT Người Nhận" at bounding box center [178, 239] width 167 height 28
type input "0352601587"
click at [210, 276] on div "0352601587 - [PERSON_NAME]" at bounding box center [190, 273] width 171 height 19
type input "quỳnh"
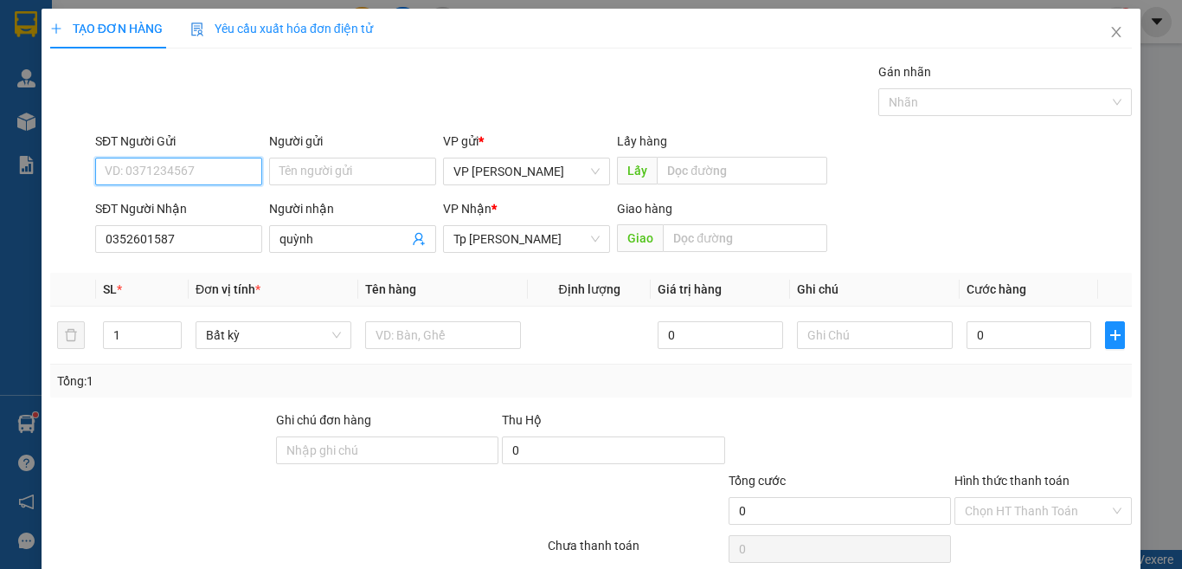
click at [222, 170] on input "SĐT Người Gửi" at bounding box center [178, 172] width 167 height 28
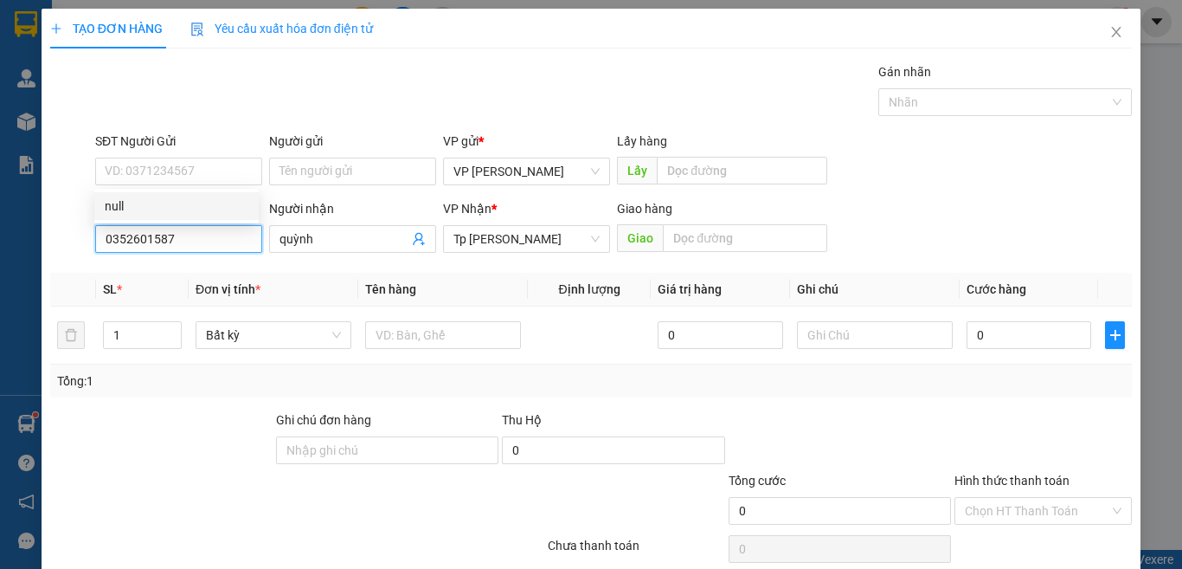
click at [190, 252] on input "0352601587" at bounding box center [178, 239] width 167 height 28
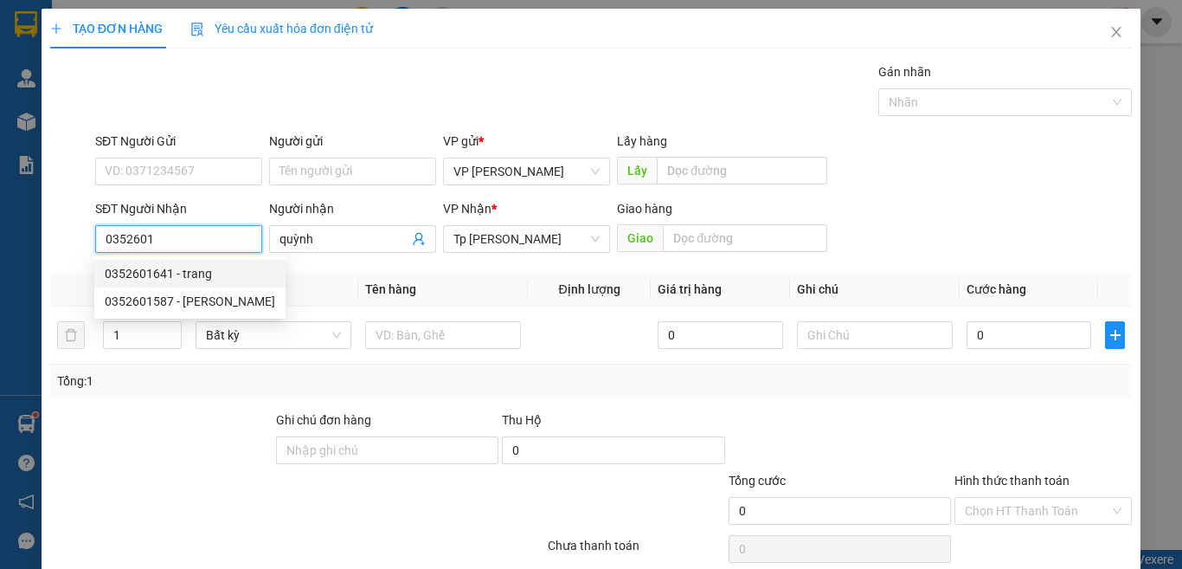
click at [216, 275] on div "0352601641 - trang" at bounding box center [190, 273] width 171 height 19
type input "0352601641"
type input "trang"
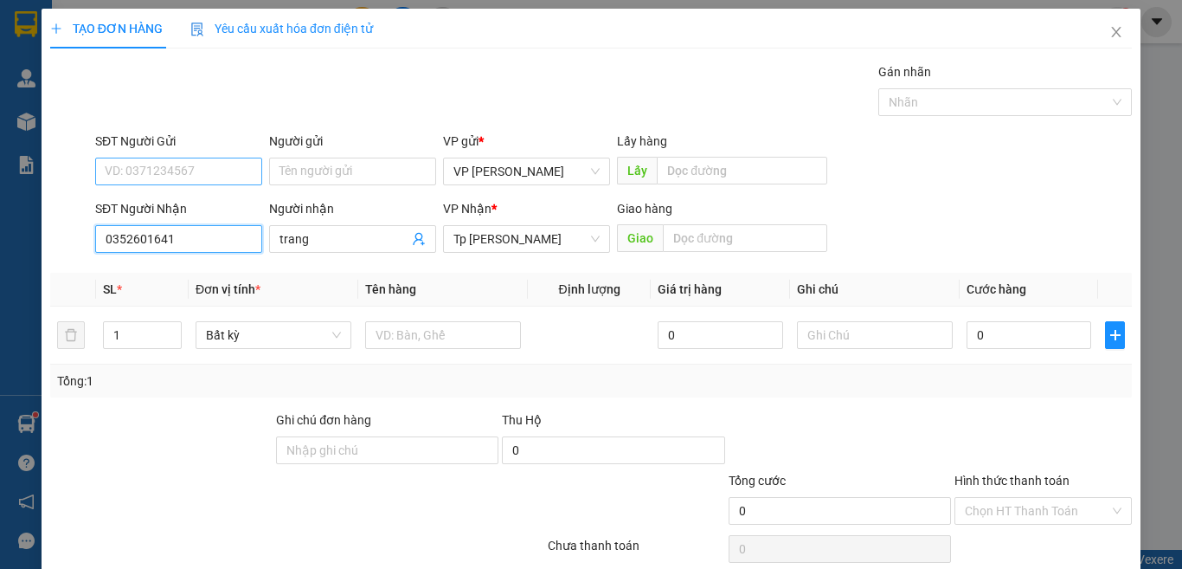
type input "0352601641"
click at [191, 165] on input "SĐT Người Gửi" at bounding box center [178, 172] width 167 height 28
type input "0918079794"
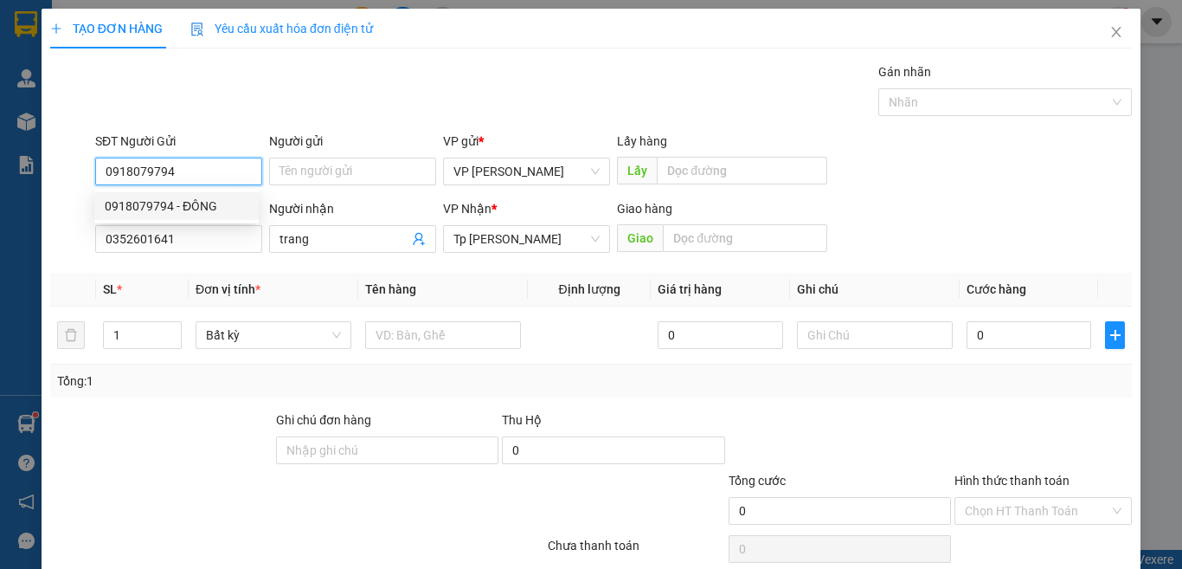
click at [222, 206] on div "0918079794 - ĐÔNG" at bounding box center [177, 205] width 144 height 19
type input "ĐÔNG"
type input "0918079794"
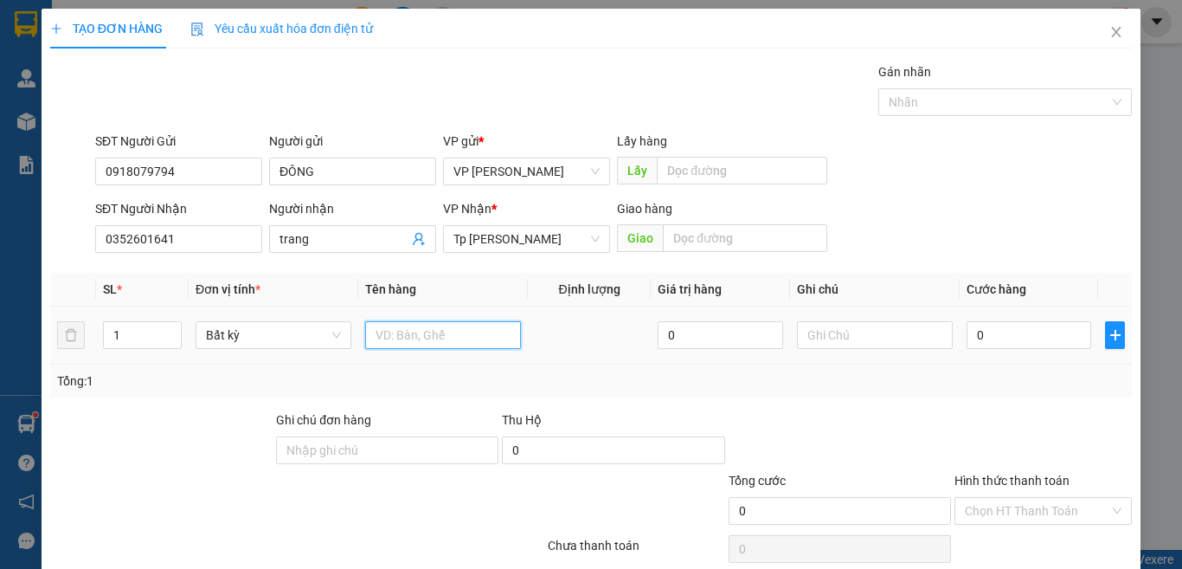
click at [478, 335] on input "text" at bounding box center [443, 335] width 156 height 28
click at [1028, 344] on input "0" at bounding box center [1029, 335] width 125 height 28
type input "1"
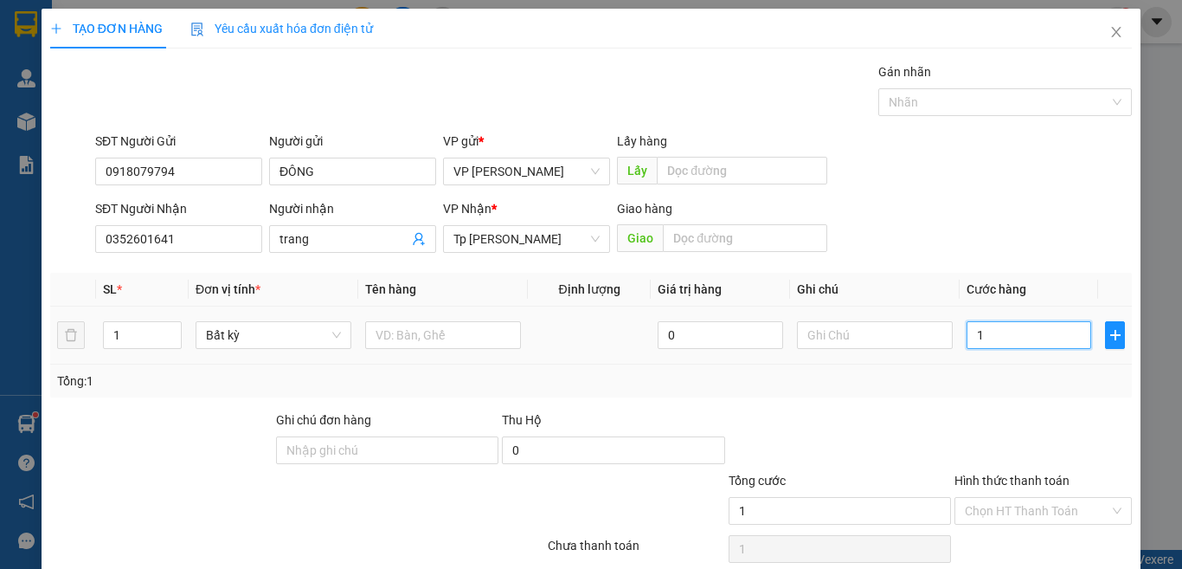
type input "1 B"
type input "0"
drag, startPoint x: 429, startPoint y: 340, endPoint x: 469, endPoint y: 332, distance: 40.6
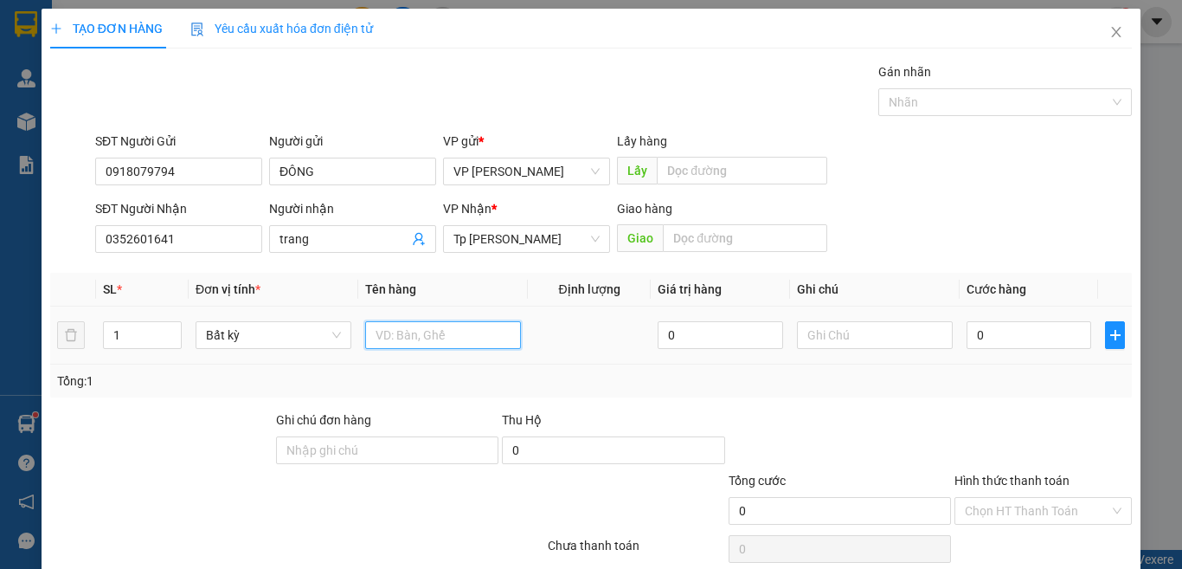
click at [442, 337] on input "text" at bounding box center [443, 335] width 156 height 28
type input "1 [DEMOGRAPHIC_DATA] HỒNG"
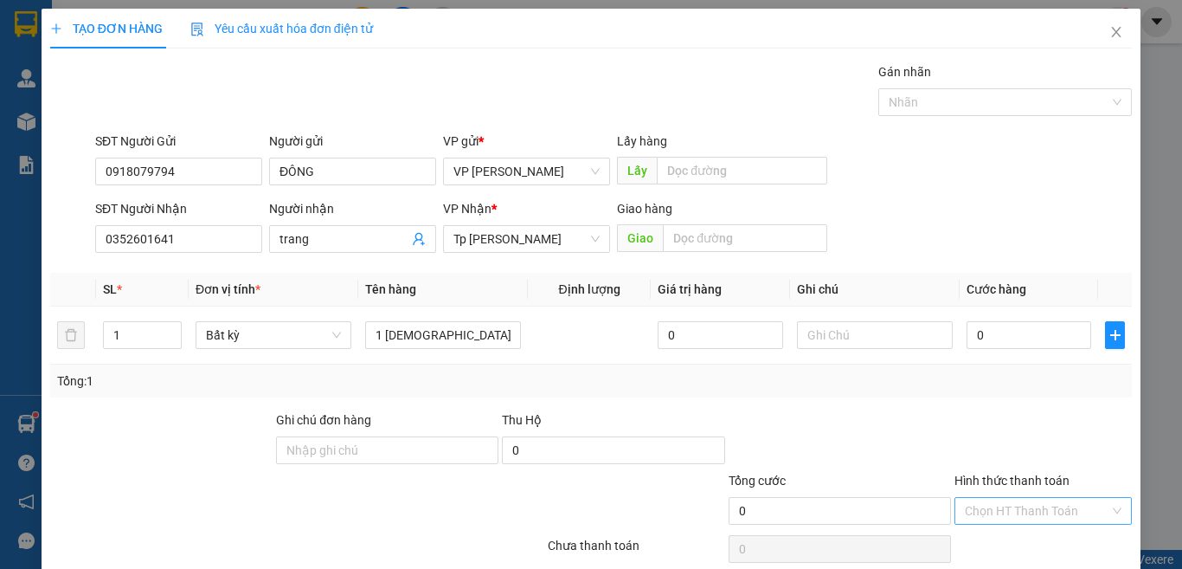
click at [1004, 510] on input "Hình thức thanh toán" at bounding box center [1037, 511] width 145 height 26
click at [998, 476] on div "Miễn phí" at bounding box center [1031, 476] width 154 height 19
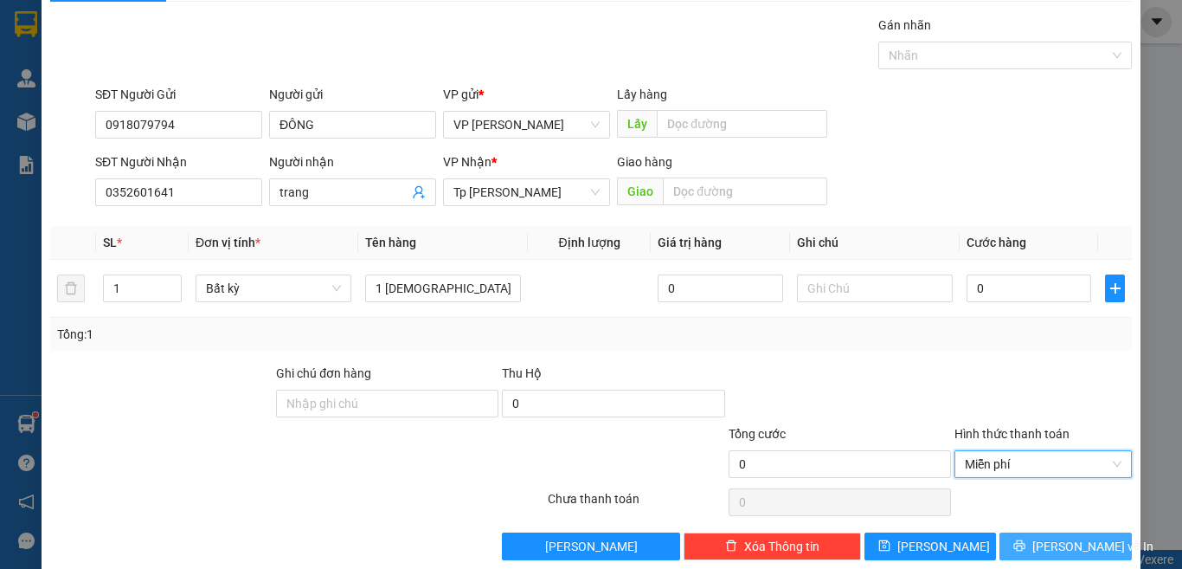
scroll to position [72, 0]
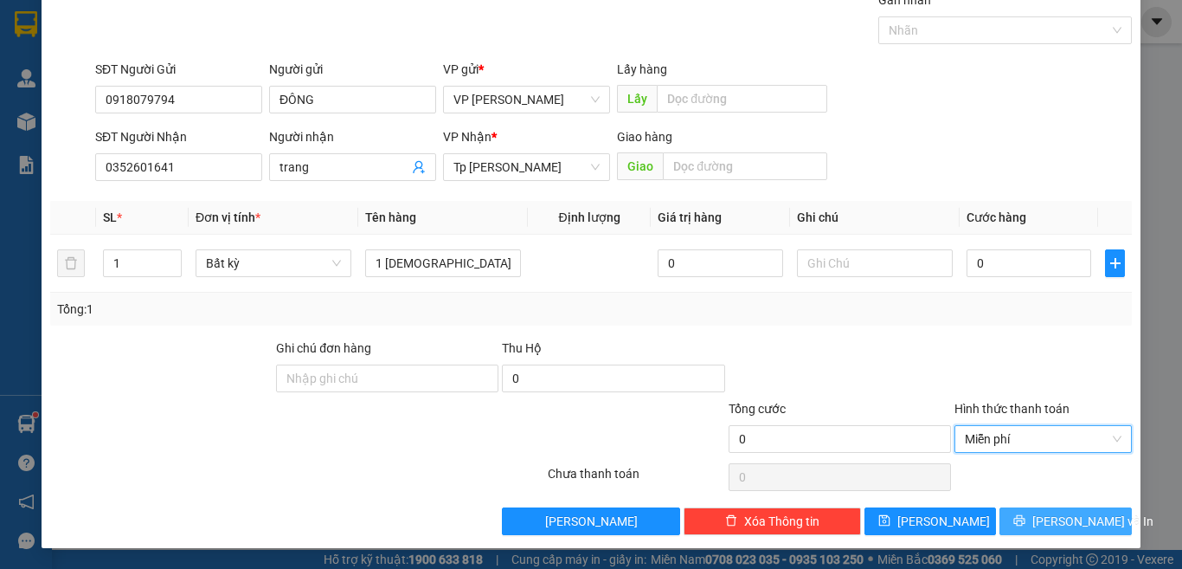
click at [1054, 524] on span "[PERSON_NAME] và In" at bounding box center [1093, 521] width 121 height 19
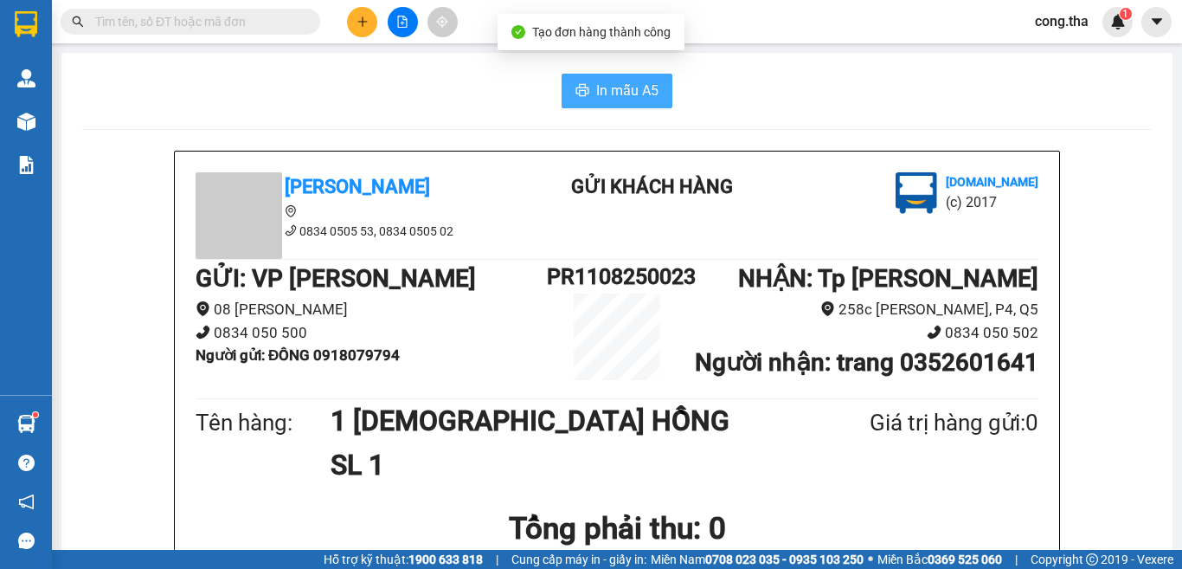
click at [622, 81] on span "In mẫu A5" at bounding box center [627, 91] width 62 height 22
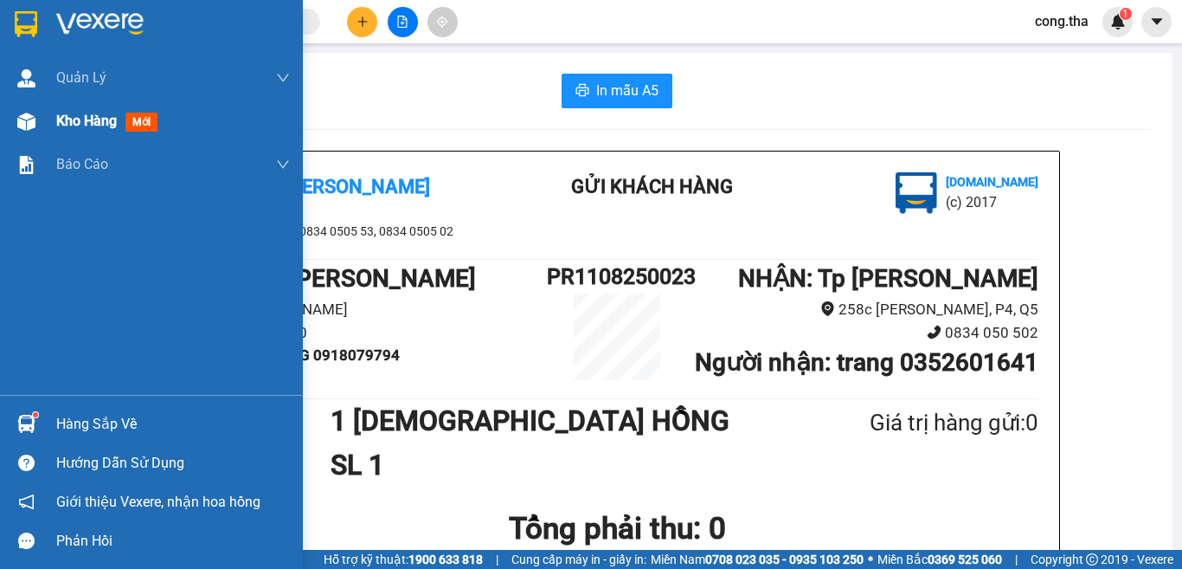
click at [147, 126] on span "mới" at bounding box center [142, 122] width 32 height 19
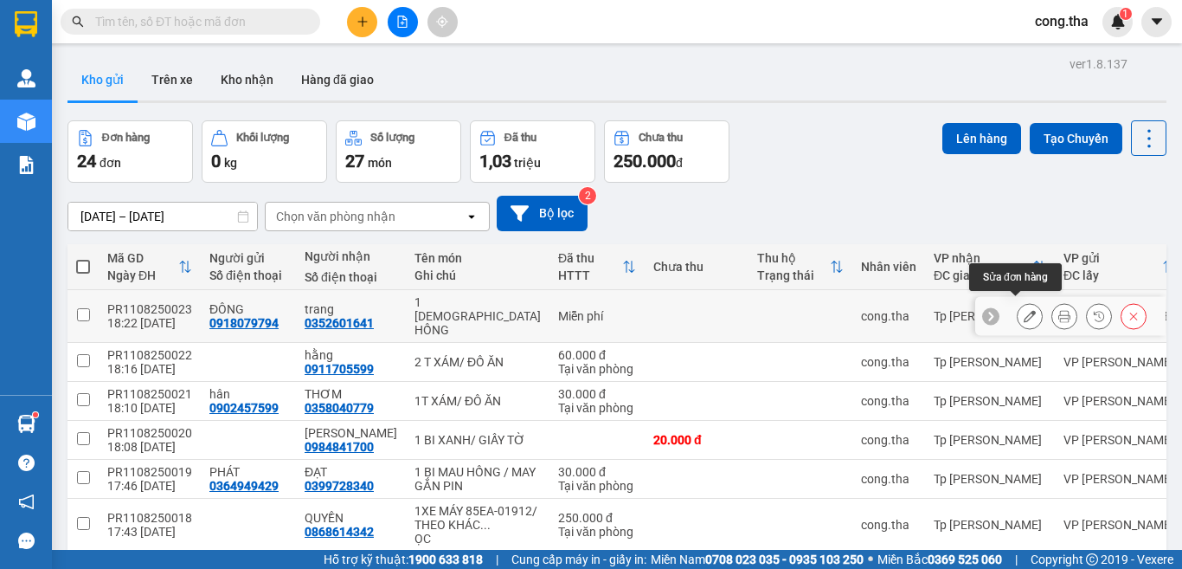
click at [1024, 310] on icon at bounding box center [1030, 316] width 12 height 12
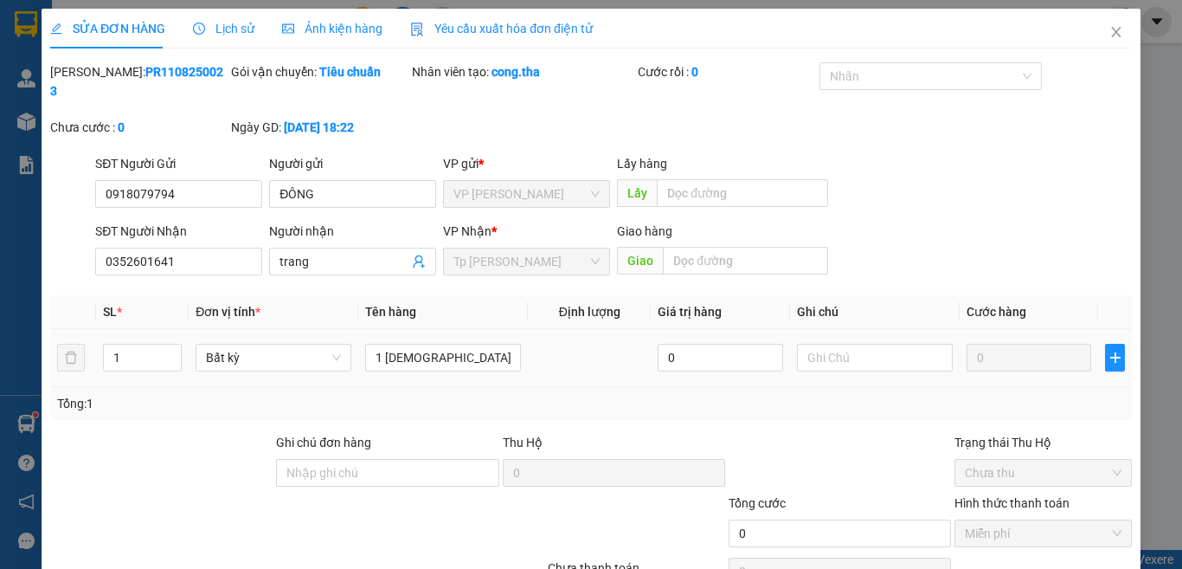
type input "0918079794"
type input "0352601641"
click at [465, 344] on input "1 [DEMOGRAPHIC_DATA] HỒNG" at bounding box center [443, 358] width 156 height 28
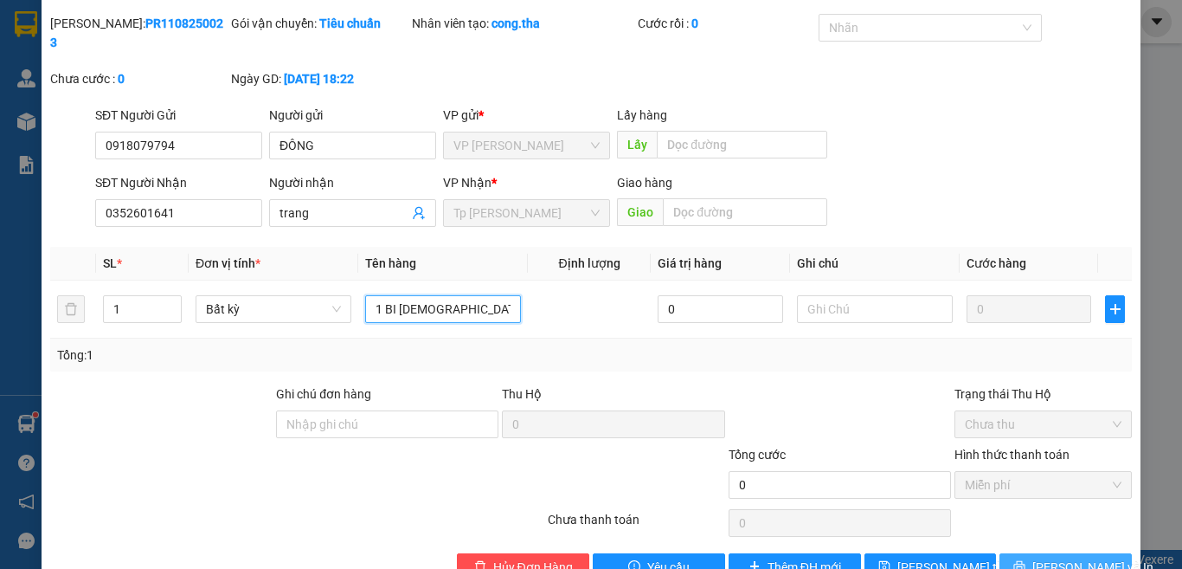
scroll to position [75, 0]
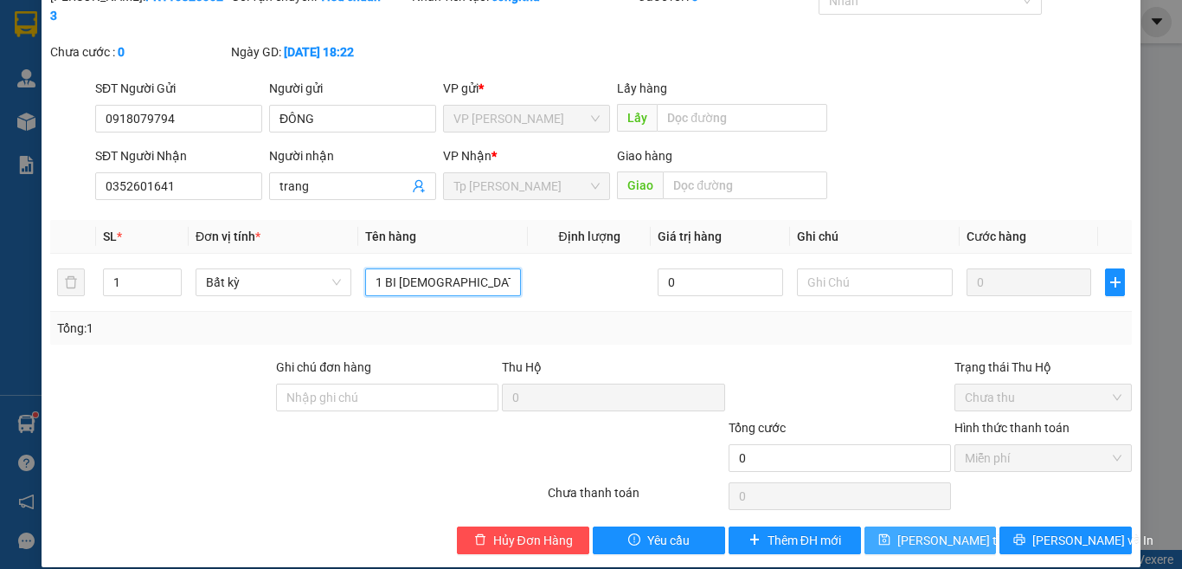
type input "1 BI [DEMOGRAPHIC_DATA] / THUỐC"
click at [946, 531] on span "[PERSON_NAME] thay đổi" at bounding box center [967, 540] width 138 height 19
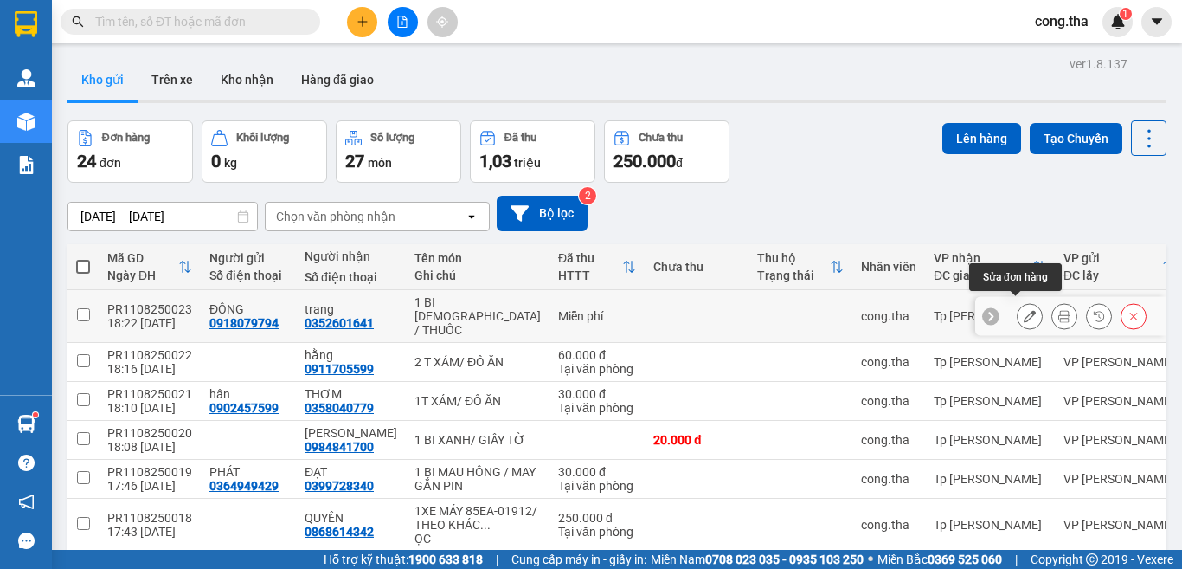
click at [1024, 310] on icon at bounding box center [1030, 316] width 12 height 12
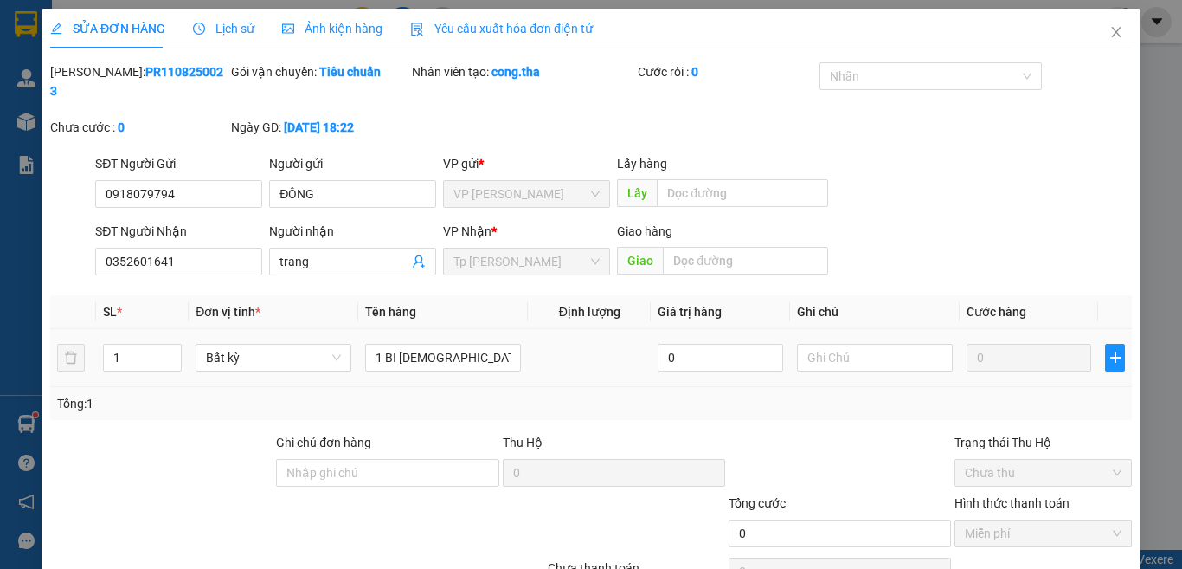
type input "0918079794"
type input "0352601641"
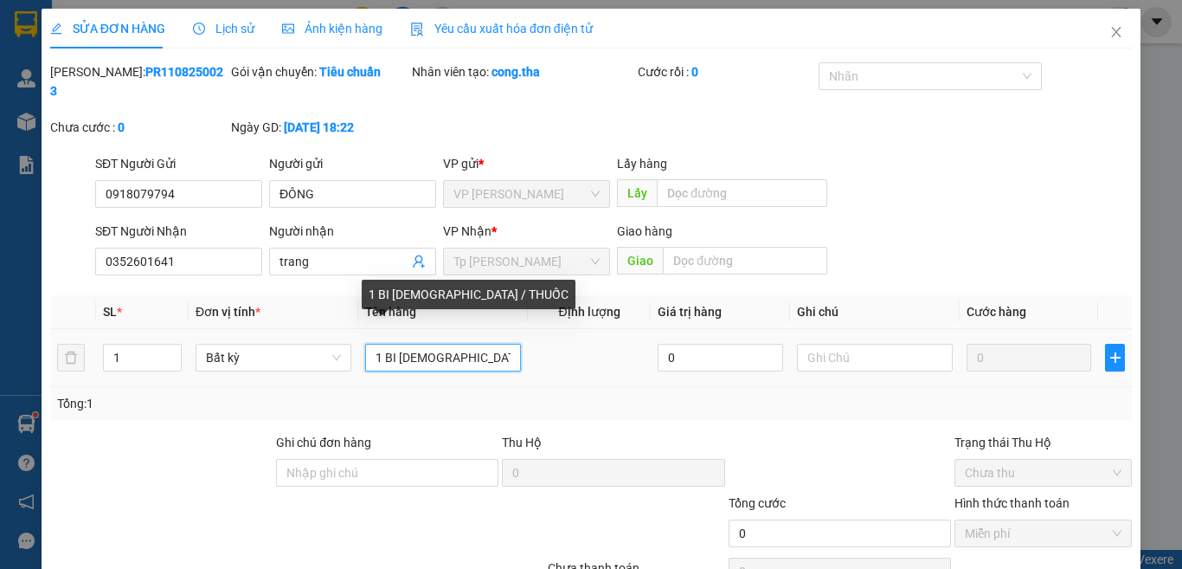
click at [500, 344] on input "1 BI [DEMOGRAPHIC_DATA] / THUỐC" at bounding box center [443, 358] width 156 height 28
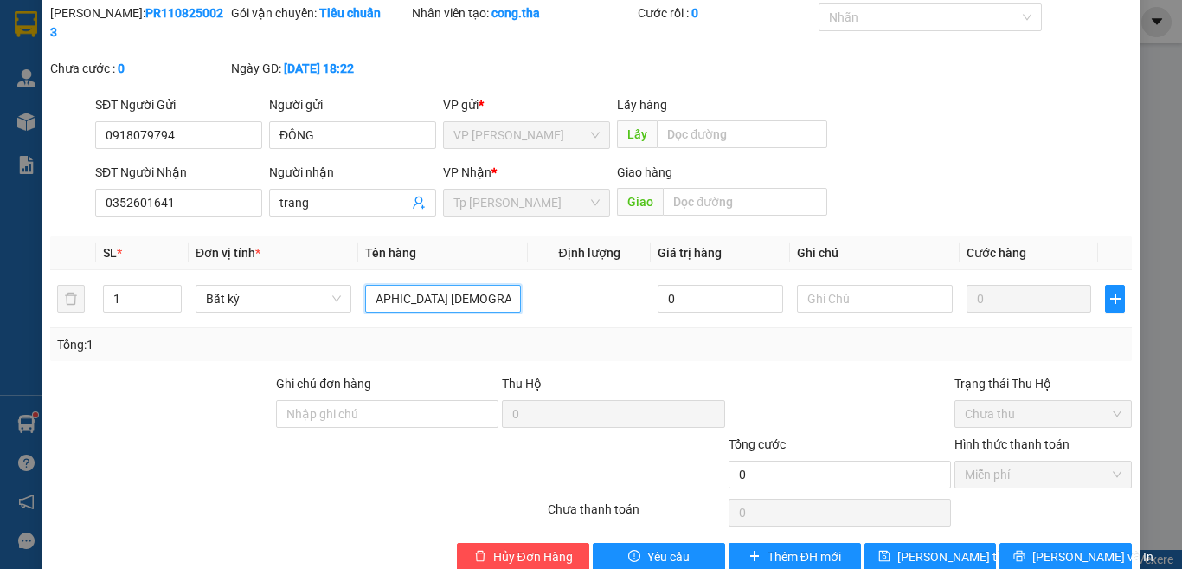
scroll to position [75, 0]
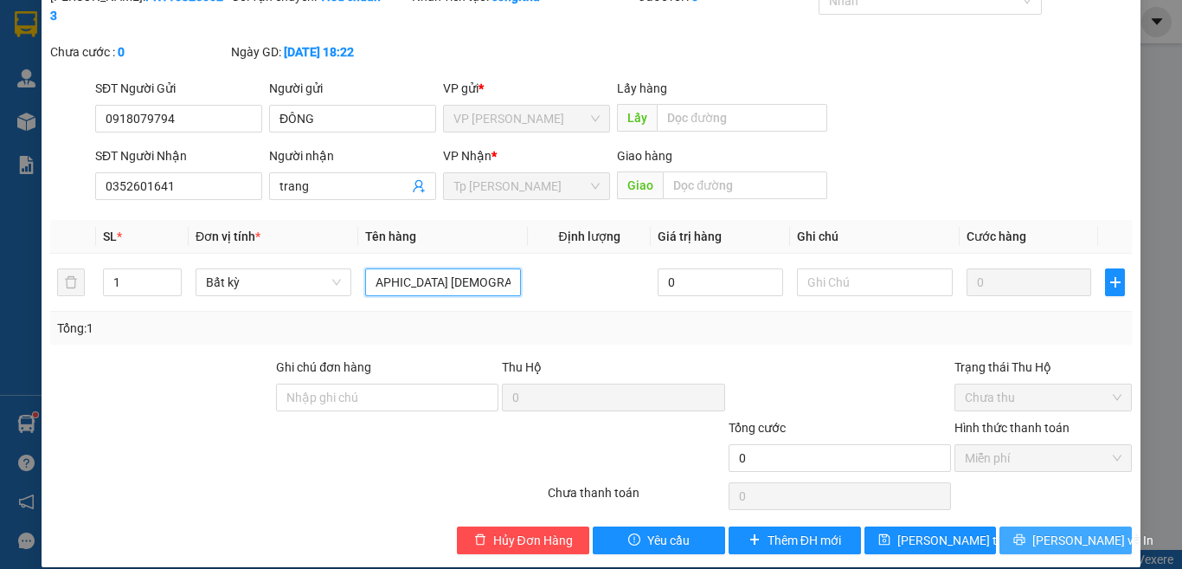
type input "1 [DEMOGRAPHIC_DATA] [DEMOGRAPHIC_DATA] / THUỐC ĐỂ XE TẢI NHỚ"
click at [1069, 531] on span "[PERSON_NAME] và In" at bounding box center [1093, 540] width 121 height 19
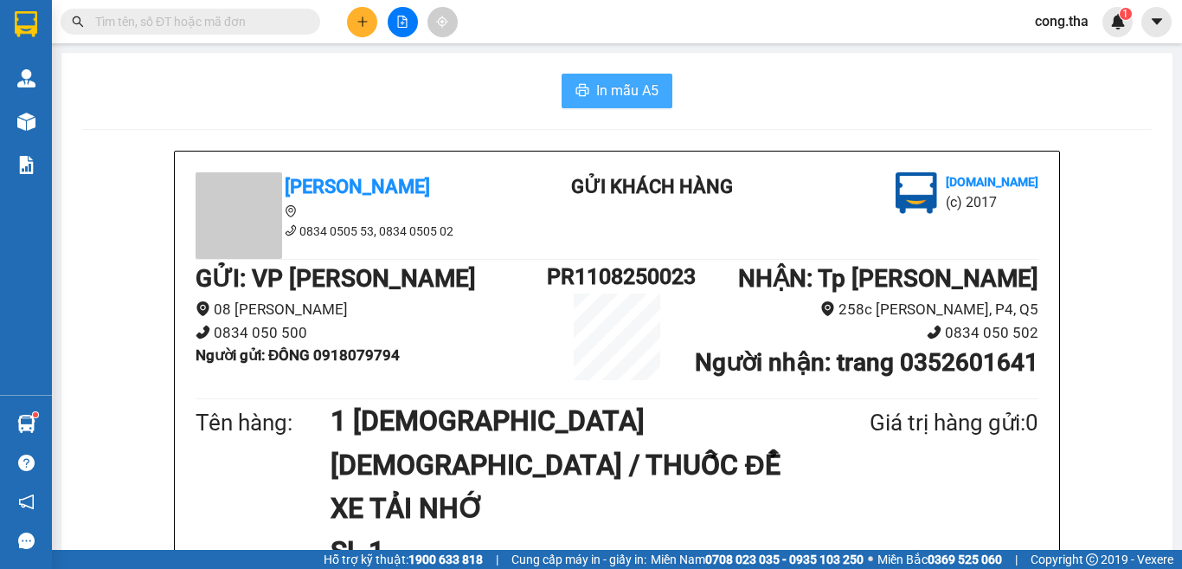
click at [634, 90] on span "In mẫu A5" at bounding box center [627, 91] width 62 height 22
click at [357, 20] on icon "plus" at bounding box center [363, 22] width 12 height 12
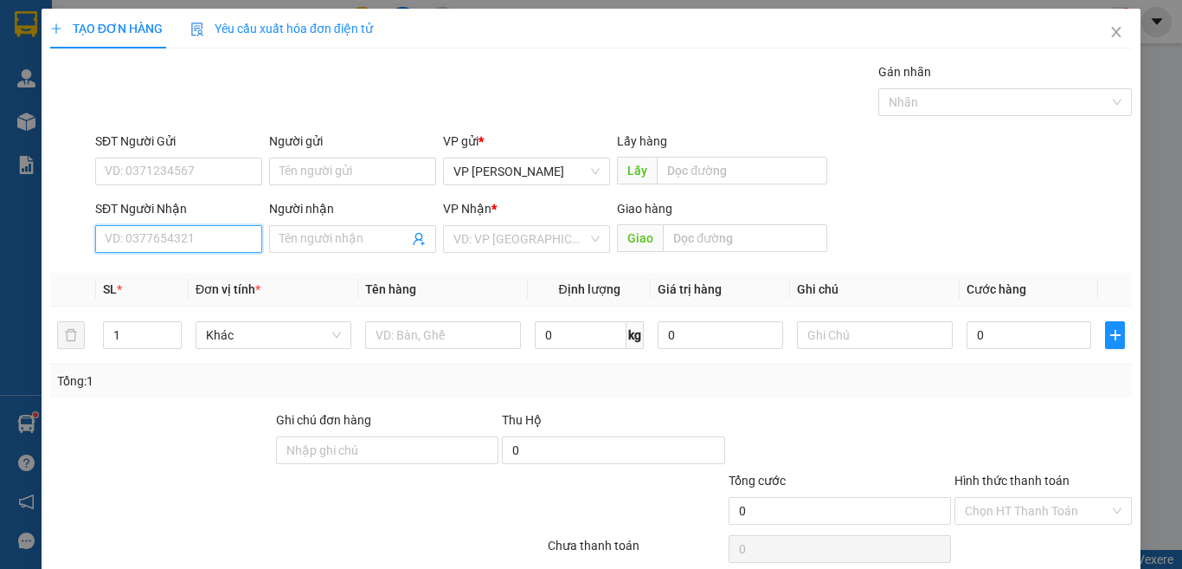
click at [193, 244] on input "SĐT Người Nhận" at bounding box center [178, 239] width 167 height 28
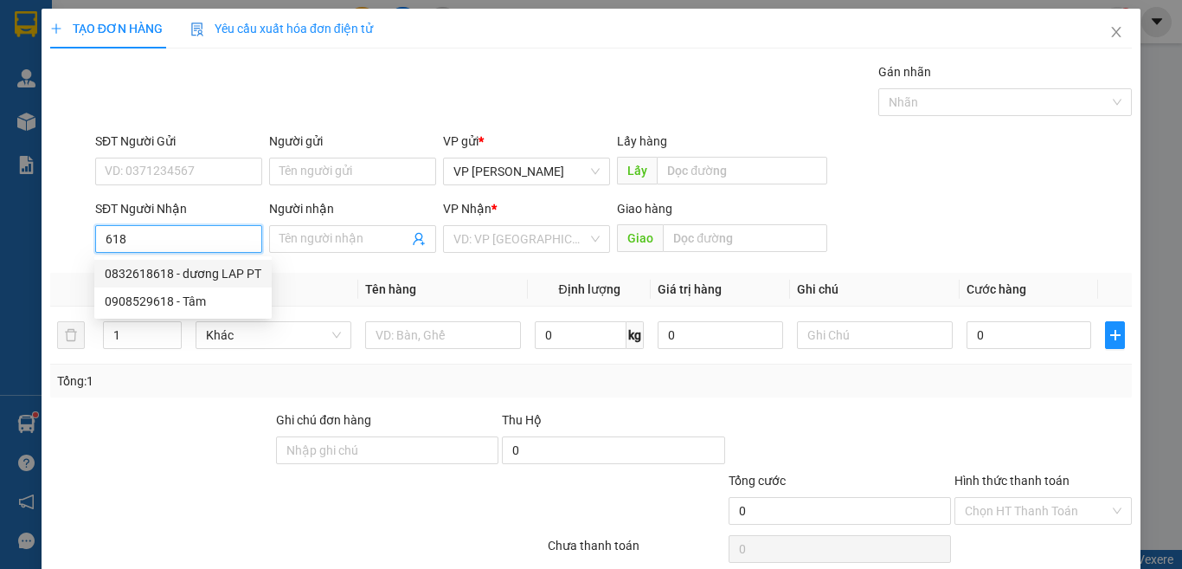
click at [217, 274] on div "0832618618 - dương LAP PT" at bounding box center [183, 273] width 157 height 19
type input "0832618618"
type input "dương LAP PT"
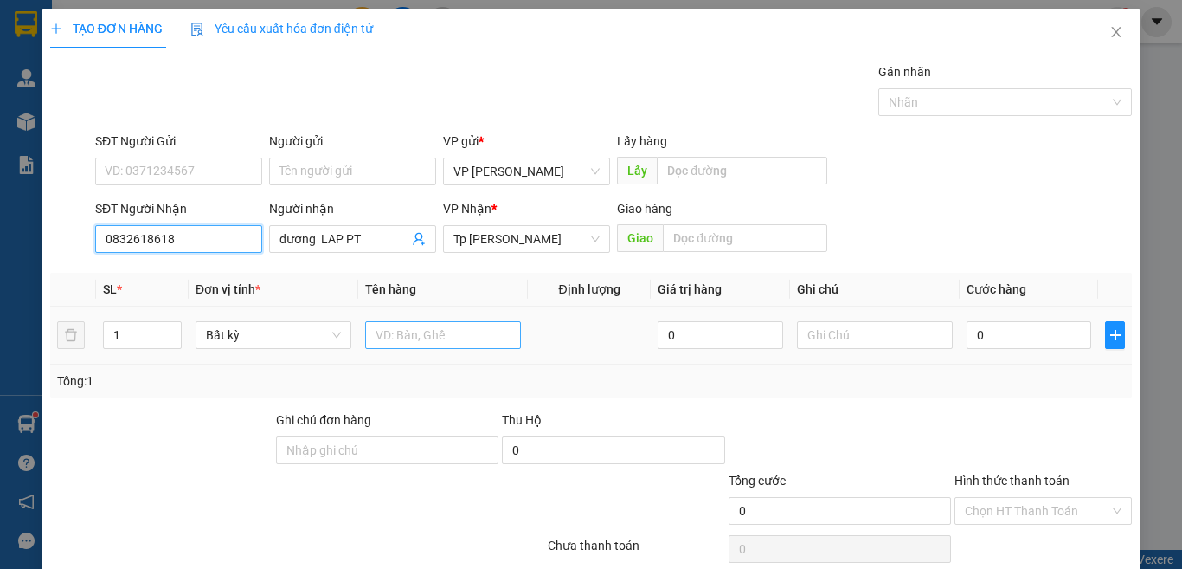
type input "0832618618"
click at [461, 339] on input "text" at bounding box center [443, 335] width 156 height 28
type input "/"
type input "1 HỘP XÁM/ RANG"
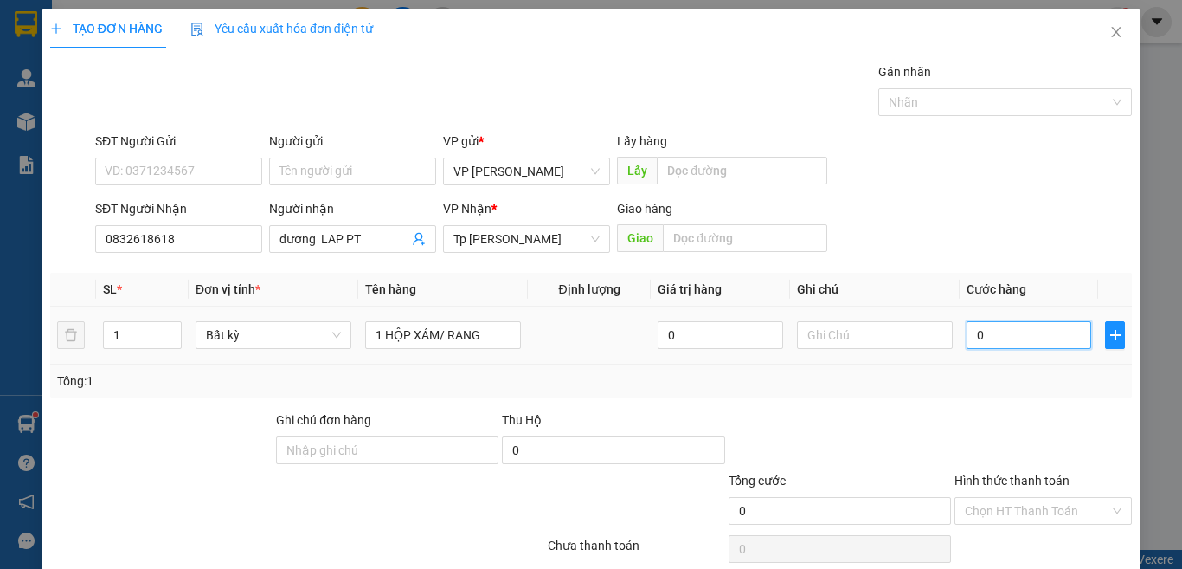
click at [1007, 337] on input "0" at bounding box center [1029, 335] width 125 height 28
type input "3"
type input "30"
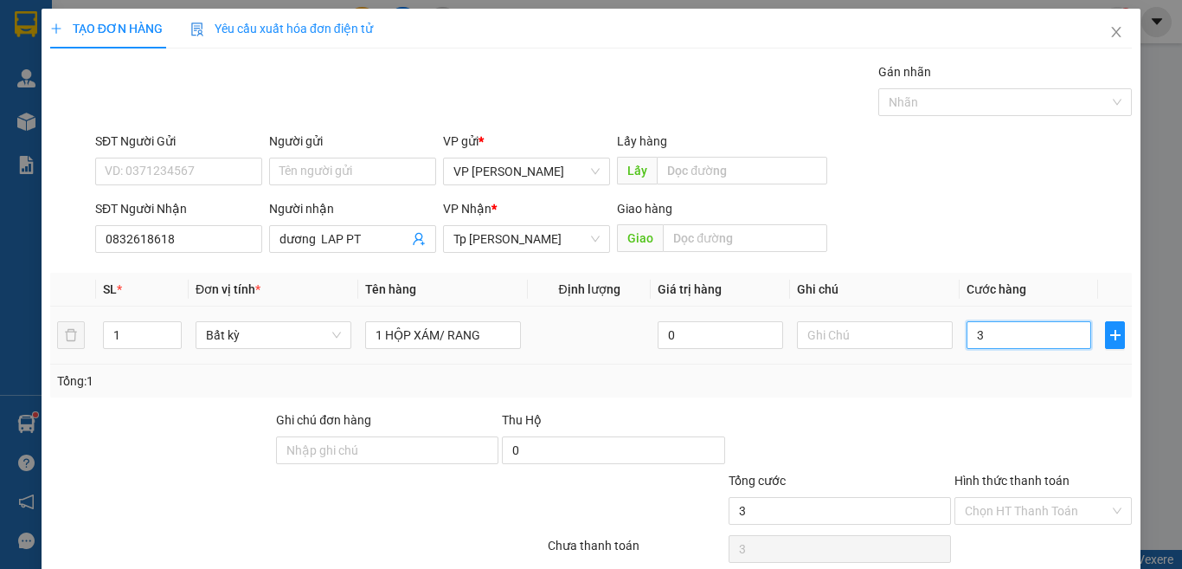
type input "30"
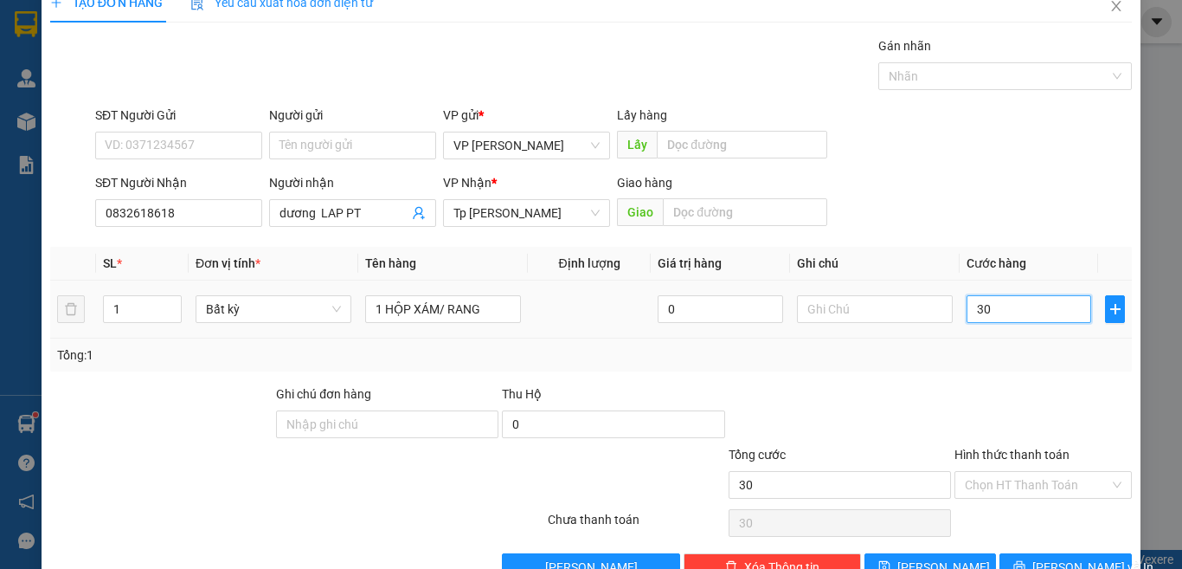
scroll to position [72, 0]
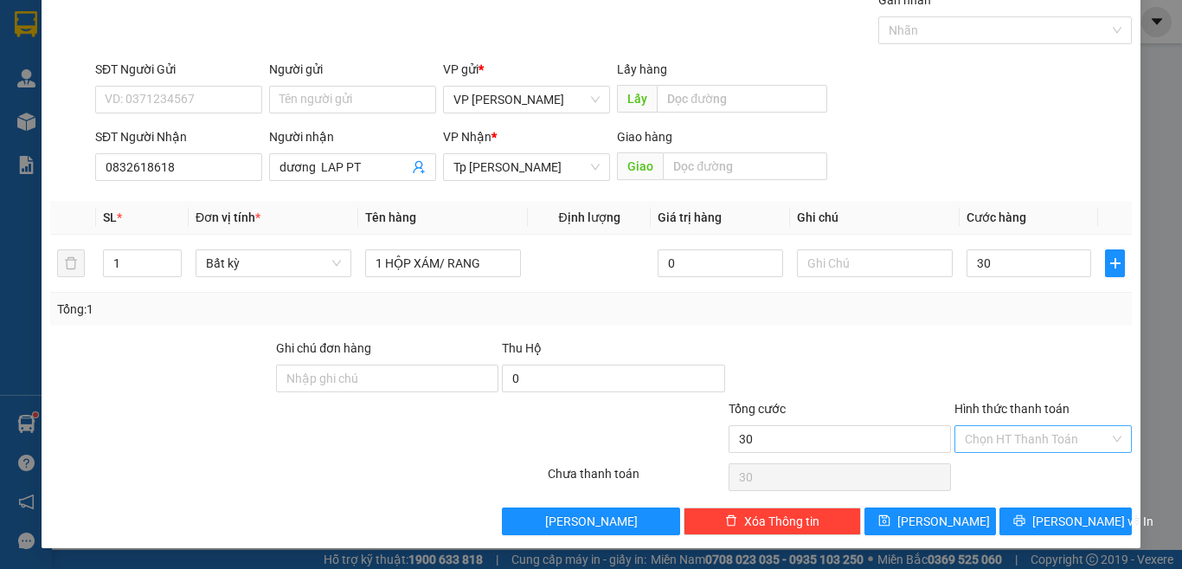
type input "30.000"
click at [1025, 446] on input "Hình thức thanh toán" at bounding box center [1037, 439] width 145 height 26
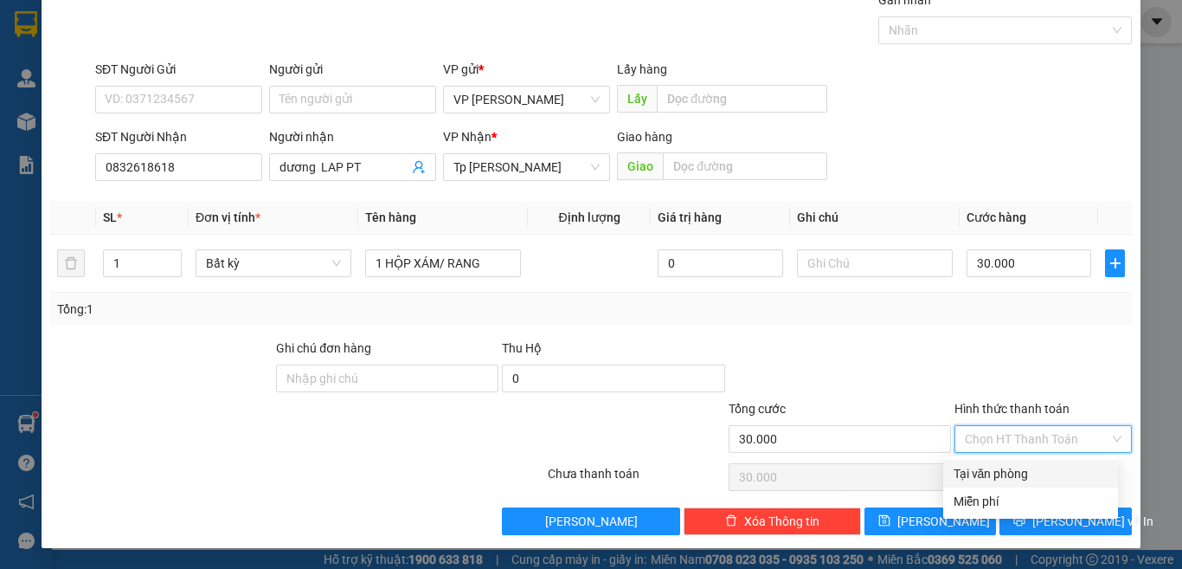
click at [1014, 474] on div "Tại văn phòng" at bounding box center [1031, 473] width 154 height 19
type input "0"
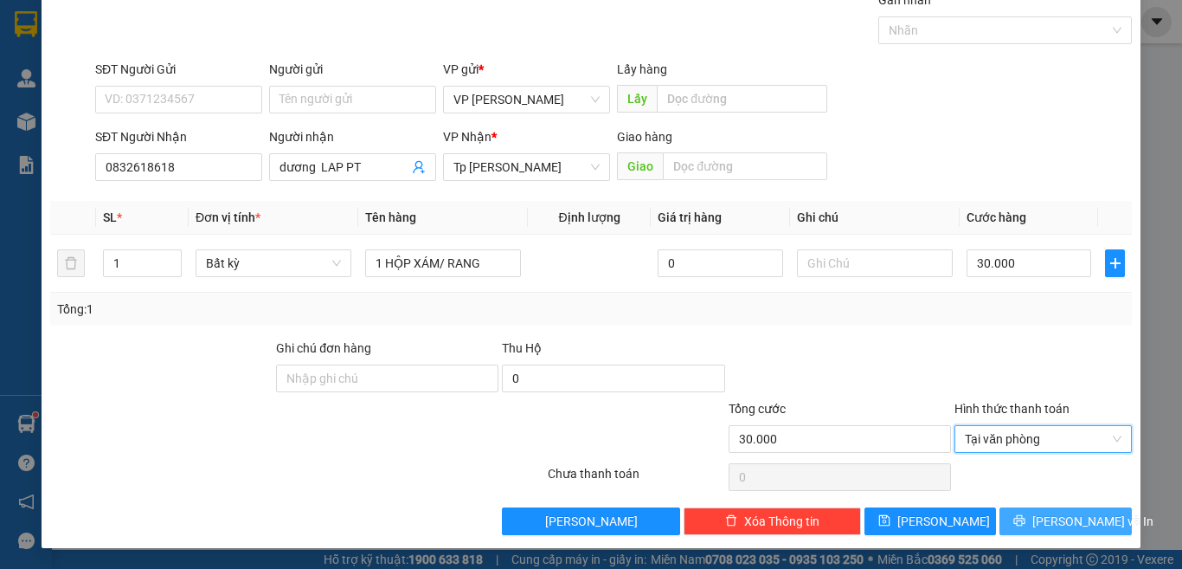
click at [1061, 527] on span "[PERSON_NAME] và In" at bounding box center [1093, 521] width 121 height 19
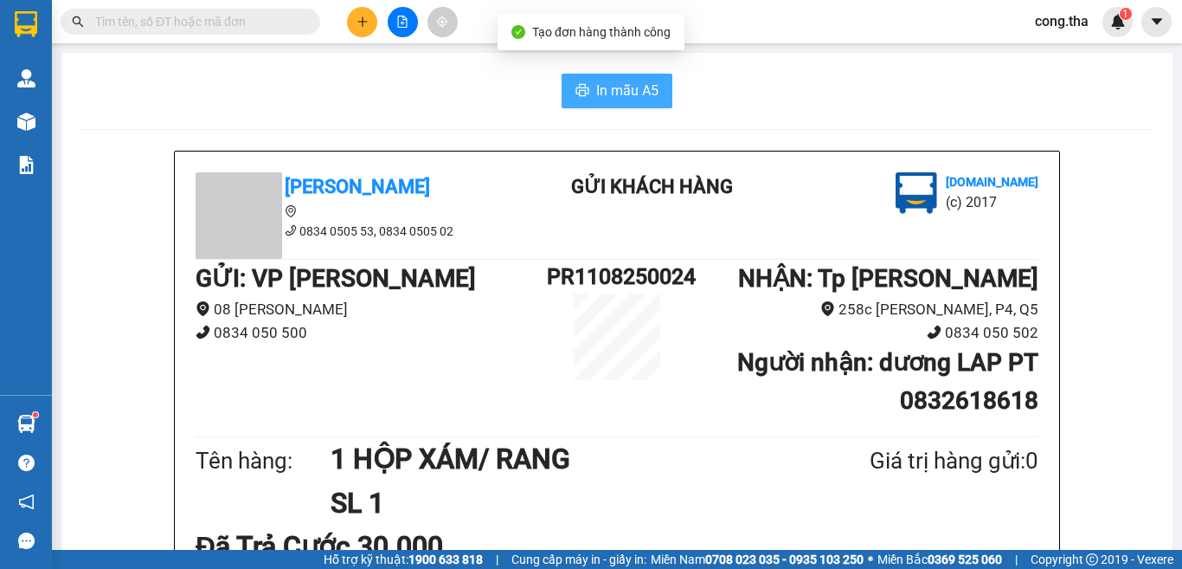
click at [647, 96] on span "In mẫu A5" at bounding box center [627, 91] width 62 height 22
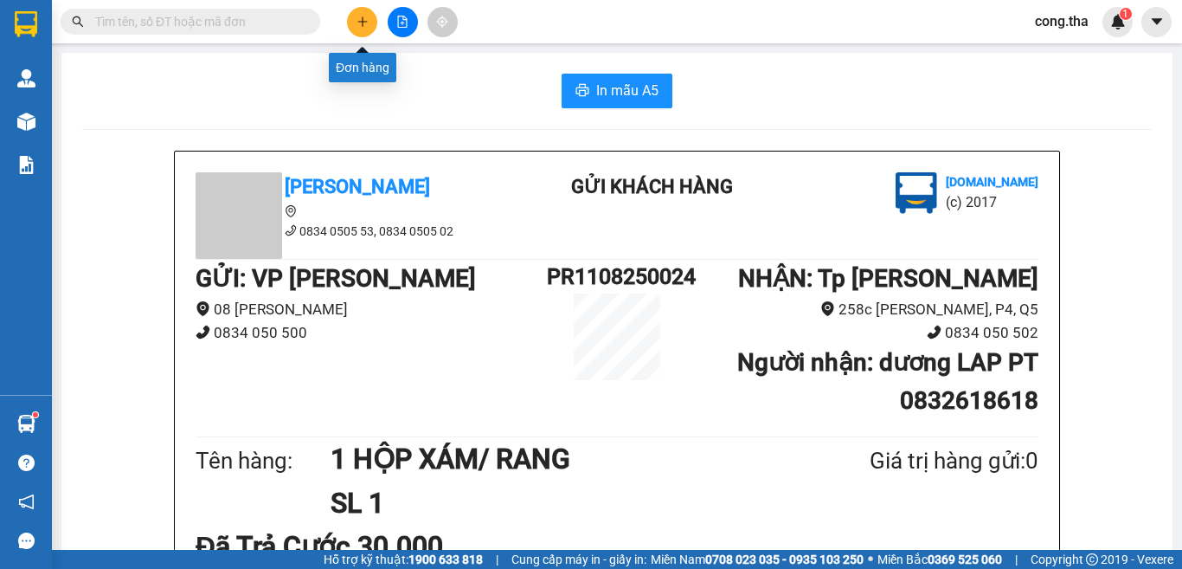
click at [353, 22] on button at bounding box center [362, 22] width 30 height 30
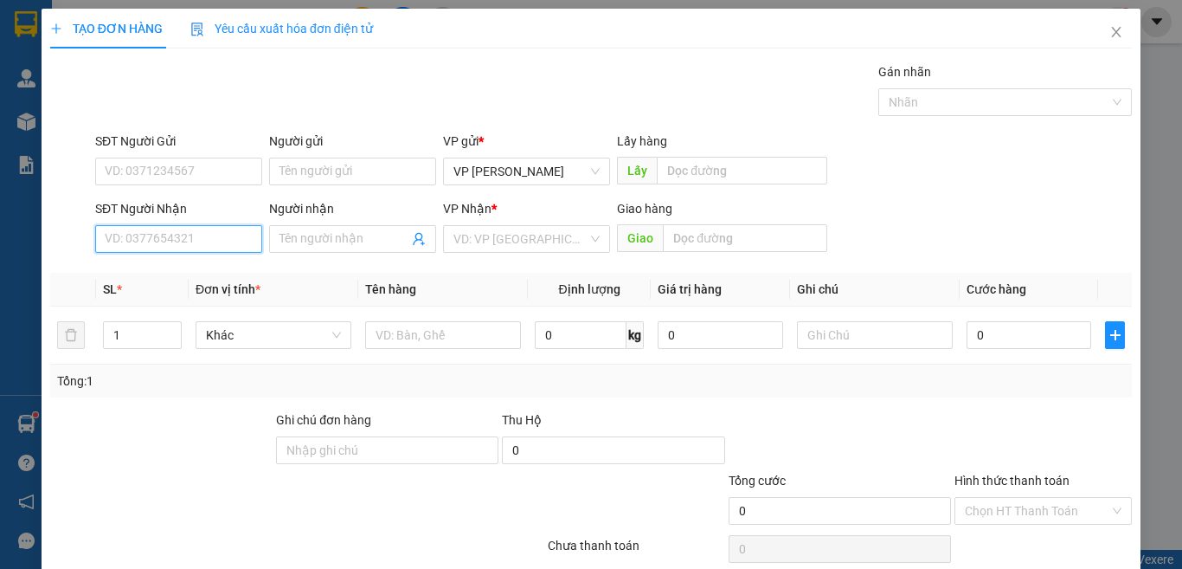
click at [207, 238] on input "SĐT Người Nhận" at bounding box center [178, 239] width 167 height 28
click at [209, 276] on div "0903855648 - CHÚ HOÀNG" at bounding box center [178, 273] width 147 height 19
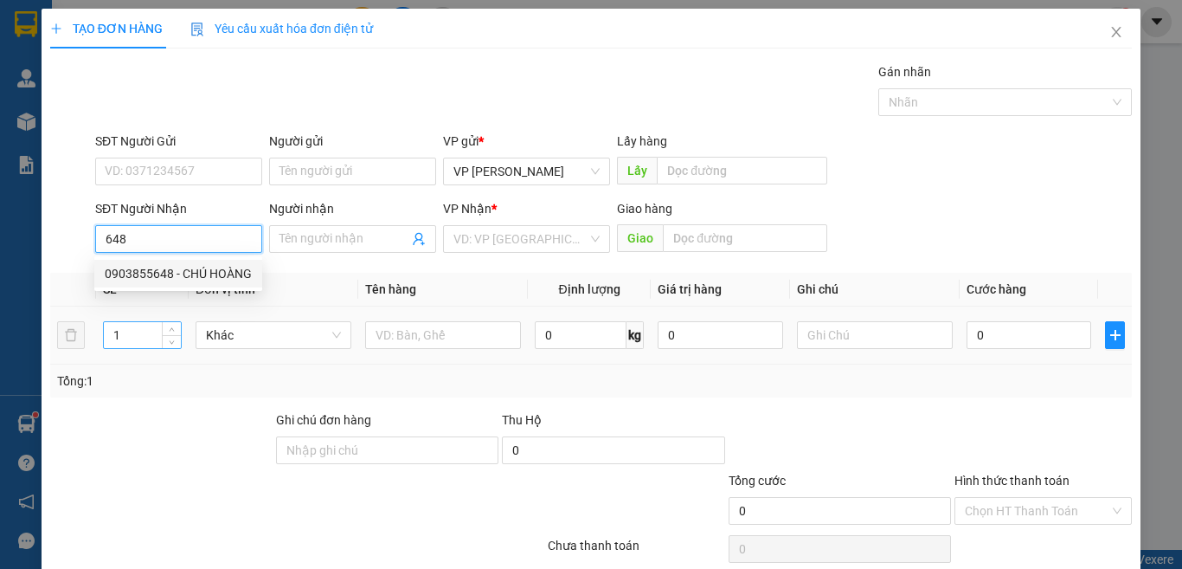
type input "0903855648"
type input "CHÚ HOÀNG"
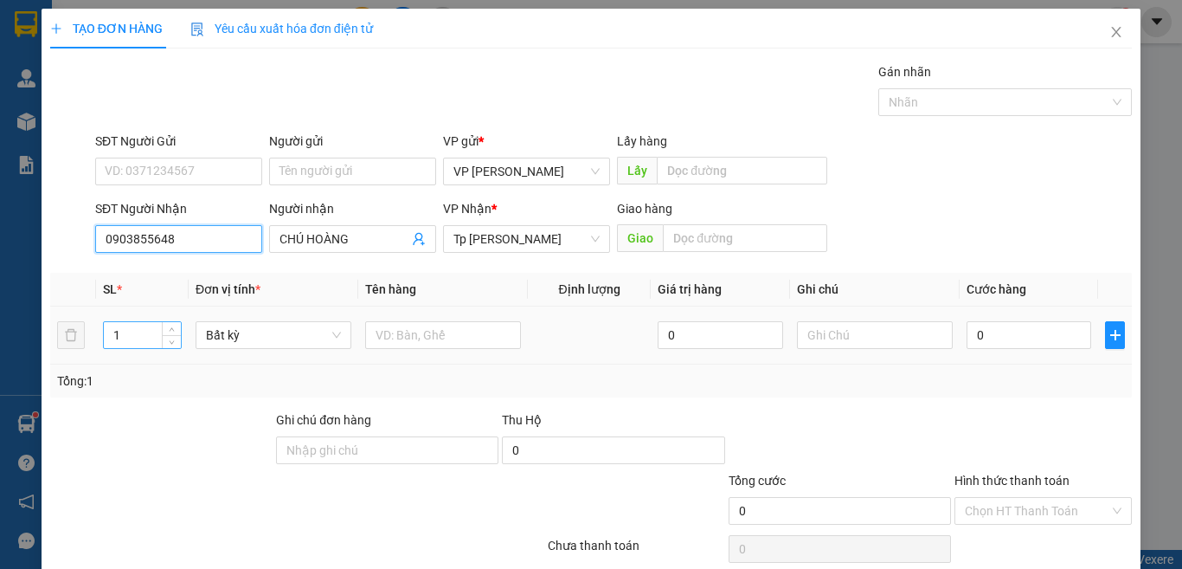
type input "0903855648"
drag, startPoint x: 130, startPoint y: 338, endPoint x: 88, endPoint y: 325, distance: 43.5
click at [92, 334] on tr "1 Bất kỳ 0 0" at bounding box center [591, 335] width 1082 height 58
type input "2"
click at [492, 342] on input "text" at bounding box center [443, 335] width 156 height 28
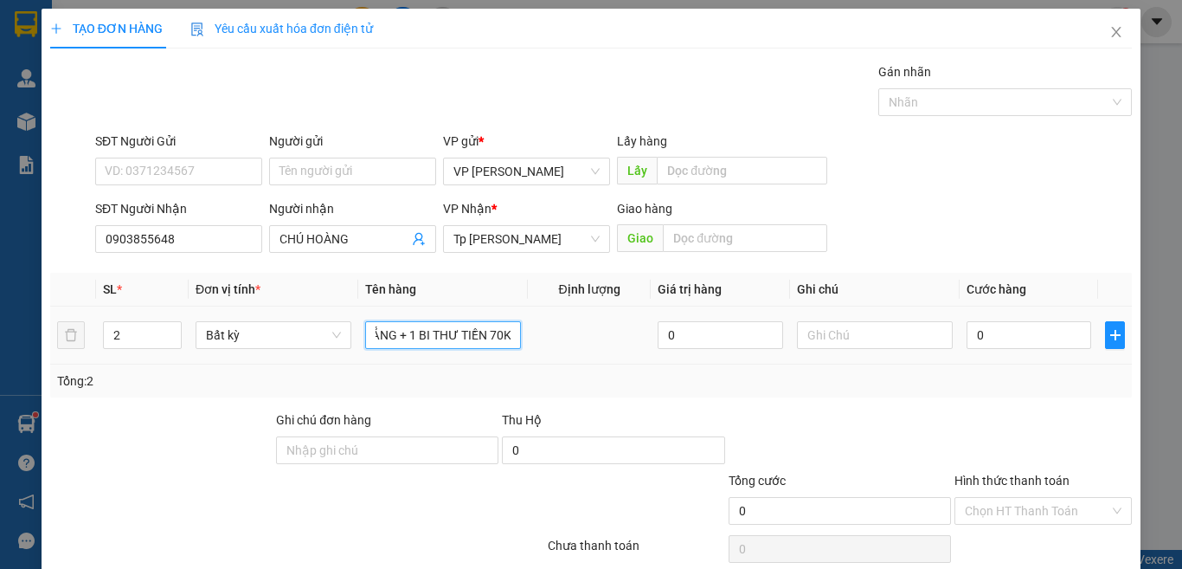
scroll to position [0, 66]
type input "1T XOP TRẮNG + 1 BI THƯ TIỀN 70K"
click at [1016, 337] on input "0" at bounding box center [1029, 335] width 125 height 28
type input "3"
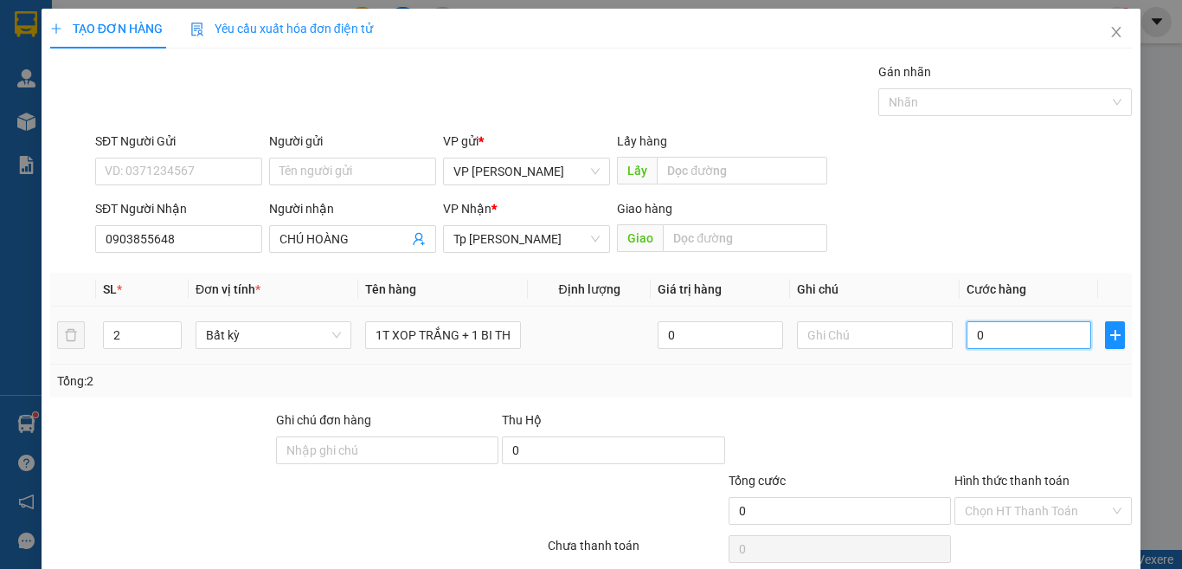
type input "3"
type input "30"
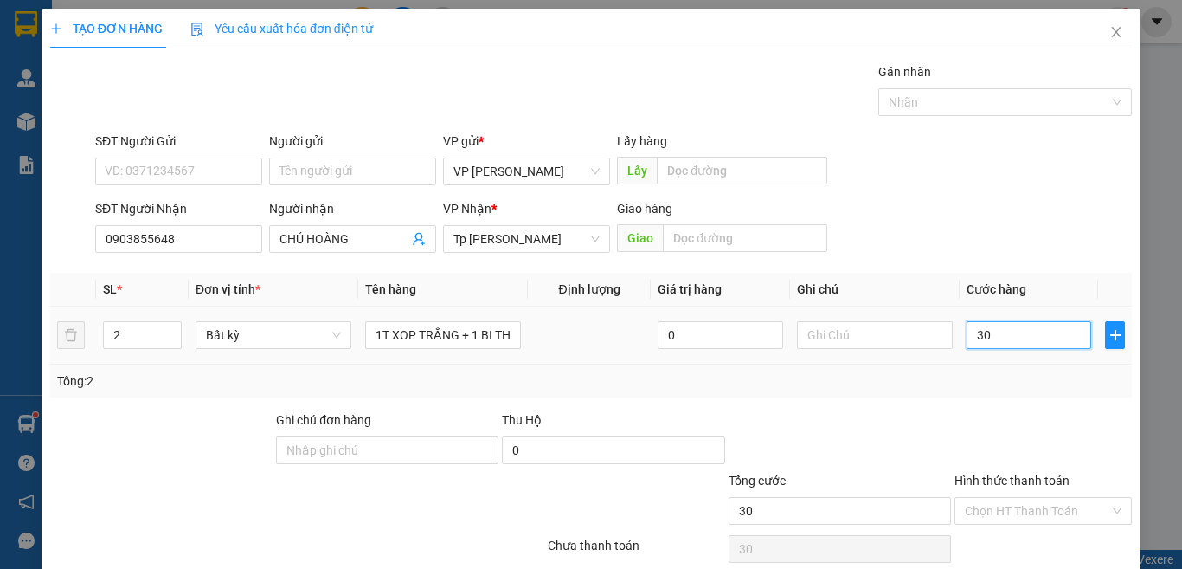
scroll to position [72, 0]
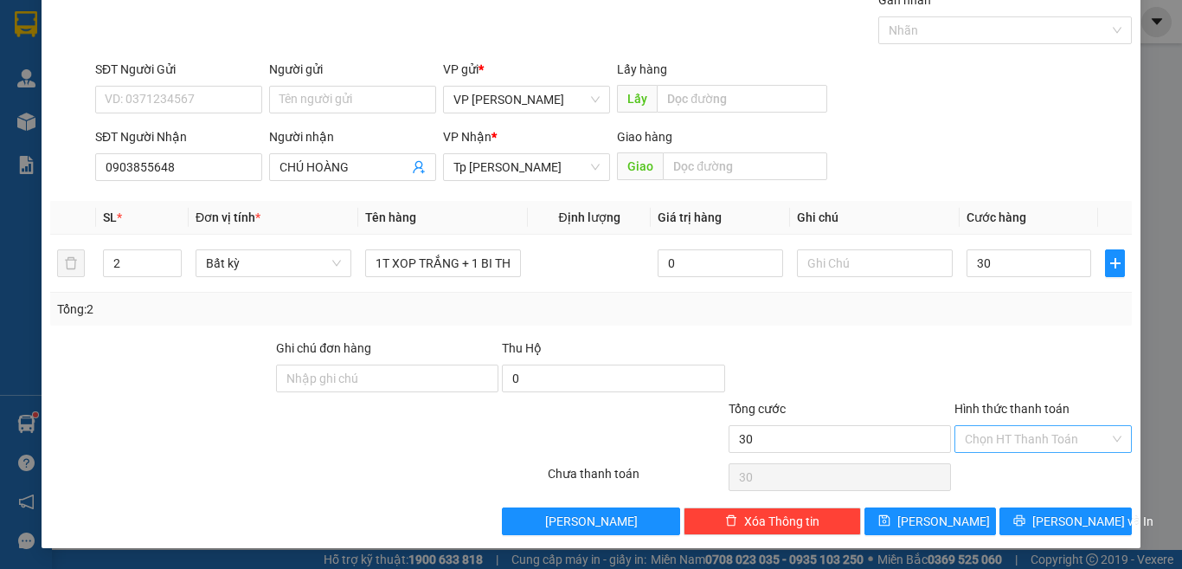
type input "30.000"
click at [988, 430] on input "Hình thức thanh toán" at bounding box center [1037, 439] width 145 height 26
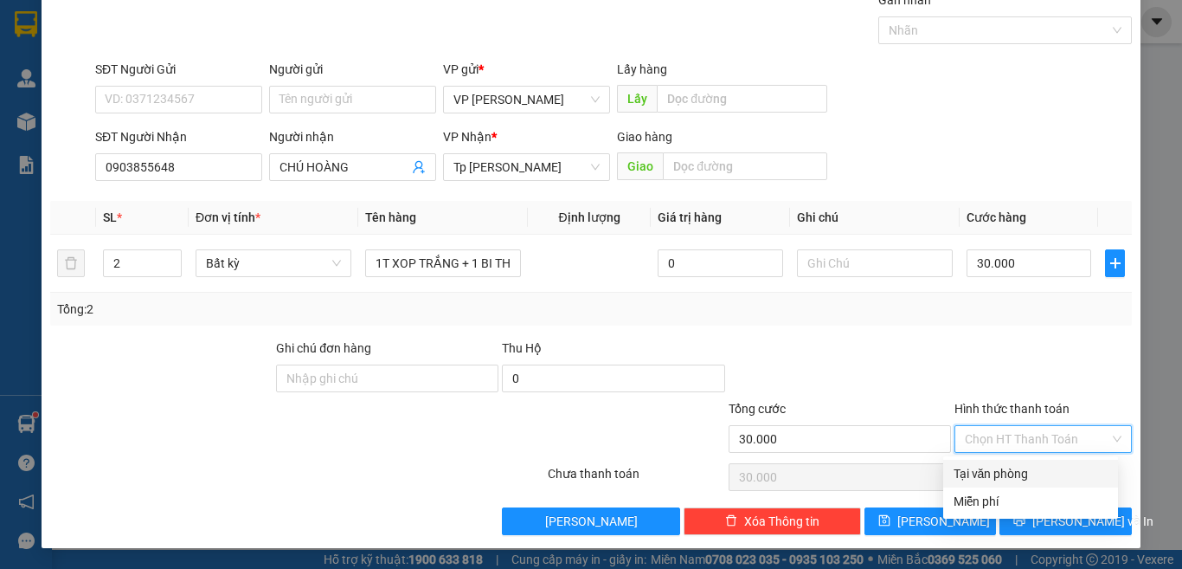
click at [980, 470] on div "Tại văn phòng" at bounding box center [1031, 473] width 154 height 19
type input "0"
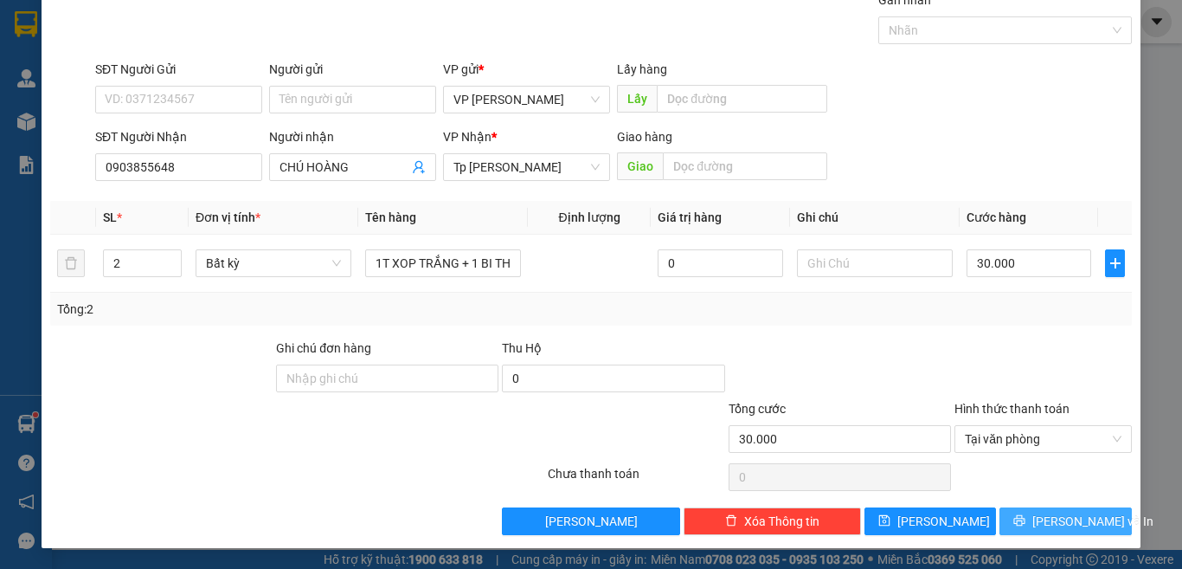
click at [1045, 531] on button "[PERSON_NAME] và In" at bounding box center [1066, 521] width 132 height 28
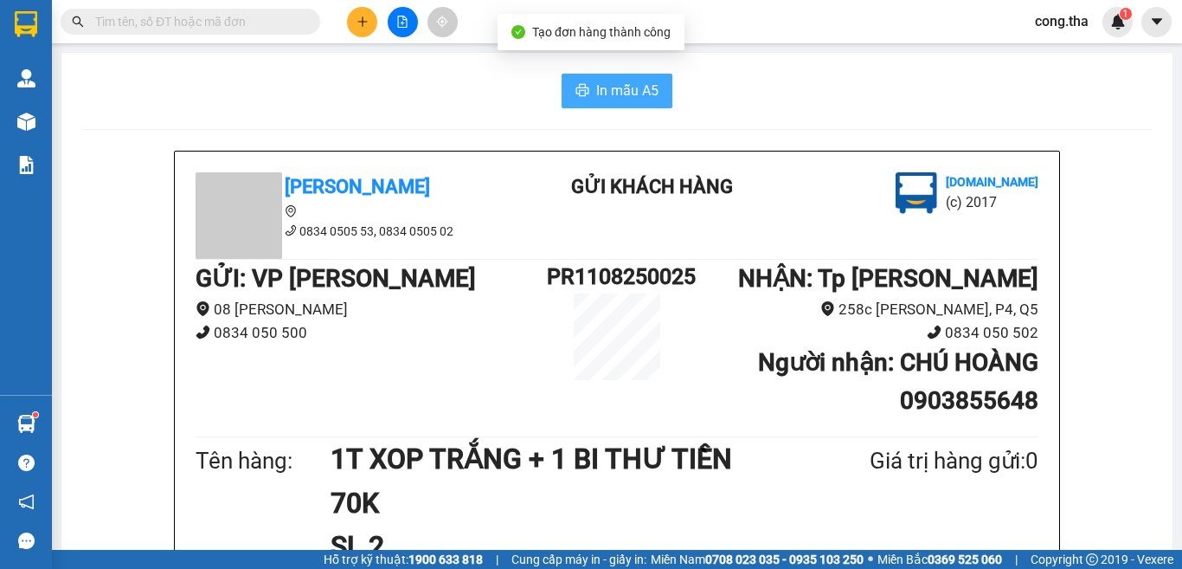
click at [627, 91] on span "In mẫu A5" at bounding box center [627, 91] width 62 height 22
click at [622, 93] on span "In mẫu A5" at bounding box center [627, 91] width 62 height 22
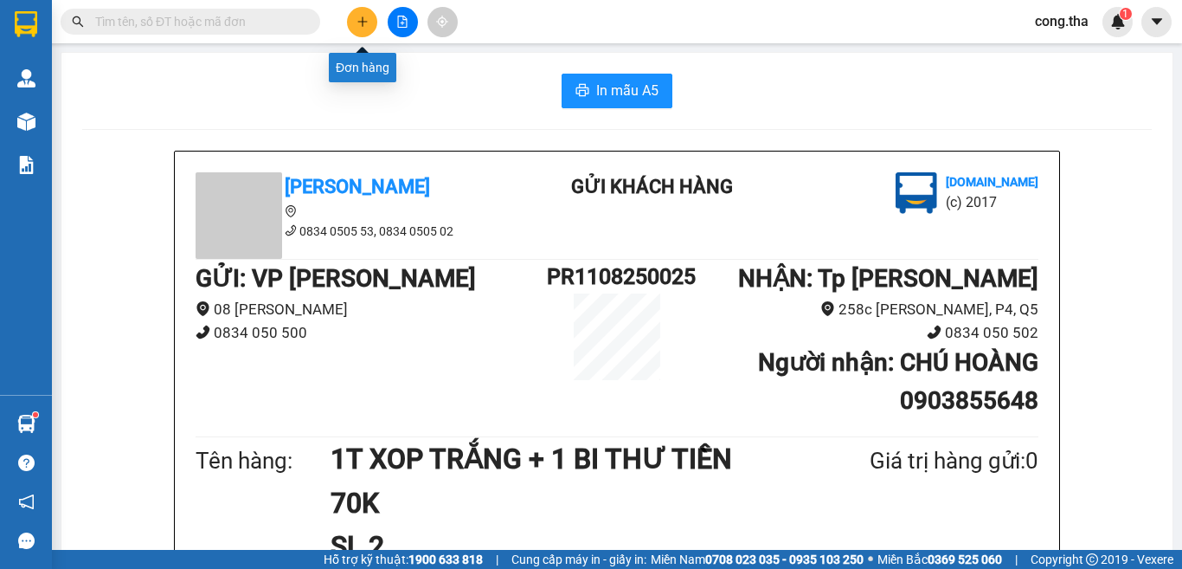
click at [369, 29] on button at bounding box center [362, 22] width 30 height 30
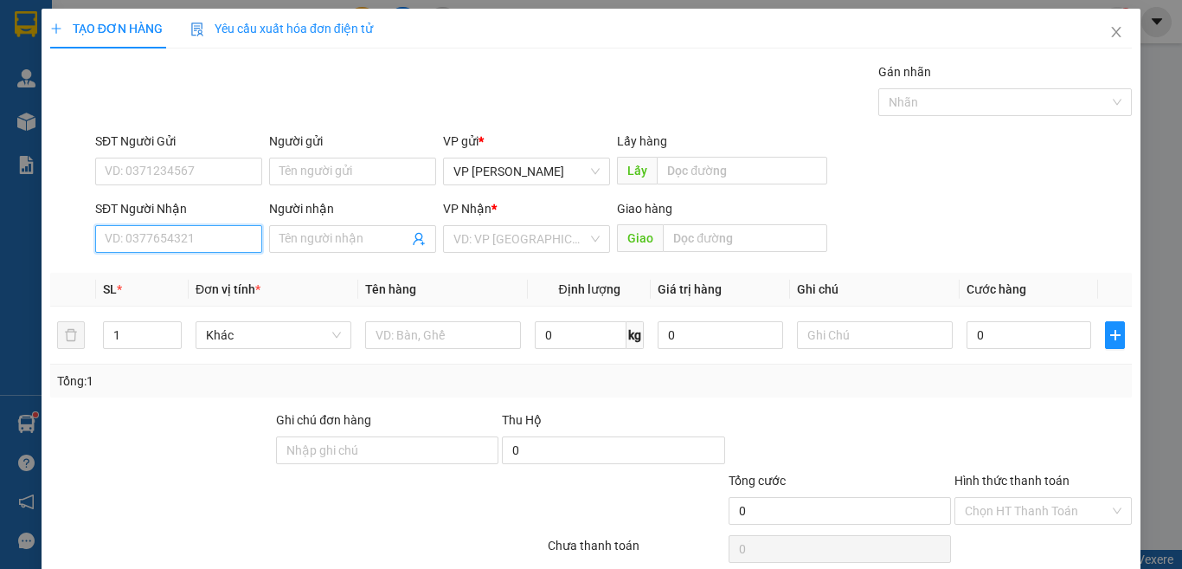
click at [188, 248] on input "SĐT Người Nhận" at bounding box center [178, 239] width 167 height 28
click at [164, 277] on div "0939464638 - bảy" at bounding box center [177, 273] width 144 height 19
type input "0939464638"
type input "bảy"
type input "0939464638"
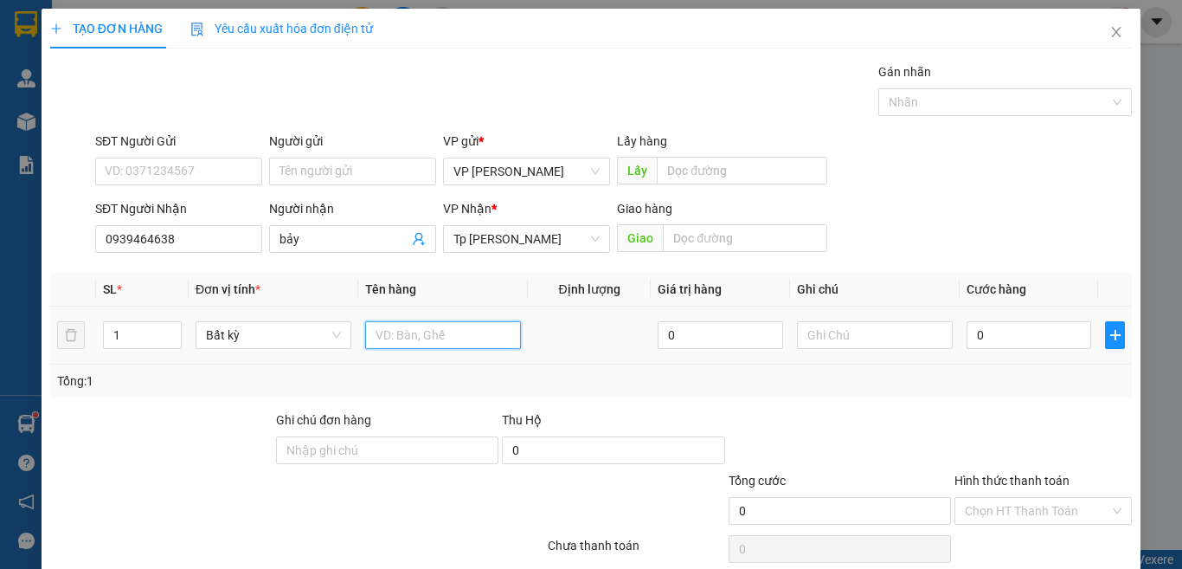
click at [415, 339] on input "text" at bounding box center [443, 335] width 156 height 28
type input "1 T XOP TRẮNG / CÁ"
type input "5"
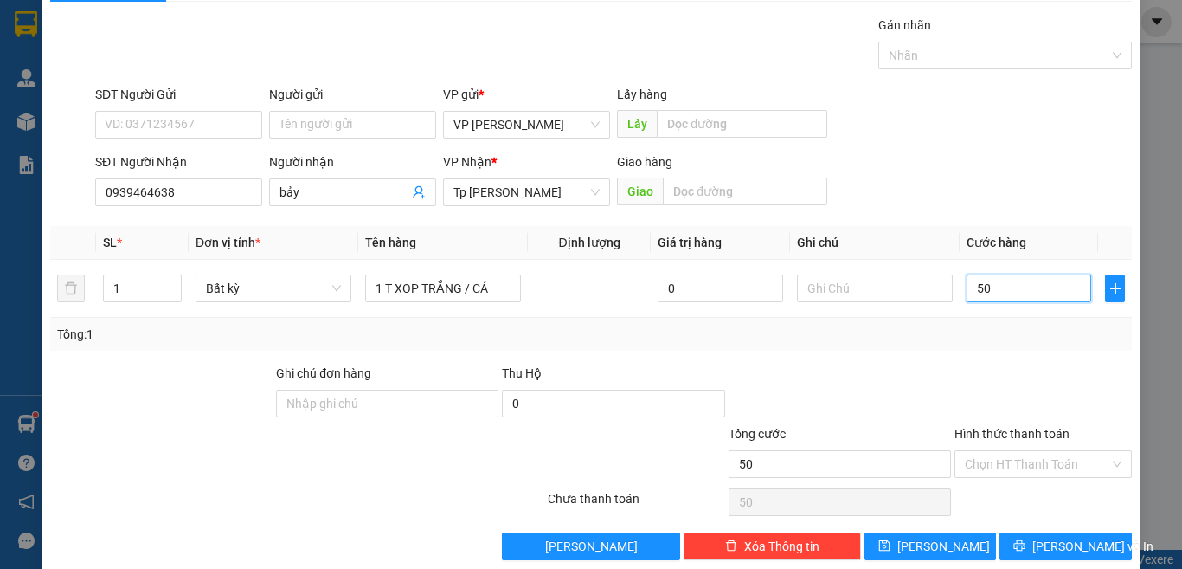
scroll to position [72, 0]
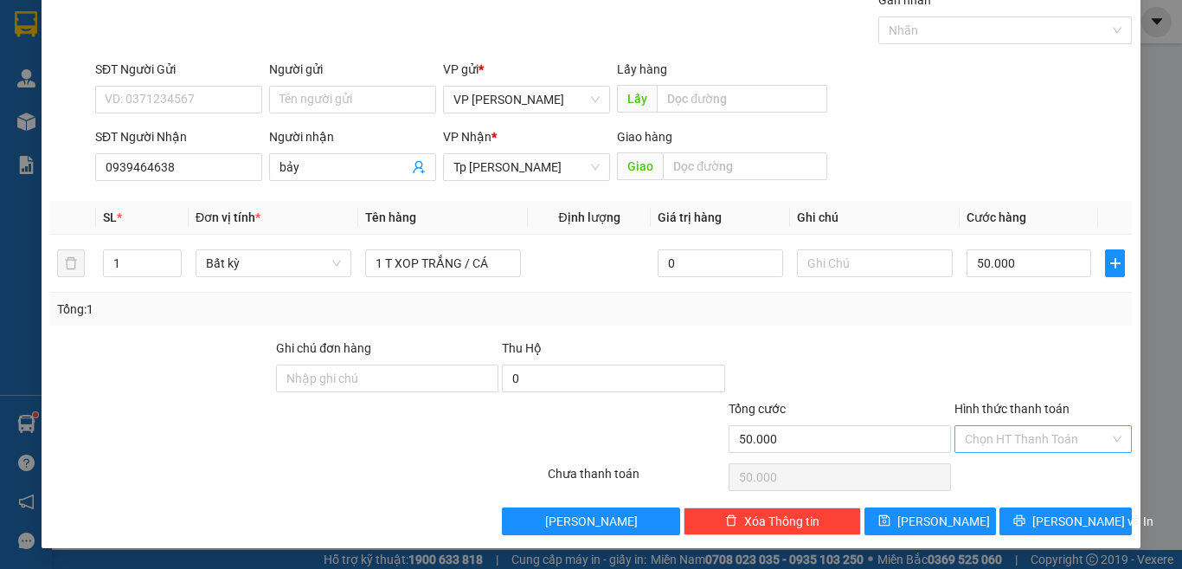
click at [1004, 430] on input "Hình thức thanh toán" at bounding box center [1037, 439] width 145 height 26
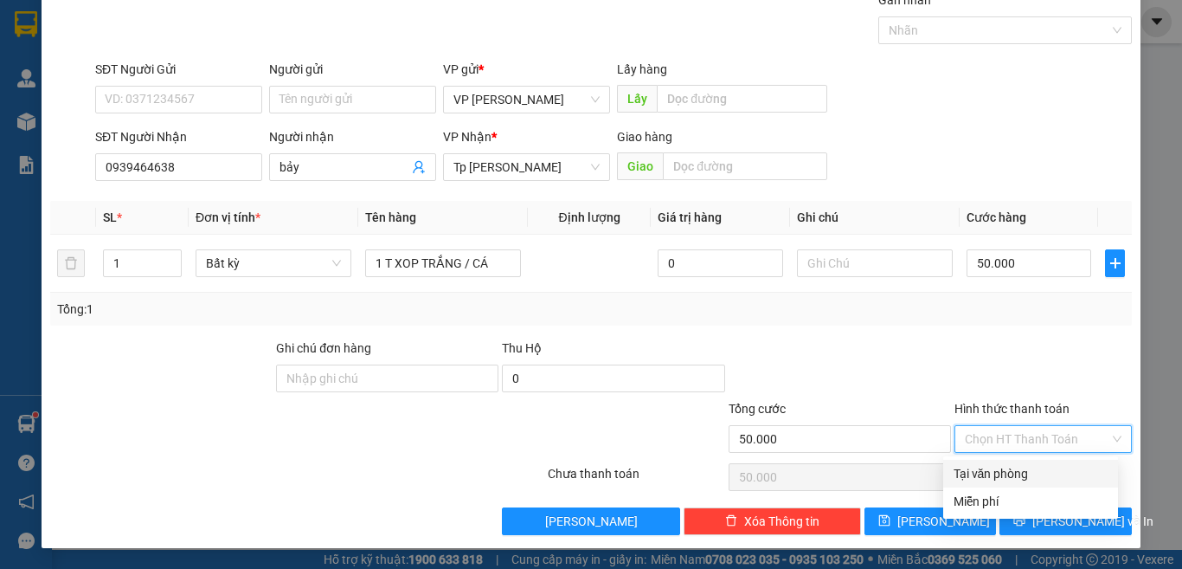
click at [1008, 465] on div "Tại văn phòng" at bounding box center [1031, 473] width 154 height 19
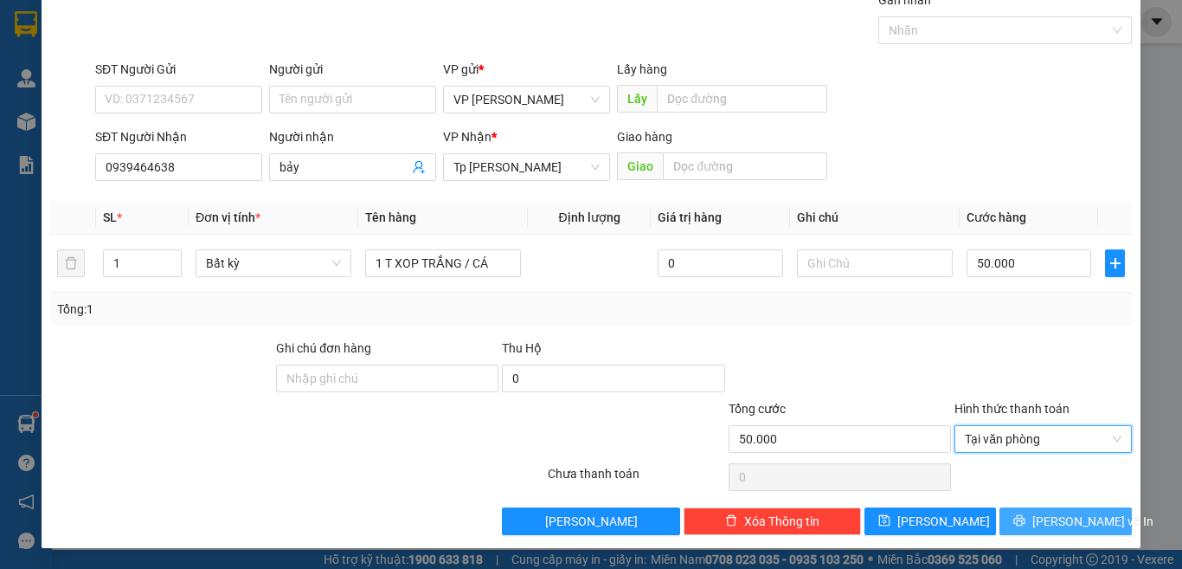
click at [1027, 512] on button "[PERSON_NAME] và In" at bounding box center [1066, 521] width 132 height 28
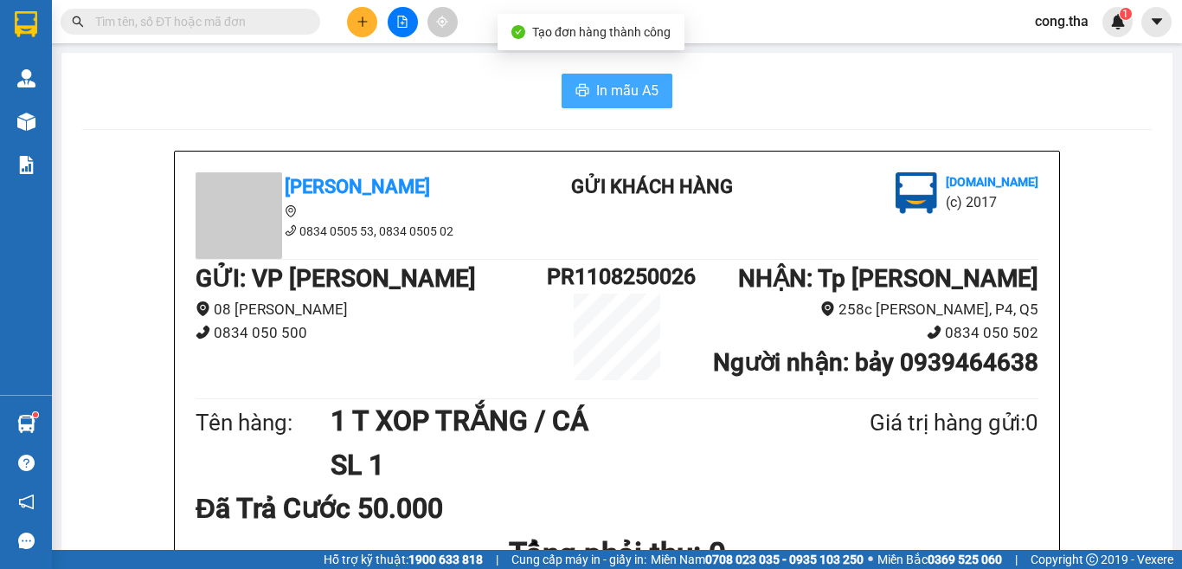
click at [605, 86] on span "In mẫu A5" at bounding box center [627, 91] width 62 height 22
click at [203, 21] on input "text" at bounding box center [197, 21] width 204 height 19
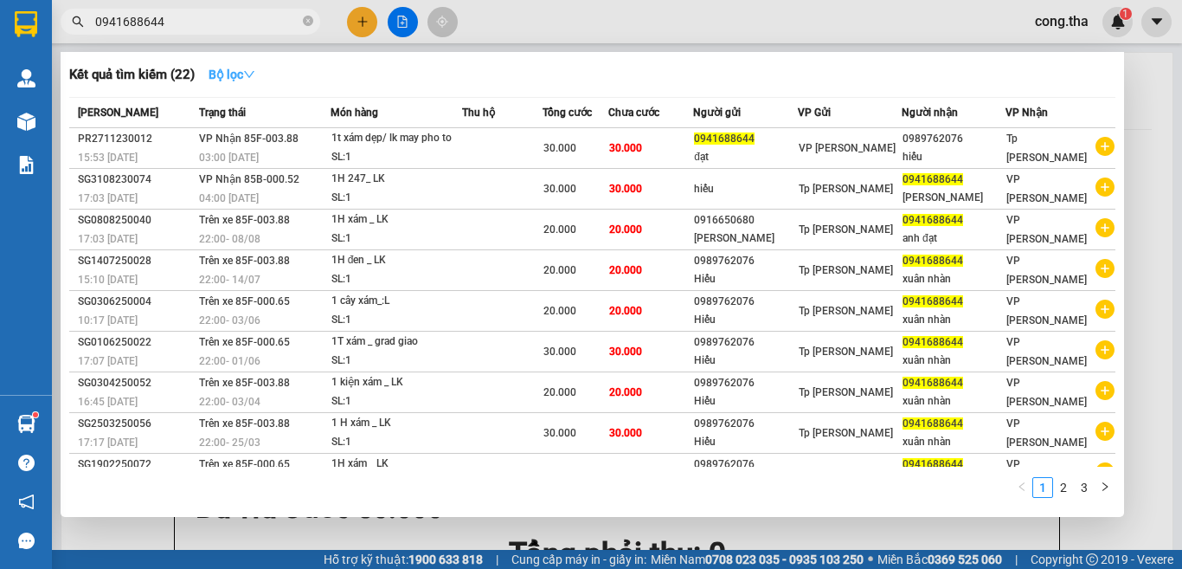
click at [254, 81] on strong "Bộ lọc" at bounding box center [232, 75] width 47 height 14
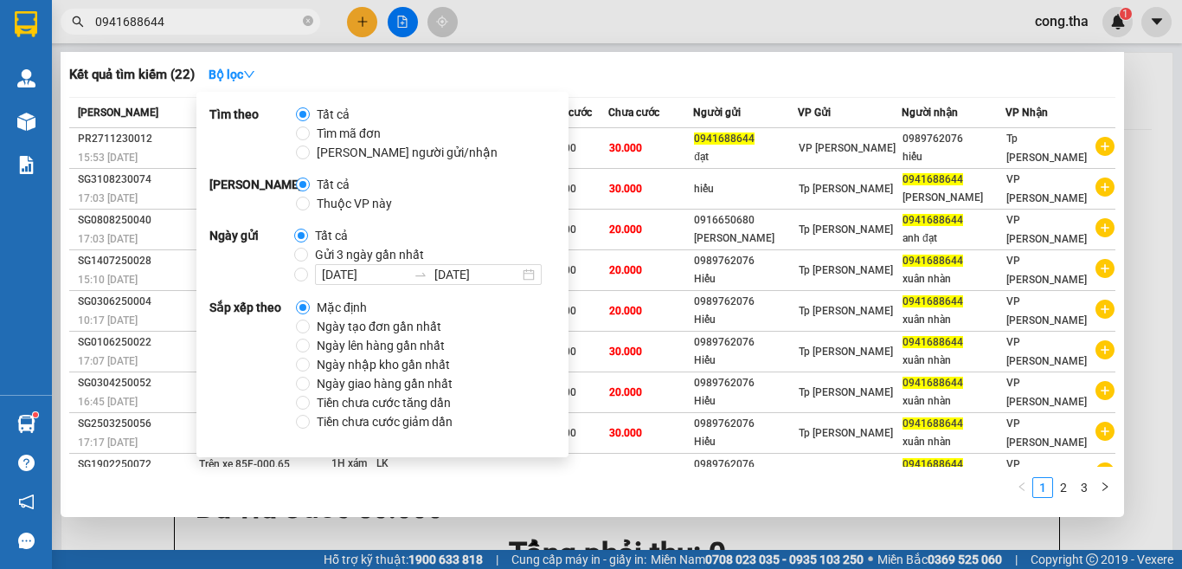
click at [306, 314] on span at bounding box center [303, 307] width 14 height 14
click at [306, 314] on input "Mặc định" at bounding box center [303, 307] width 14 height 14
click at [304, 325] on input "Ngày tạo đơn gần nhất" at bounding box center [303, 326] width 14 height 14
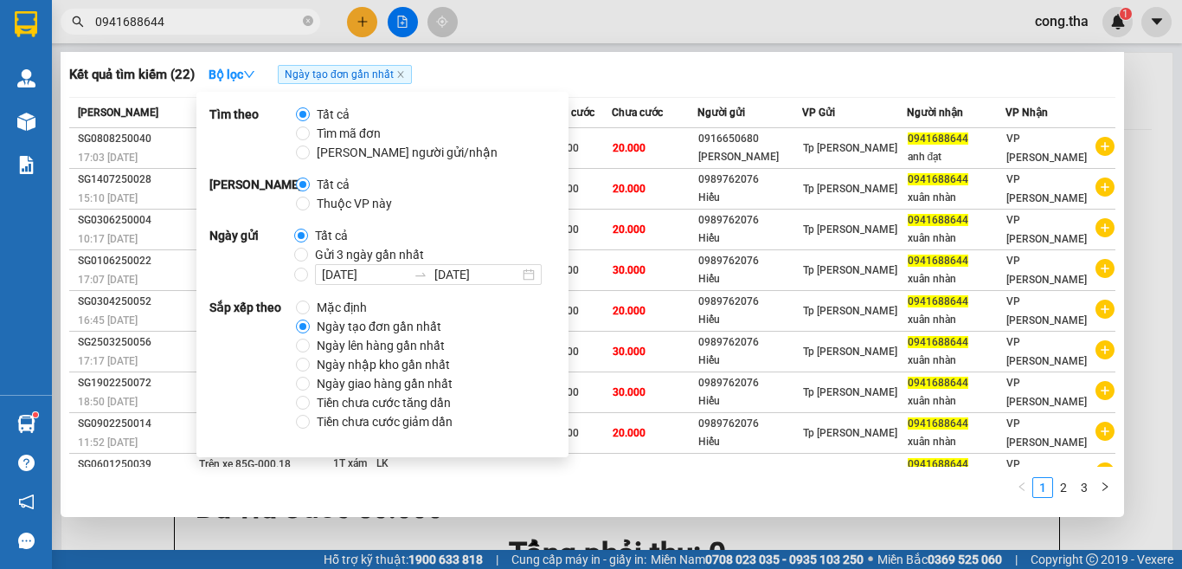
click at [209, 12] on input "0941688644" at bounding box center [197, 21] width 204 height 19
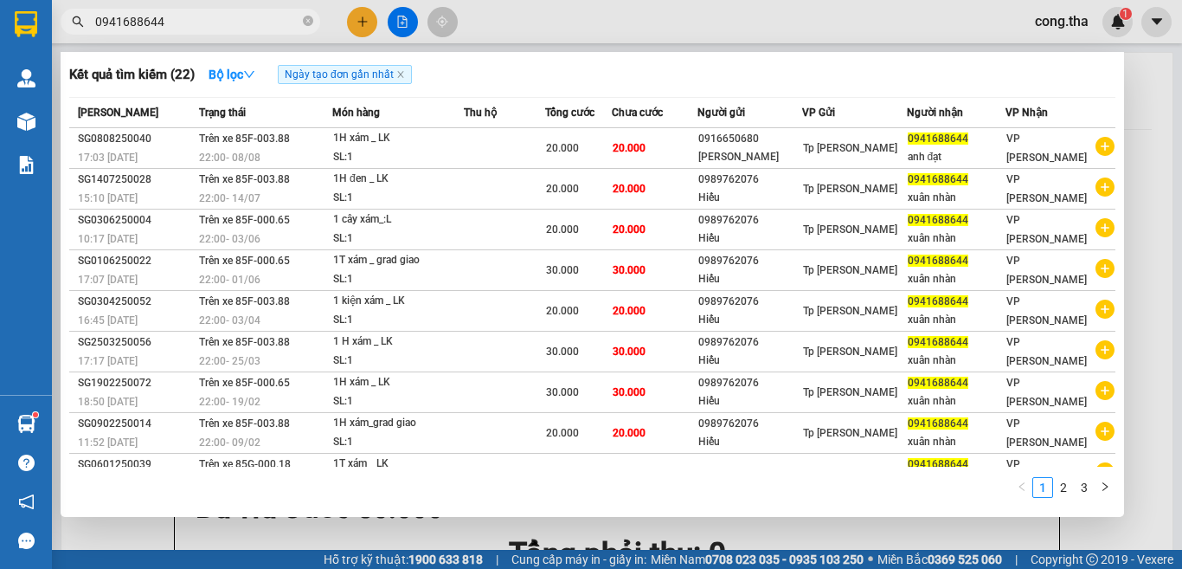
click at [364, 24] on div at bounding box center [591, 284] width 1182 height 569
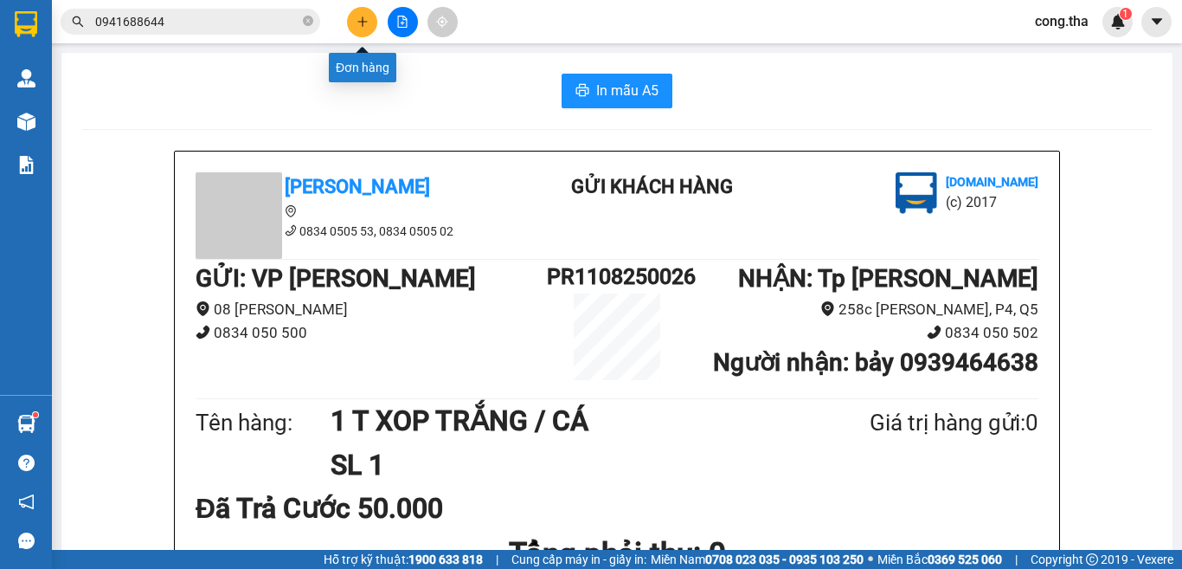
click at [364, 24] on icon "plus" at bounding box center [363, 22] width 12 height 12
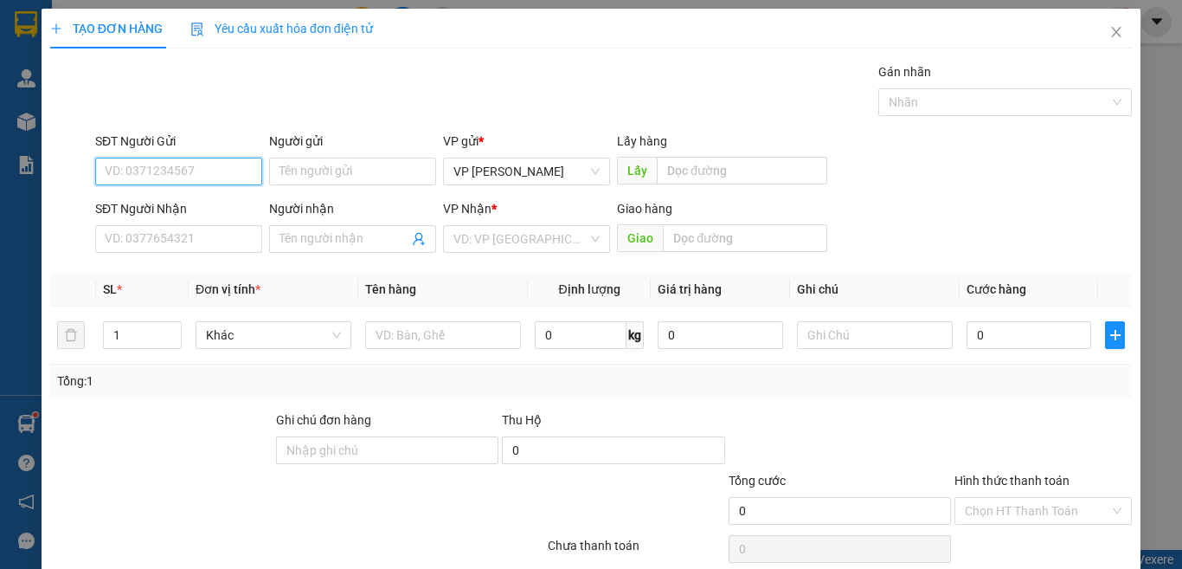
click at [240, 172] on input "SĐT Người Gửi" at bounding box center [178, 172] width 167 height 28
click at [235, 214] on div "0916677447 - [PERSON_NAME]" at bounding box center [190, 205] width 171 height 19
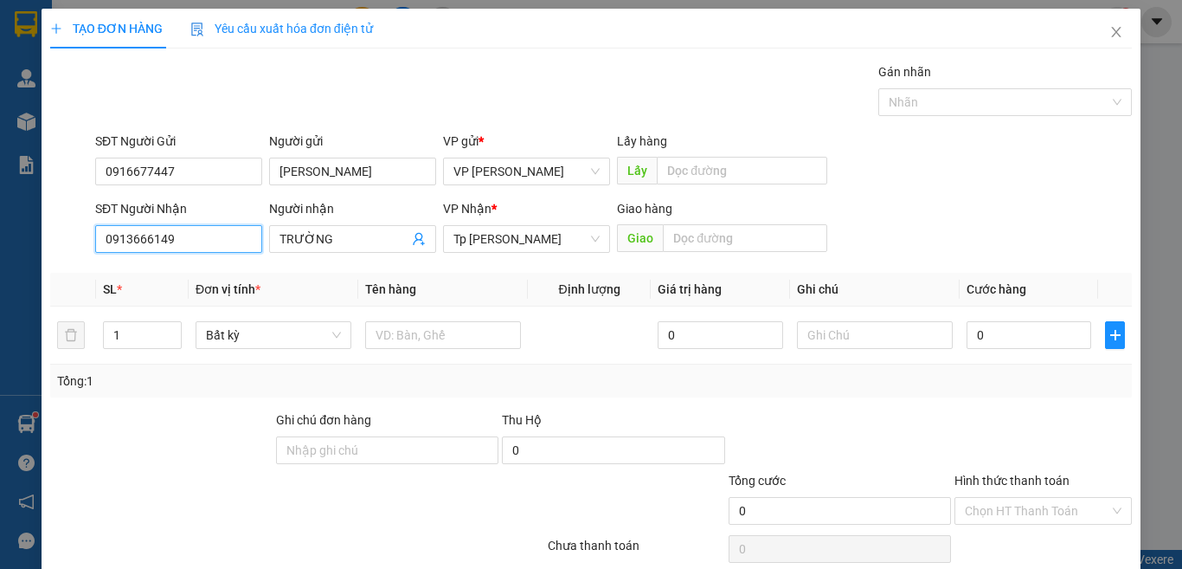
click at [214, 235] on input "0913666149" at bounding box center [178, 239] width 167 height 28
drag, startPoint x: 214, startPoint y: 236, endPoint x: 0, endPoint y: 313, distance: 227.3
click at [0, 313] on div "TẠO ĐƠN HÀNG Yêu cầu xuất hóa đơn điện tử Transit Pickup Surcharge Ids Transit …" at bounding box center [591, 284] width 1182 height 569
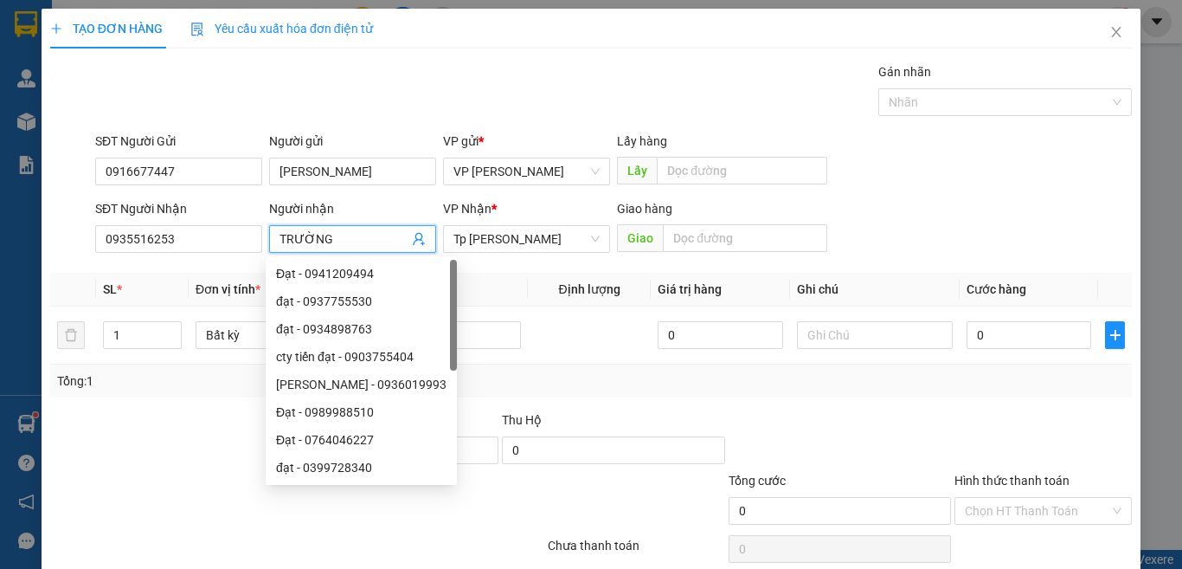
drag, startPoint x: 338, startPoint y: 237, endPoint x: 234, endPoint y: 273, distance: 109.8
click at [234, 273] on div "Transit Pickup Surcharge Ids Transit Deliver Surcharge Ids Transit Deliver Surc…" at bounding box center [591, 334] width 1082 height 544
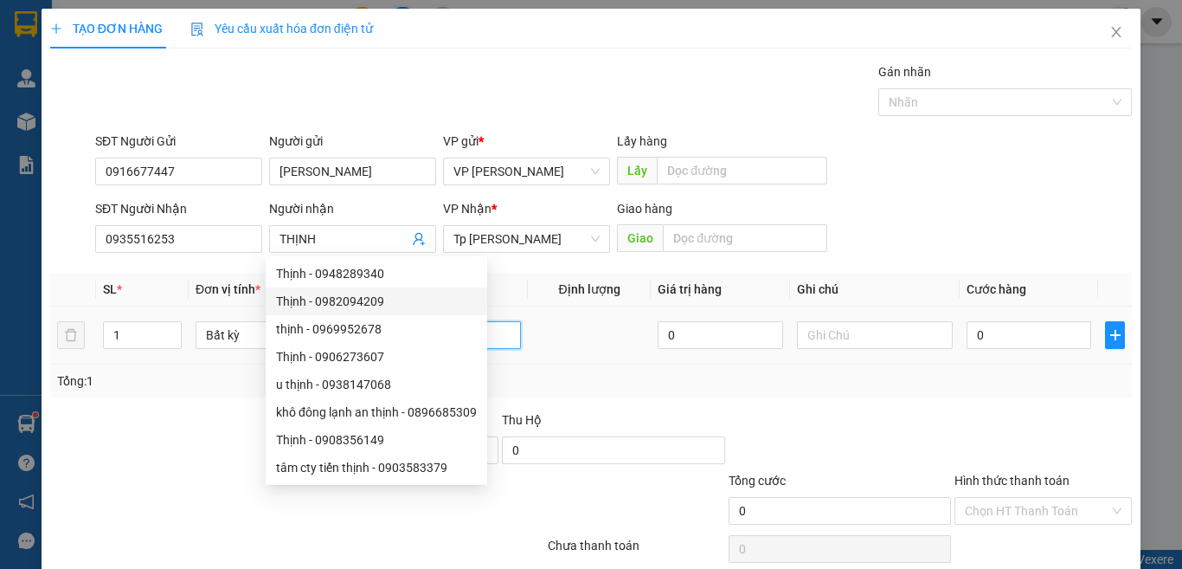
click at [498, 331] on input "text" at bounding box center [443, 335] width 156 height 28
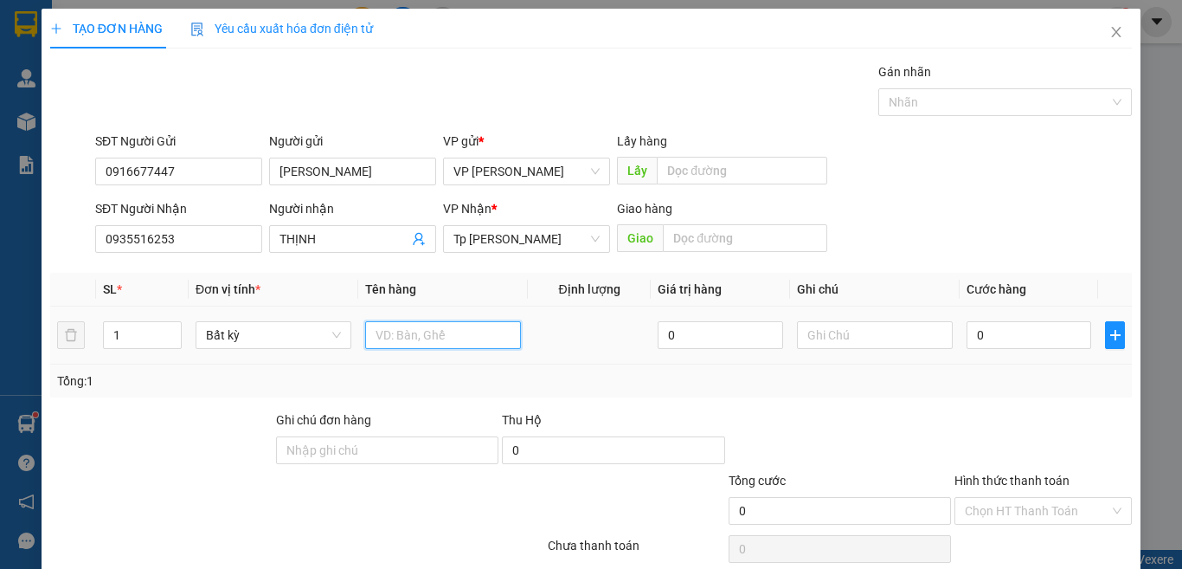
click at [498, 331] on input "text" at bounding box center [443, 335] width 156 height 28
click at [1032, 334] on input "0" at bounding box center [1029, 335] width 125 height 28
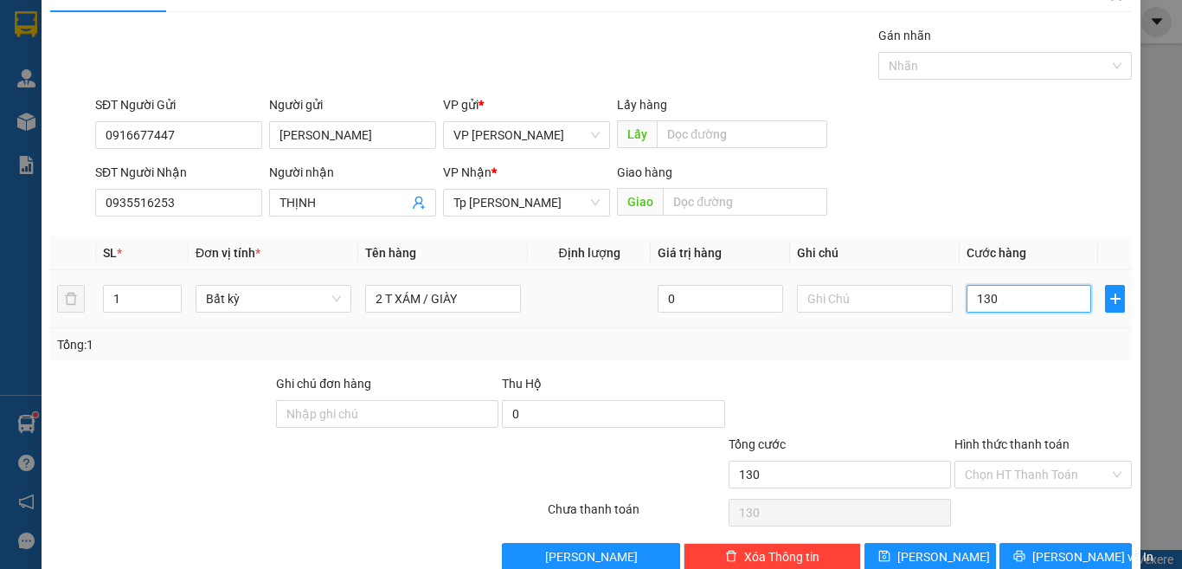
scroll to position [72, 0]
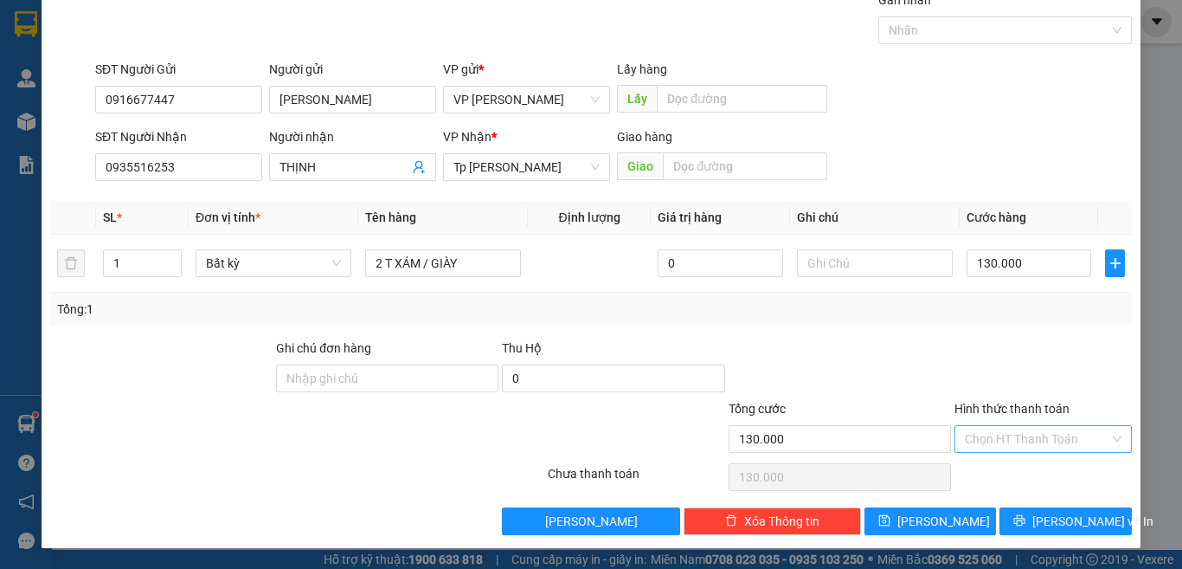
click at [1046, 441] on input "Hình thức thanh toán" at bounding box center [1037, 439] width 145 height 26
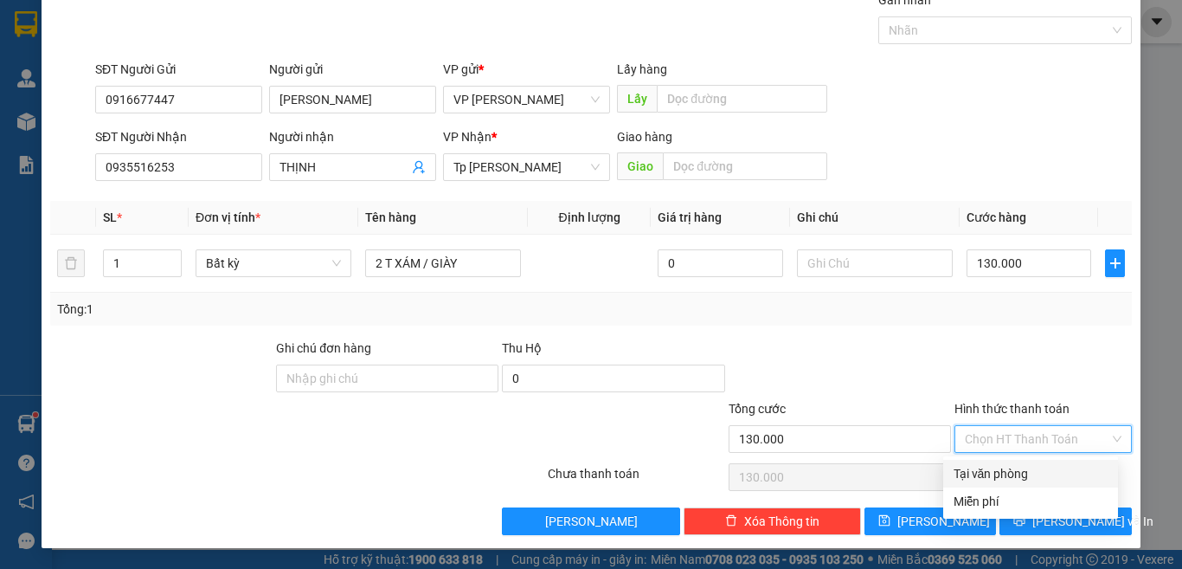
click at [1006, 475] on div "Tại văn phòng" at bounding box center [1031, 473] width 154 height 19
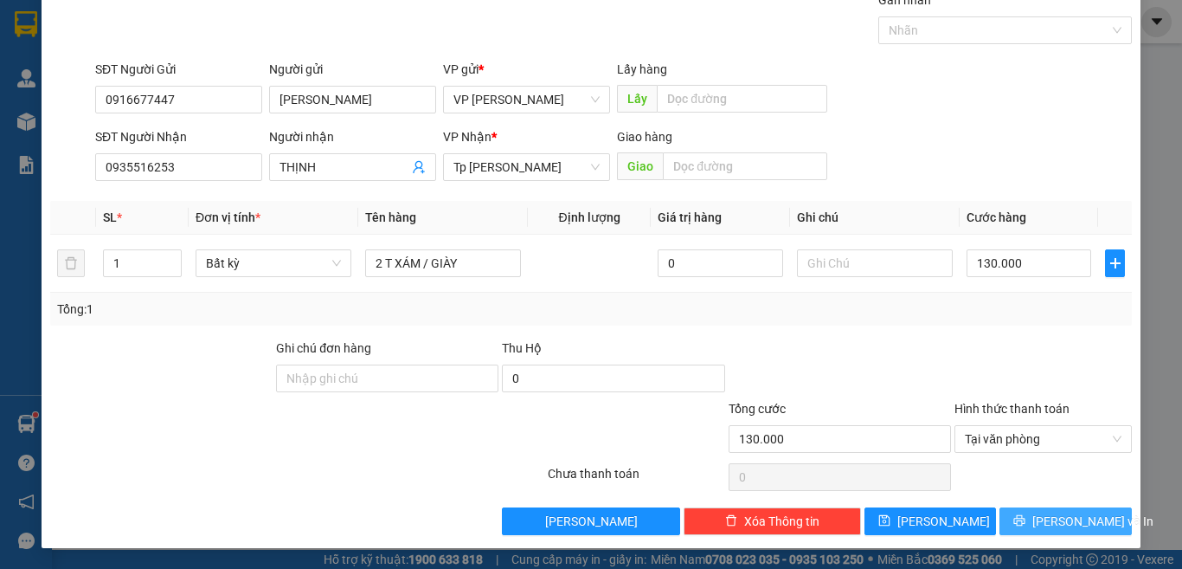
click at [1039, 526] on span "[PERSON_NAME] và In" at bounding box center [1093, 521] width 121 height 19
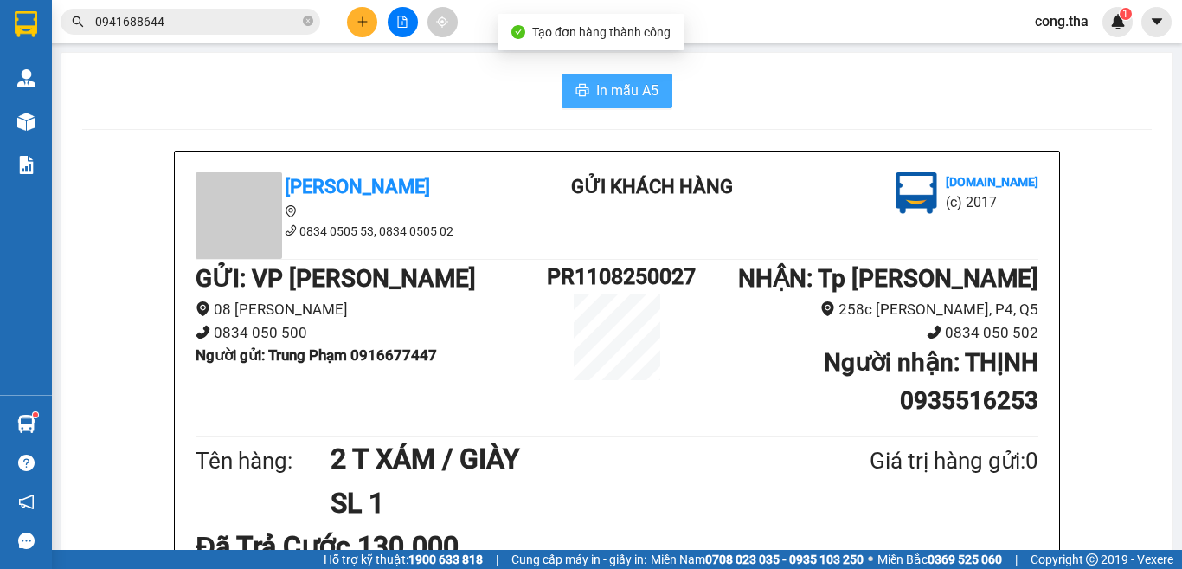
click at [647, 101] on span "In mẫu A5" at bounding box center [627, 91] width 62 height 22
click at [357, 23] on icon "plus" at bounding box center [363, 22] width 12 height 12
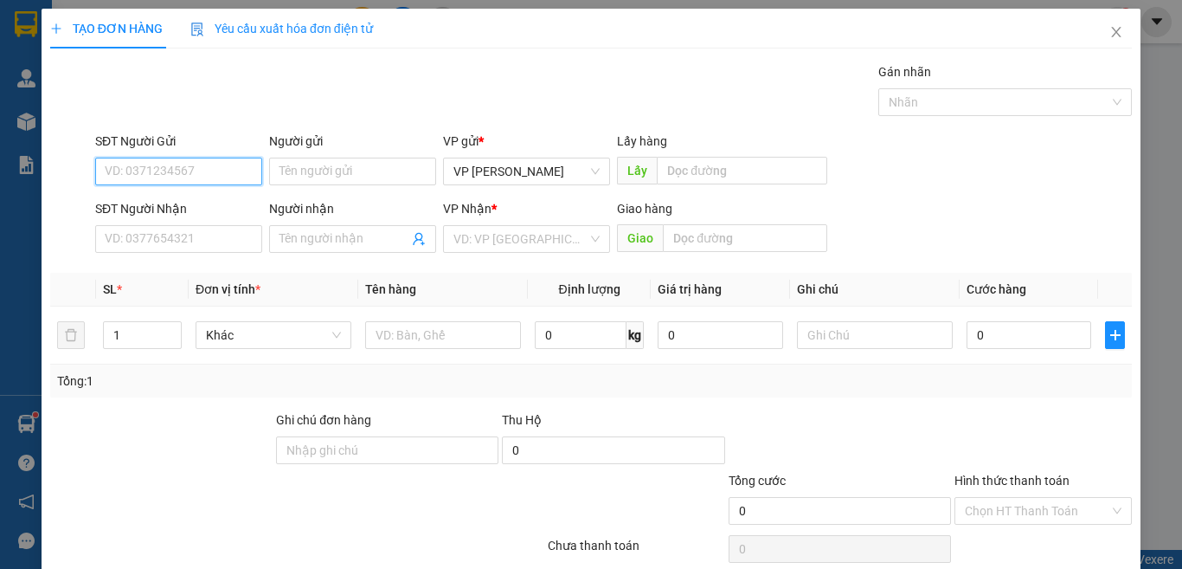
click at [217, 171] on input "SĐT Người Gửi" at bounding box center [178, 172] width 167 height 28
drag, startPoint x: 217, startPoint y: 171, endPoint x: 76, endPoint y: 213, distance: 147.1
click at [76, 213] on form "SĐT Người Gửi 477 Người gửi Tên người gửi VP gửi * VP [PERSON_NAME] Lấy hàng Lấ…" at bounding box center [591, 196] width 1082 height 128
click at [229, 207] on div "0916677447 - [PERSON_NAME]" at bounding box center [190, 205] width 171 height 19
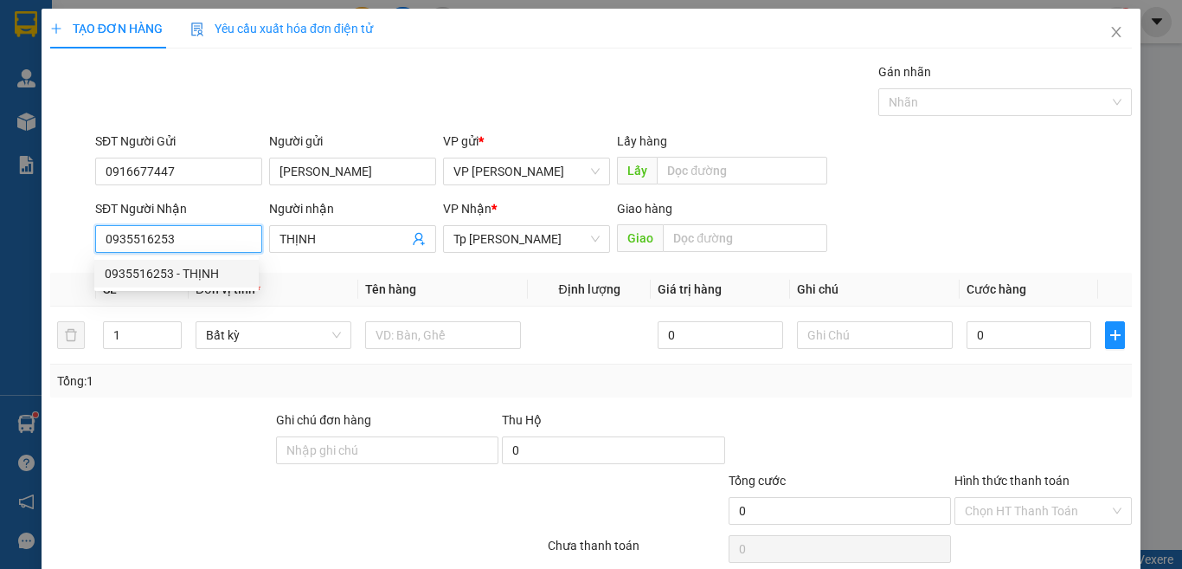
drag, startPoint x: 229, startPoint y: 248, endPoint x: 38, endPoint y: 251, distance: 191.3
click at [38, 251] on div "TẠO ĐƠN HÀNG Yêu cầu xuất hóa đơn điện tử Transit Pickup Surcharge Ids Transit …" at bounding box center [591, 284] width 1182 height 569
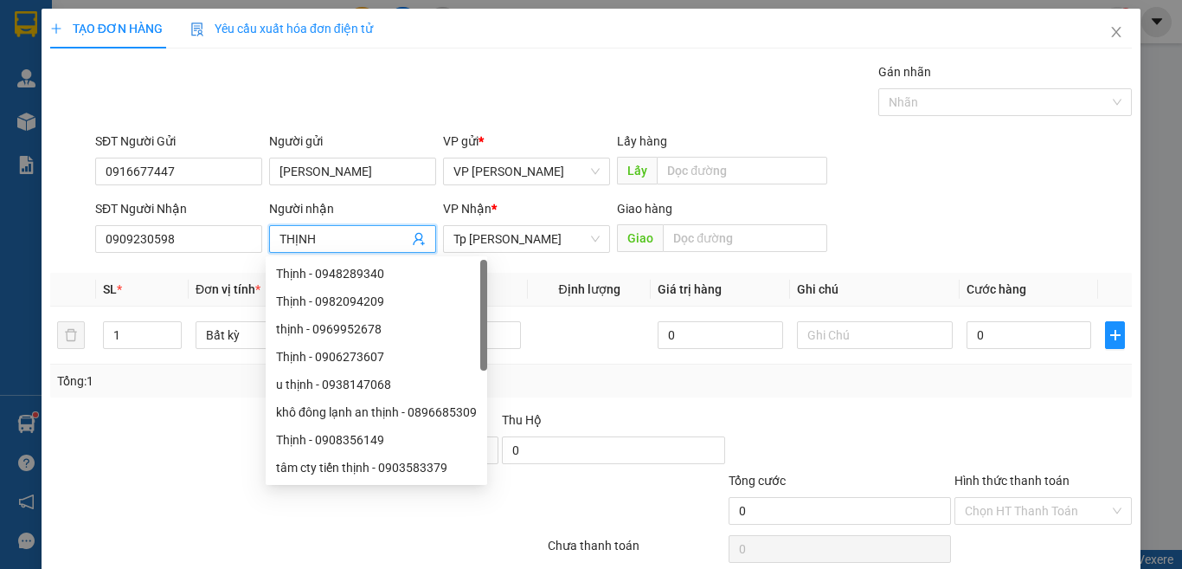
drag, startPoint x: 262, startPoint y: 259, endPoint x: 244, endPoint y: 266, distance: 19.5
click at [244, 266] on div "Transit Pickup Surcharge Ids Transit Deliver Surcharge Ids Transit Deliver Surc…" at bounding box center [591, 334] width 1082 height 544
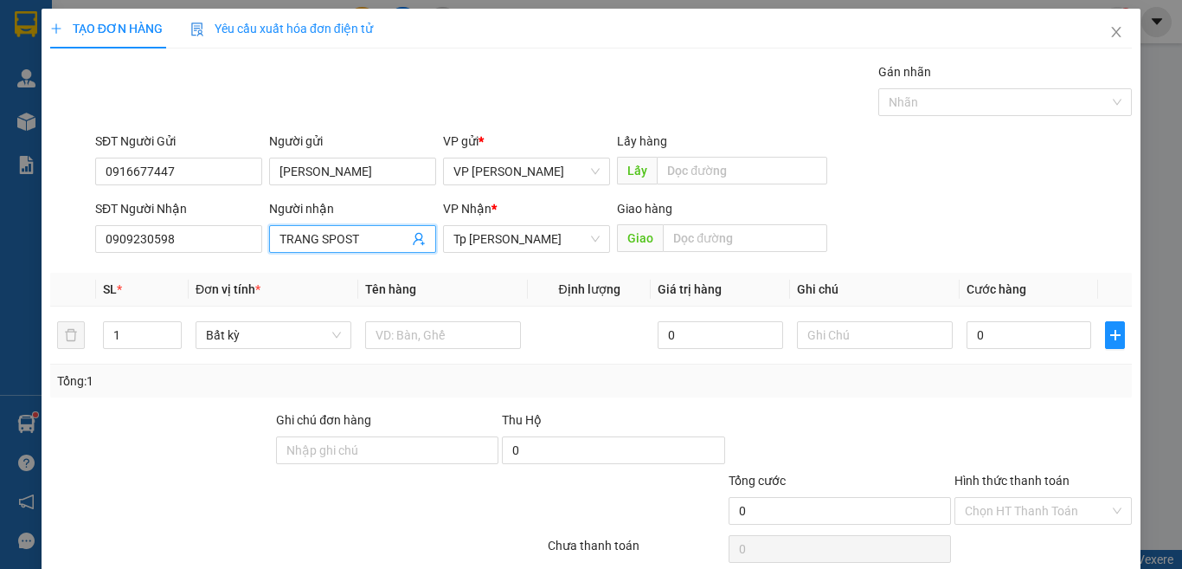
click at [346, 235] on input "TRANG SPOST" at bounding box center [344, 238] width 129 height 19
click at [387, 335] on input "text" at bounding box center [443, 335] width 156 height 28
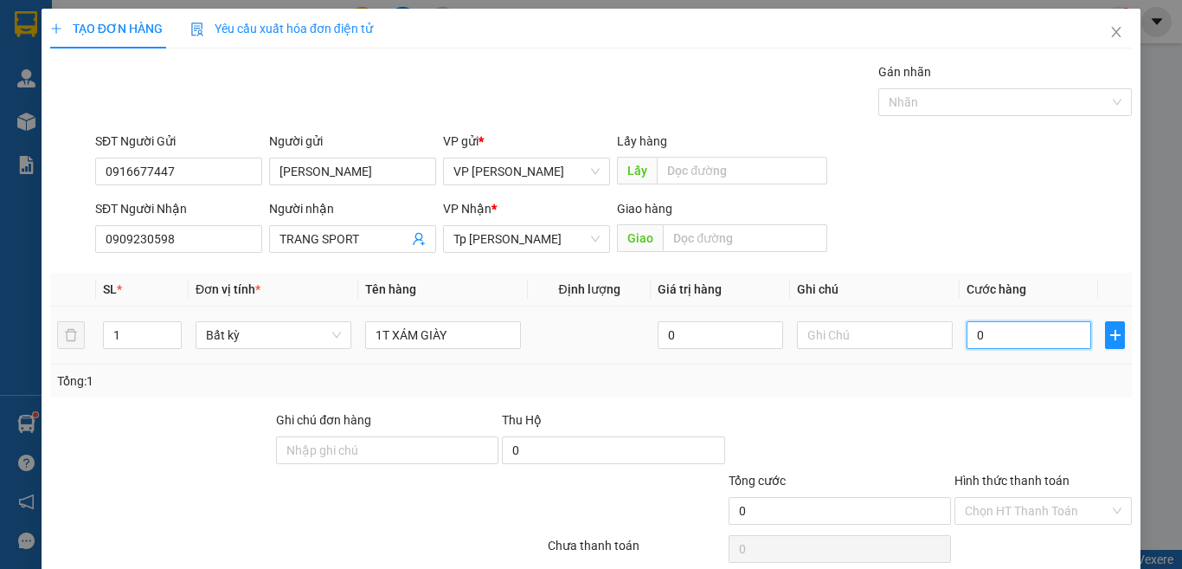
click at [1000, 344] on input "0" at bounding box center [1029, 335] width 125 height 28
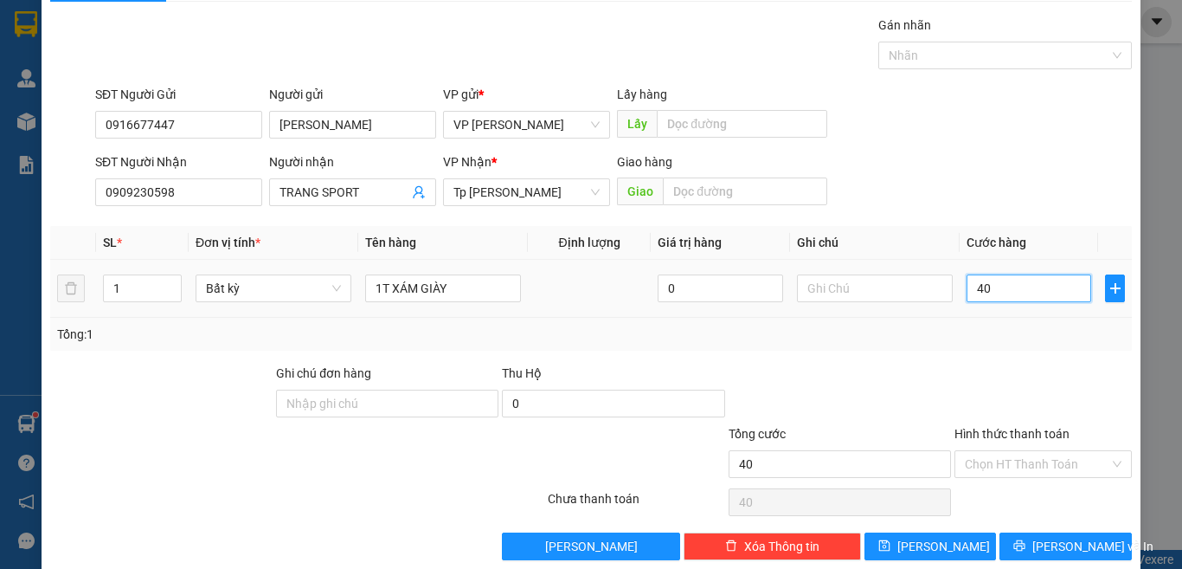
scroll to position [72, 0]
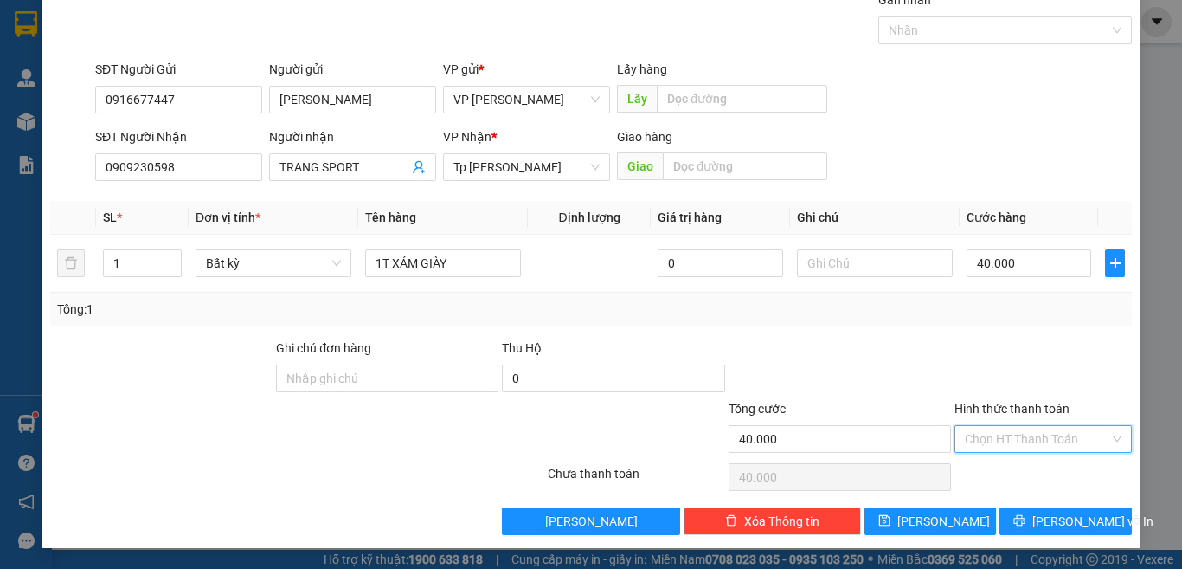
click at [1022, 449] on input "Hình thức thanh toán" at bounding box center [1037, 439] width 145 height 26
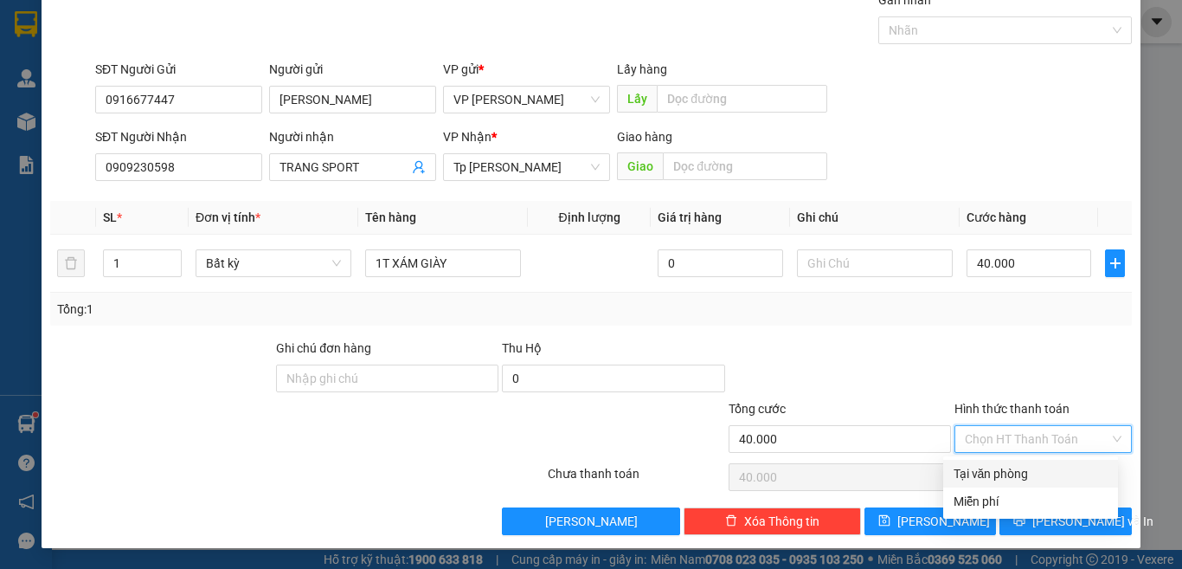
click at [1014, 476] on div "Tại văn phòng" at bounding box center [1031, 473] width 154 height 19
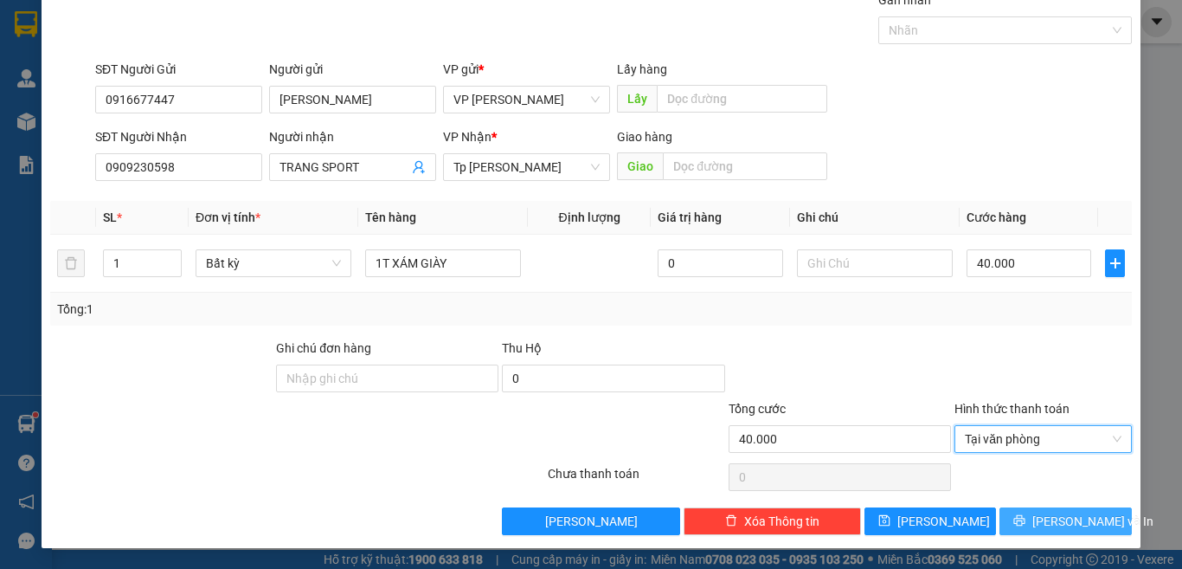
click at [1019, 521] on icon "printer" at bounding box center [1020, 520] width 12 height 12
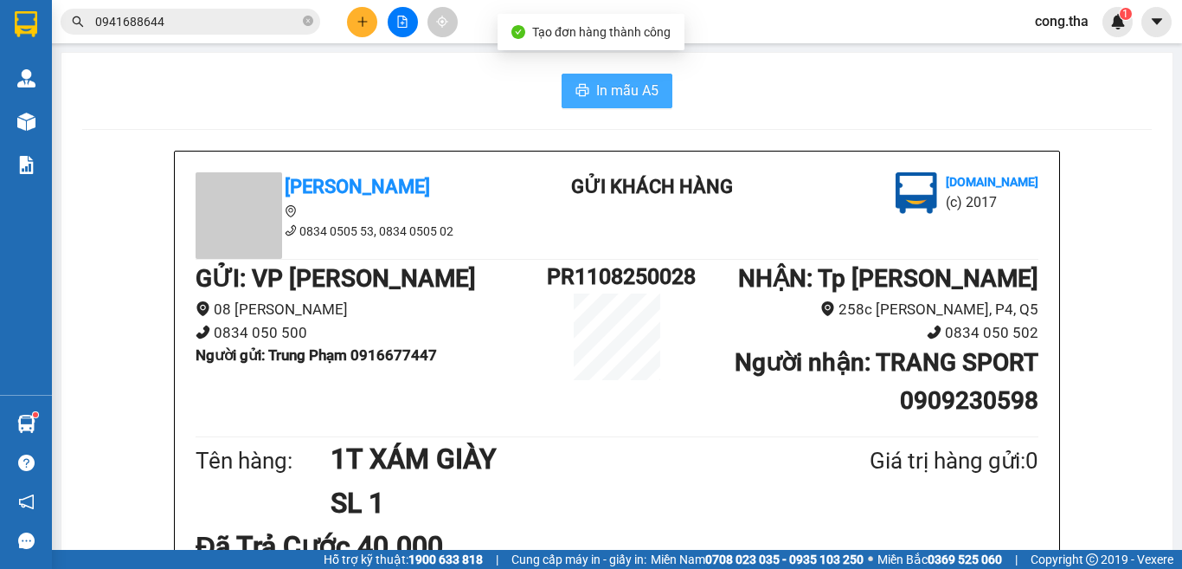
click at [576, 87] on icon "printer" at bounding box center [583, 90] width 14 height 14
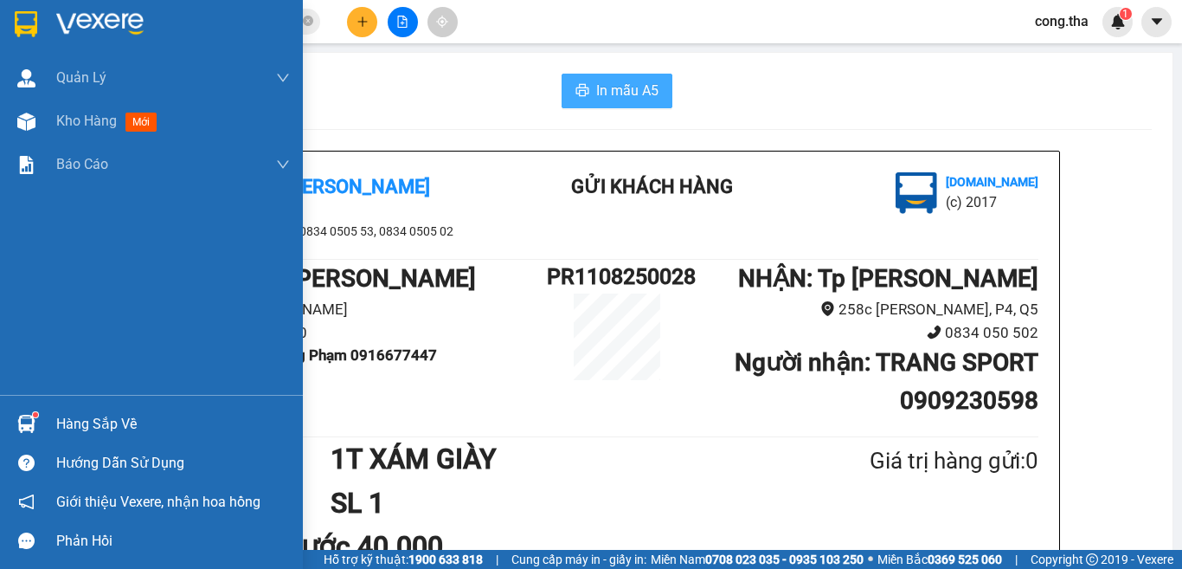
click at [21, 123] on img at bounding box center [26, 122] width 18 height 18
click at [151, 126] on span "mới" at bounding box center [142, 122] width 32 height 19
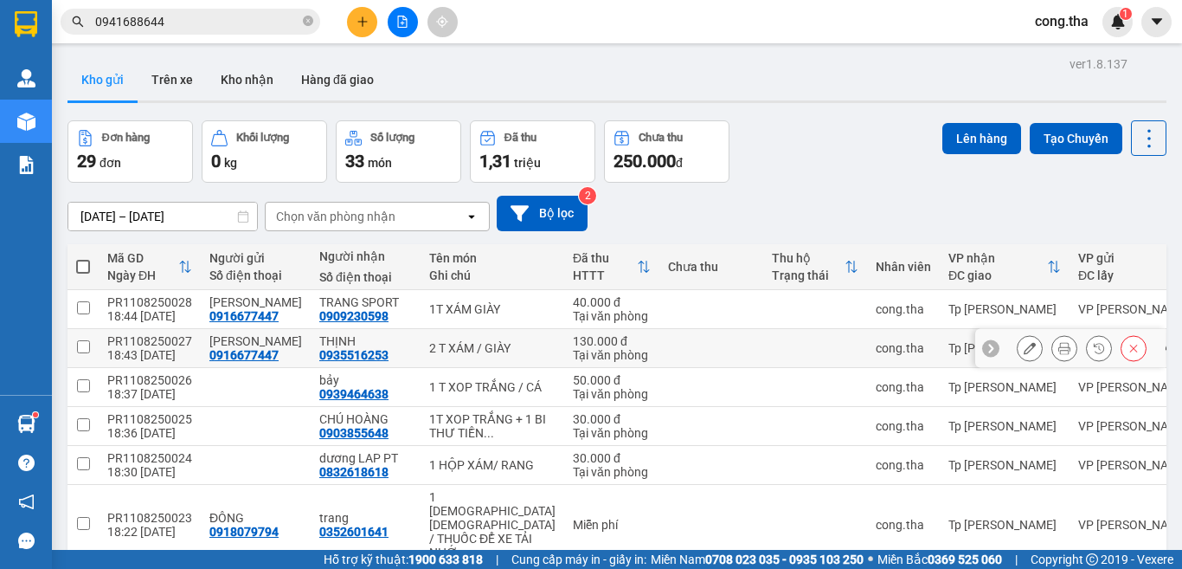
click at [1059, 344] on icon at bounding box center [1065, 348] width 12 height 12
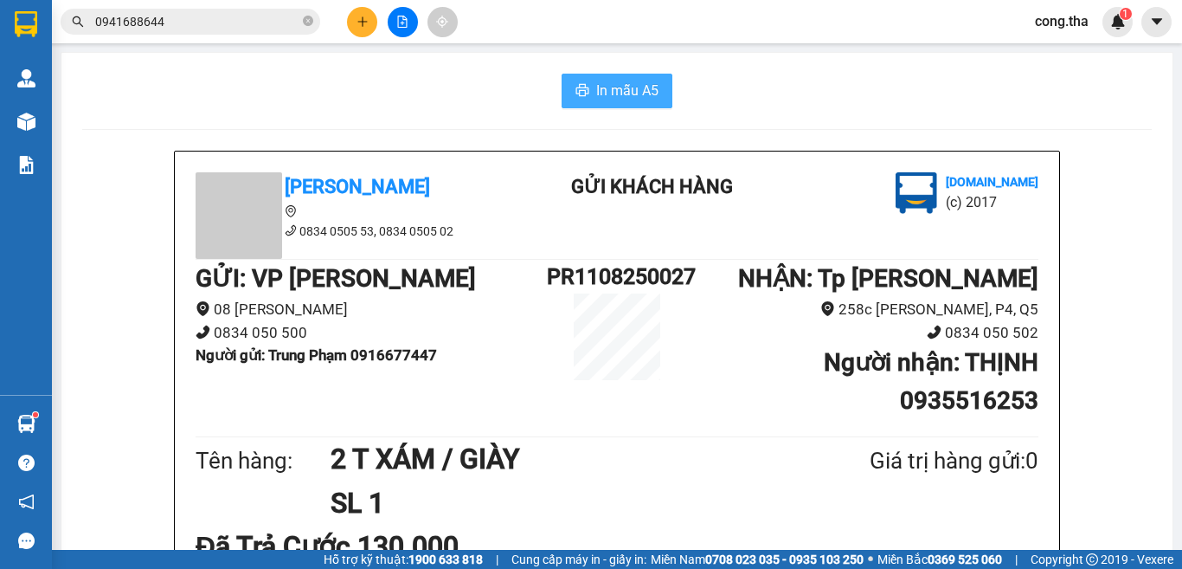
click at [619, 91] on span "In mẫu A5" at bounding box center [627, 91] width 62 height 22
click at [359, 23] on icon "plus" at bounding box center [363, 22] width 12 height 12
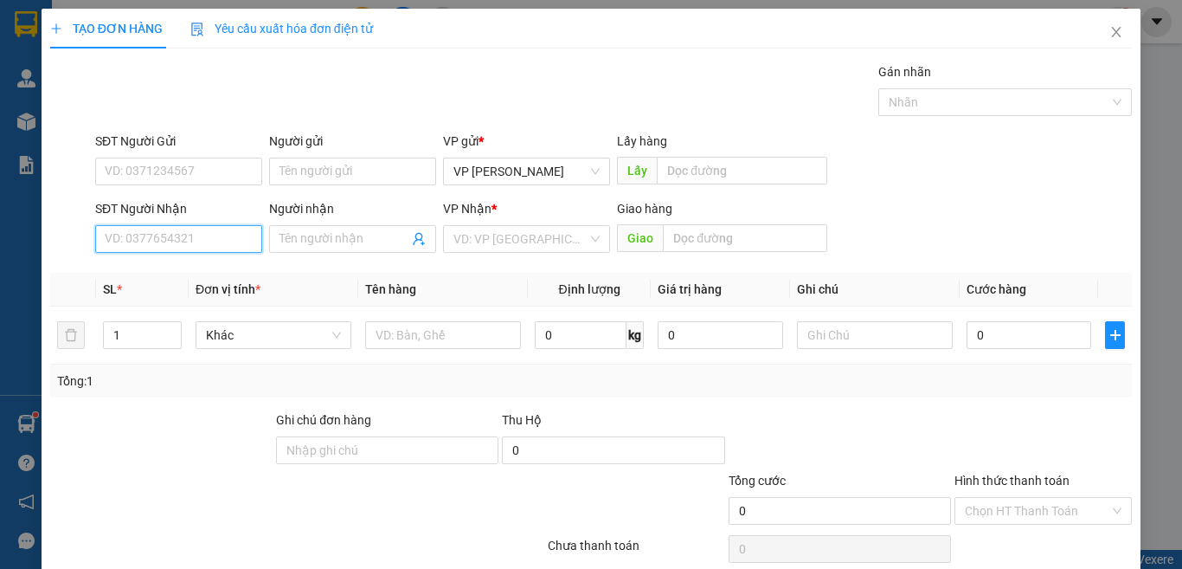
click at [171, 235] on input "SĐT Người Nhận" at bounding box center [178, 239] width 167 height 28
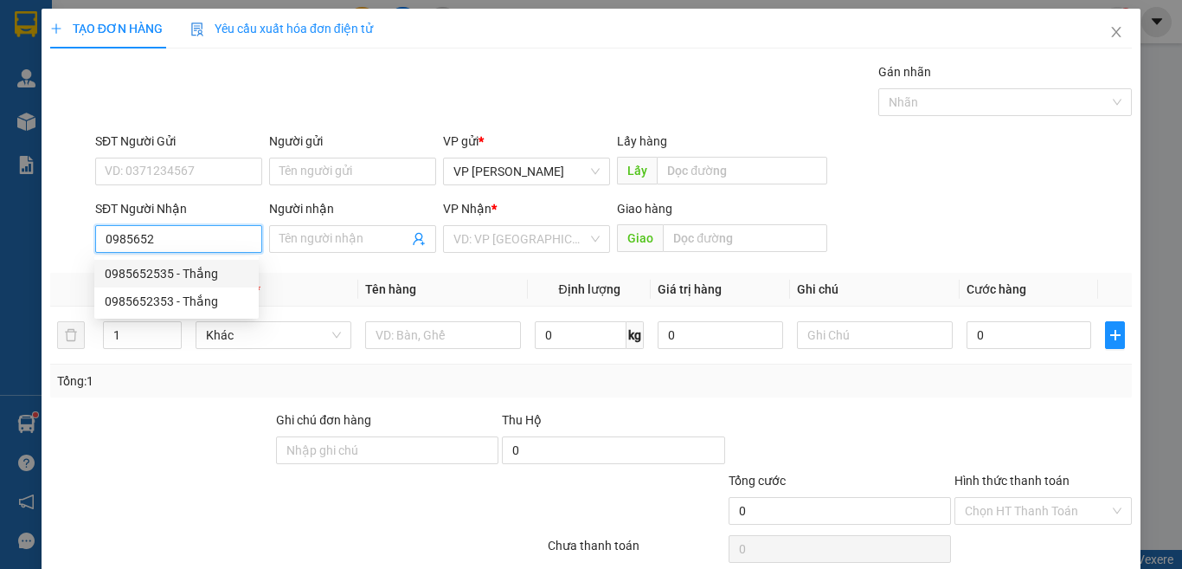
click at [175, 286] on div "0985652535 - Thắng" at bounding box center [176, 274] width 164 height 28
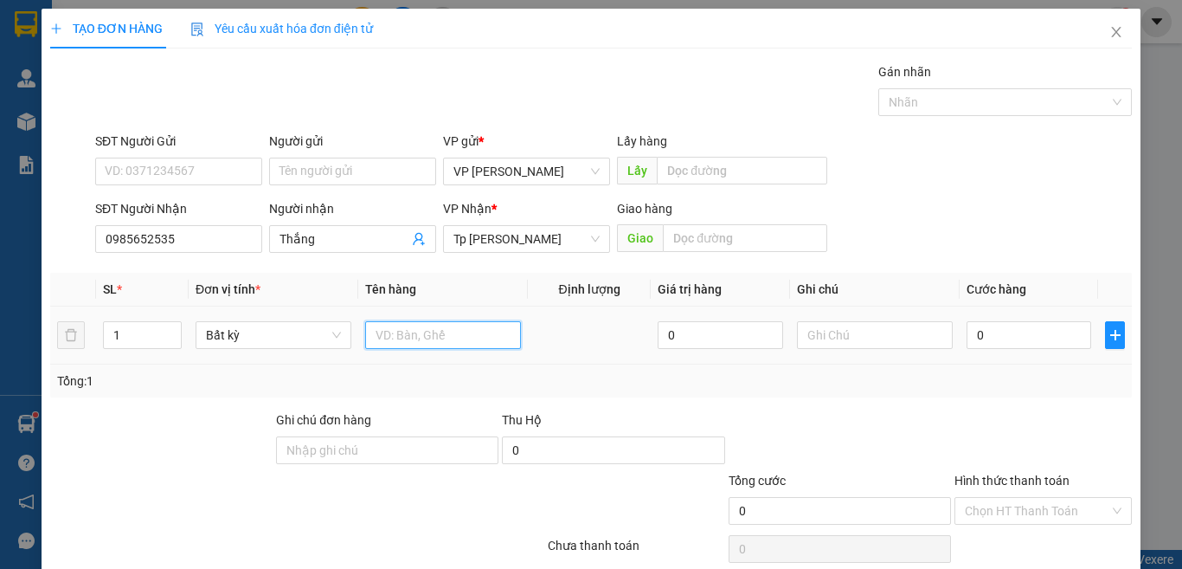
click at [458, 332] on input "text" at bounding box center [443, 335] width 156 height 28
click at [1020, 336] on input "0" at bounding box center [1029, 335] width 125 height 28
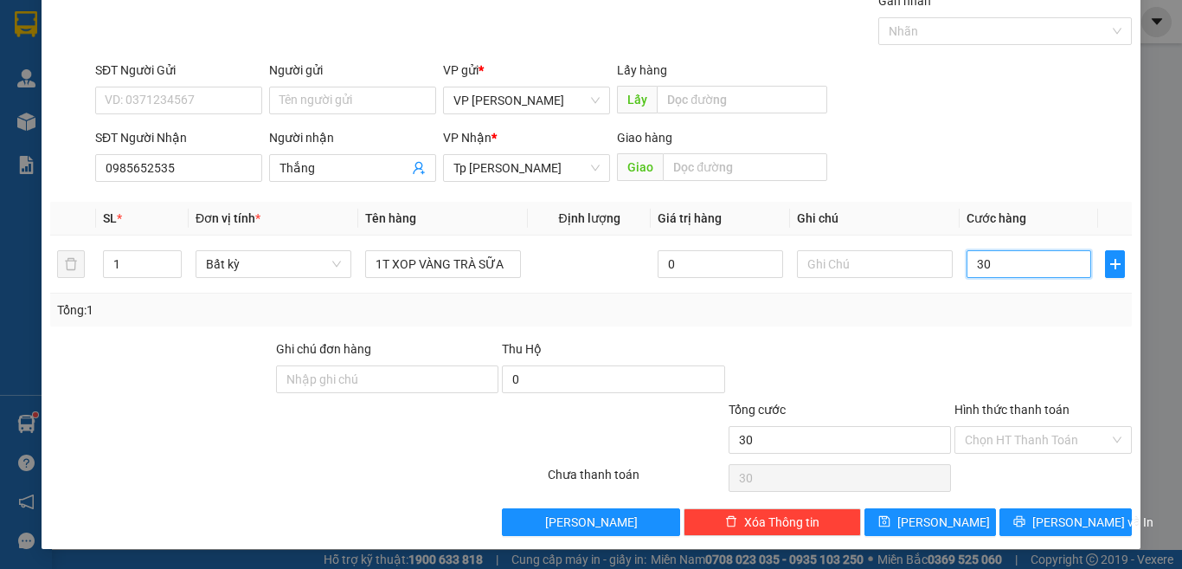
scroll to position [72, 0]
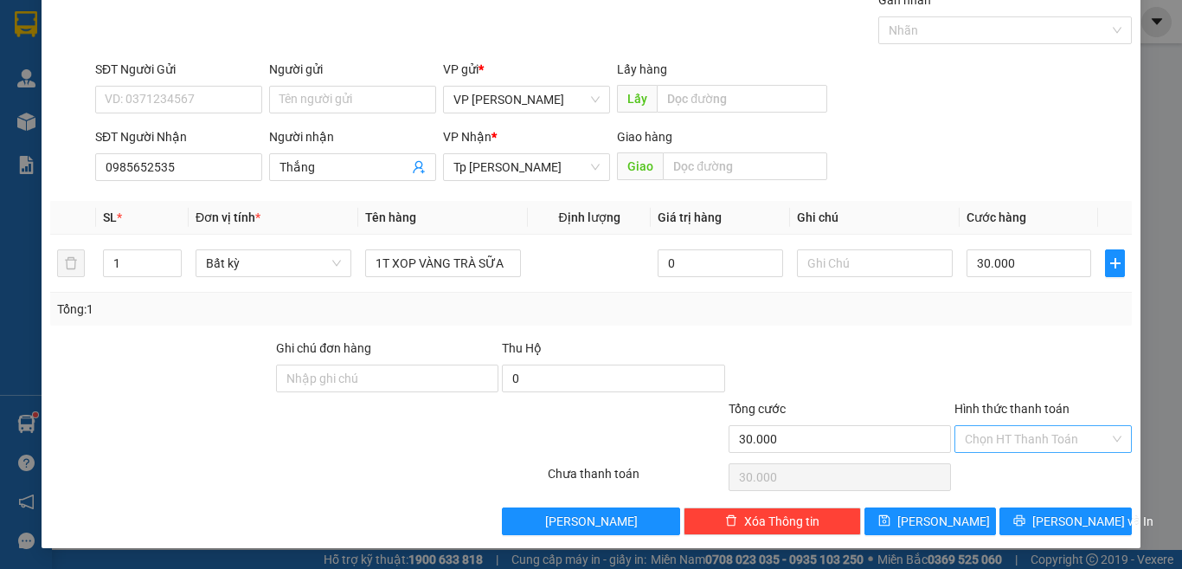
click at [1035, 439] on input "Hình thức thanh toán" at bounding box center [1037, 439] width 145 height 26
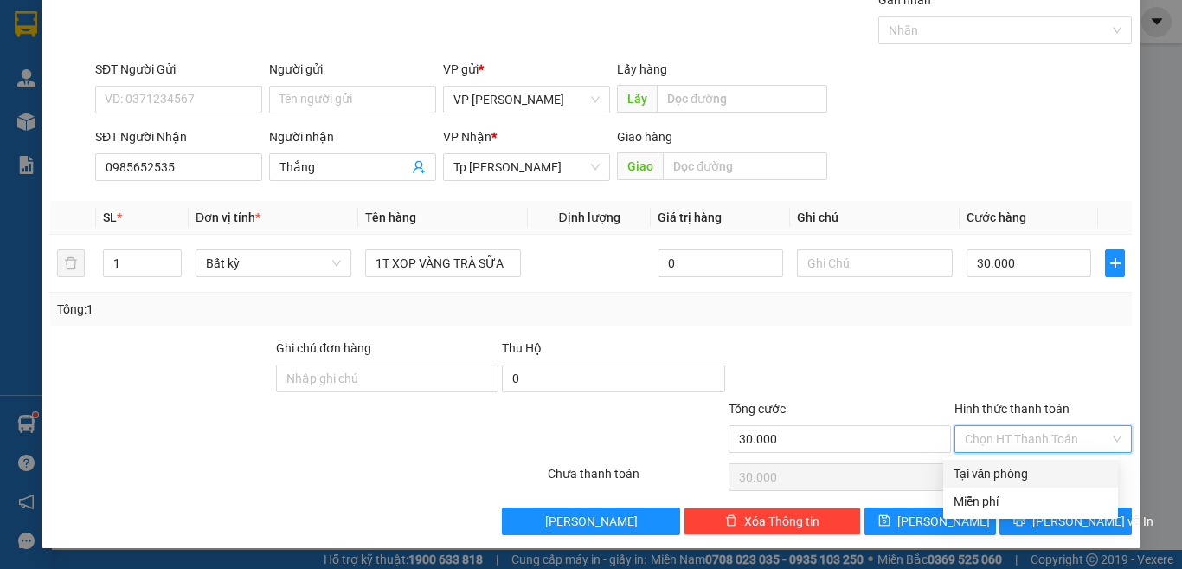
click at [1016, 466] on div "Tại văn phòng" at bounding box center [1031, 473] width 154 height 19
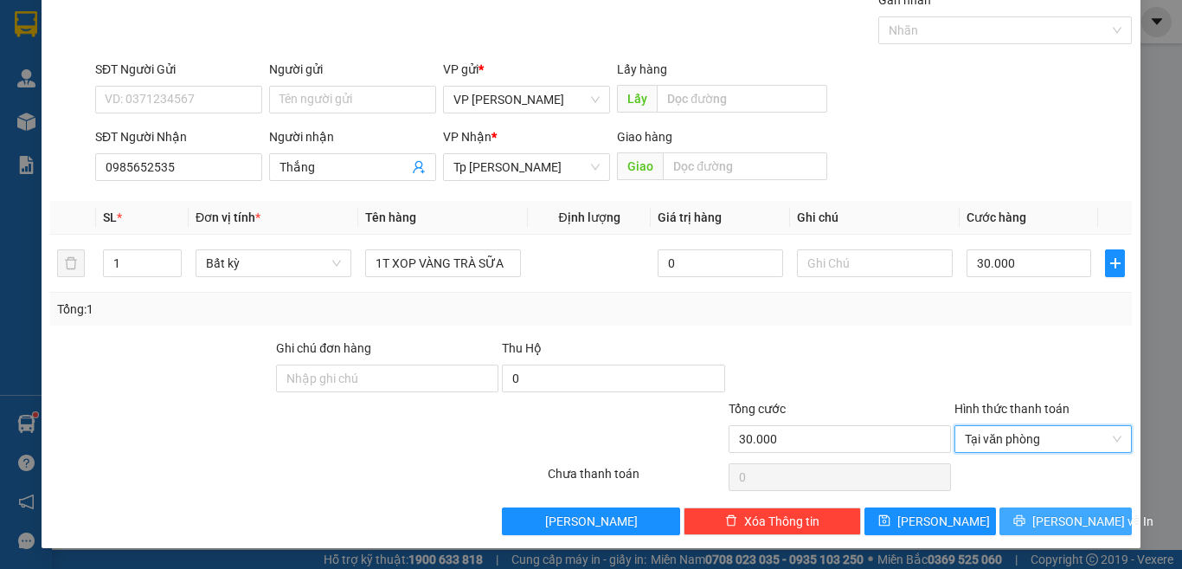
click at [1030, 512] on button "[PERSON_NAME] và In" at bounding box center [1066, 521] width 132 height 28
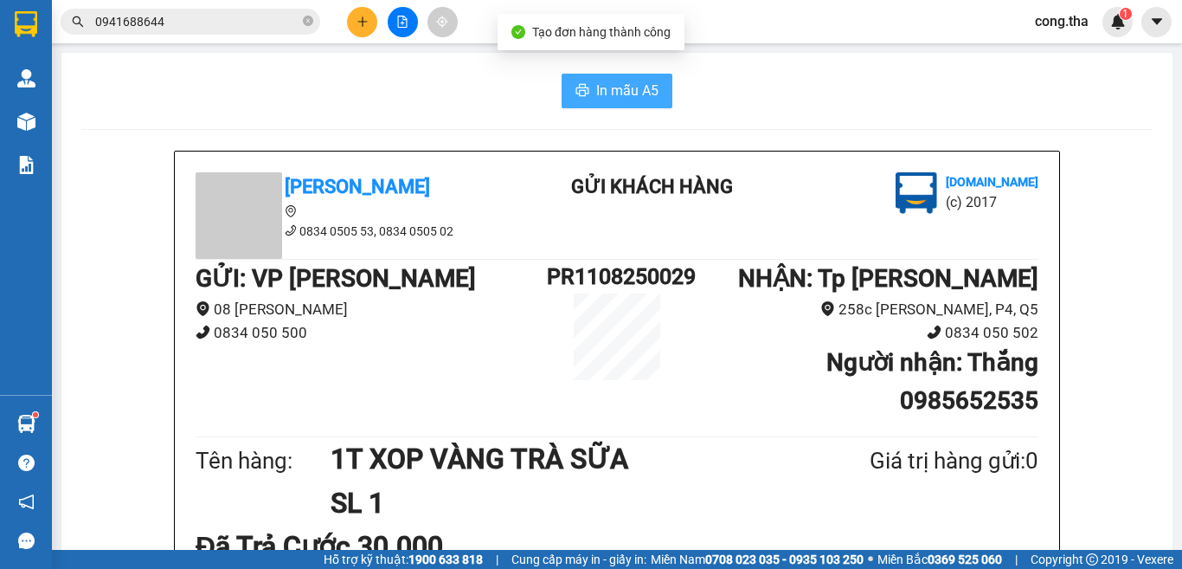
click at [643, 94] on span "In mẫu A5" at bounding box center [627, 91] width 62 height 22
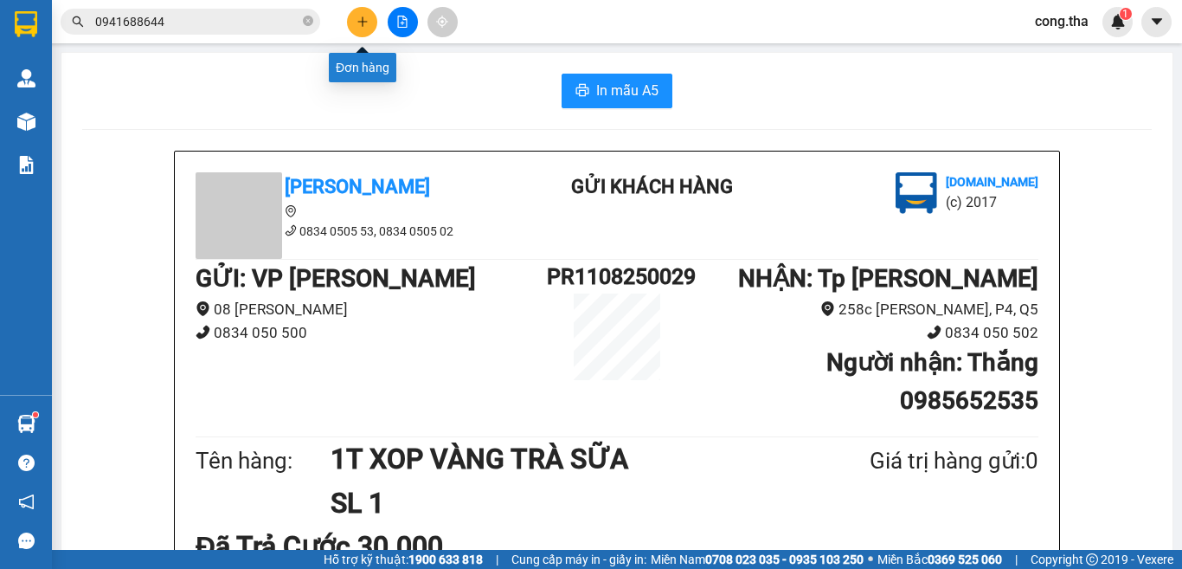
click at [366, 19] on icon "plus" at bounding box center [363, 22] width 12 height 12
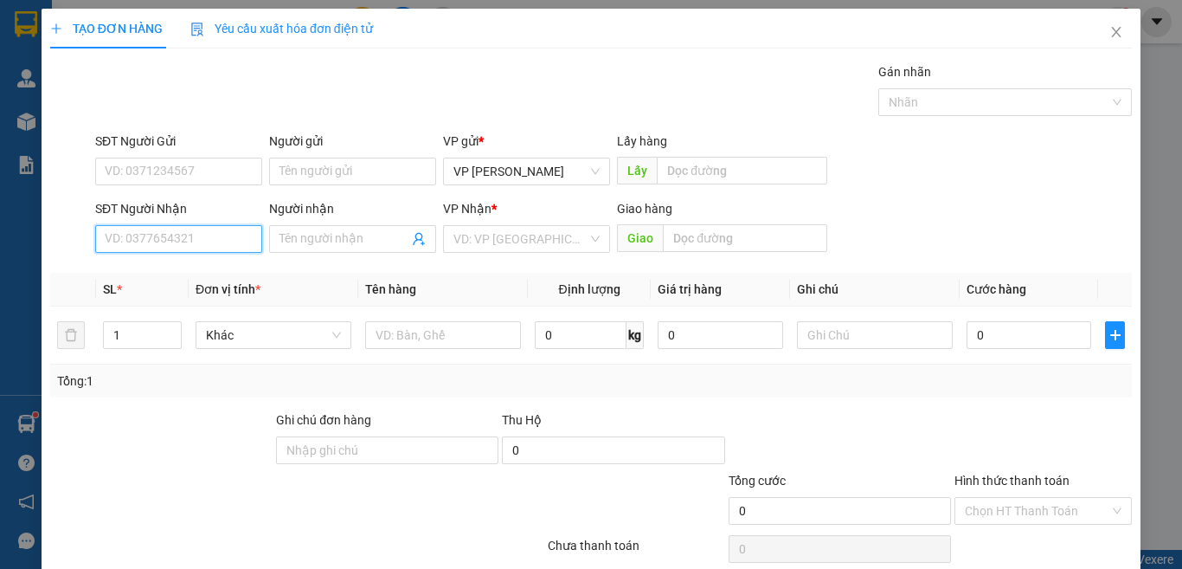
click at [212, 241] on input "SĐT Người Nhận" at bounding box center [178, 239] width 167 height 28
click at [136, 280] on div "0909047568 - vy" at bounding box center [177, 273] width 144 height 19
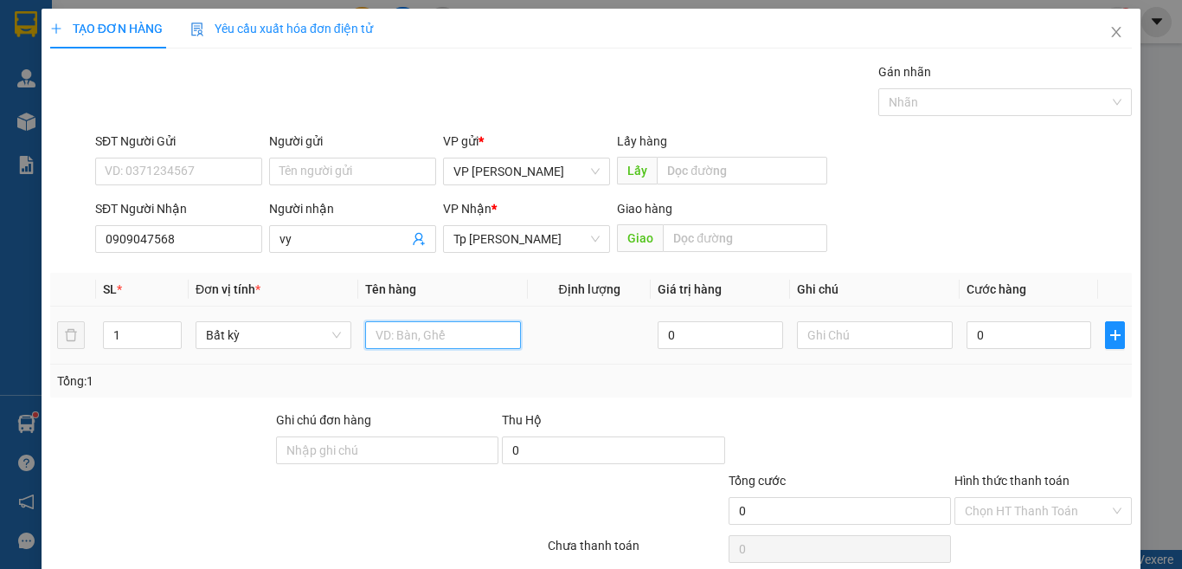
click at [467, 337] on input "text" at bounding box center [443, 335] width 156 height 28
click at [1008, 338] on input "0" at bounding box center [1029, 335] width 125 height 28
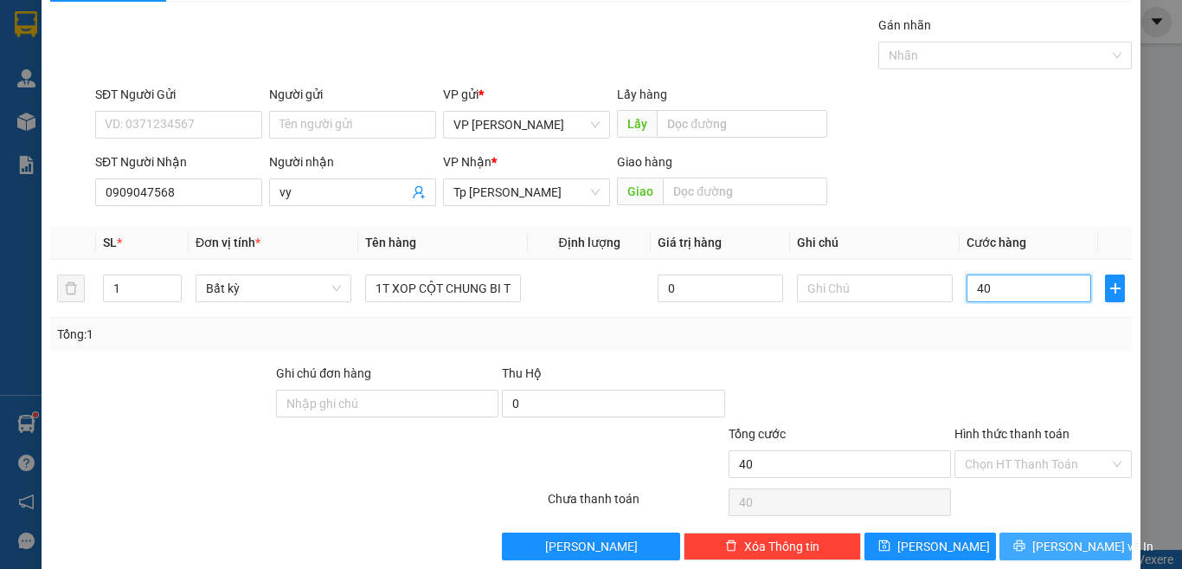
scroll to position [72, 0]
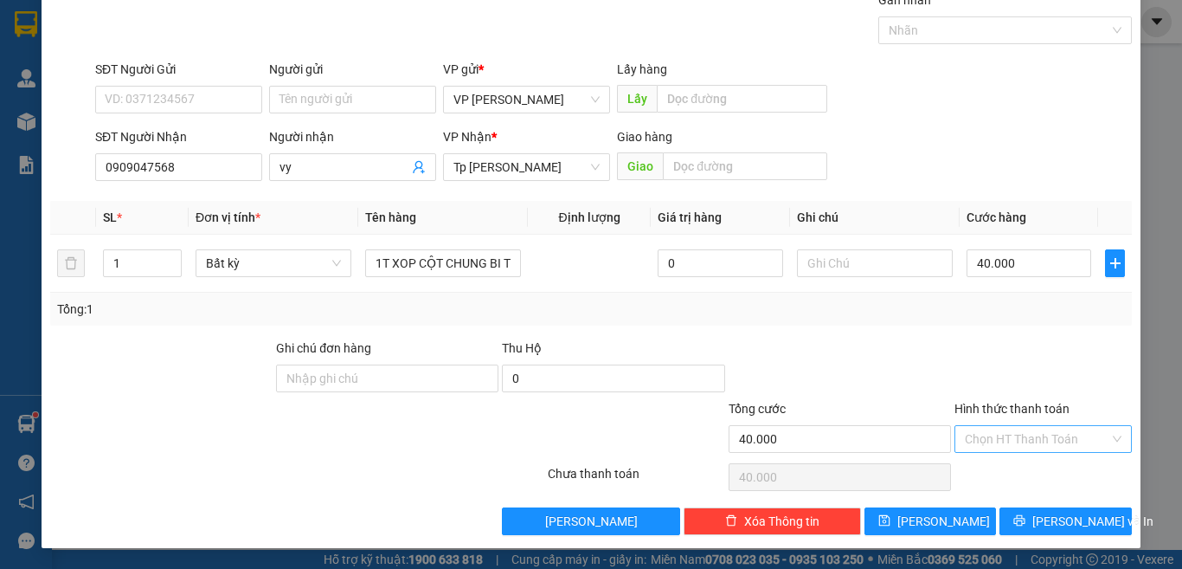
click at [1033, 428] on input "Hình thức thanh toán" at bounding box center [1037, 439] width 145 height 26
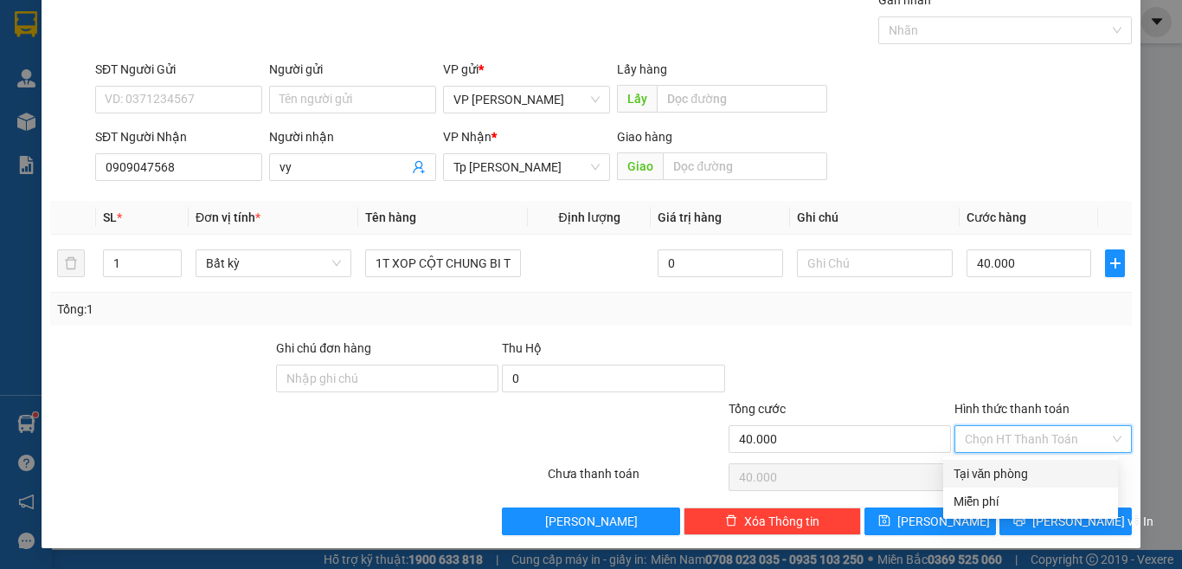
click at [1018, 467] on div "Tại văn phòng" at bounding box center [1031, 473] width 154 height 19
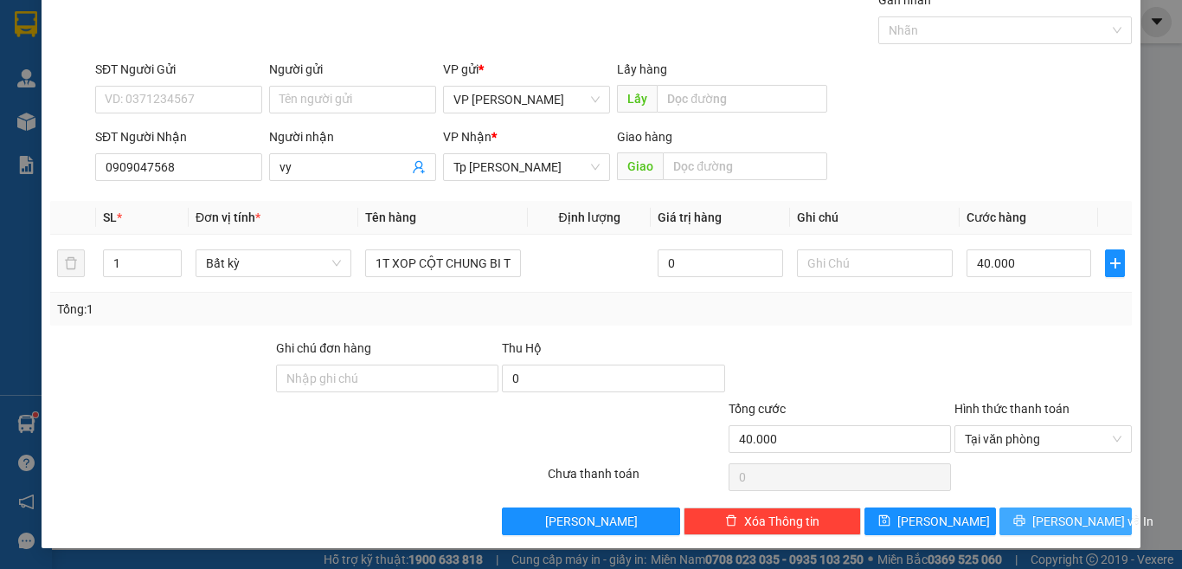
click at [1053, 522] on span "[PERSON_NAME] và In" at bounding box center [1093, 521] width 121 height 19
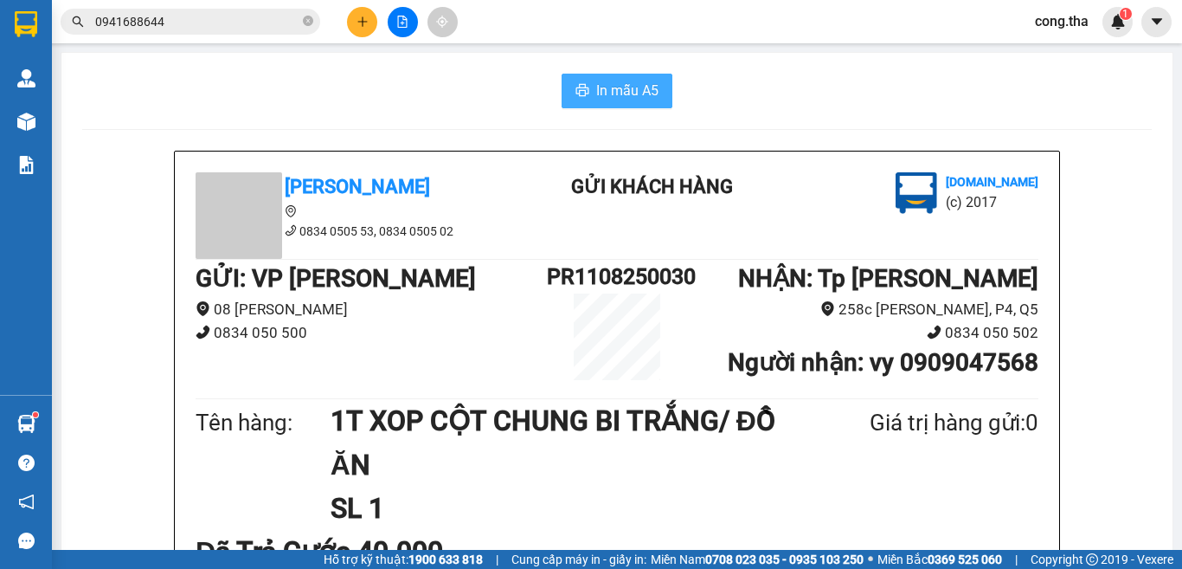
click at [596, 88] on span "In mẫu A5" at bounding box center [627, 91] width 62 height 22
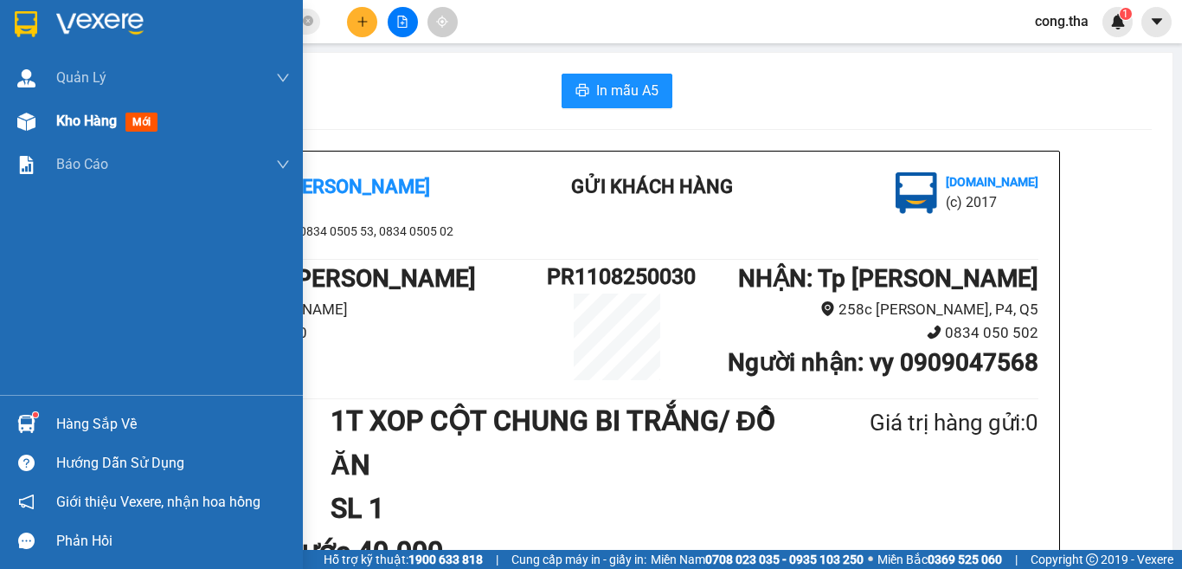
click at [140, 118] on span "mới" at bounding box center [142, 122] width 32 height 19
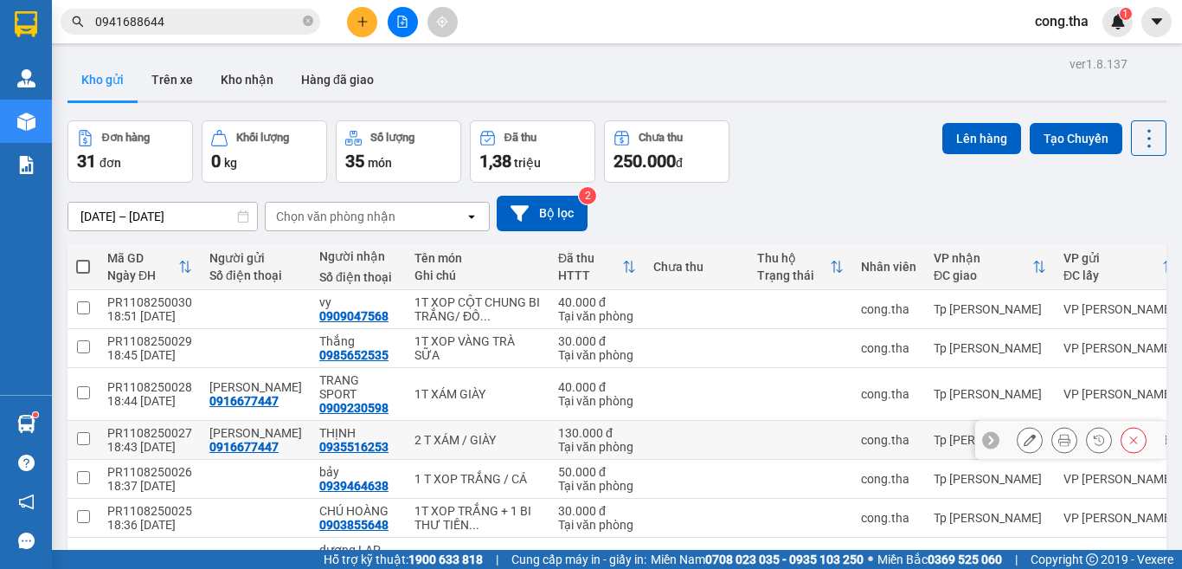
click at [1059, 435] on icon at bounding box center [1065, 440] width 12 height 12
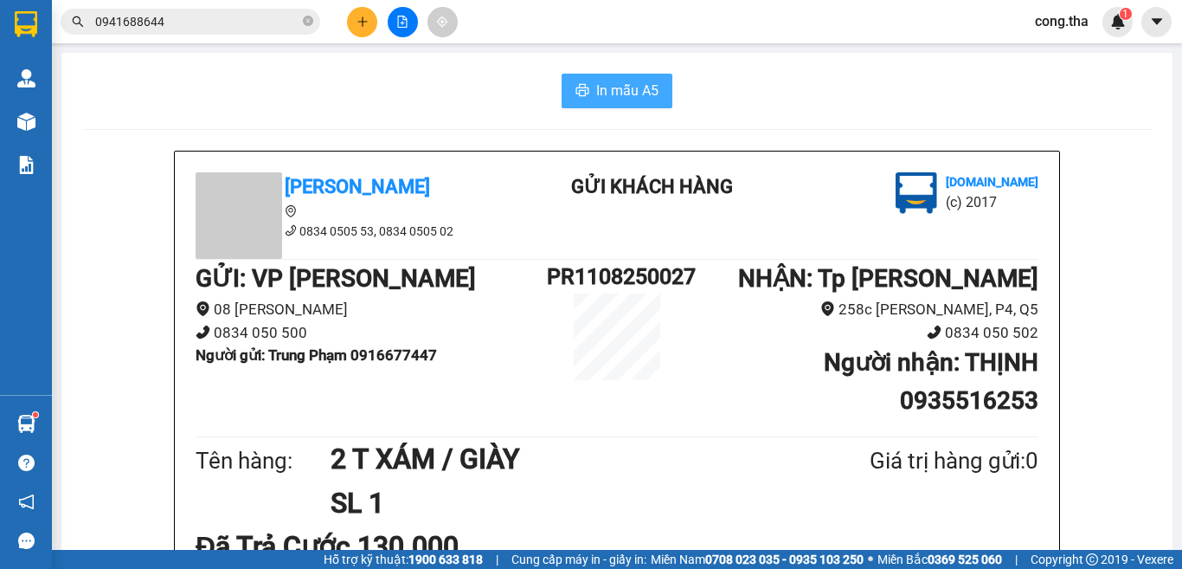
click at [625, 87] on span "In mẫu A5" at bounding box center [627, 91] width 62 height 22
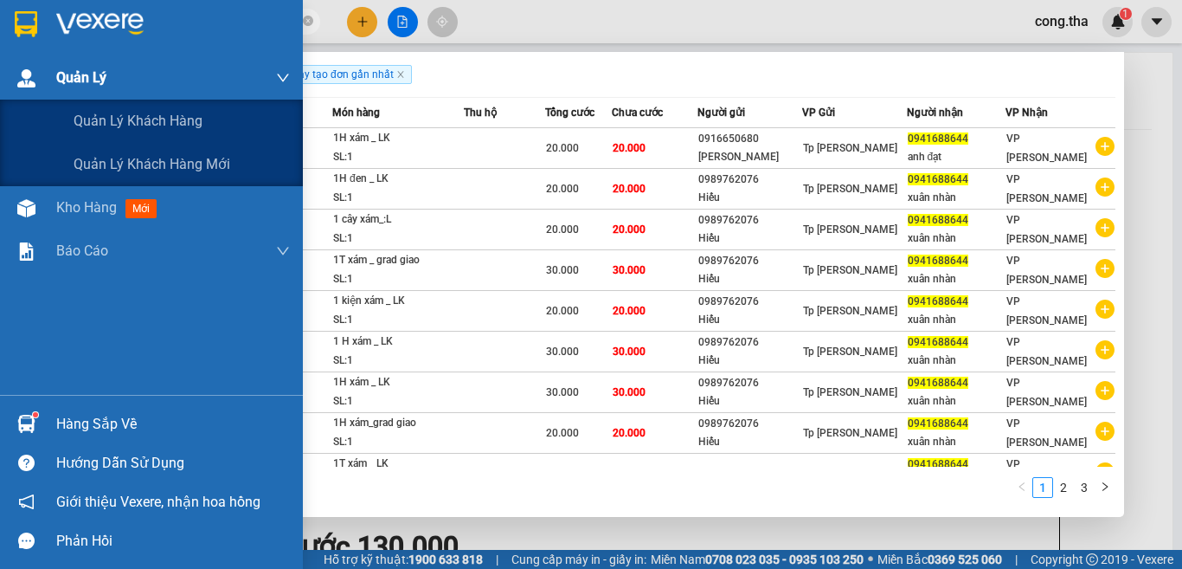
drag, startPoint x: 171, startPoint y: 23, endPoint x: 15, endPoint y: 75, distance: 164.5
click at [17, 75] on section "Kết quả tìm kiếm ( 22 ) Bộ lọc Ngày tạo đơn gần nhất Mã ĐH Trạng thái Món hàng …" at bounding box center [591, 284] width 1182 height 569
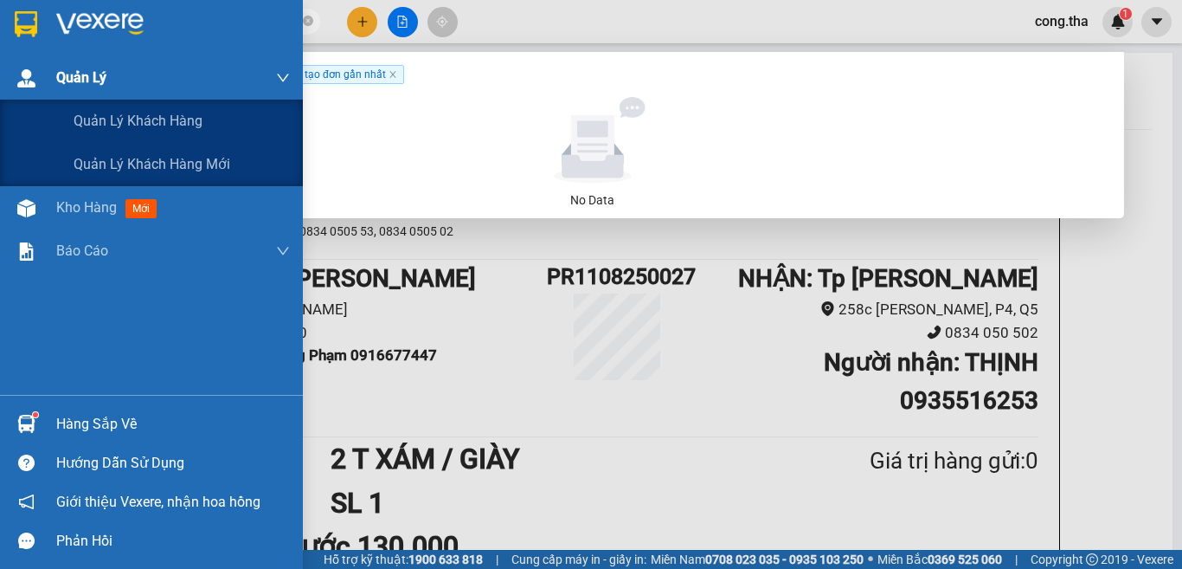
drag, startPoint x: 157, startPoint y: 23, endPoint x: 29, endPoint y: 63, distance: 134.1
click at [29, 63] on section "Kết quả tìm kiếm ( 0 ) Bộ lọc Ngày tạo đơn gần nhất No Data 14215 cong.tha 1 Qu…" at bounding box center [591, 284] width 1182 height 569
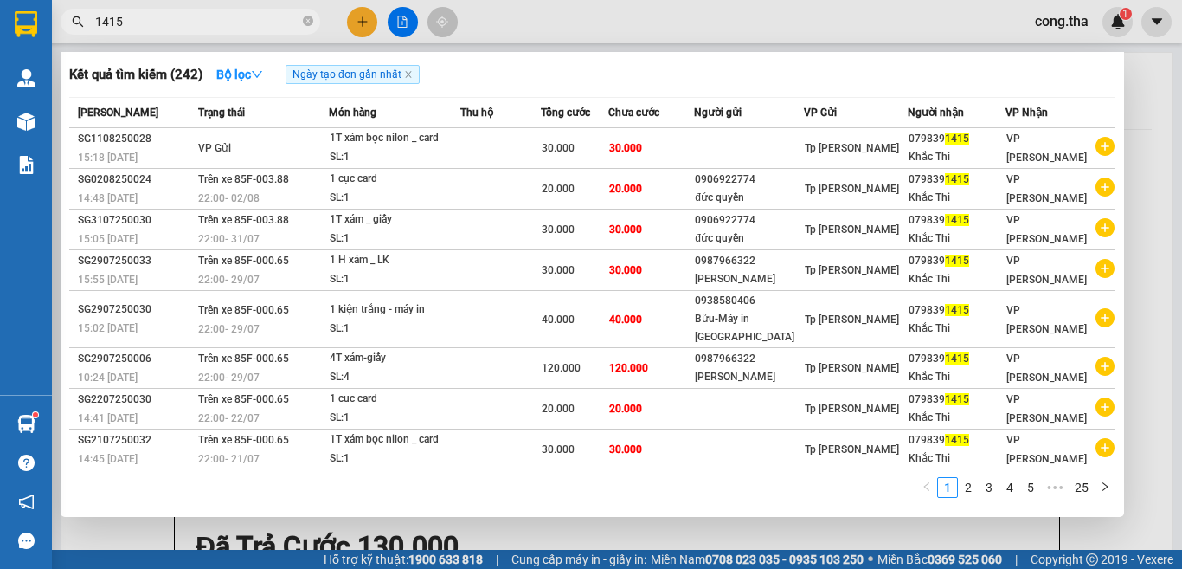
drag, startPoint x: 136, startPoint y: 18, endPoint x: 60, endPoint y: 45, distance: 80.8
click at [60, 37] on div "Kết quả tìm kiếm ( 242 ) Bộ lọc Ngày tạo đơn gần nhất Mã ĐH Trạng thái Món hàng…" at bounding box center [169, 22] width 338 height 30
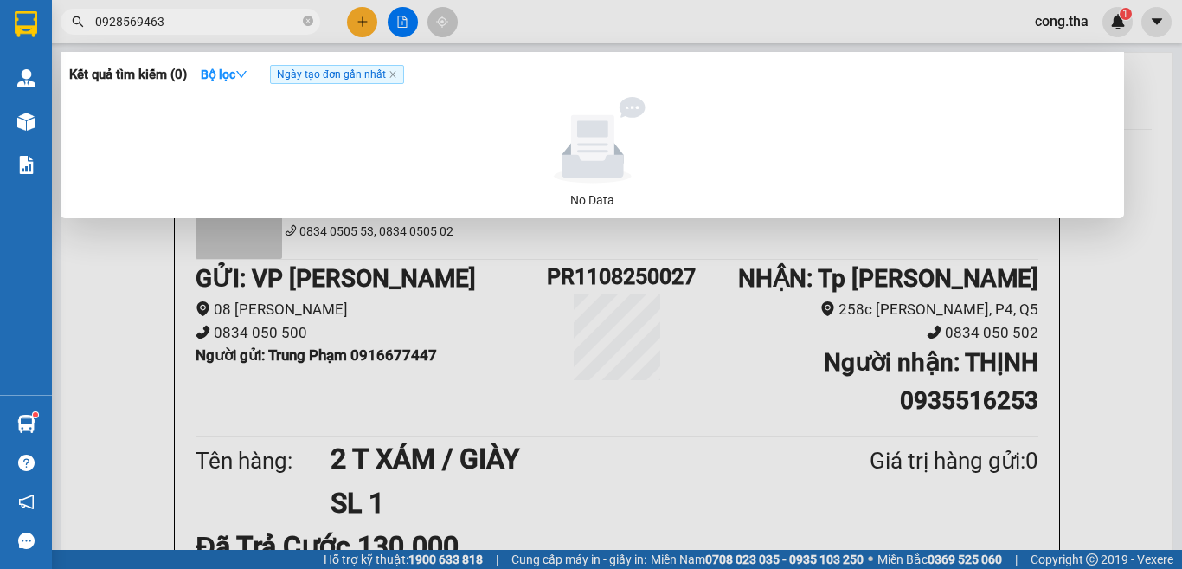
click at [361, 23] on div at bounding box center [591, 284] width 1182 height 569
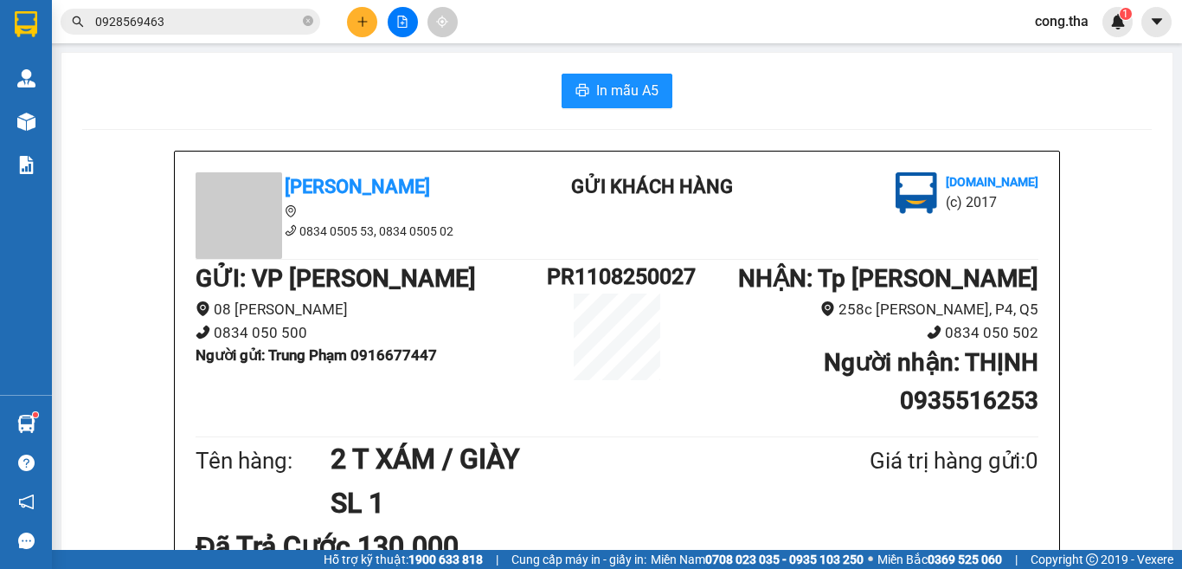
click at [357, 28] on button at bounding box center [362, 22] width 30 height 30
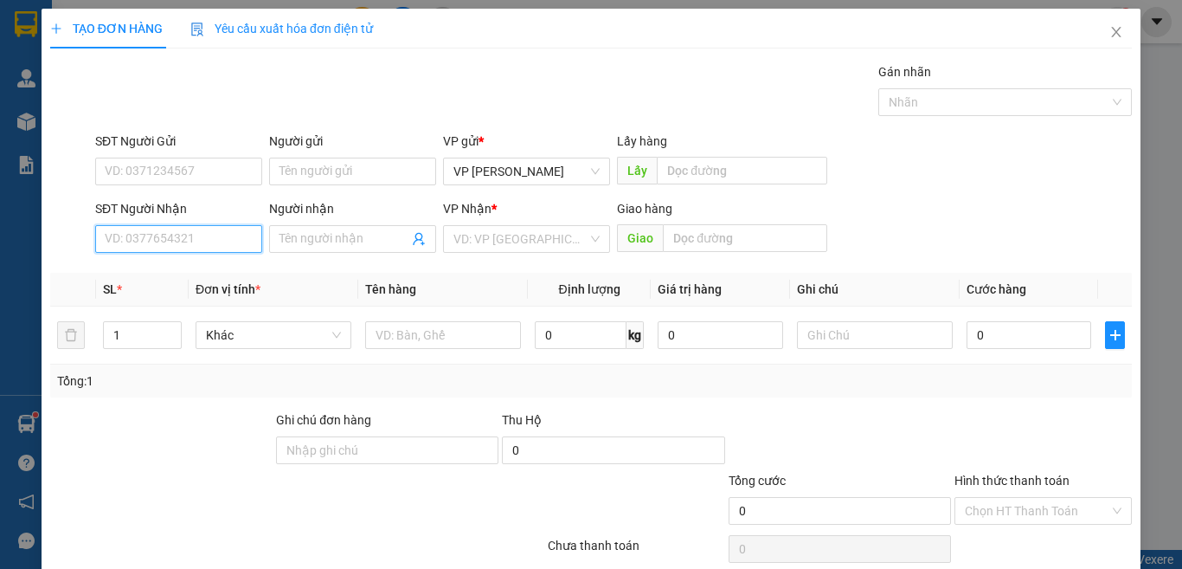
click at [201, 242] on input "SĐT Người Nhận" at bounding box center [178, 239] width 167 height 28
drag, startPoint x: 138, startPoint y: 238, endPoint x: 0, endPoint y: 280, distance: 144.0
click at [0, 280] on div "TẠO ĐƠN HÀNG Yêu cầu xuất hóa đơn điện tử Transit Pickup Surcharge Ids Transit …" at bounding box center [591, 284] width 1182 height 569
click at [171, 277] on div "0792787366 - Giang" at bounding box center [177, 273] width 144 height 19
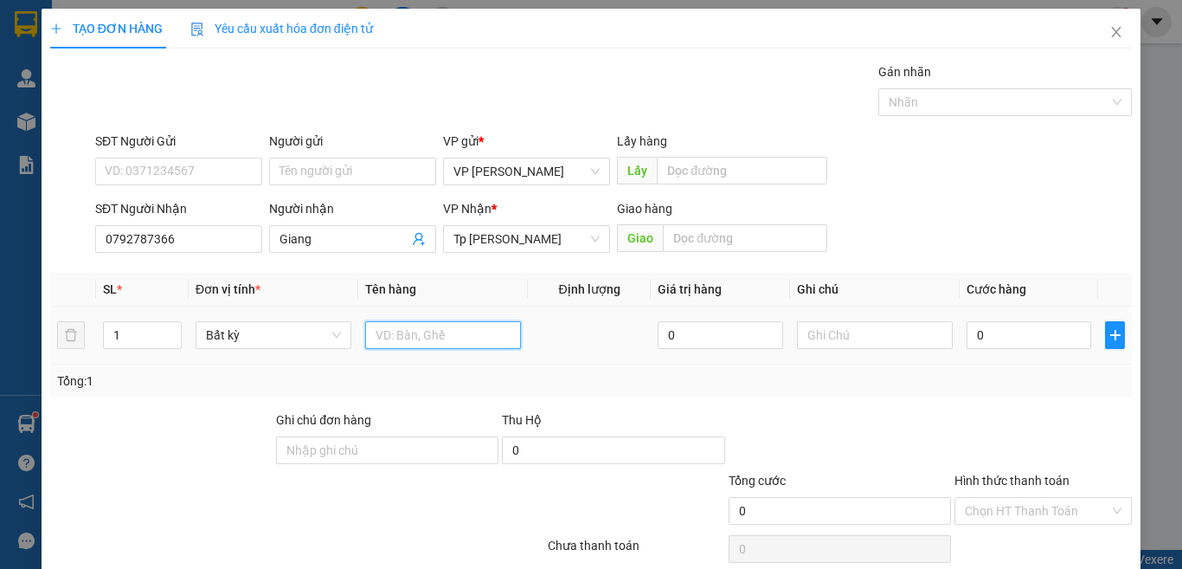
click at [418, 338] on input "text" at bounding box center [443, 335] width 156 height 28
drag, startPoint x: 114, startPoint y: 340, endPoint x: 95, endPoint y: 346, distance: 20.0
click at [96, 346] on td "1" at bounding box center [142, 335] width 93 height 58
click at [404, 326] on input "text" at bounding box center [443, 335] width 156 height 28
click at [1004, 338] on input "0" at bounding box center [1029, 335] width 125 height 28
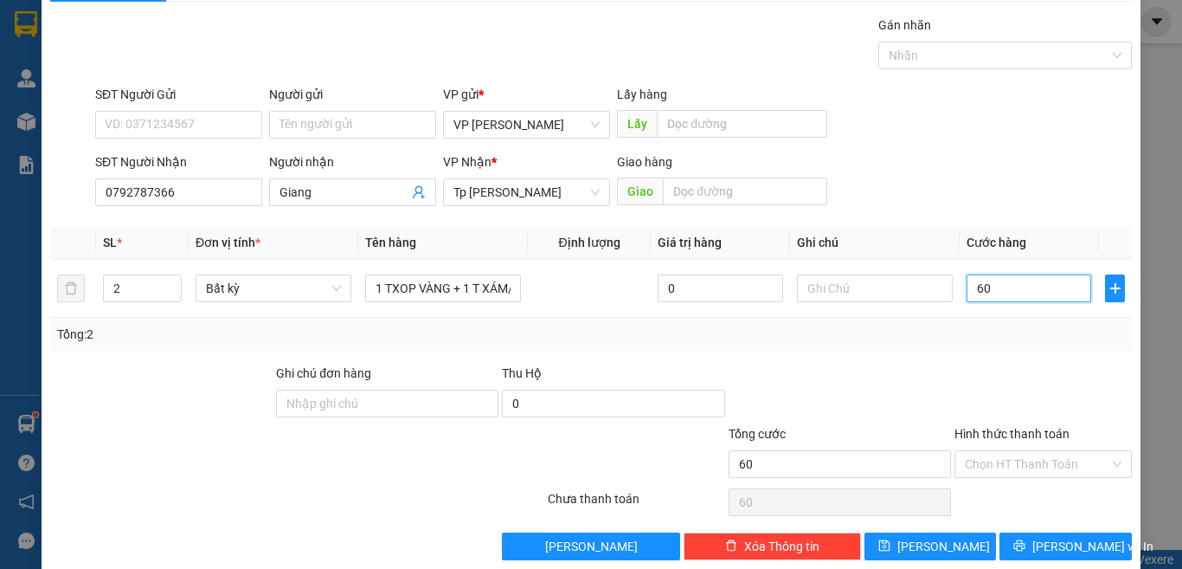
scroll to position [72, 0]
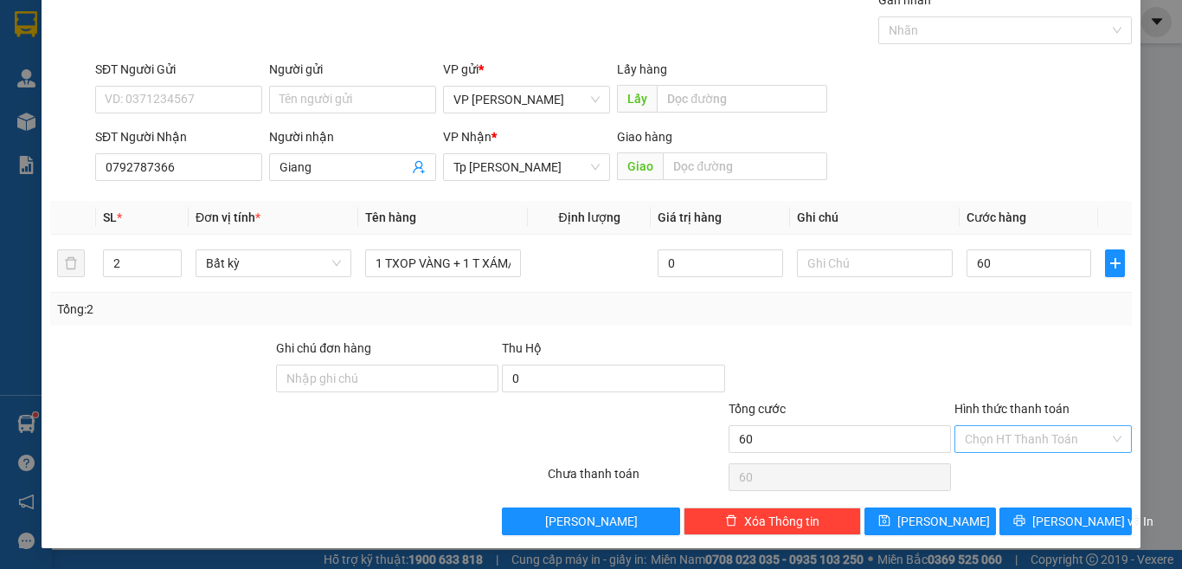
click at [1053, 441] on input "Hình thức thanh toán" at bounding box center [1037, 439] width 145 height 26
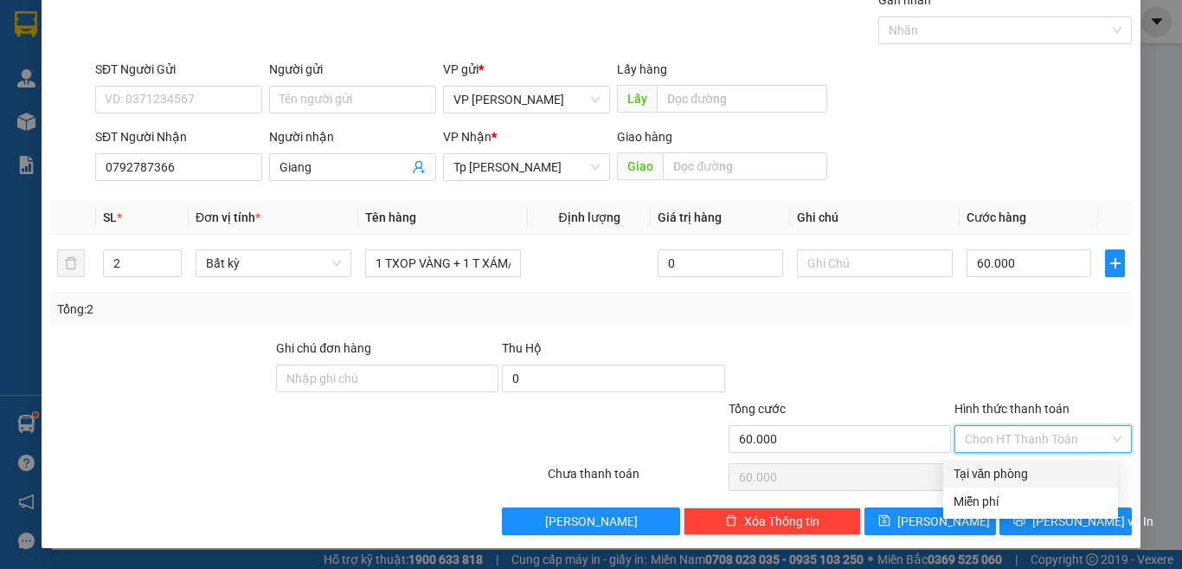
click at [1027, 471] on div "Tại văn phòng" at bounding box center [1031, 473] width 154 height 19
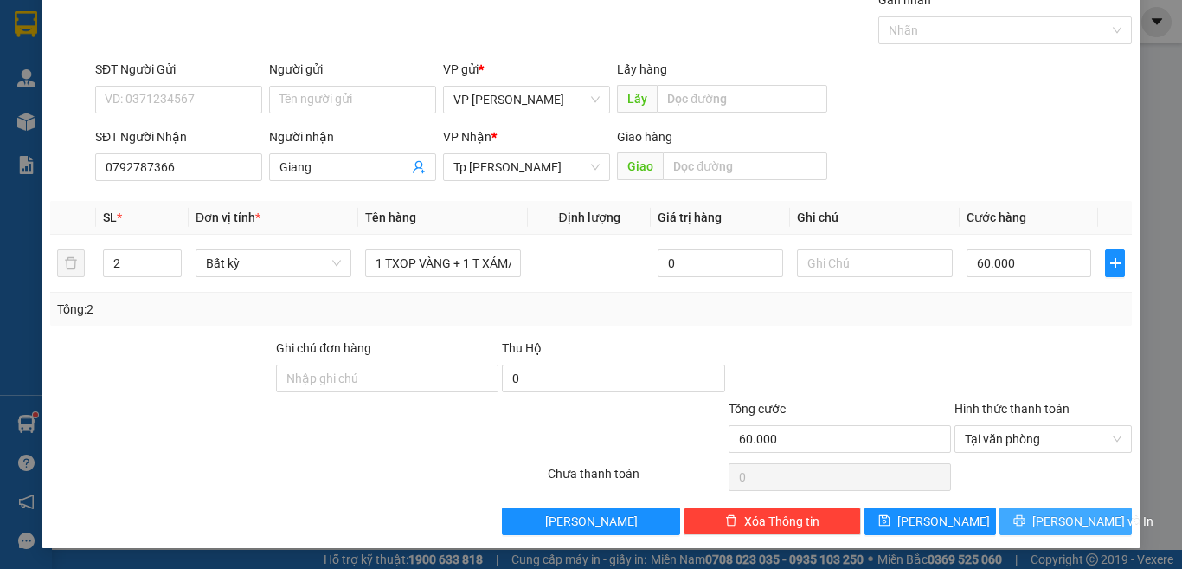
click at [1082, 531] on button "[PERSON_NAME] và In" at bounding box center [1066, 521] width 132 height 28
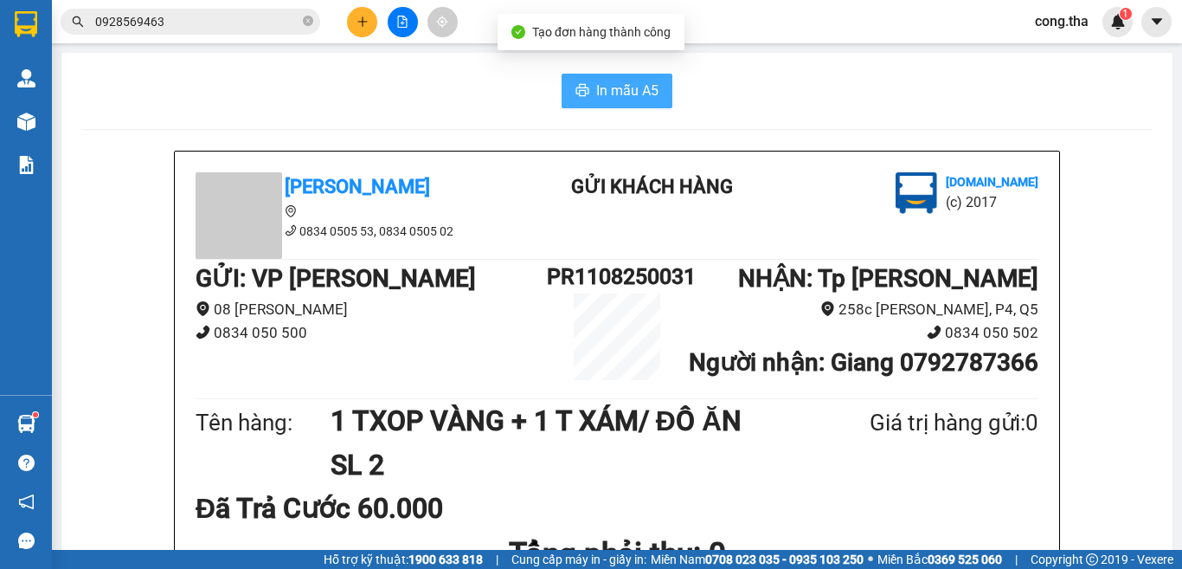
click at [613, 93] on span "In mẫu A5" at bounding box center [627, 91] width 62 height 22
click at [606, 93] on span "In mẫu A5" at bounding box center [627, 91] width 62 height 22
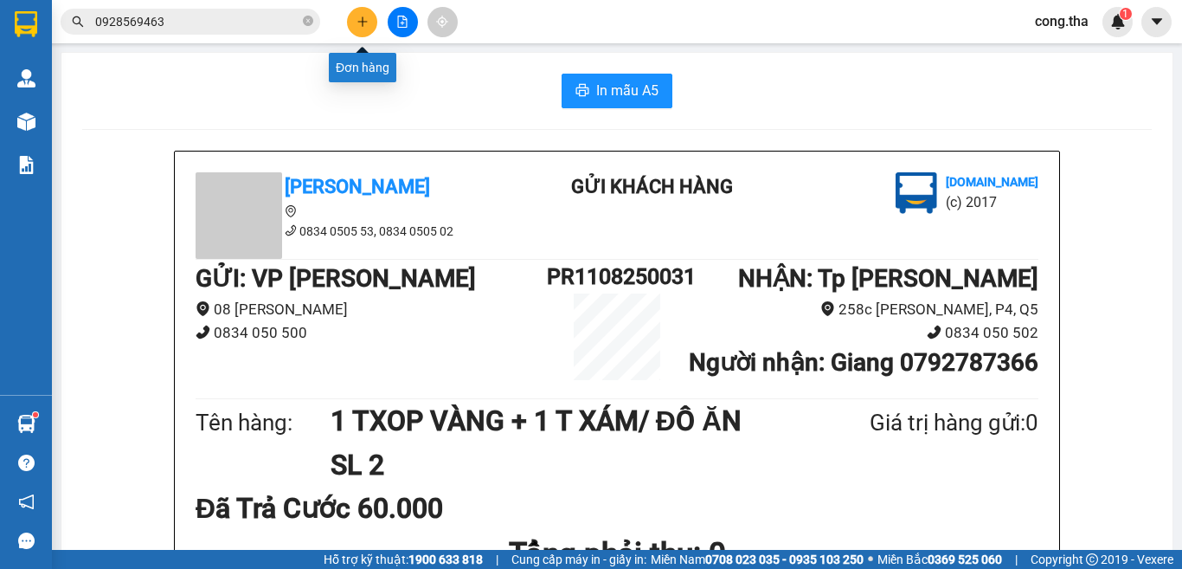
click at [370, 26] on button at bounding box center [362, 22] width 30 height 30
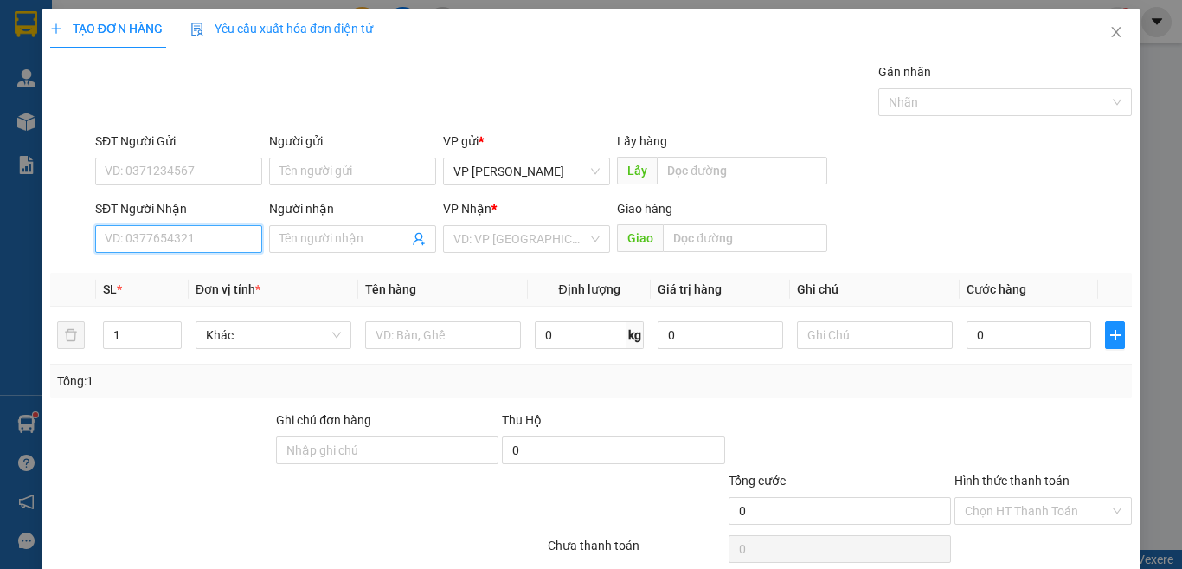
click at [203, 242] on input "SĐT Người Nhận" at bounding box center [178, 239] width 167 height 28
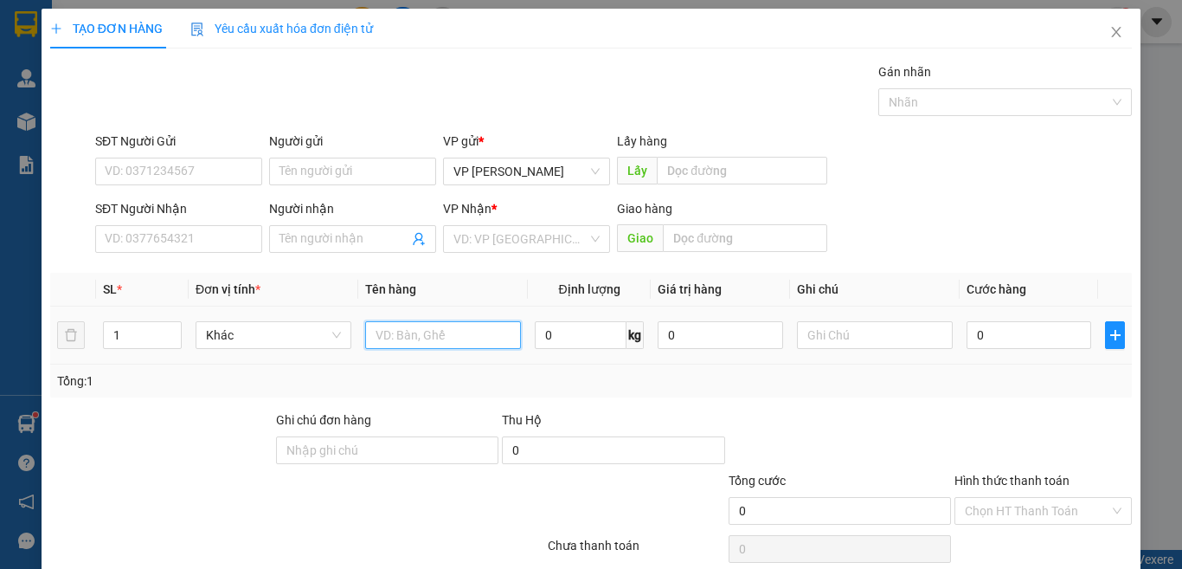
click at [448, 335] on input "text" at bounding box center [443, 335] width 156 height 28
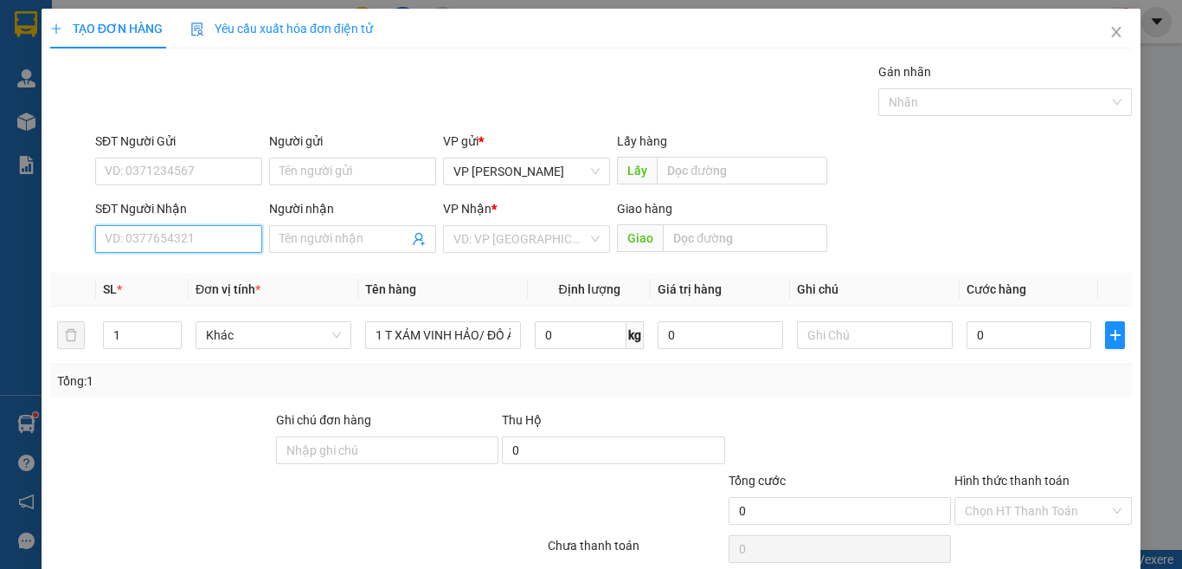
click at [149, 240] on input "SĐT Người Nhận" at bounding box center [178, 239] width 167 height 28
click at [170, 271] on div "0785305977 - Hân" at bounding box center [177, 273] width 144 height 19
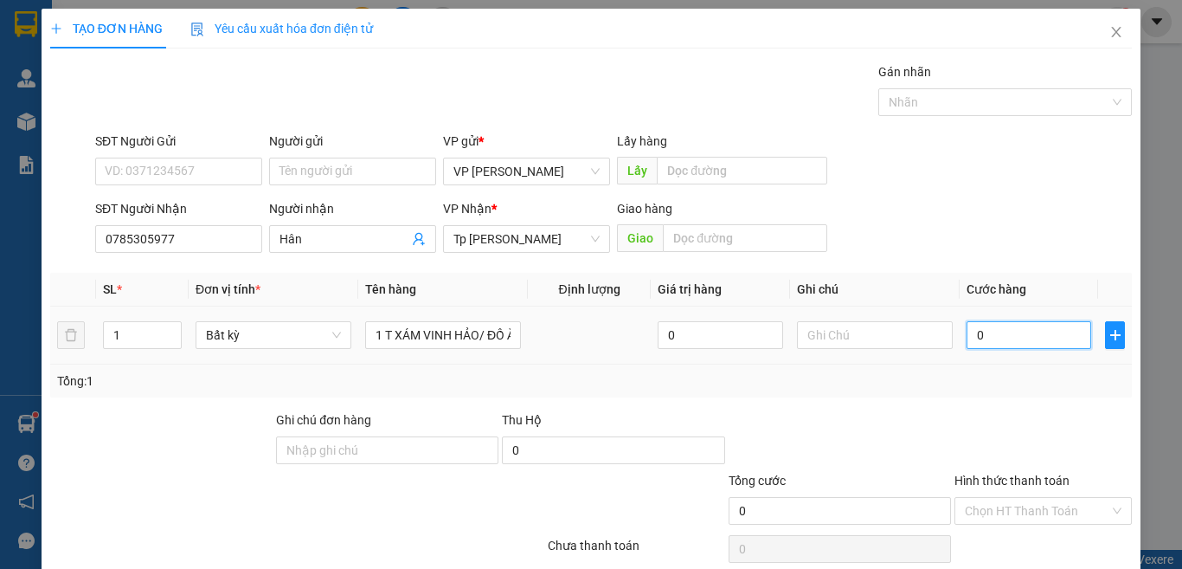
click at [982, 335] on input "0" at bounding box center [1029, 335] width 125 height 28
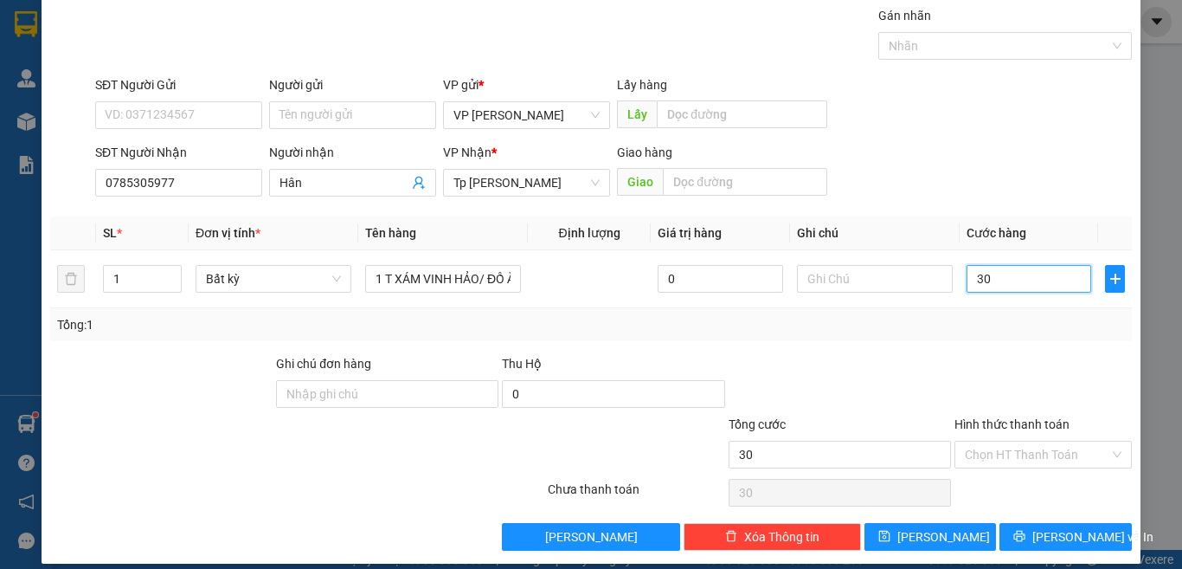
scroll to position [72, 0]
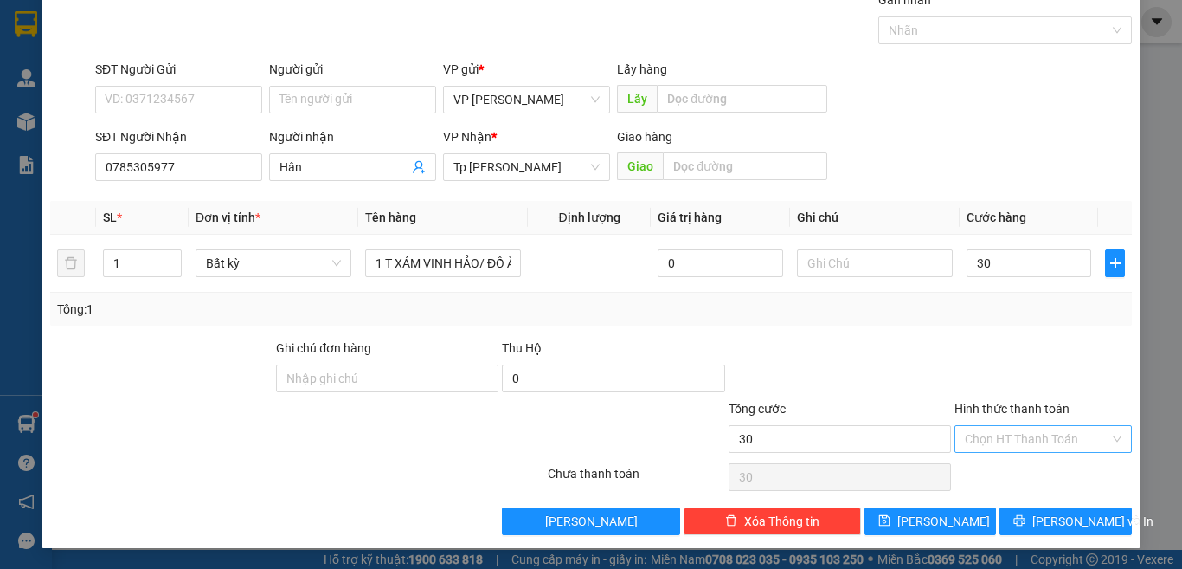
click at [1055, 441] on input "Hình thức thanh toán" at bounding box center [1037, 439] width 145 height 26
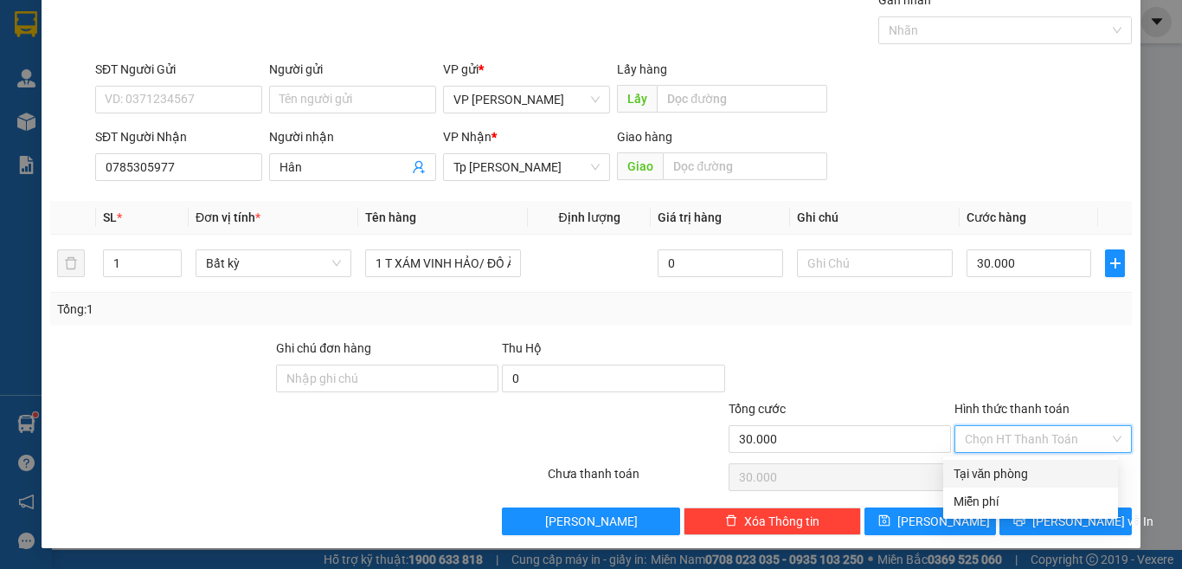
click at [1056, 477] on div "Tại văn phòng" at bounding box center [1031, 473] width 154 height 19
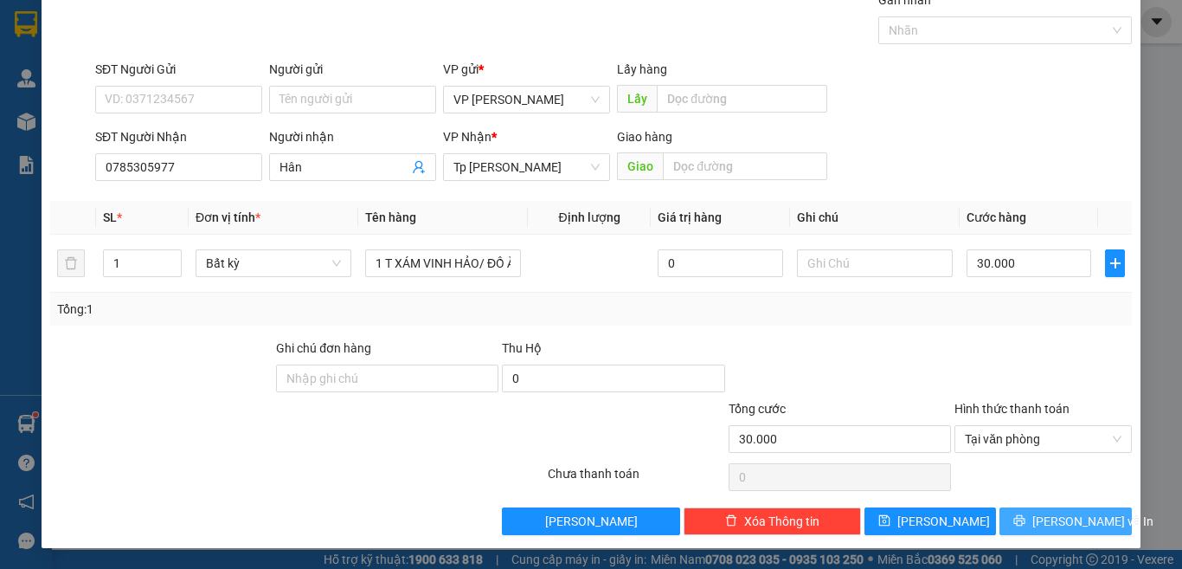
click at [1066, 516] on span "[PERSON_NAME] và In" at bounding box center [1093, 521] width 121 height 19
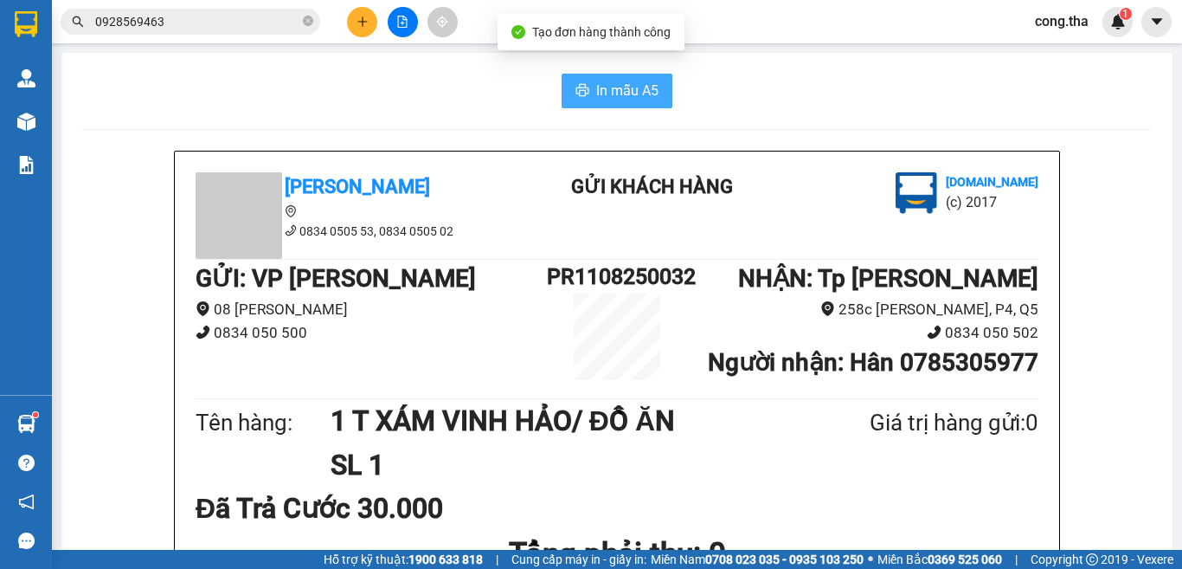
click at [607, 87] on span "In mẫu A5" at bounding box center [627, 91] width 62 height 22
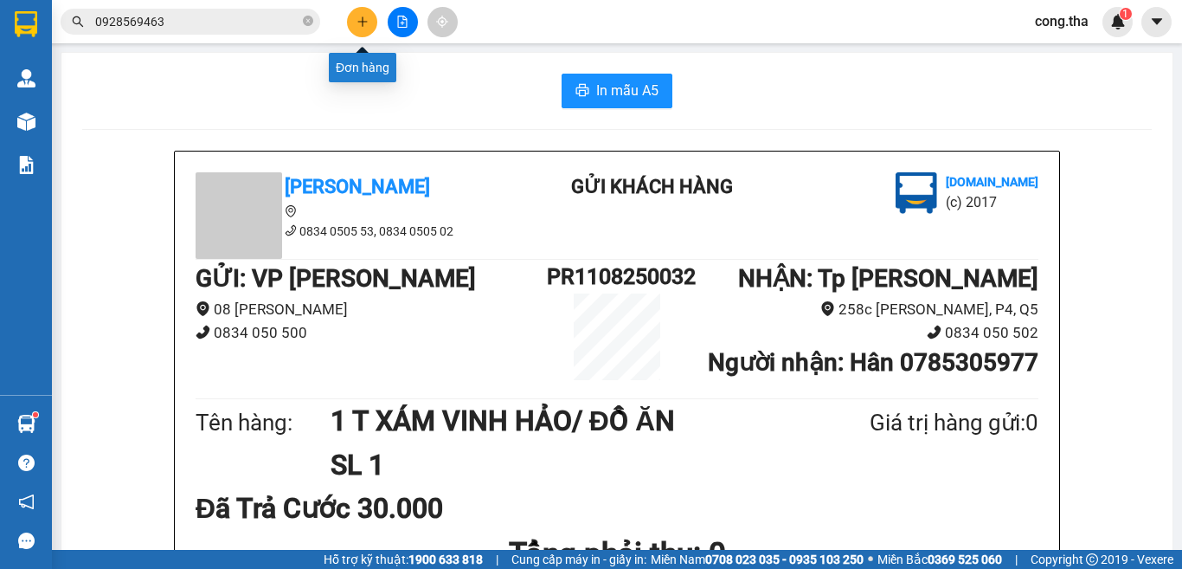
click at [362, 18] on icon "plus" at bounding box center [363, 22] width 12 height 12
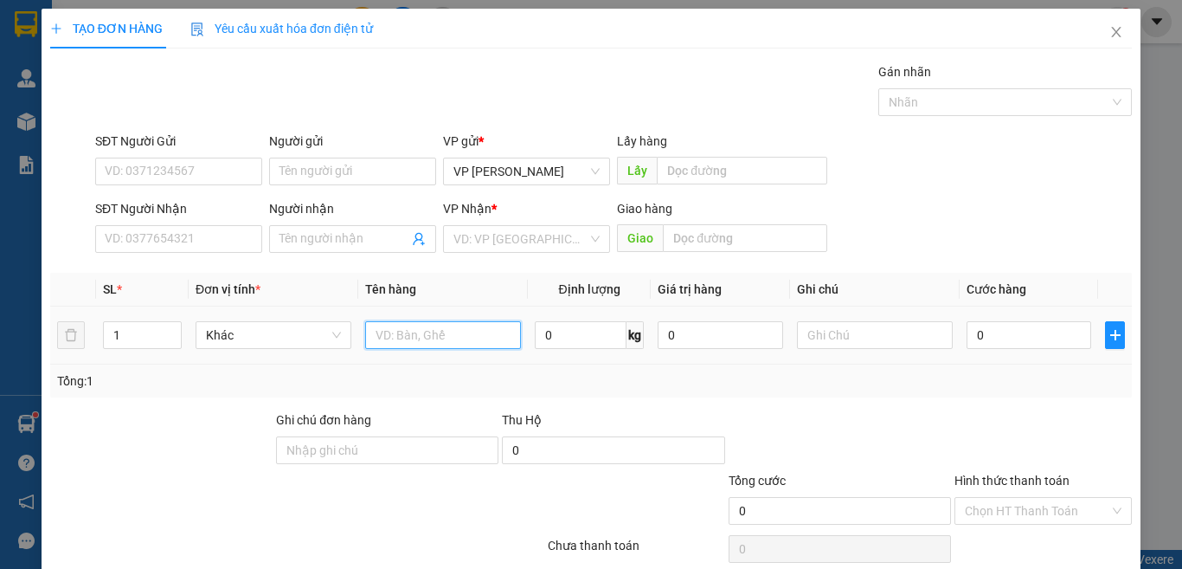
click at [435, 337] on input "text" at bounding box center [443, 335] width 156 height 28
click at [206, 253] on div "SĐT Người Nhận VD: 0377654321" at bounding box center [178, 229] width 167 height 61
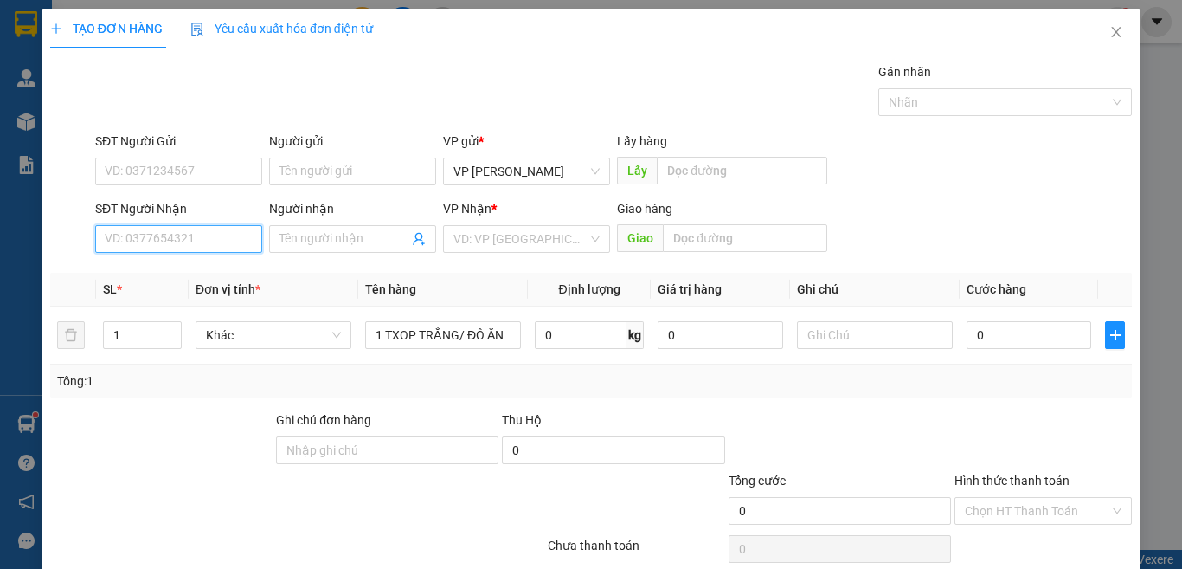
click at [215, 243] on input "SĐT Người Nhận" at bounding box center [178, 239] width 167 height 28
click at [184, 280] on div "0908112595 - Hưng" at bounding box center [177, 273] width 144 height 19
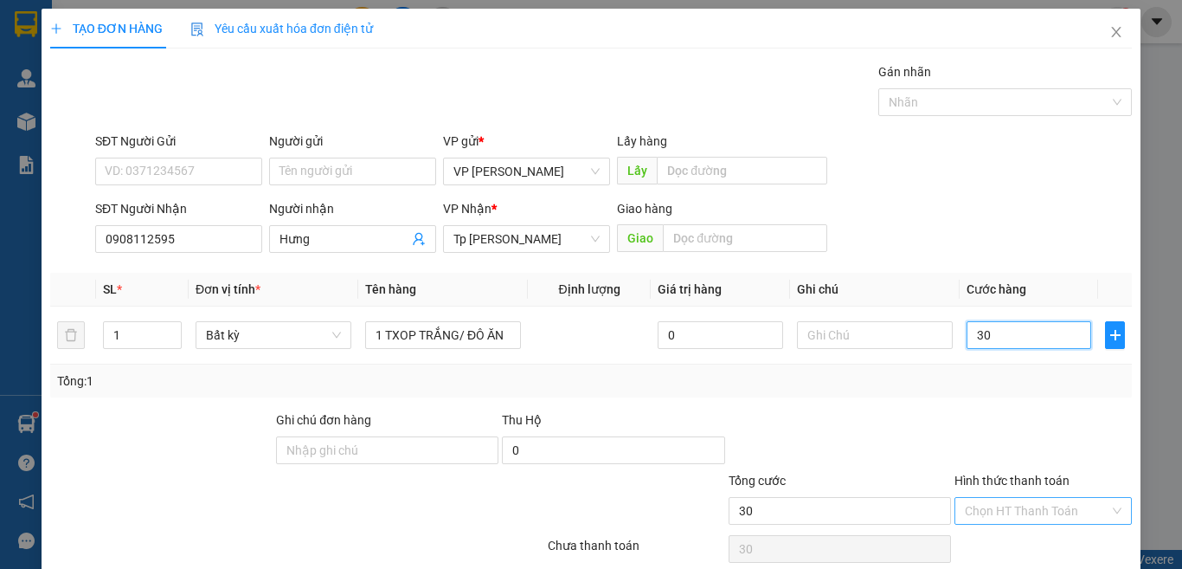
scroll to position [72, 0]
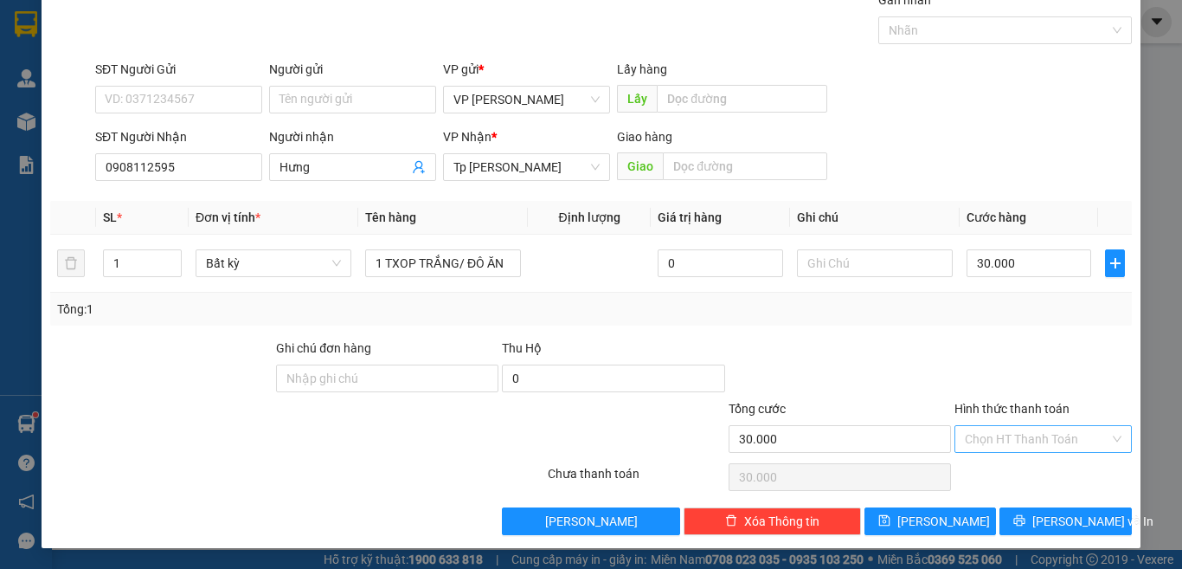
click at [1021, 441] on input "Hình thức thanh toán" at bounding box center [1037, 439] width 145 height 26
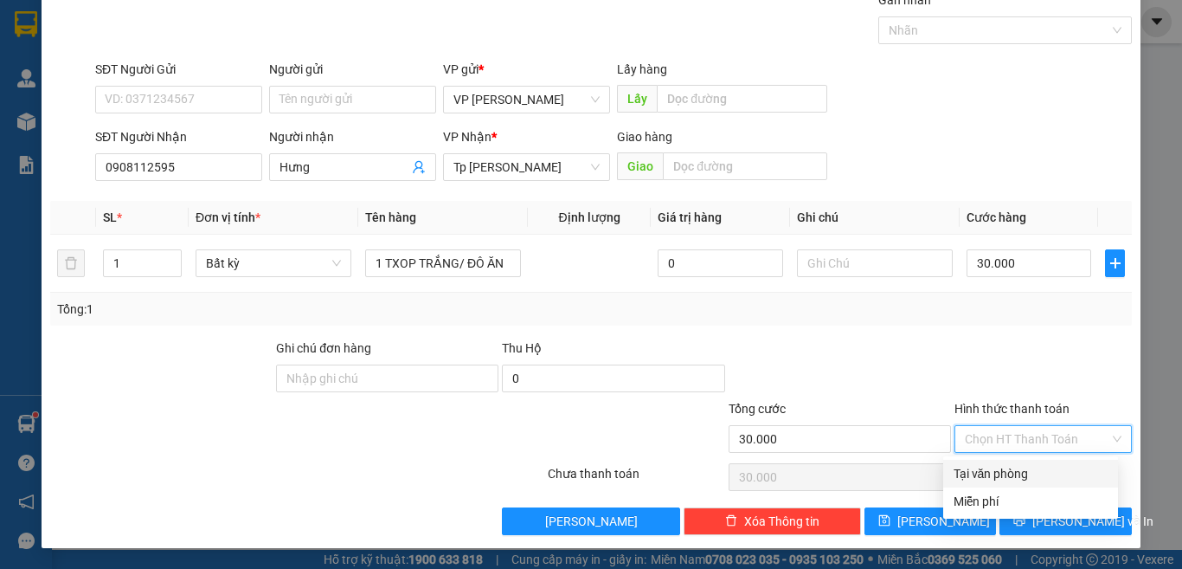
click at [1014, 473] on div "Tại văn phòng" at bounding box center [1031, 473] width 154 height 19
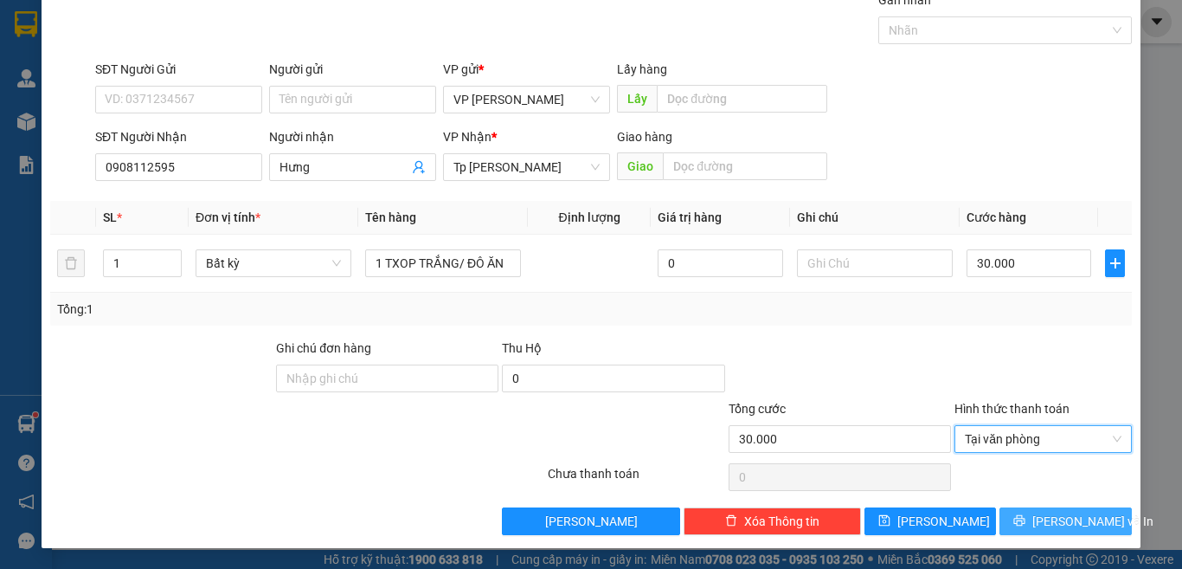
click at [1046, 516] on span "[PERSON_NAME] và In" at bounding box center [1093, 521] width 121 height 19
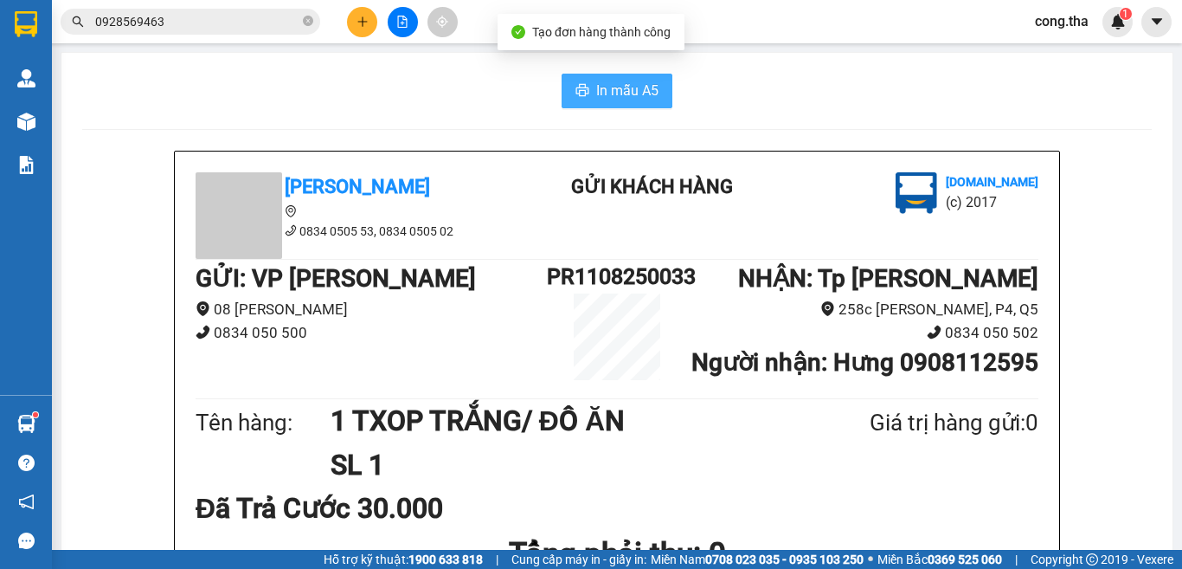
click at [597, 80] on span "In mẫu A5" at bounding box center [627, 91] width 62 height 22
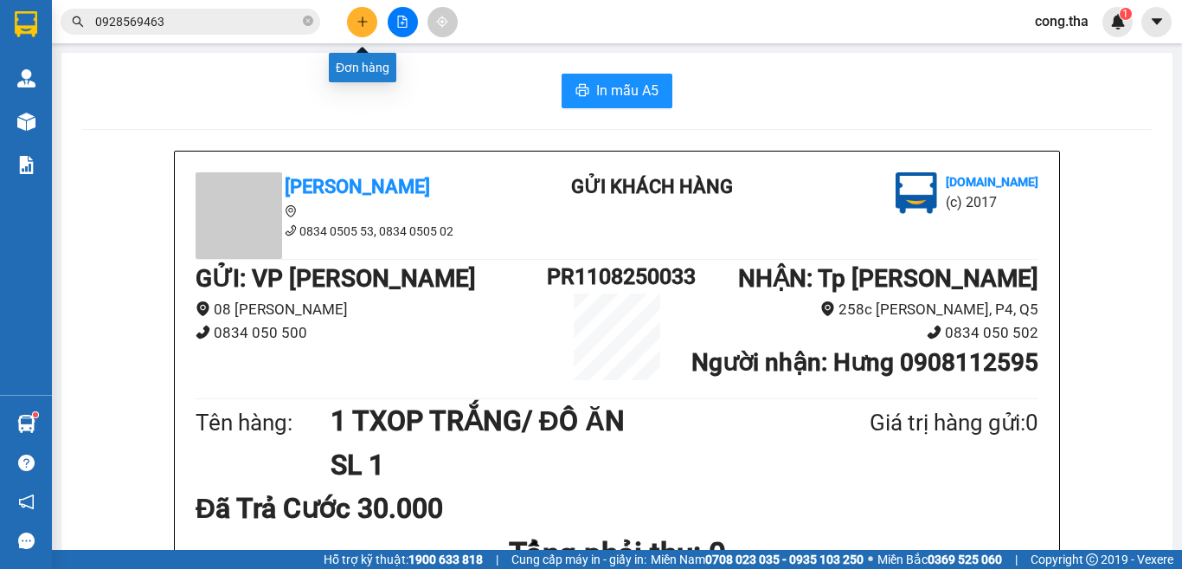
click at [366, 22] on icon "plus" at bounding box center [362, 21] width 10 height 1
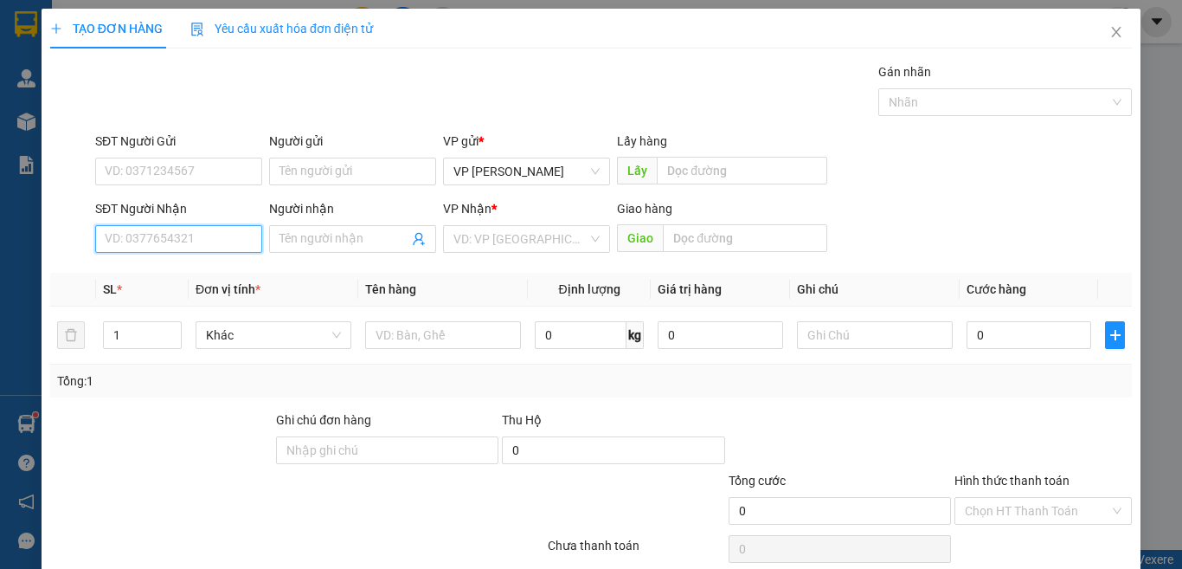
click at [145, 246] on input "SĐT Người Nhận" at bounding box center [178, 239] width 167 height 28
paste input "0919854089"
click at [219, 281] on div "0919854089 - công" at bounding box center [177, 273] width 144 height 19
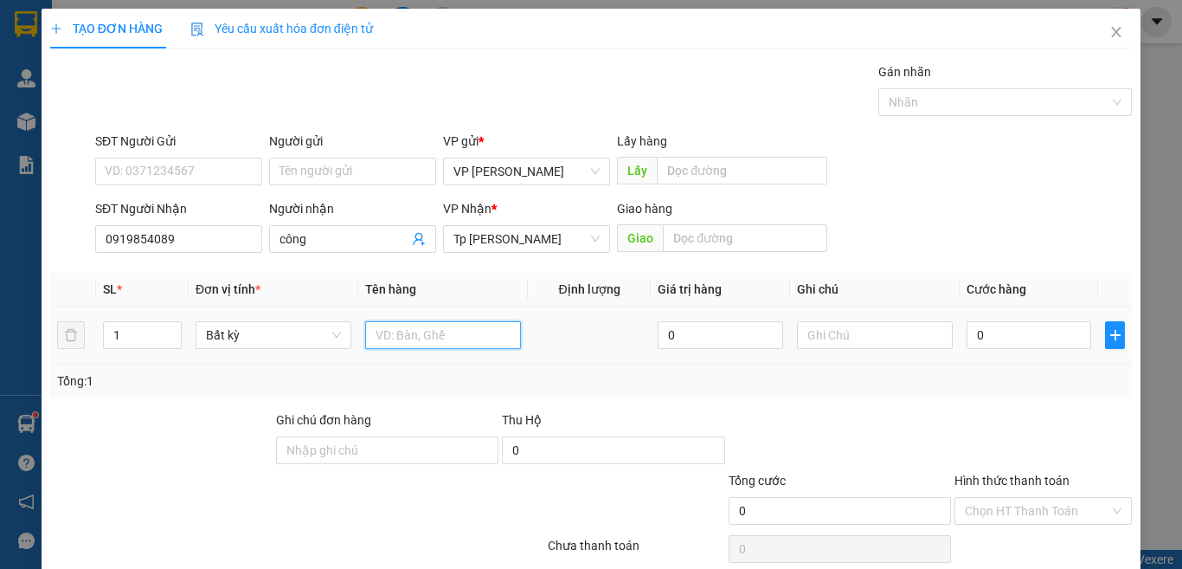
click at [450, 336] on input "text" at bounding box center [443, 335] width 156 height 28
click at [490, 336] on input "1XE MÁY 85B1-24967" at bounding box center [443, 335] width 156 height 28
click at [1052, 340] on input "0" at bounding box center [1029, 335] width 125 height 28
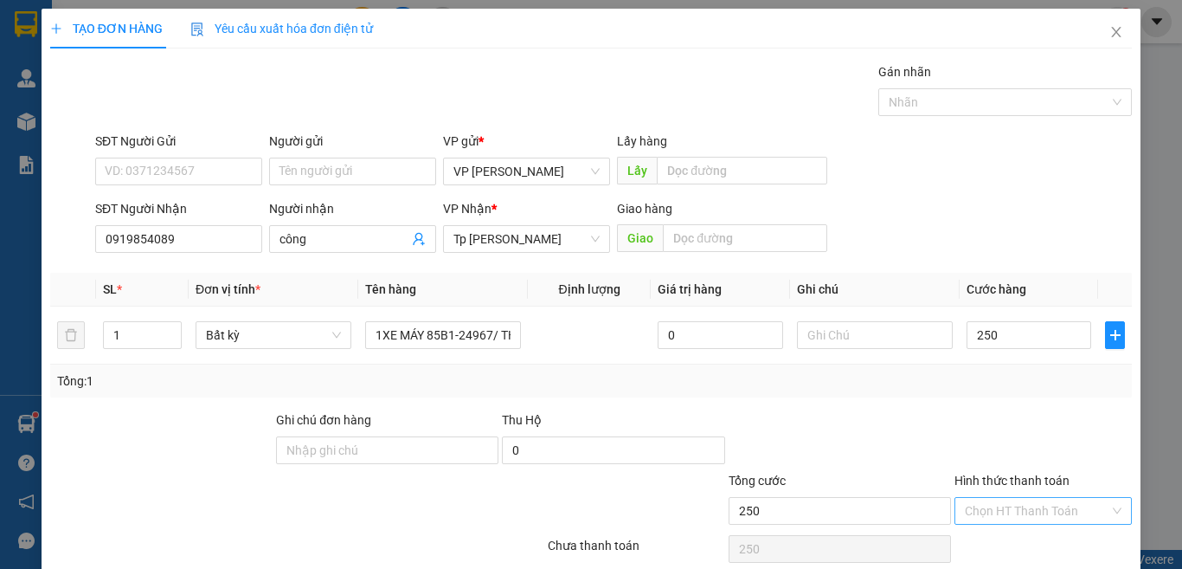
click at [1057, 509] on input "Hình thức thanh toán" at bounding box center [1037, 511] width 145 height 26
click at [1025, 453] on div "Tại văn phòng" at bounding box center [1031, 448] width 154 height 19
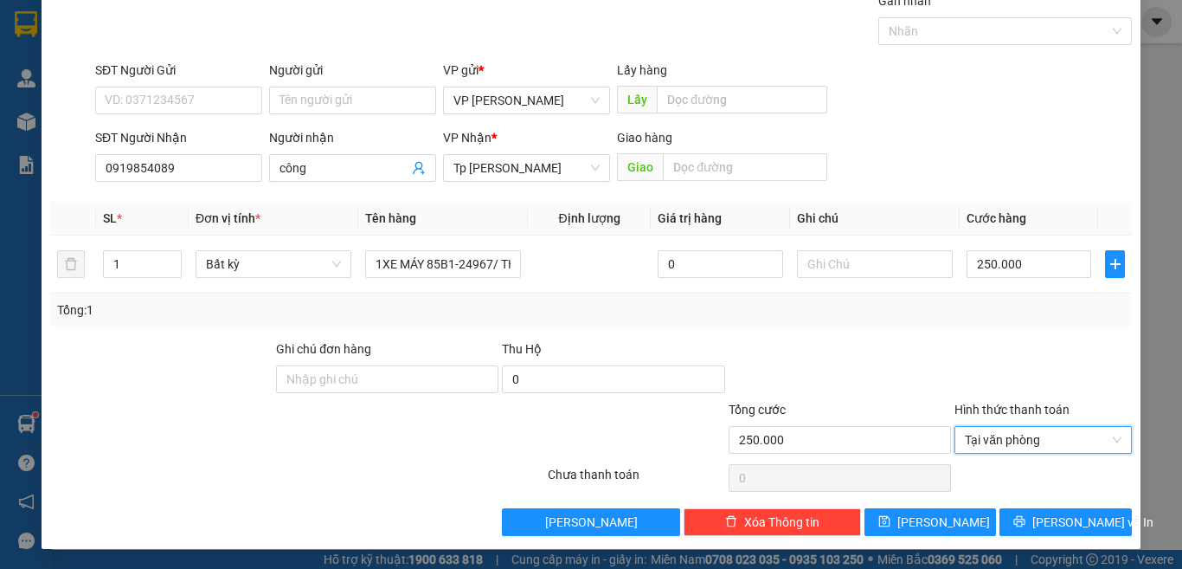
scroll to position [72, 0]
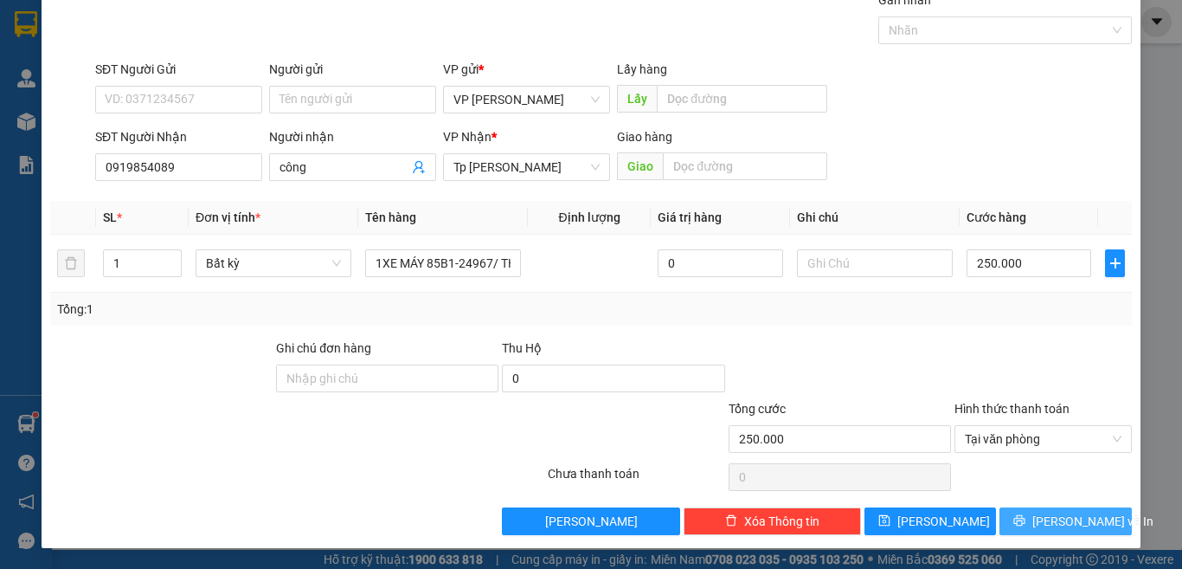
click at [1066, 526] on span "[PERSON_NAME] và In" at bounding box center [1093, 521] width 121 height 19
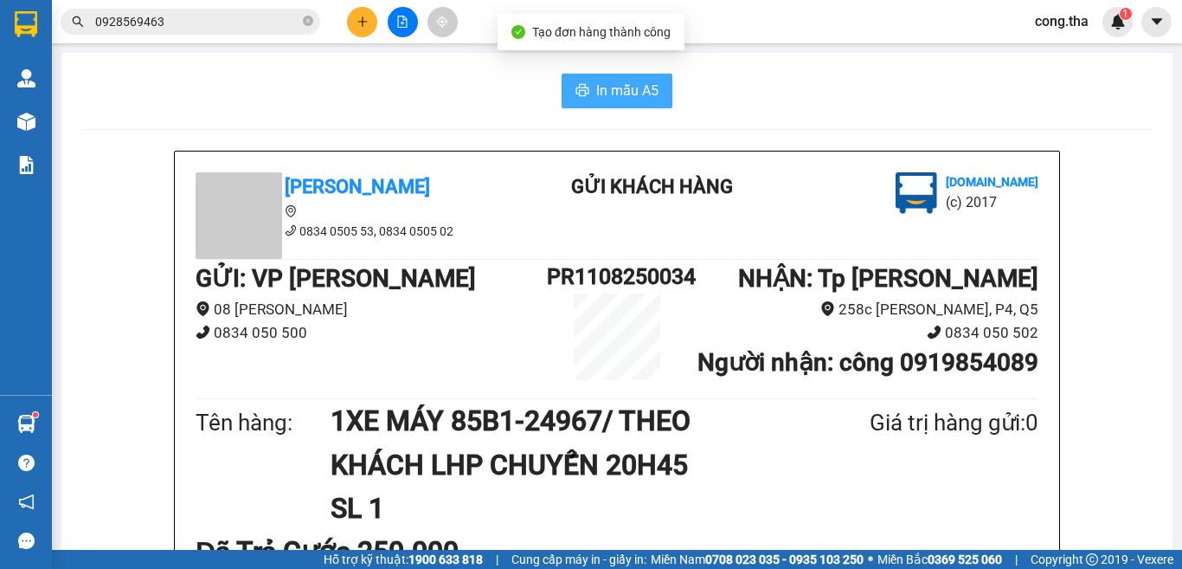
click at [621, 95] on span "In mẫu A5" at bounding box center [627, 91] width 62 height 22
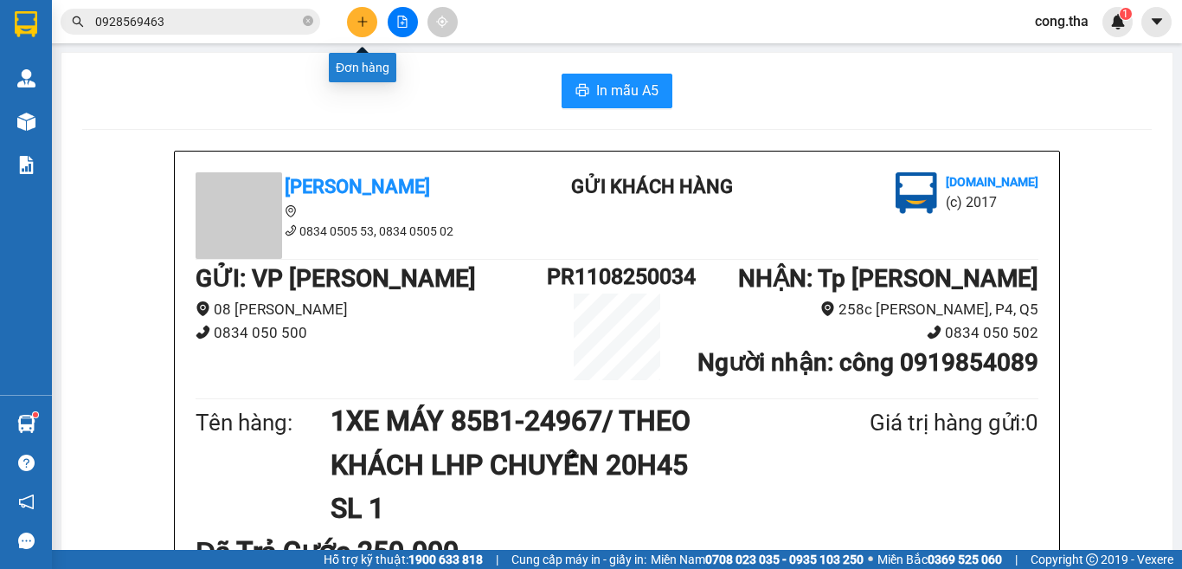
click at [362, 20] on icon "plus" at bounding box center [363, 22] width 12 height 12
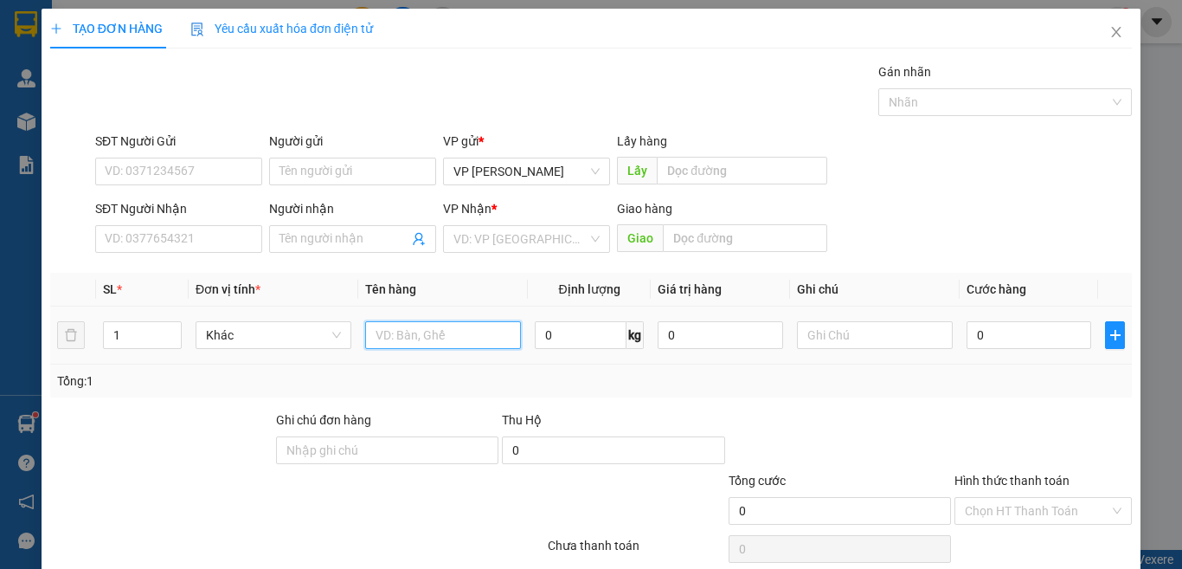
click at [442, 335] on input "text" at bounding box center [443, 335] width 156 height 28
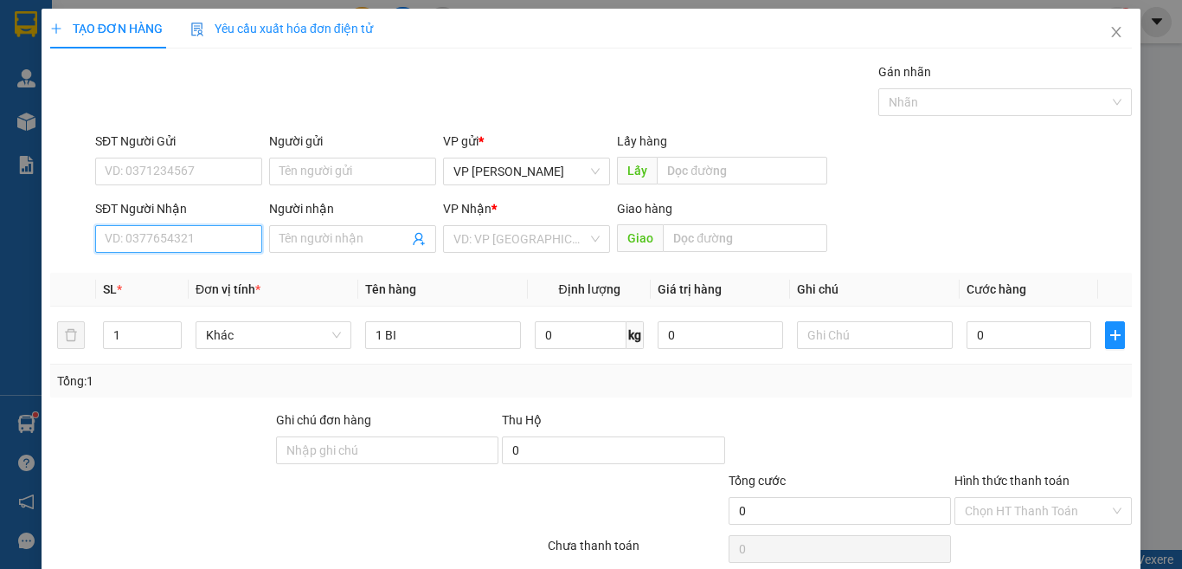
click at [191, 240] on input "SĐT Người Nhận" at bounding box center [178, 239] width 167 height 28
click at [217, 274] on div "0982731867 - Thuyền" at bounding box center [177, 273] width 144 height 19
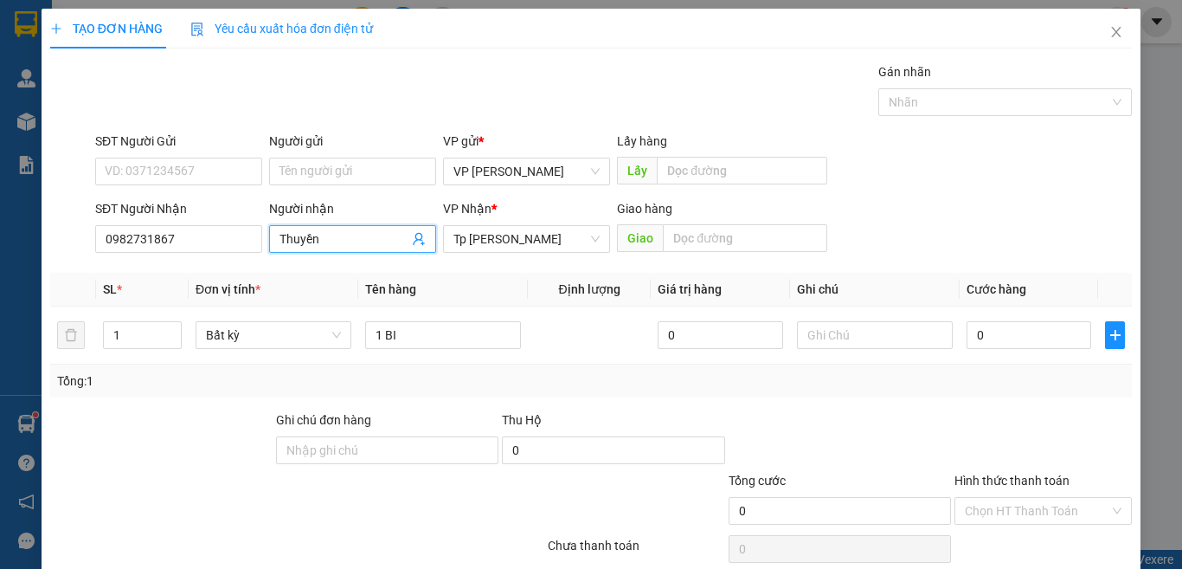
click at [285, 238] on input "Thuyền" at bounding box center [344, 238] width 129 height 19
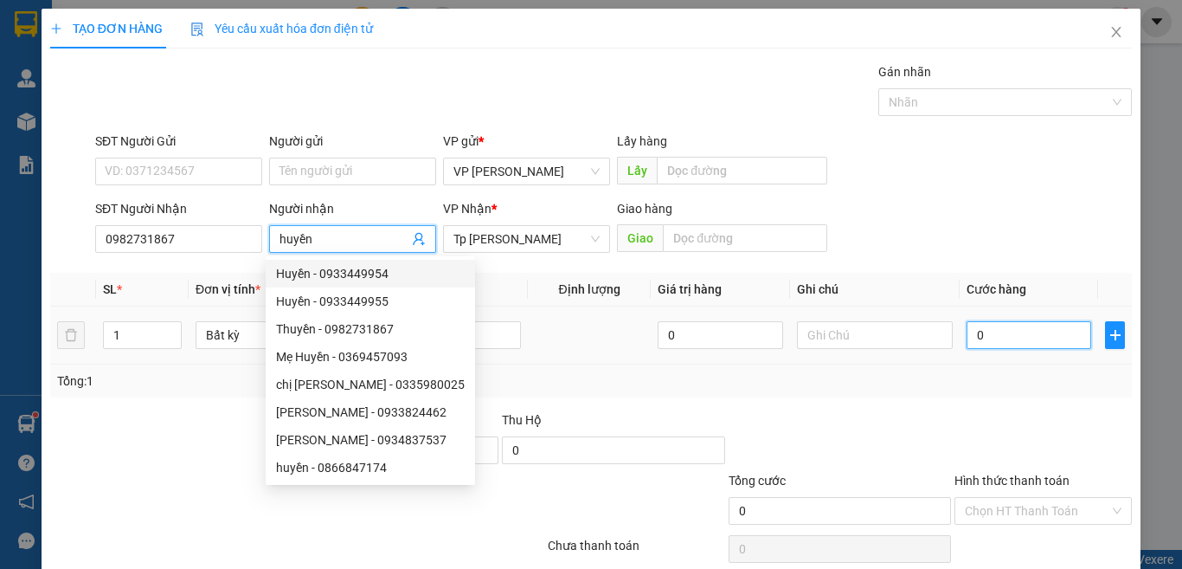
click at [985, 324] on input "0" at bounding box center [1029, 335] width 125 height 28
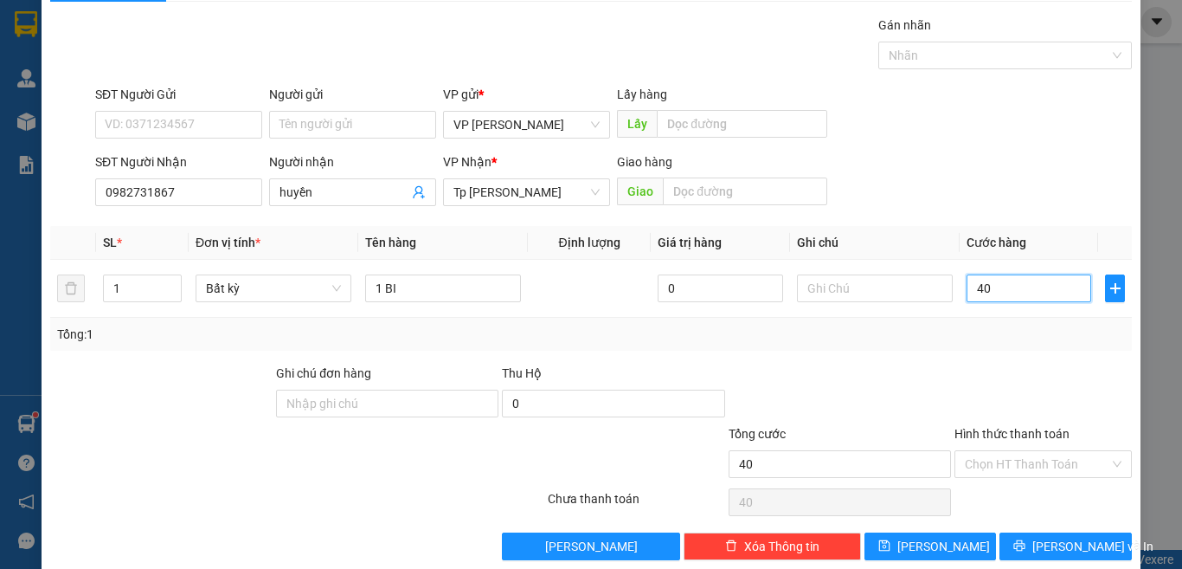
scroll to position [72, 0]
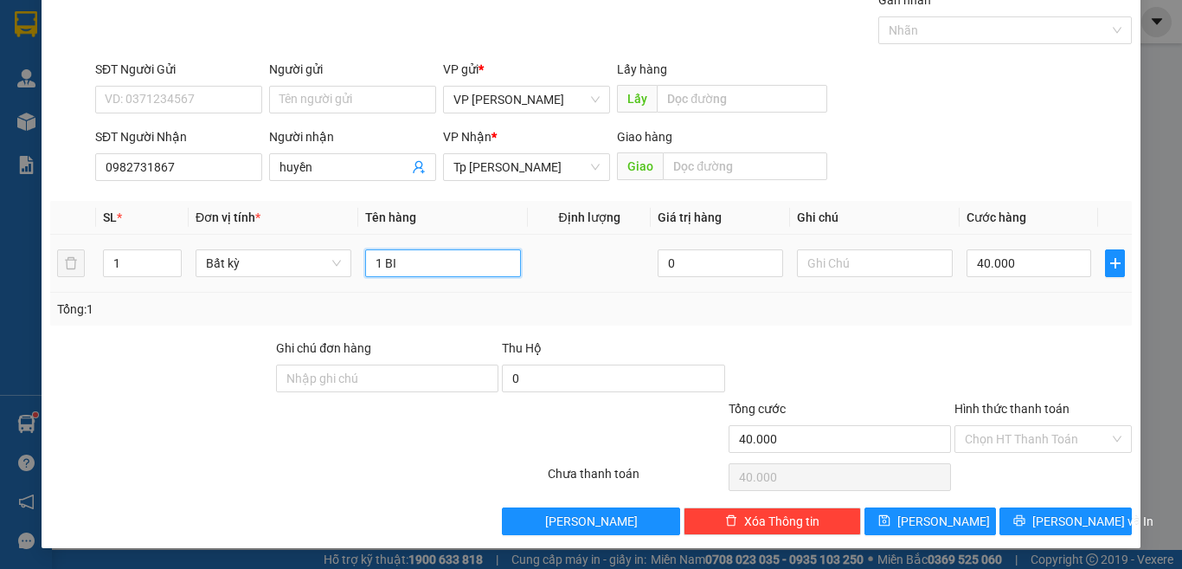
click at [412, 257] on input "1 BI" at bounding box center [443, 263] width 156 height 28
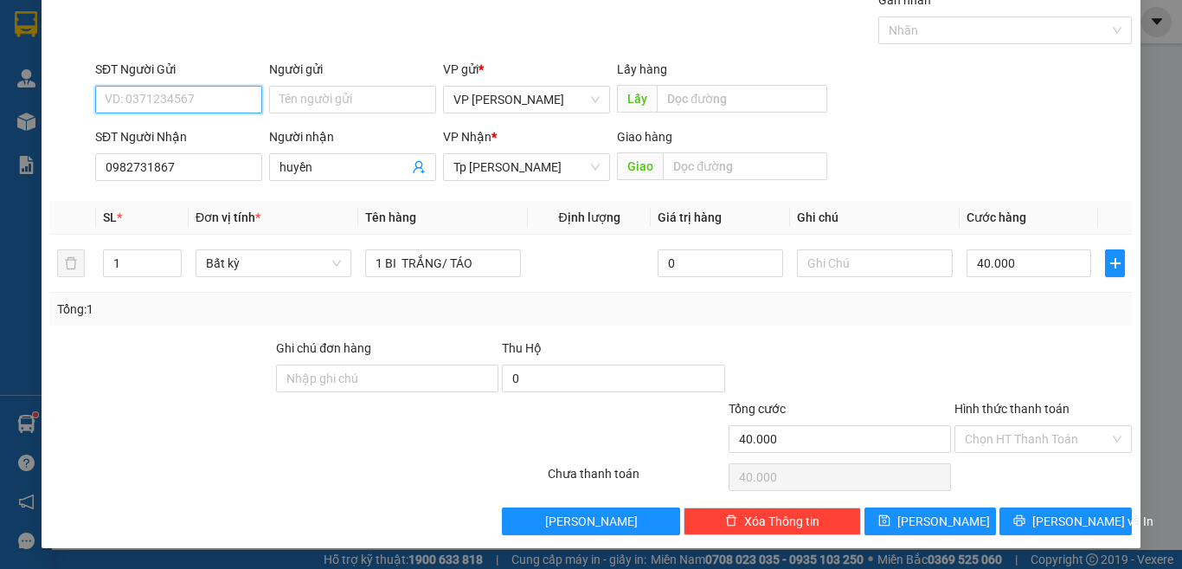
click at [205, 99] on input "SĐT Người Gửi" at bounding box center [178, 100] width 167 height 28
click at [180, 132] on div "0792212066" at bounding box center [177, 134] width 144 height 19
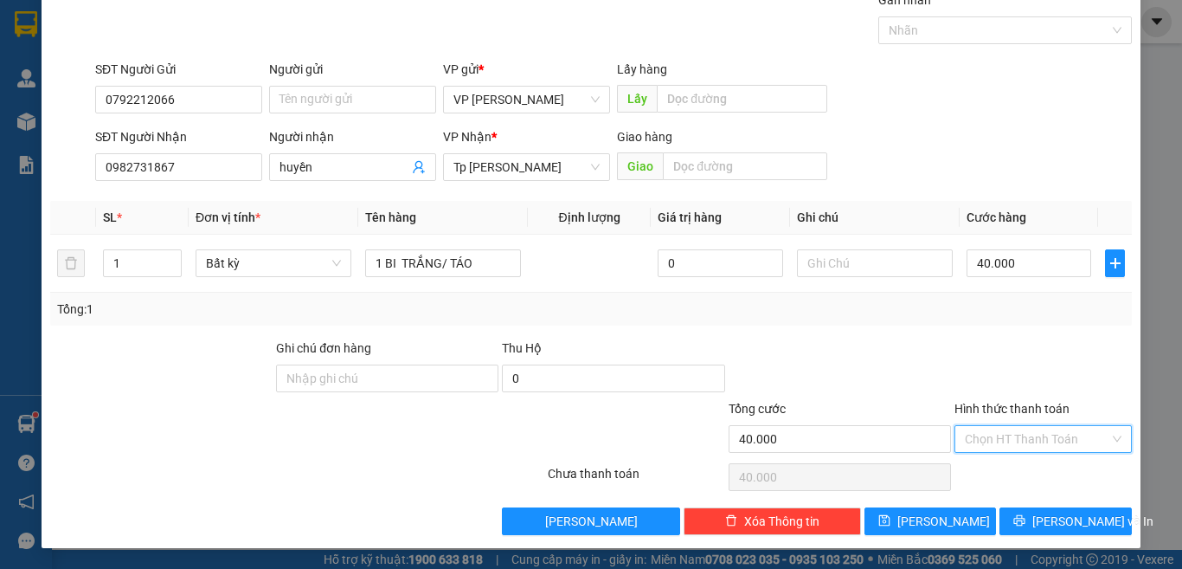
click at [1000, 439] on input "Hình thức thanh toán" at bounding box center [1037, 439] width 145 height 26
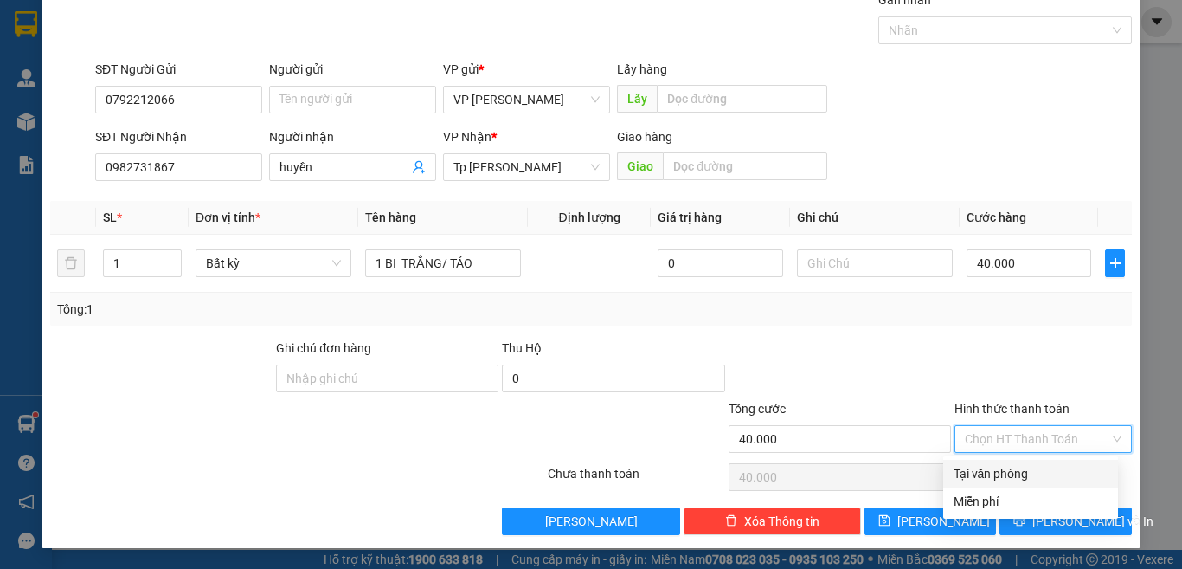
click at [1067, 359] on div at bounding box center [1043, 368] width 181 height 61
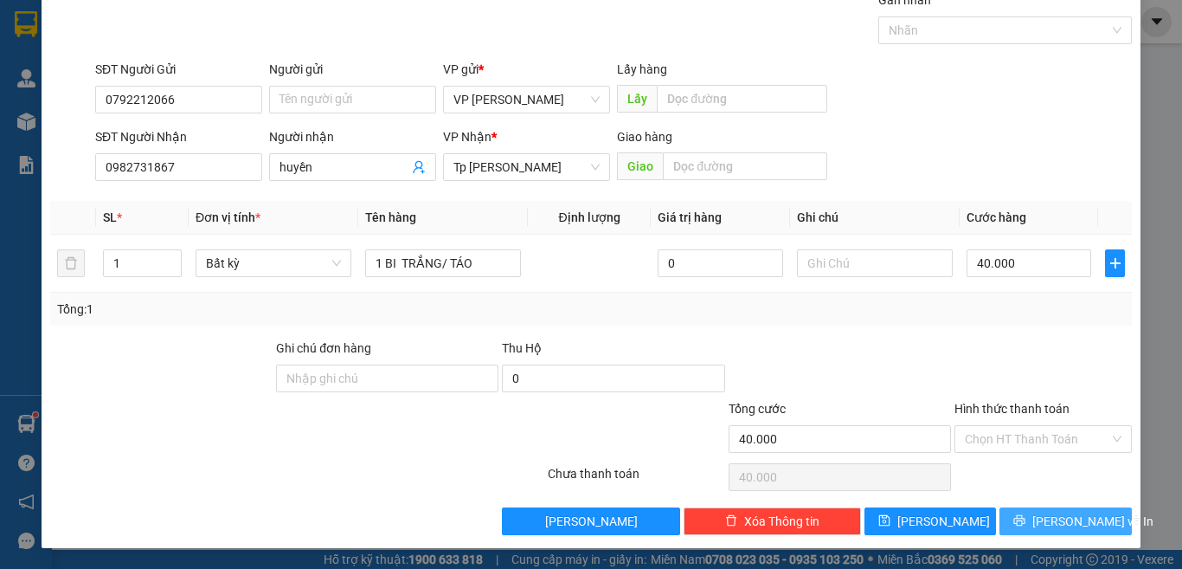
click at [1052, 519] on span "[PERSON_NAME] và In" at bounding box center [1093, 521] width 121 height 19
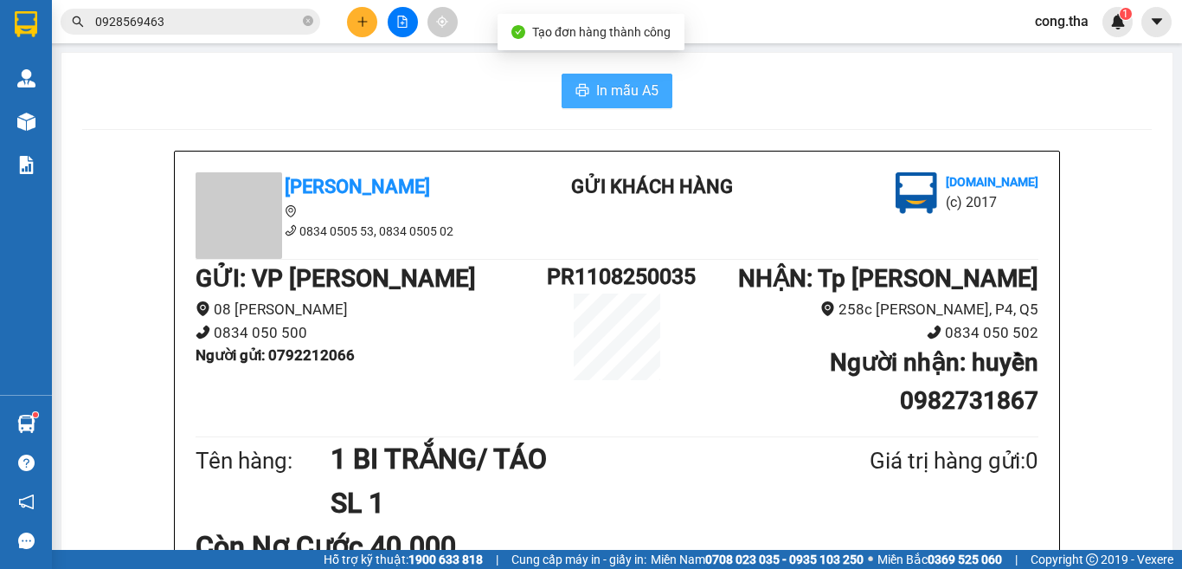
click at [602, 96] on span "In mẫu A5" at bounding box center [627, 91] width 62 height 22
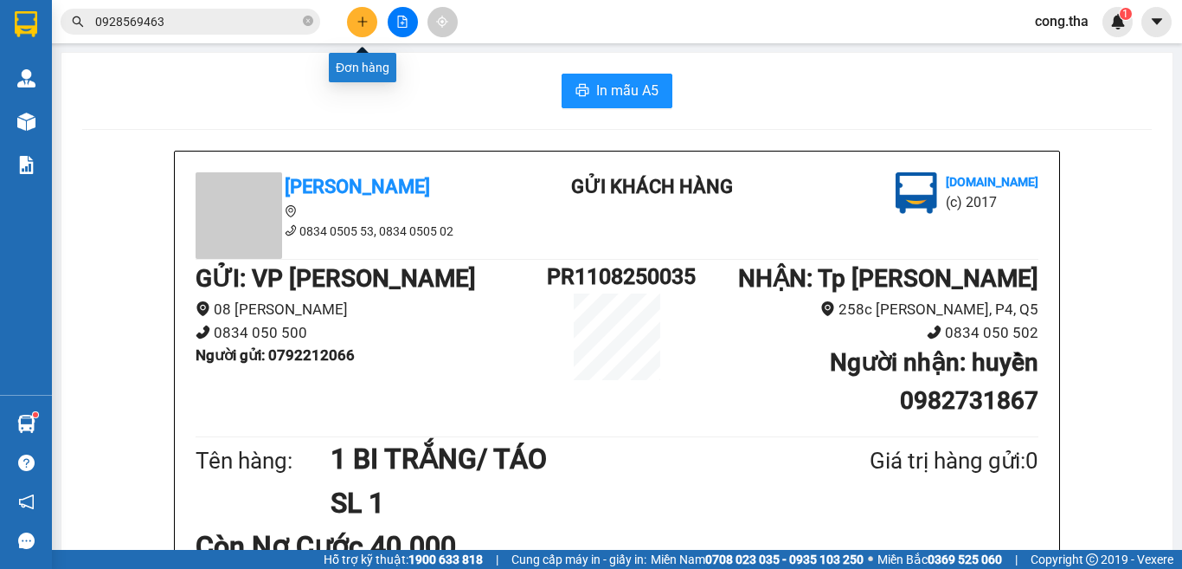
click at [365, 31] on button at bounding box center [362, 22] width 30 height 30
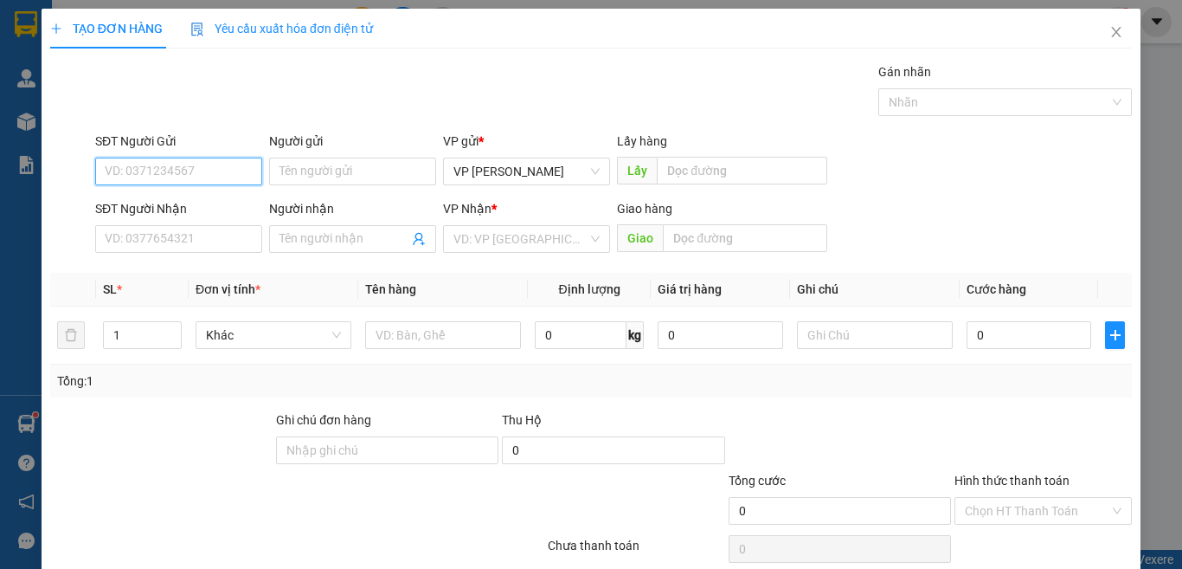
click at [246, 172] on input "SĐT Người Gửi" at bounding box center [178, 172] width 167 height 28
click at [203, 206] on div "0925648985 - PHỐN" at bounding box center [177, 205] width 144 height 19
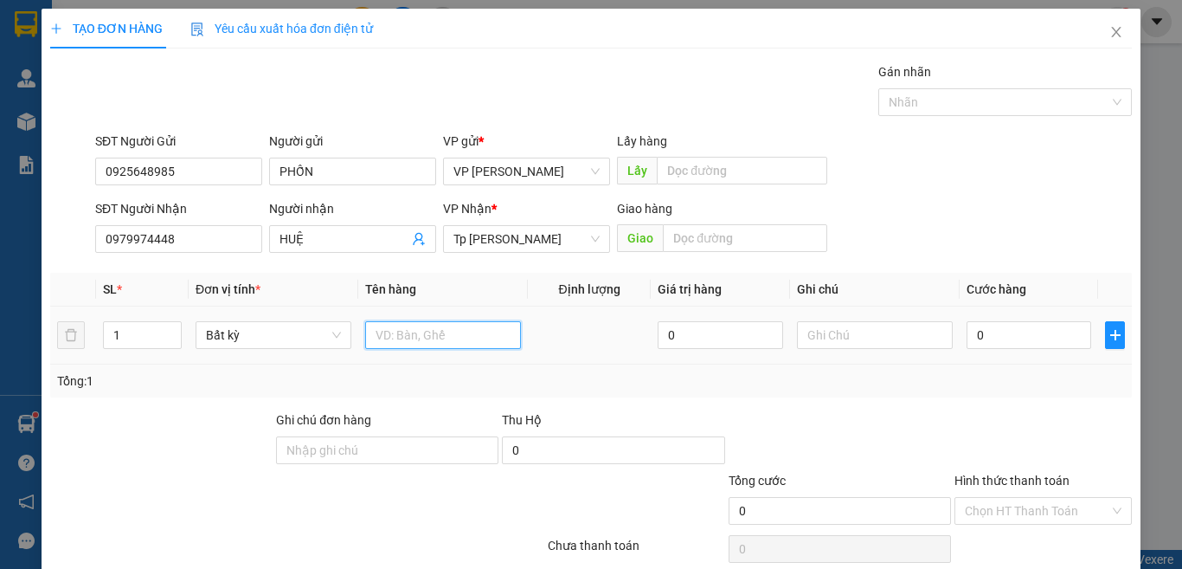
click at [448, 321] on input "text" at bounding box center [443, 335] width 156 height 28
click at [1001, 324] on input "0" at bounding box center [1029, 335] width 125 height 28
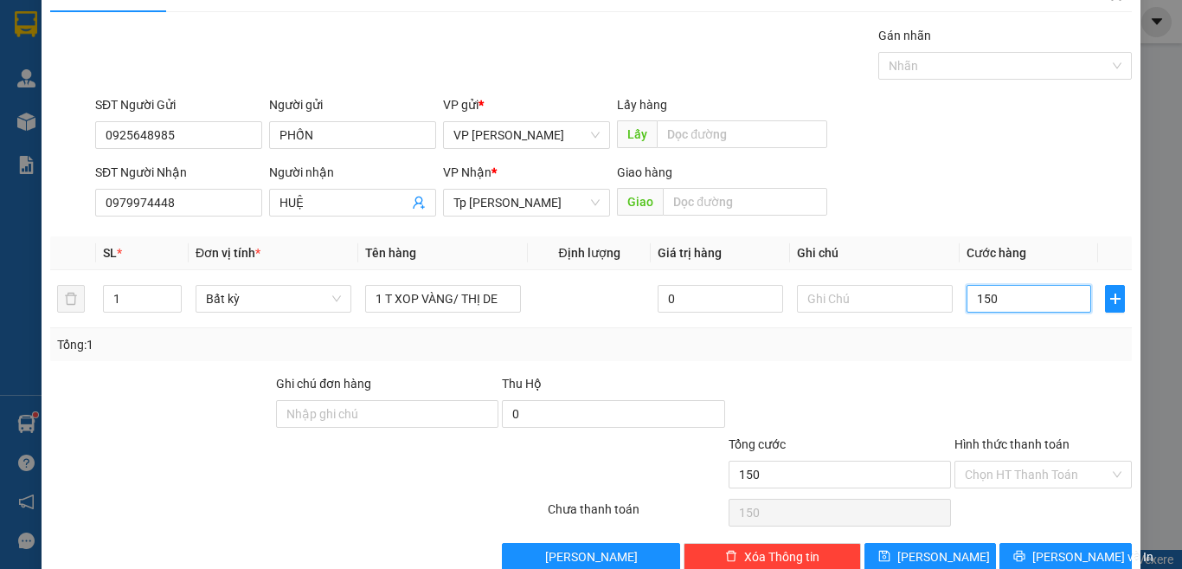
scroll to position [72, 0]
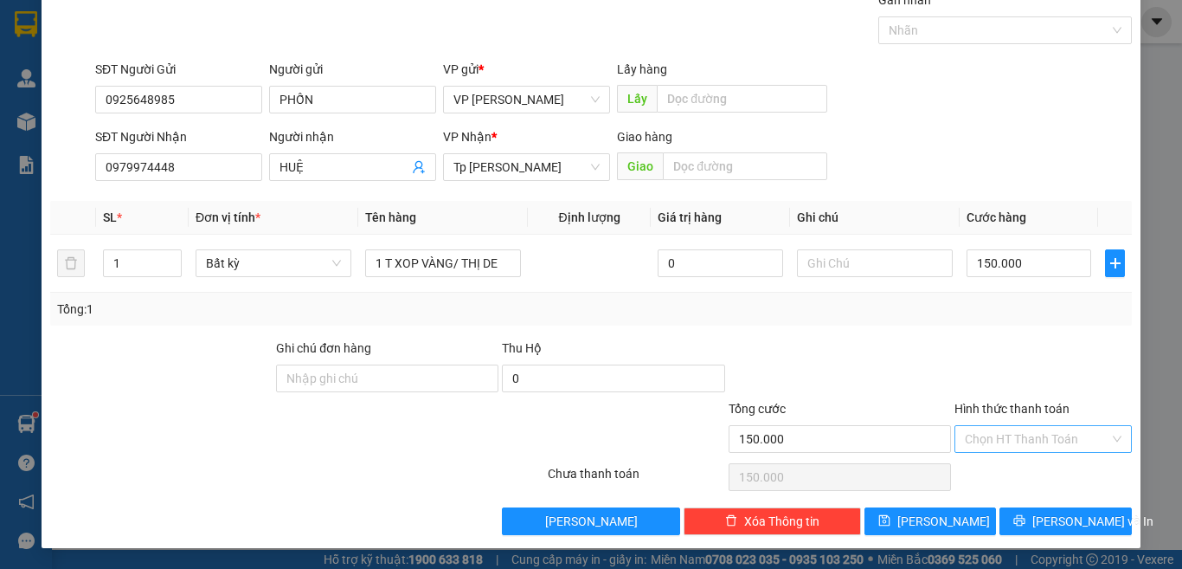
click at [995, 440] on input "Hình thức thanh toán" at bounding box center [1037, 439] width 145 height 26
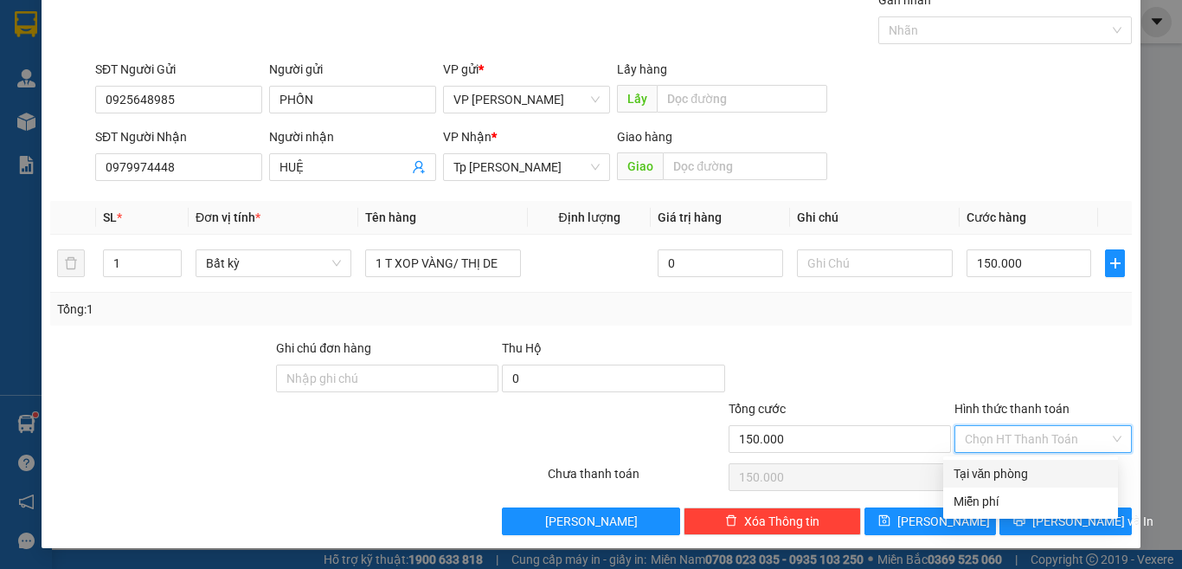
click at [999, 476] on div "Tại văn phòng" at bounding box center [1031, 473] width 154 height 19
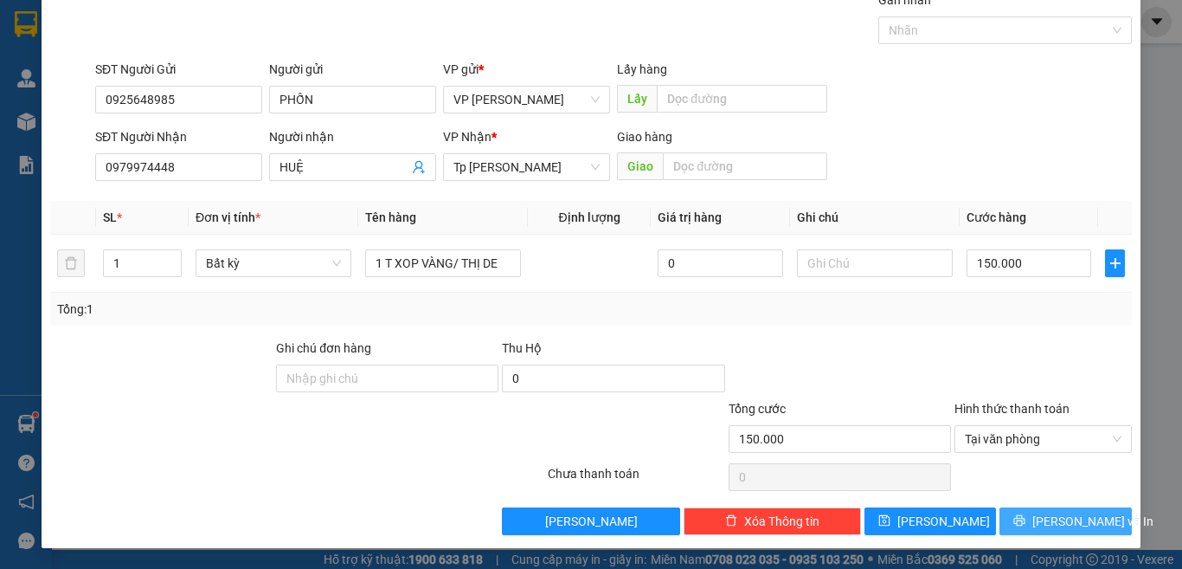
click at [1041, 519] on span "[PERSON_NAME] và In" at bounding box center [1093, 521] width 121 height 19
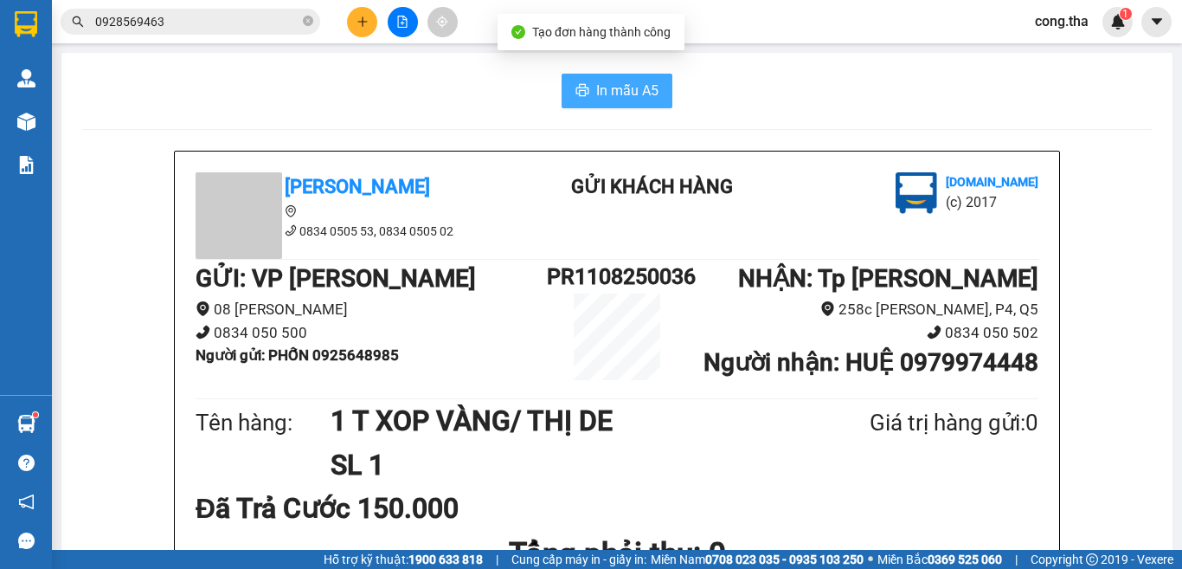
click at [626, 88] on span "In mẫu A5" at bounding box center [627, 91] width 62 height 22
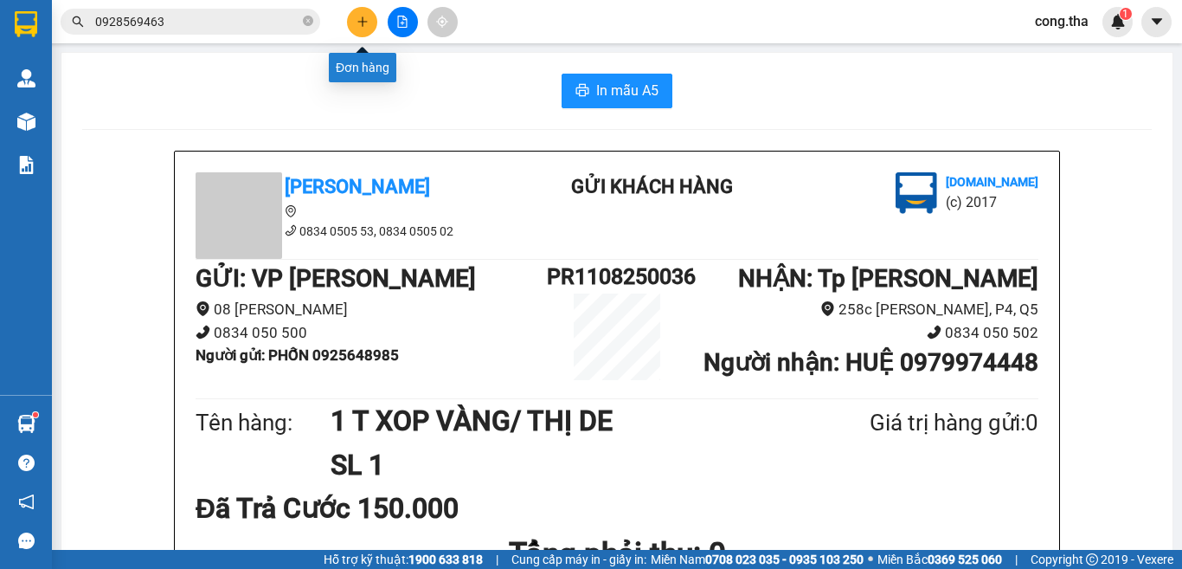
click at [361, 24] on icon "plus" at bounding box center [363, 22] width 12 height 12
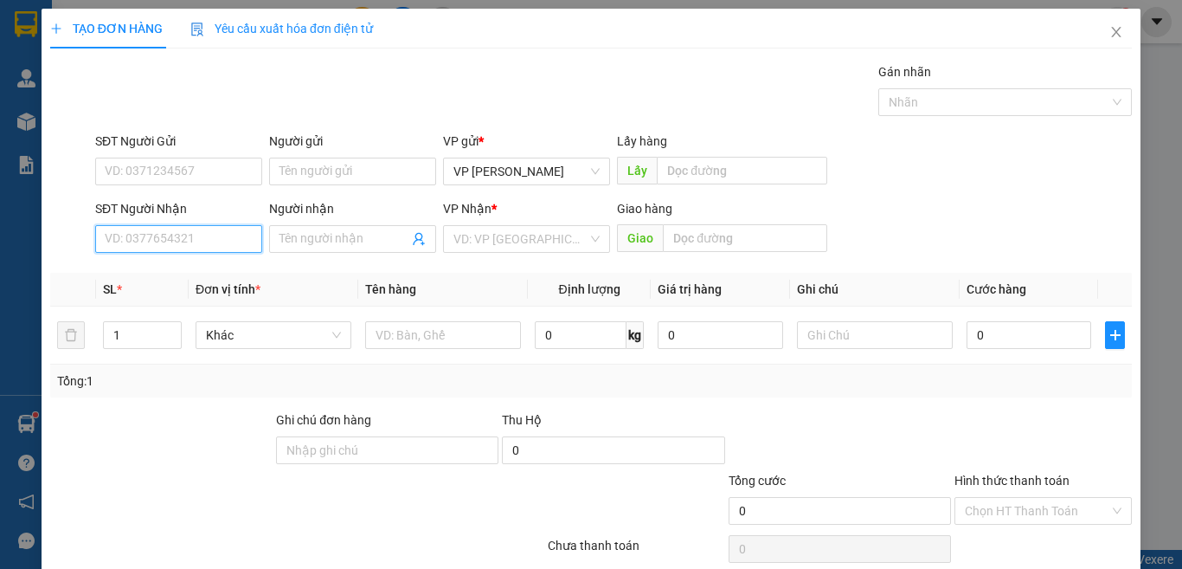
click at [182, 241] on input "SĐT Người Nhận" at bounding box center [178, 239] width 167 height 28
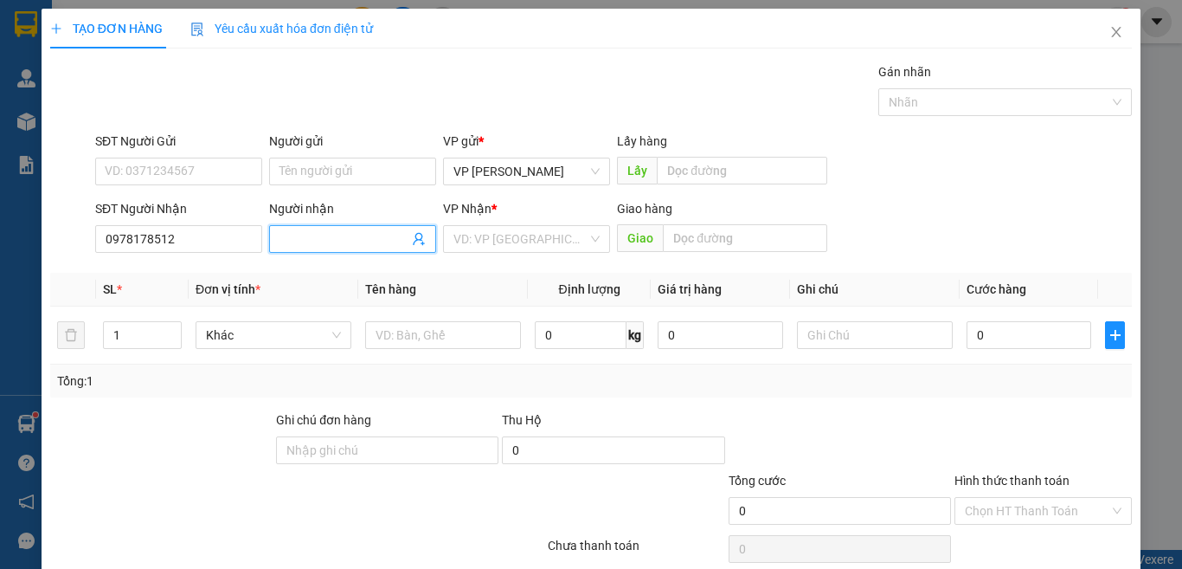
click at [351, 237] on input "Người nhận" at bounding box center [344, 238] width 129 height 19
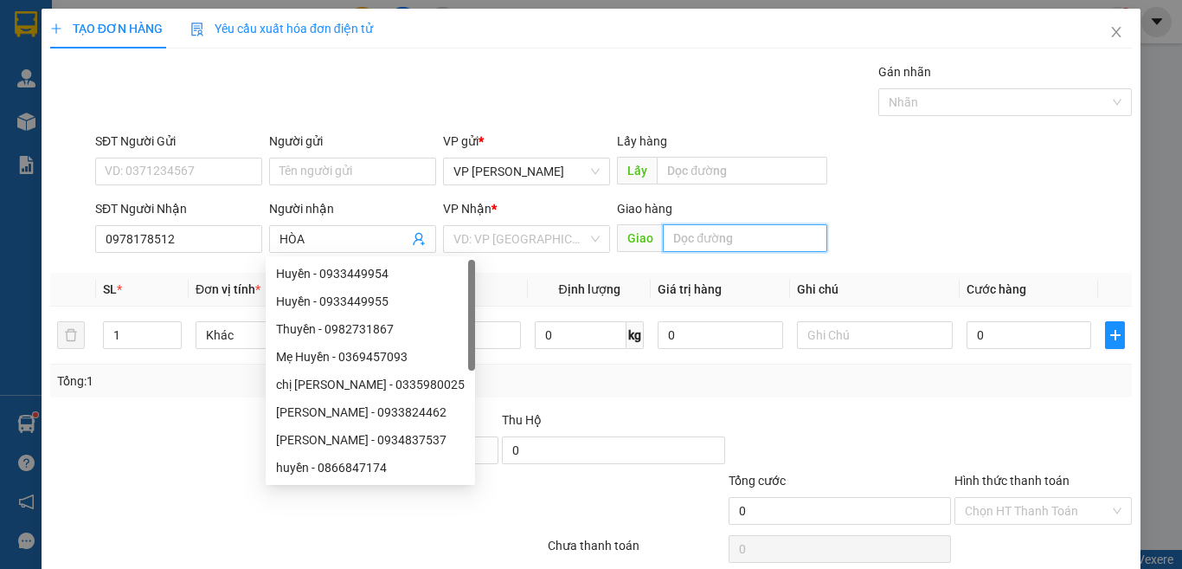
click at [718, 242] on input "text" at bounding box center [745, 238] width 164 height 28
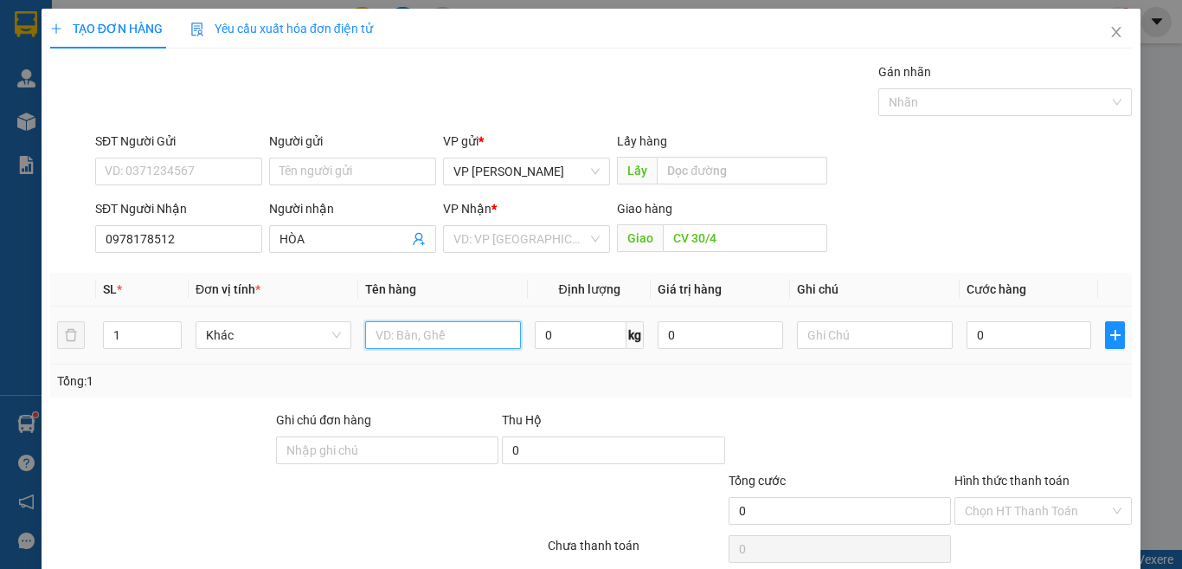
click at [464, 340] on input "text" at bounding box center [443, 335] width 156 height 28
click at [1001, 342] on input "0" at bounding box center [1029, 335] width 125 height 28
click at [1110, 29] on icon "close" at bounding box center [1117, 32] width 14 height 14
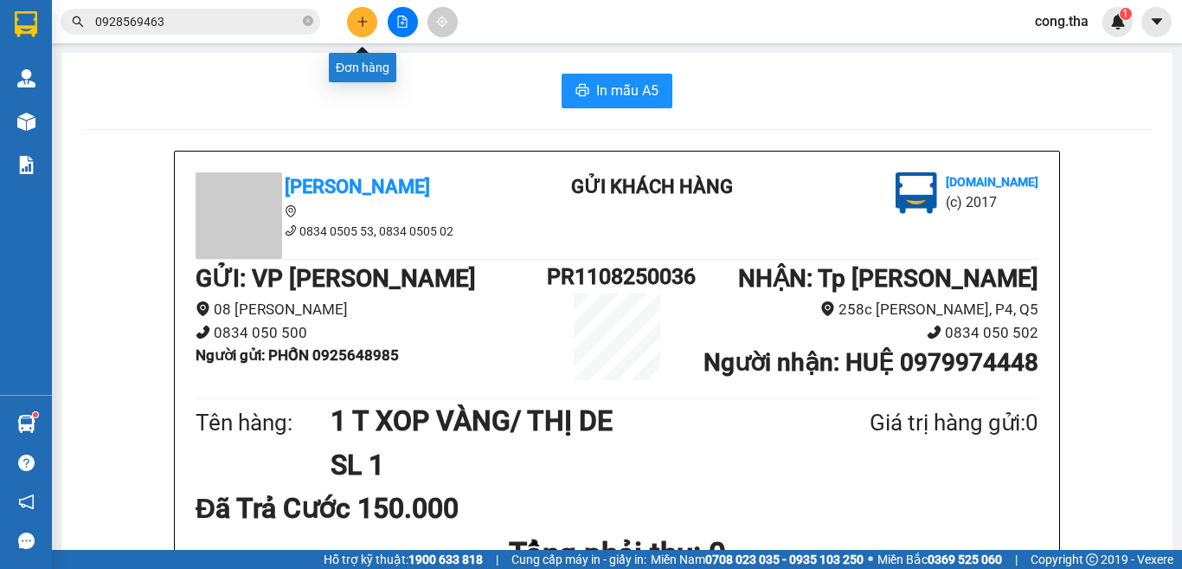
click at [362, 21] on icon "plus" at bounding box center [363, 22] width 12 height 12
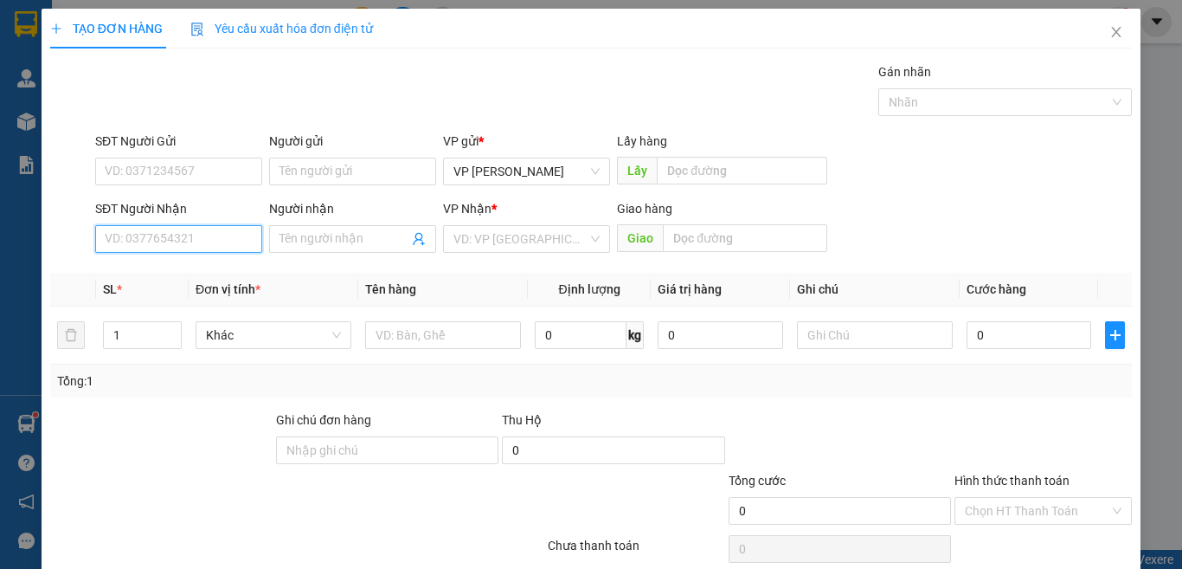
drag, startPoint x: 215, startPoint y: 237, endPoint x: 239, endPoint y: 232, distance: 24.8
click at [215, 238] on input "SĐT Người Nhận" at bounding box center [178, 239] width 167 height 28
click at [241, 273] on div "0834050547 - hàng TC cước R" at bounding box center [187, 273] width 164 height 19
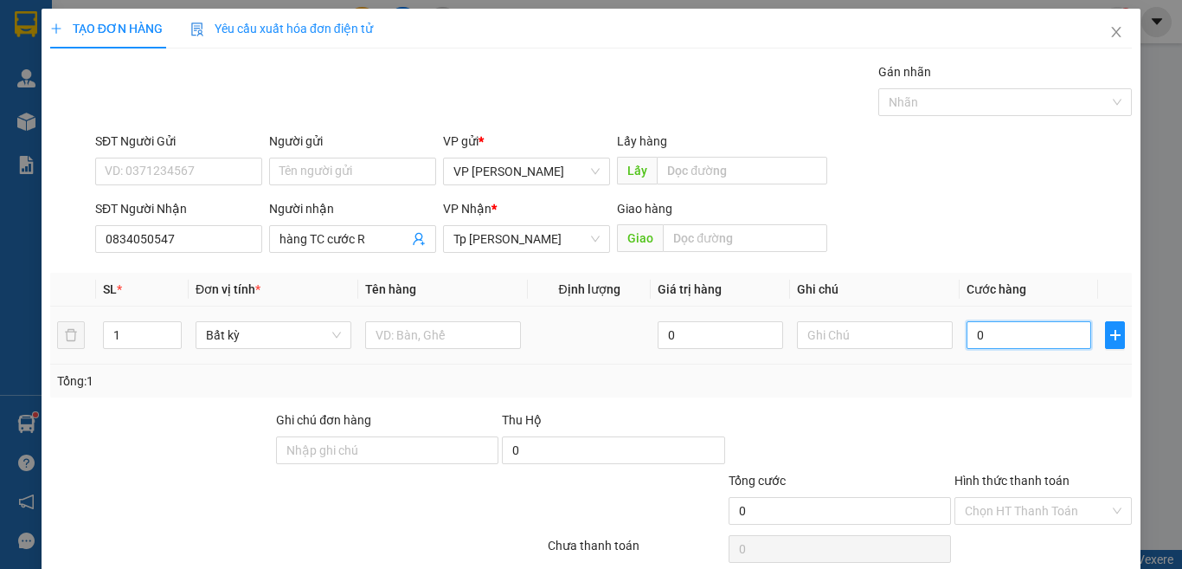
click at [1002, 333] on input "0" at bounding box center [1029, 335] width 125 height 28
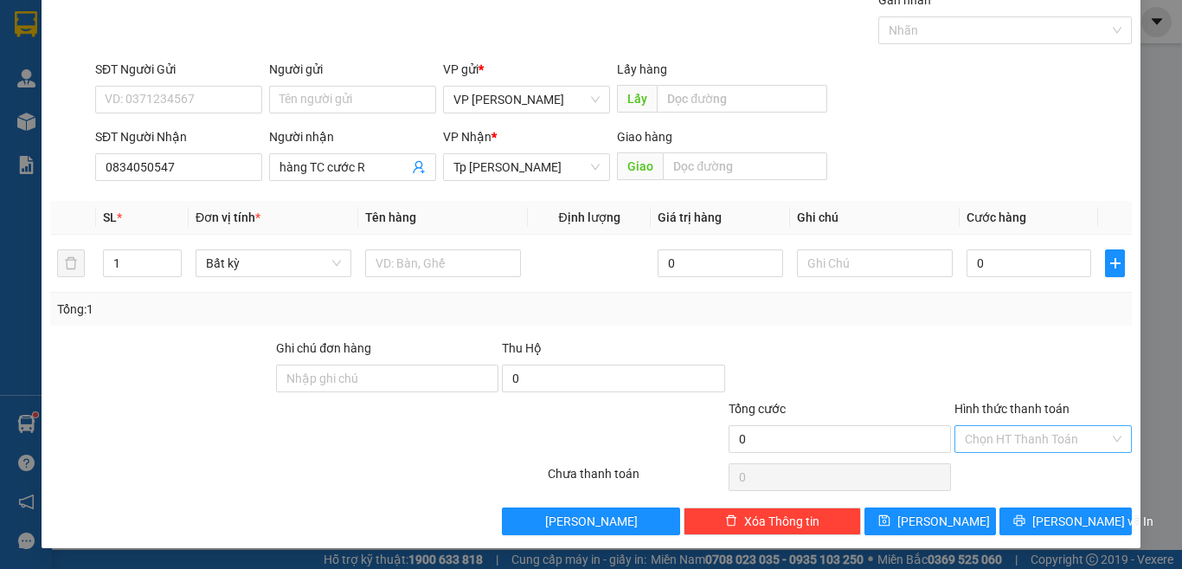
click at [1062, 437] on input "Hình thức thanh toán" at bounding box center [1037, 439] width 145 height 26
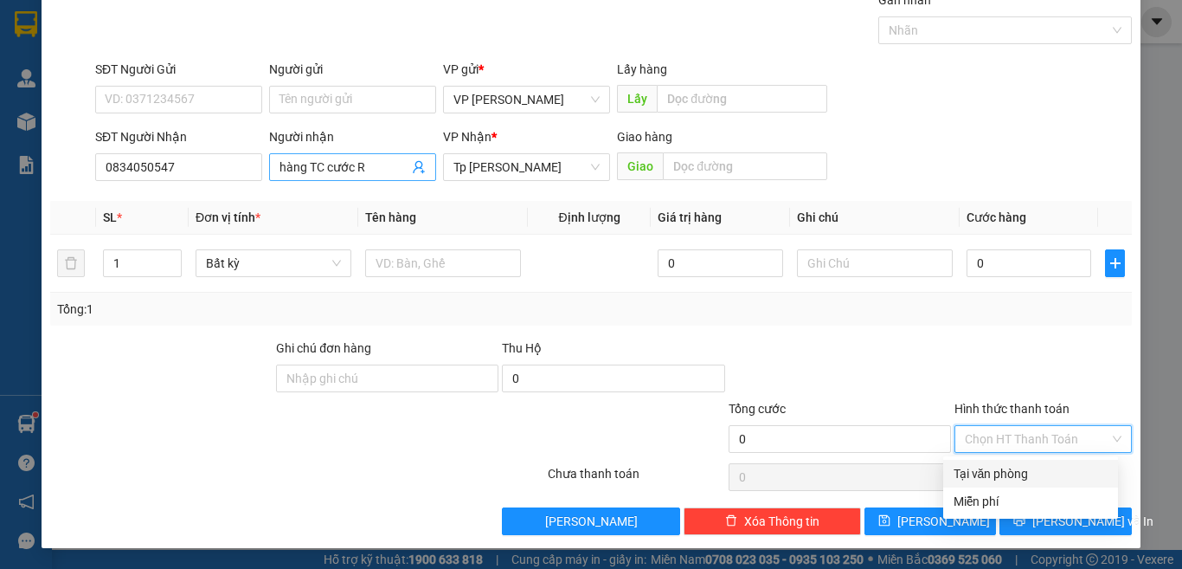
click at [383, 168] on input "hàng TC cước R" at bounding box center [344, 167] width 129 height 19
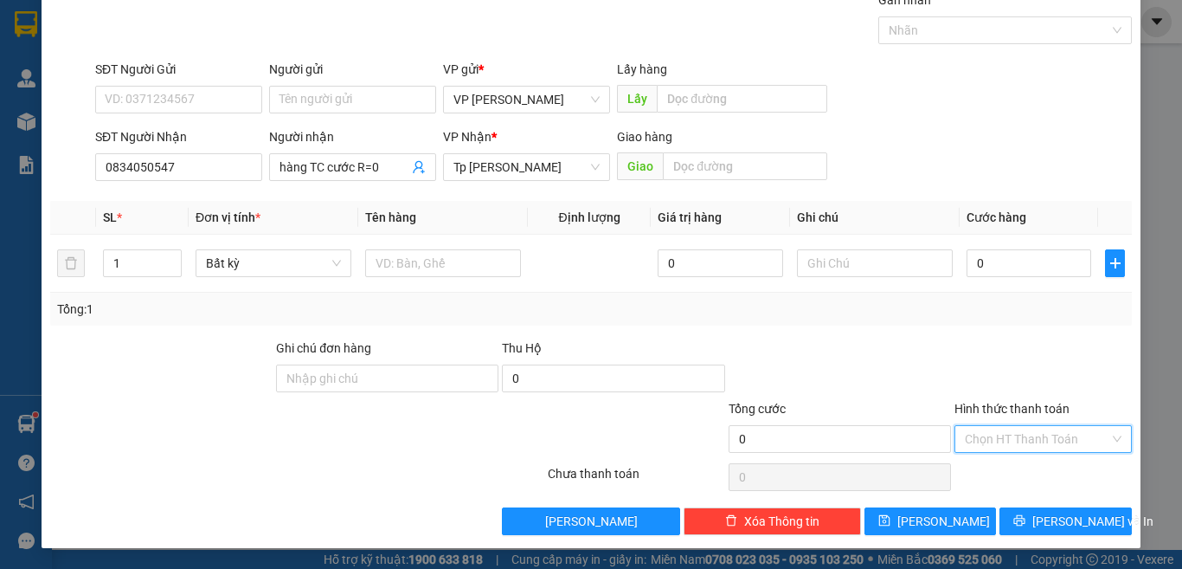
click at [1072, 439] on input "Hình thức thanh toán" at bounding box center [1037, 439] width 145 height 26
click at [1014, 504] on div "Miễn phí" at bounding box center [1031, 501] width 154 height 19
click at [1052, 526] on span "[PERSON_NAME] và In" at bounding box center [1093, 521] width 121 height 19
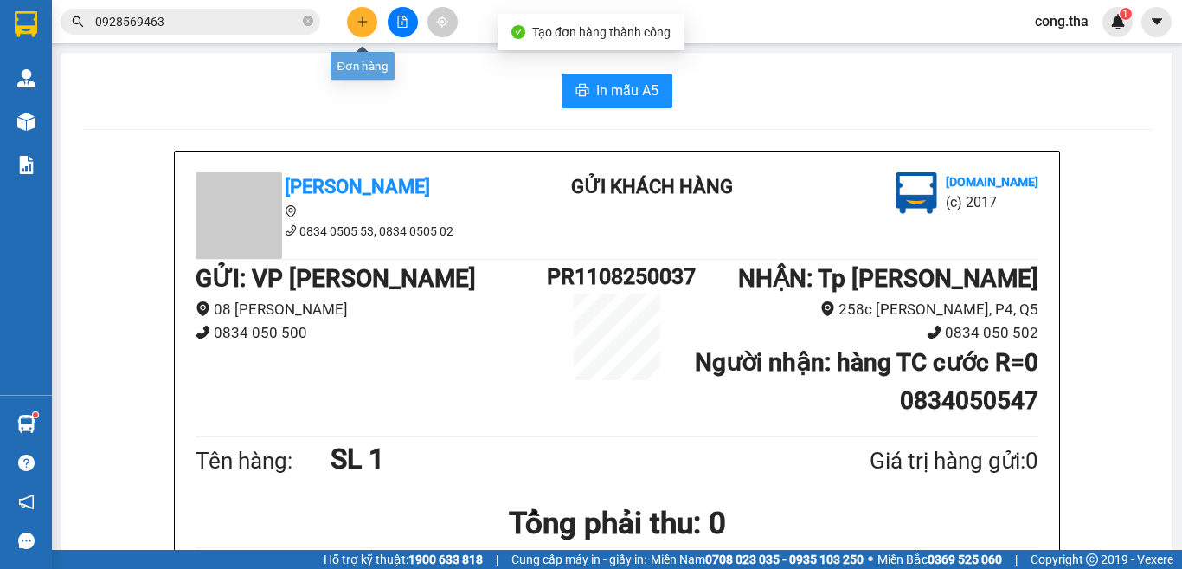
click at [358, 27] on icon "plus" at bounding box center [363, 22] width 12 height 12
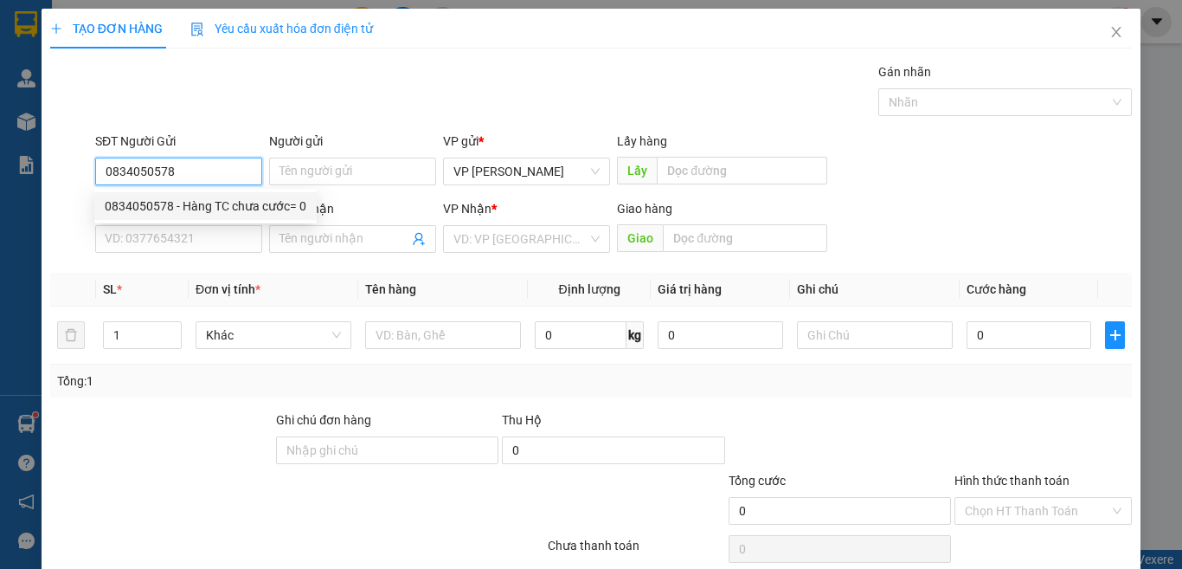
click at [296, 201] on div "0834050578 - Hàng TC chưa cước= 0" at bounding box center [206, 205] width 202 height 19
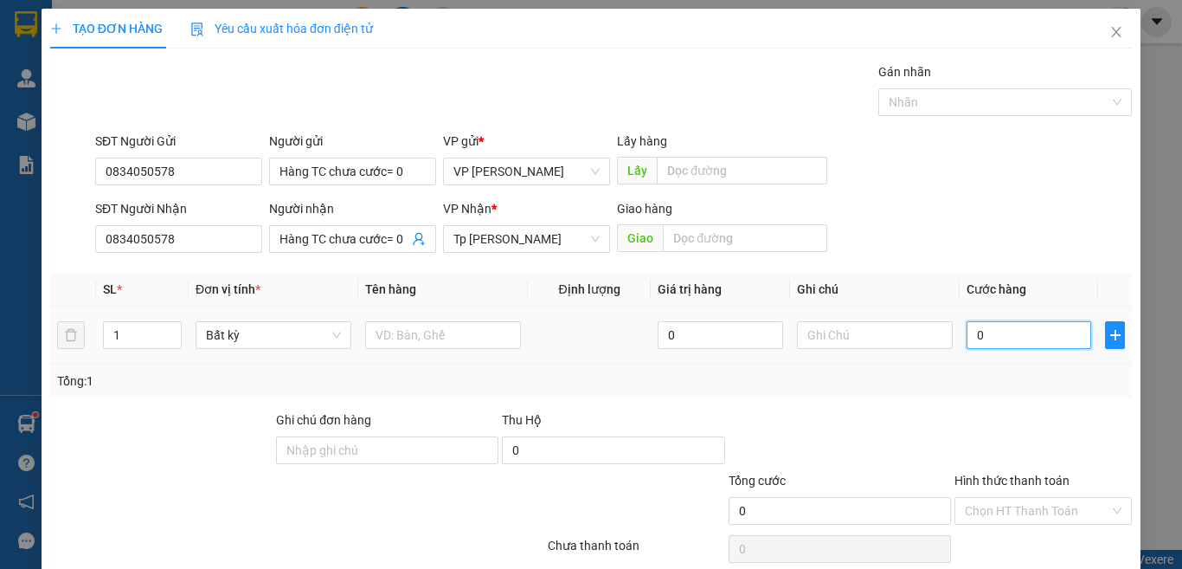
click at [1035, 338] on input "0" at bounding box center [1029, 335] width 125 height 28
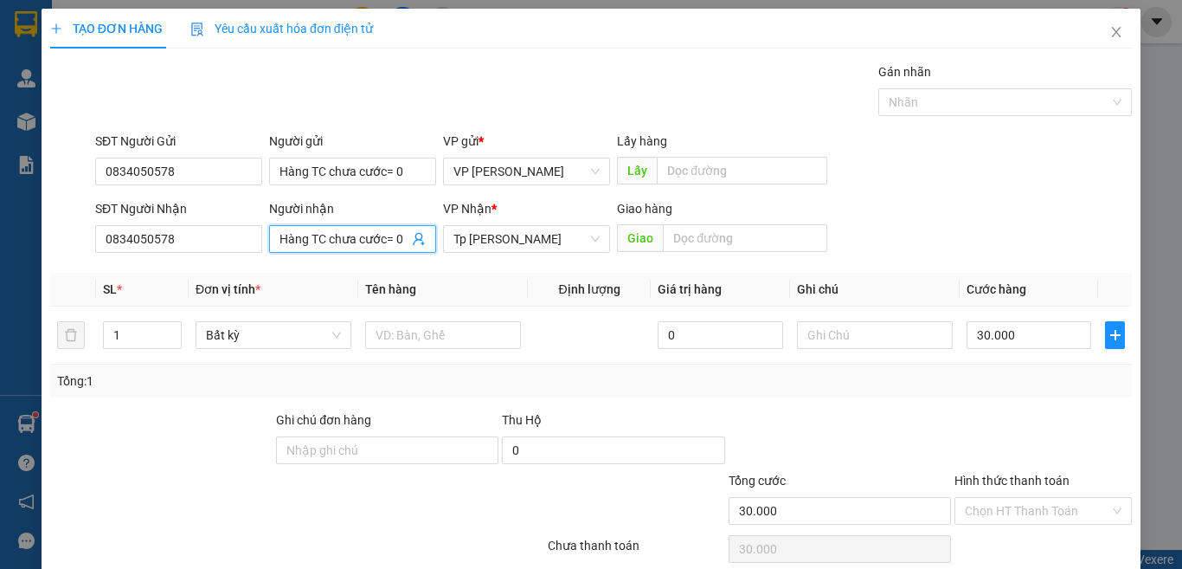
click at [399, 234] on input "Hàng TC chưa cước= 0" at bounding box center [344, 238] width 129 height 19
click at [396, 178] on input "Hàng TC chưa cước= 0" at bounding box center [352, 172] width 167 height 28
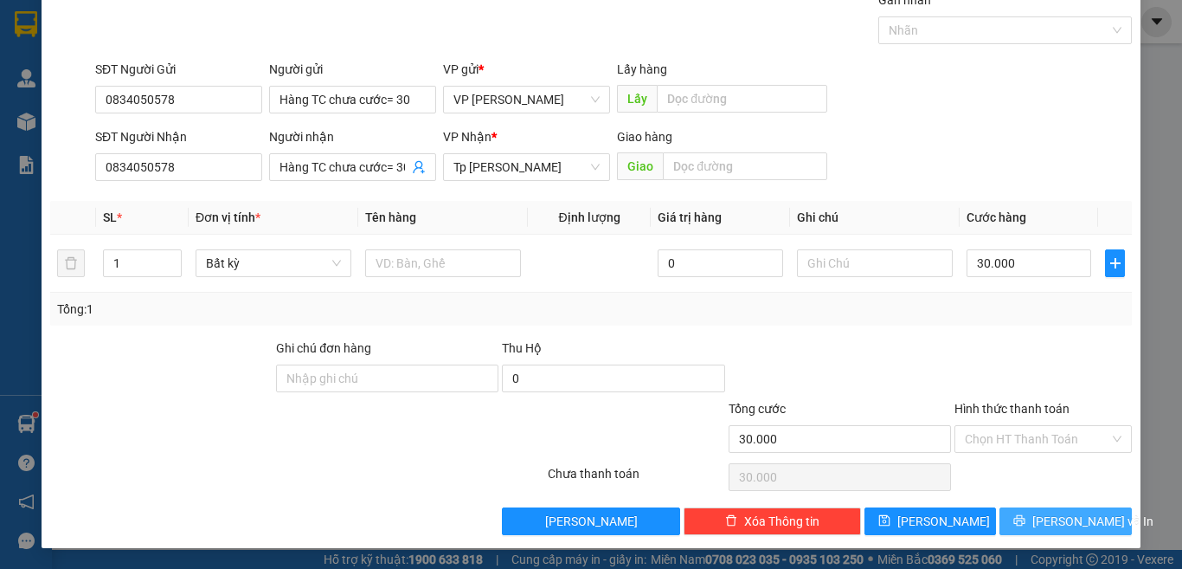
click at [1057, 512] on span "[PERSON_NAME] và In" at bounding box center [1093, 521] width 121 height 19
